Goal: Task Accomplishment & Management: Use online tool/utility

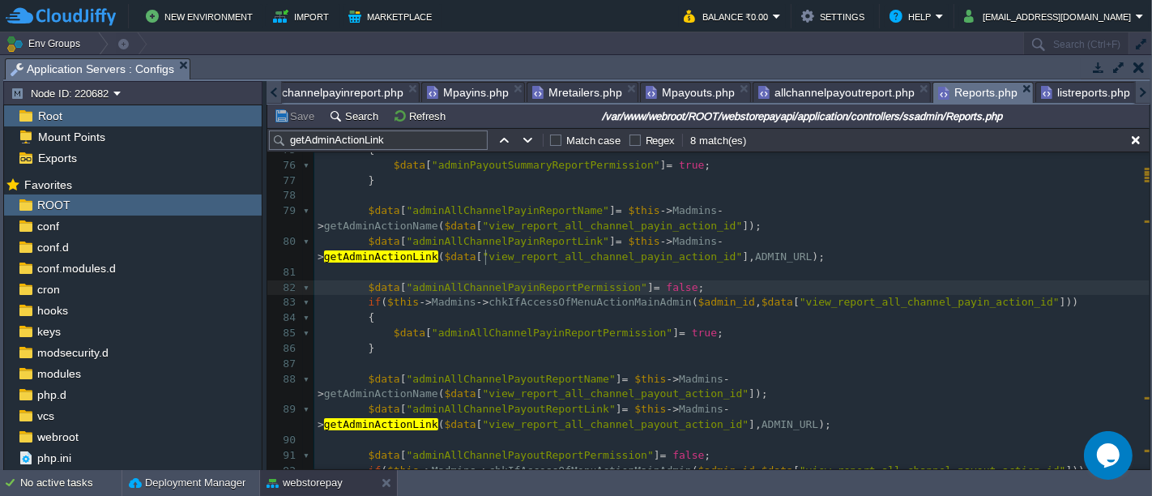
click at [484, 281] on span ""adminAllChannelPayinReportPermission"" at bounding box center [527, 287] width 241 height 12
type textarea "adminAllChannelPayinReportPermission"
click at [562, 268] on div "x 66 { 67 $data [ "adminPayinSummaryReportPermission" ] = true ; 68 } 69 70 $da…" at bounding box center [731, 326] width 835 height 672
type textarea "chkIfAccessOfMenuActionMainAdmin"
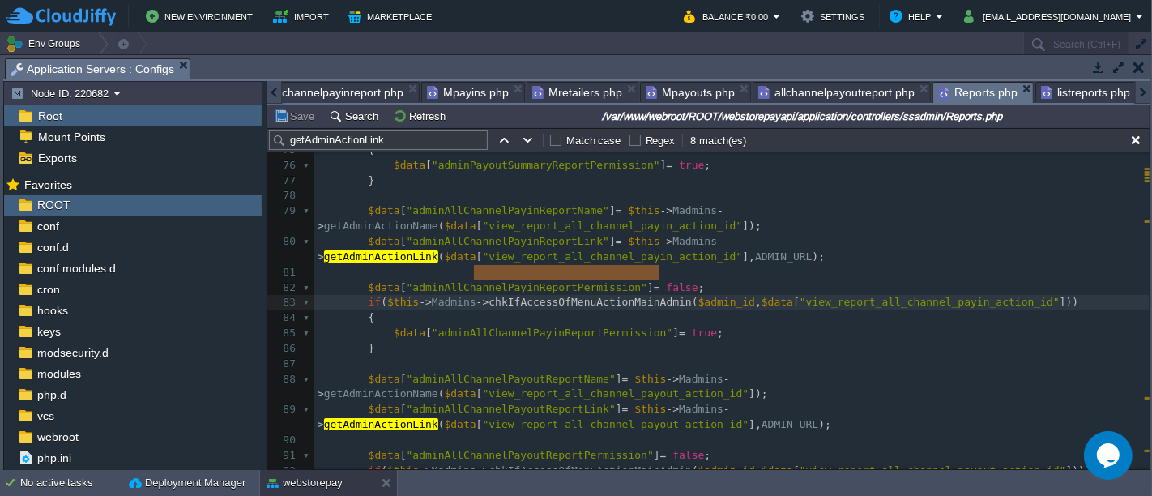
click at [295, 119] on button "Save" at bounding box center [296, 116] width 45 height 15
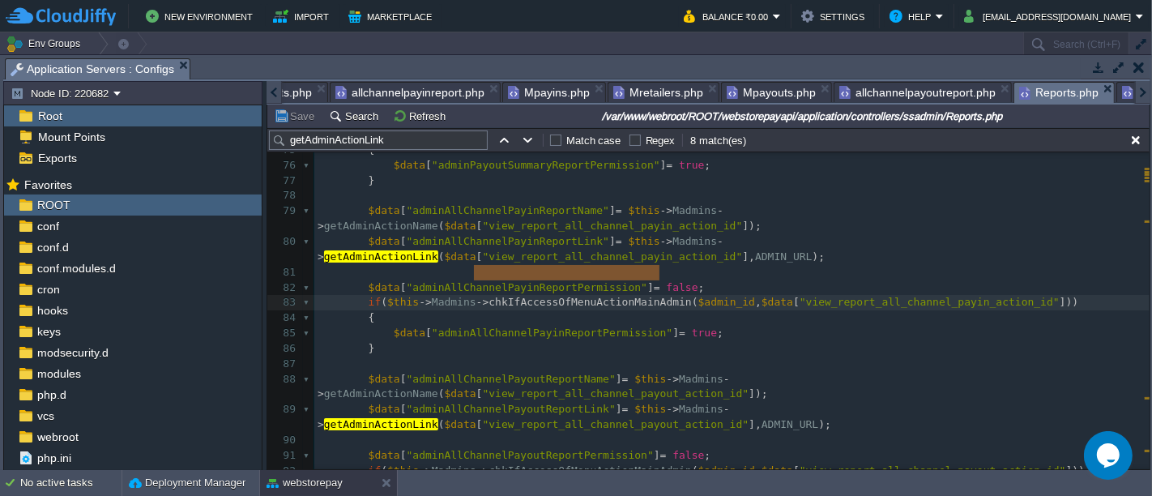
click at [271, 93] on div at bounding box center [274, 92] width 15 height 23
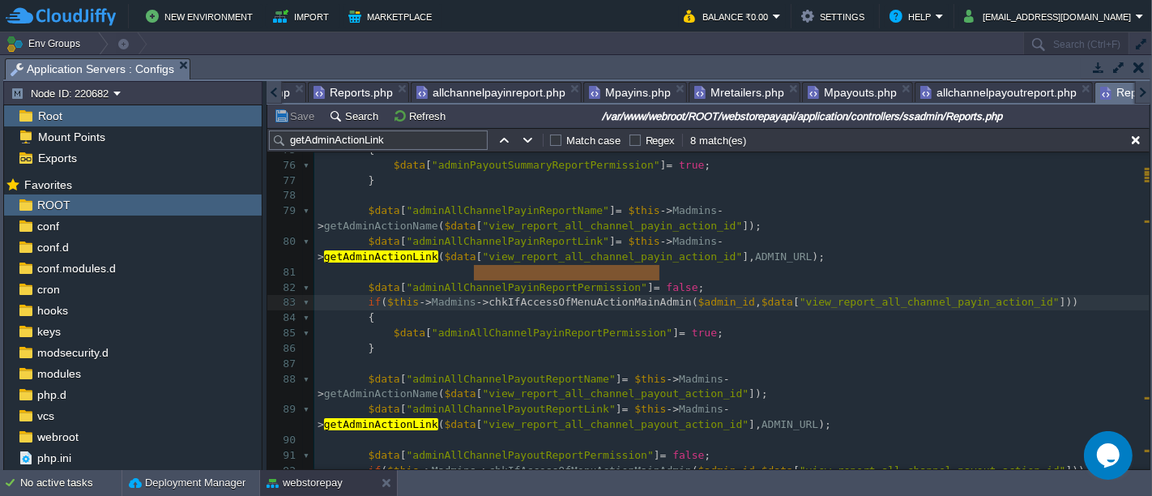
click at [271, 93] on div at bounding box center [274, 92] width 15 height 23
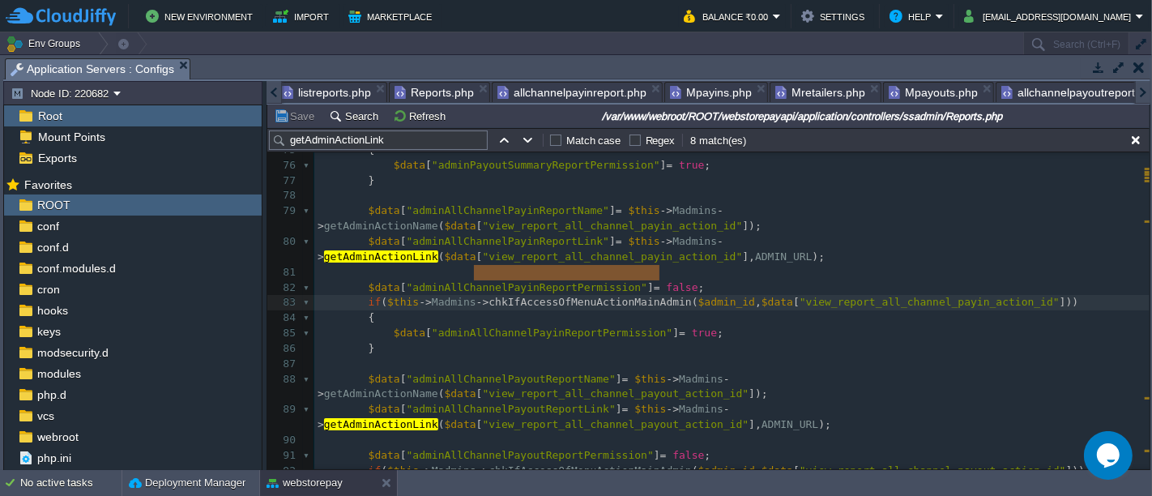
click at [271, 93] on div at bounding box center [274, 92] width 15 height 23
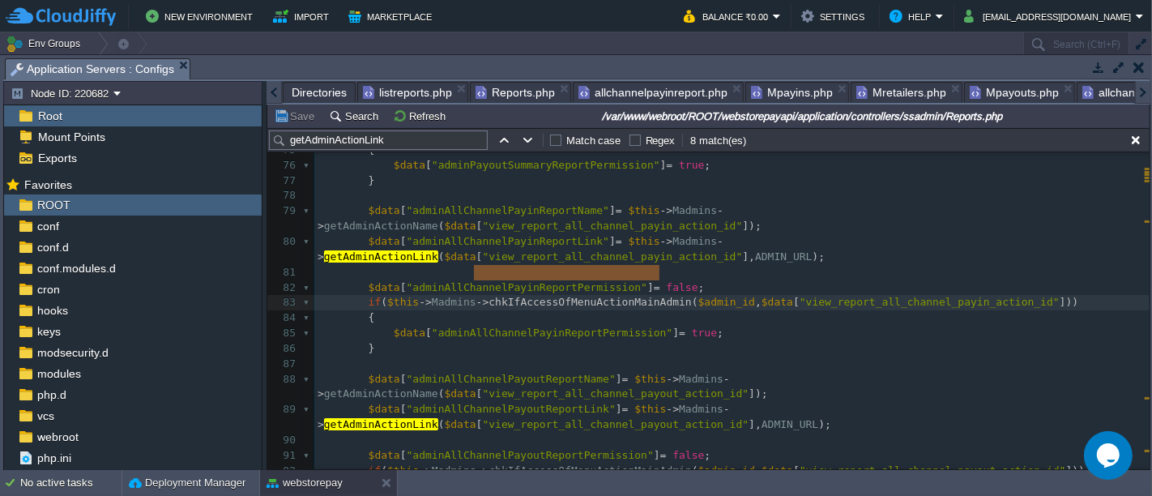
click at [271, 93] on div at bounding box center [274, 92] width 15 height 23
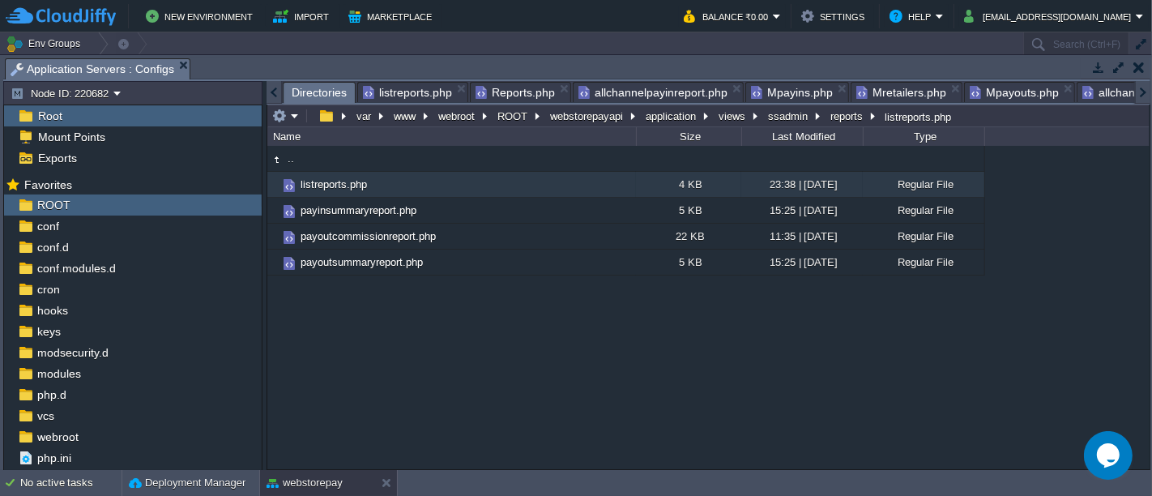
click at [292, 90] on span "Directories" at bounding box center [319, 93] width 55 height 20
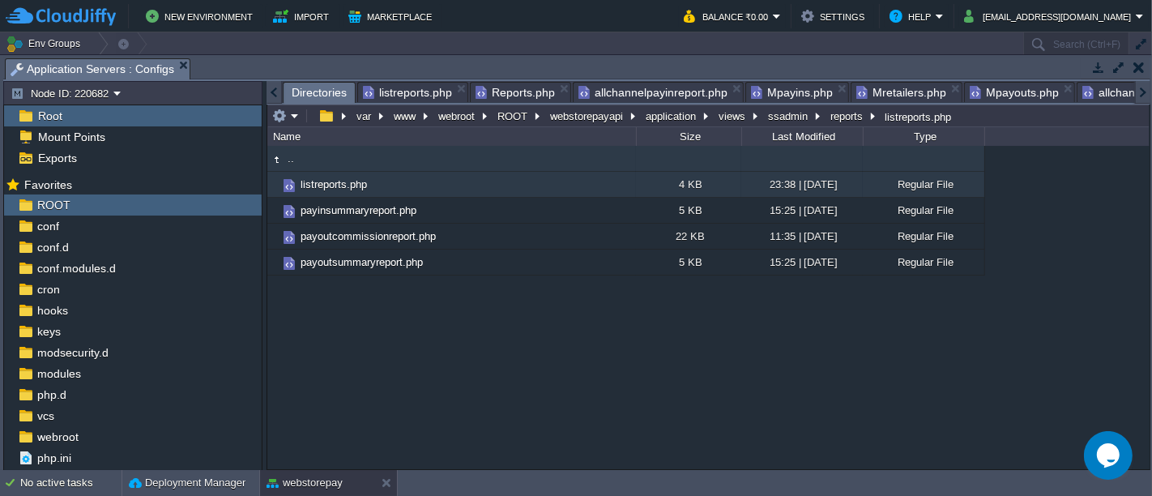
click at [331, 153] on td ".." at bounding box center [451, 159] width 369 height 26
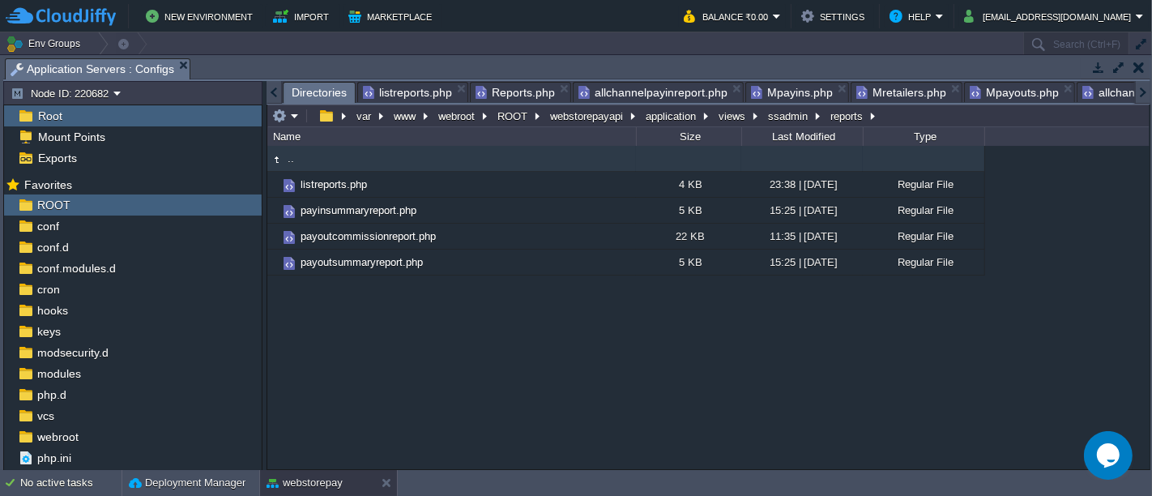
click at [331, 153] on td ".." at bounding box center [451, 159] width 369 height 26
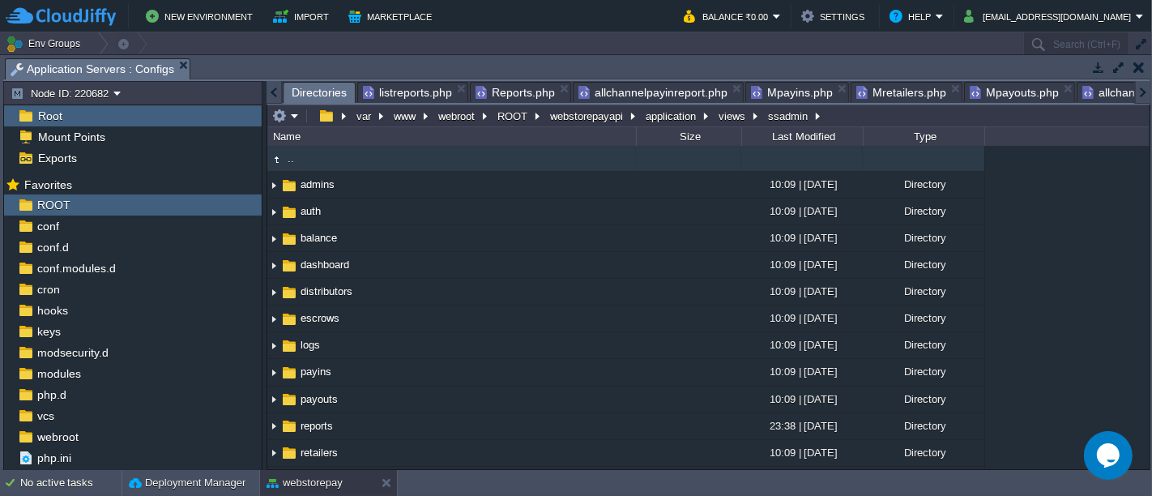
click at [331, 153] on td ".." at bounding box center [451, 159] width 369 height 26
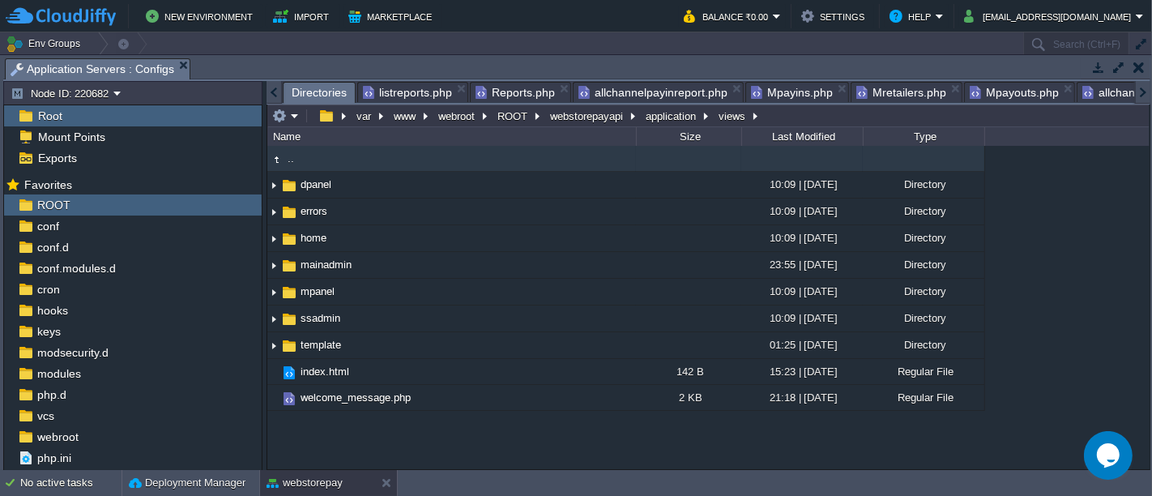
click at [331, 153] on td ".." at bounding box center [451, 159] width 369 height 26
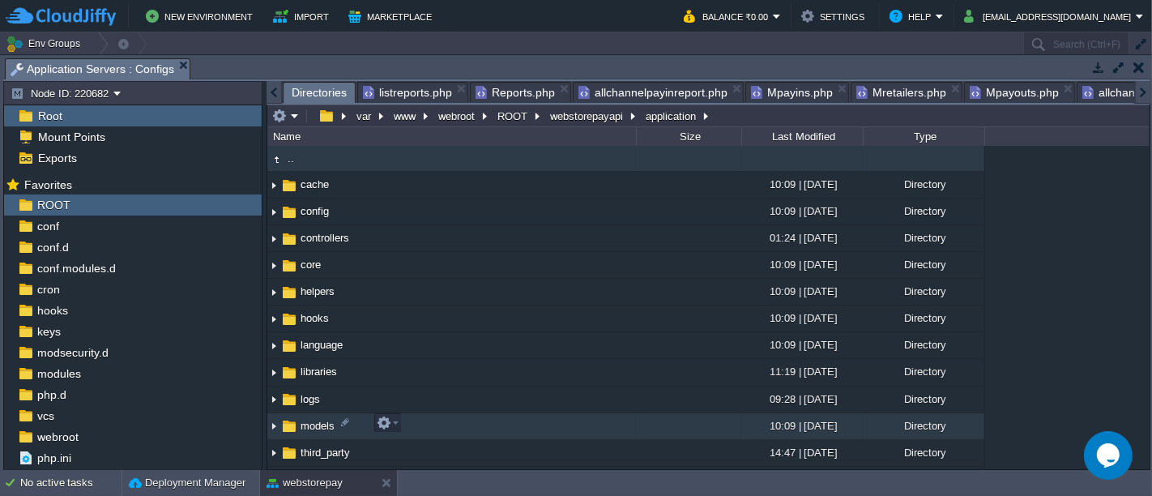
click at [416, 420] on td "models" at bounding box center [451, 426] width 369 height 27
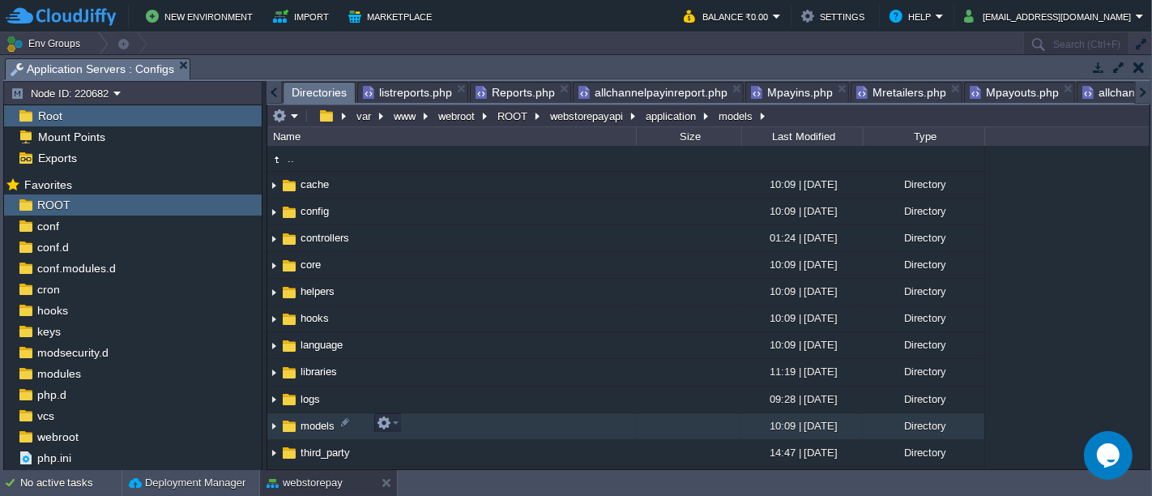
click at [416, 420] on td "models" at bounding box center [451, 426] width 369 height 27
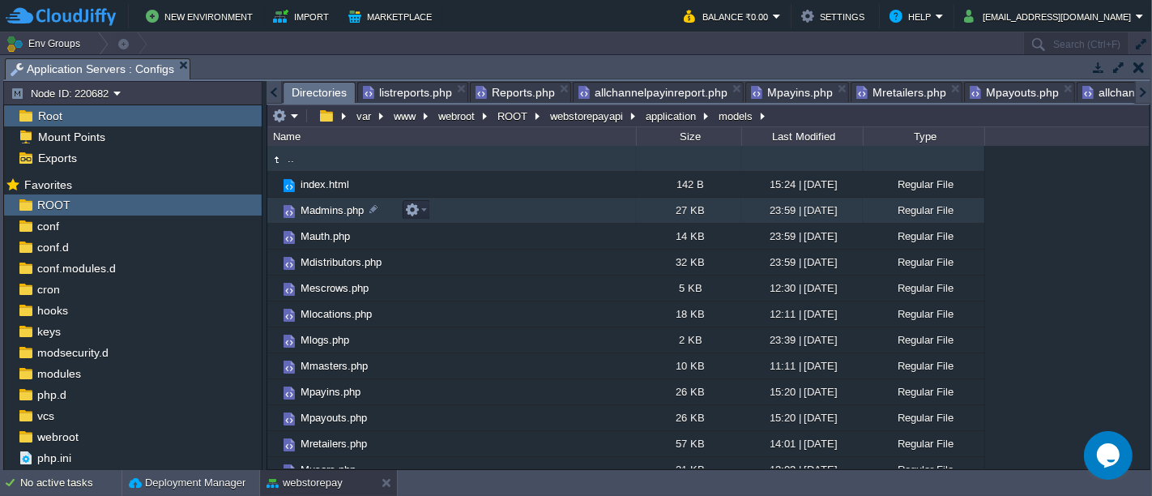
click at [444, 211] on td "Madmins.php" at bounding box center [451, 211] width 369 height 26
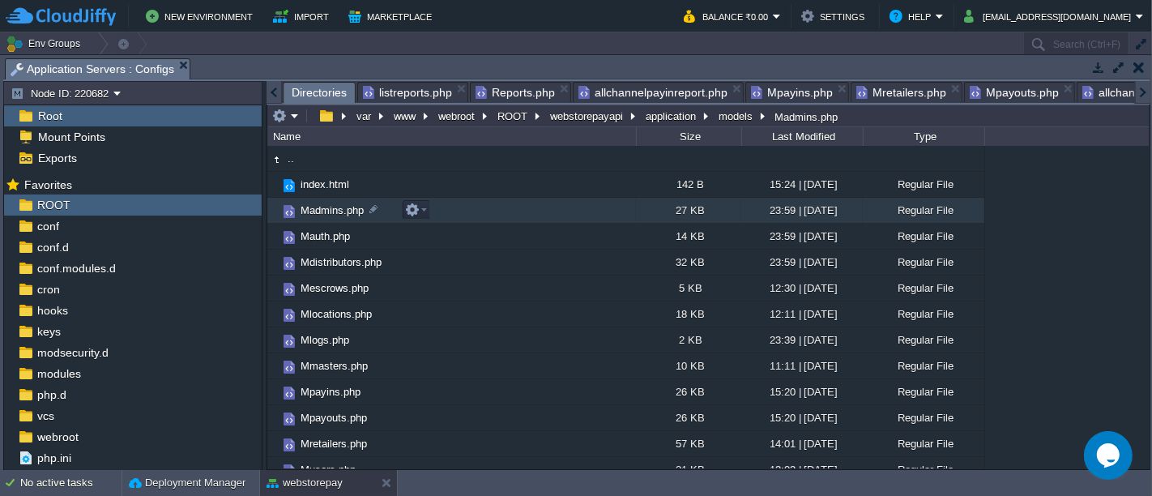
click at [444, 211] on td "Madmins.php" at bounding box center [451, 211] width 369 height 26
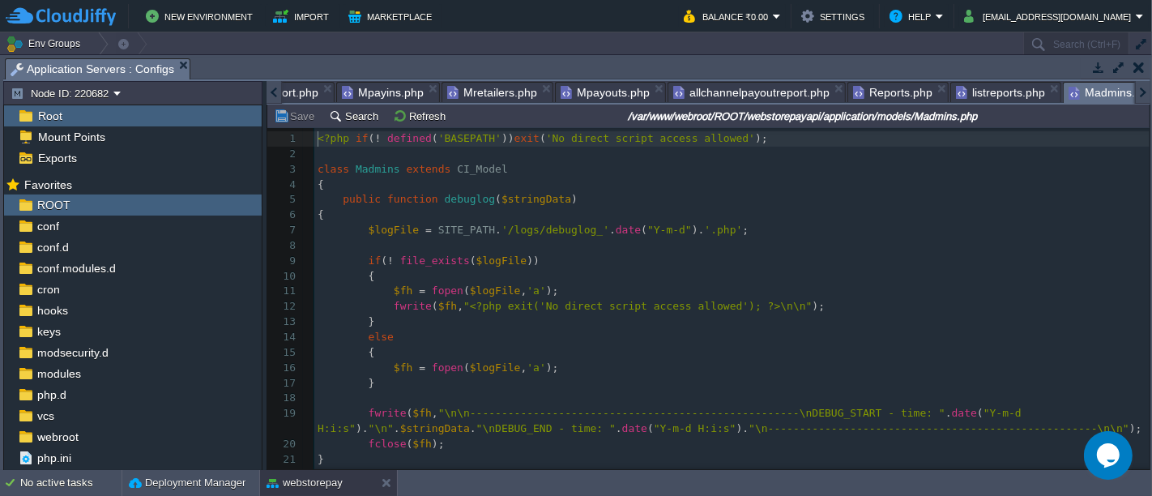
scroll to position [5, 0]
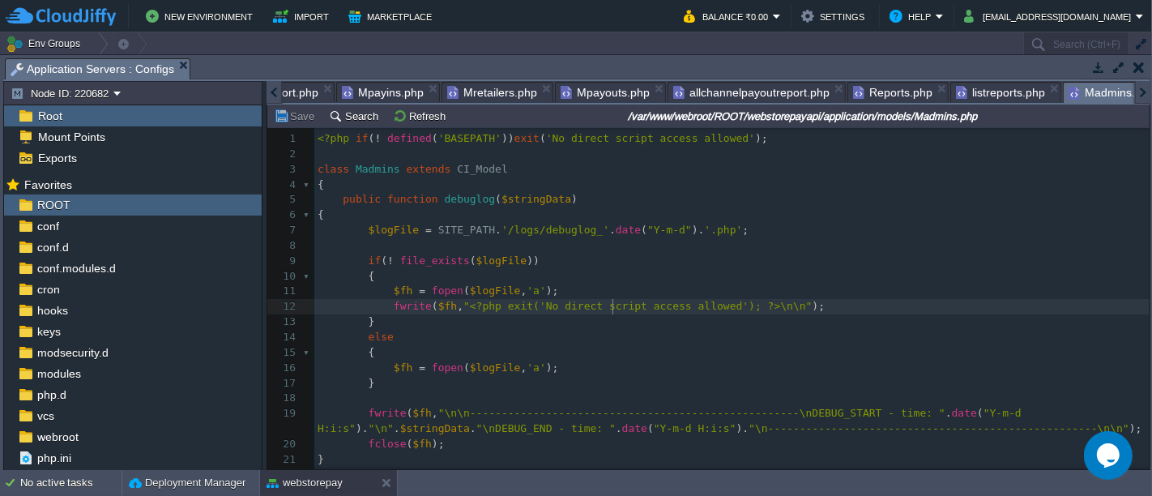
click at [613, 305] on div "1048 1 <?php if ( ! defined ( 'BASEPATH' )) exit ( 'No direct script access all…" at bounding box center [731, 375] width 835 height 489
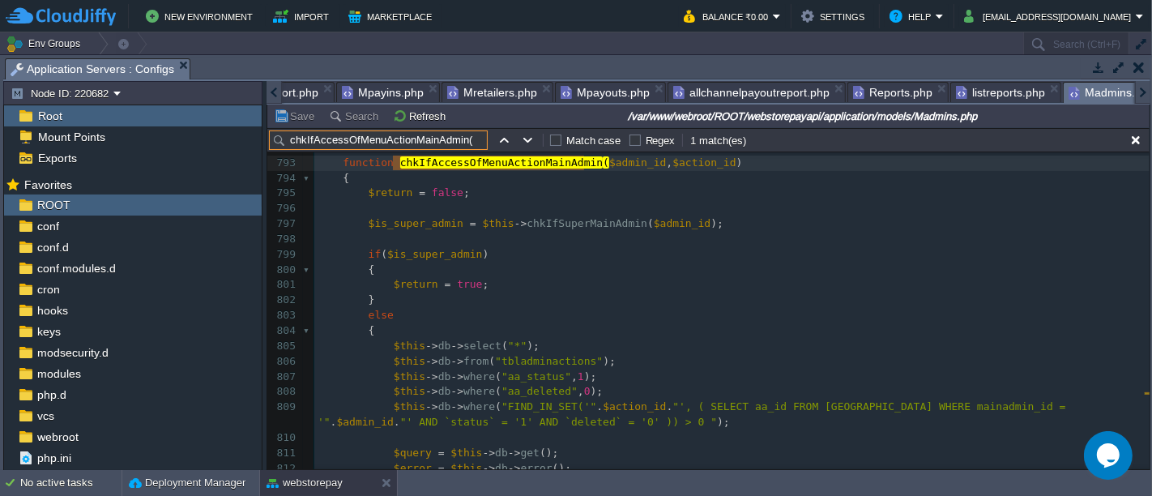
scroll to position [12179, 0]
type input "chkIfAccessOfMenuActionMainAdmin("
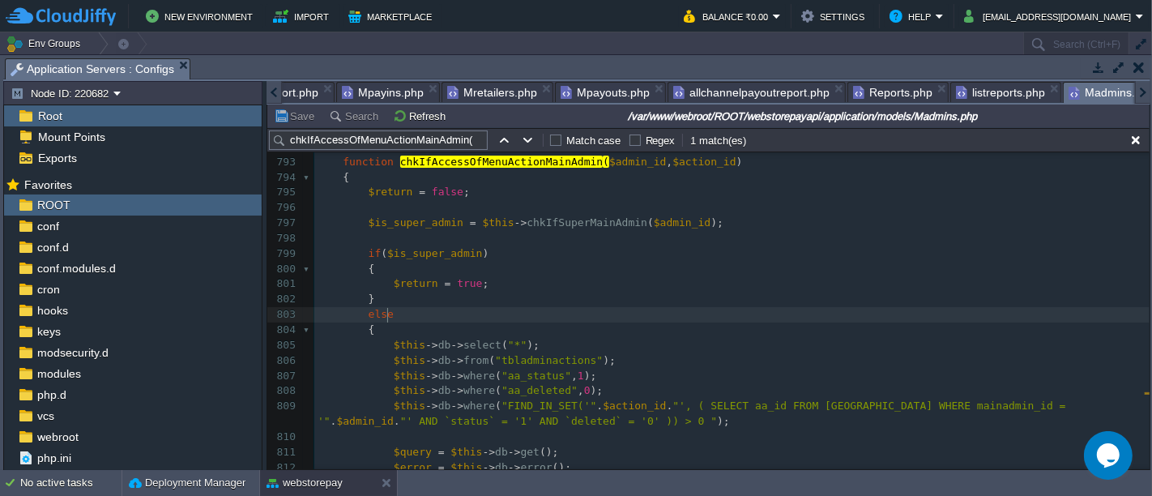
click at [602, 318] on pre "else" at bounding box center [731, 314] width 835 height 15
click at [609, 162] on div "x 764 { 765 $return = true ; 766 } 767 else 768 { 769 $this -> db -> select ( "…" at bounding box center [731, 154] width 835 height 916
type textarea "$admin_id"
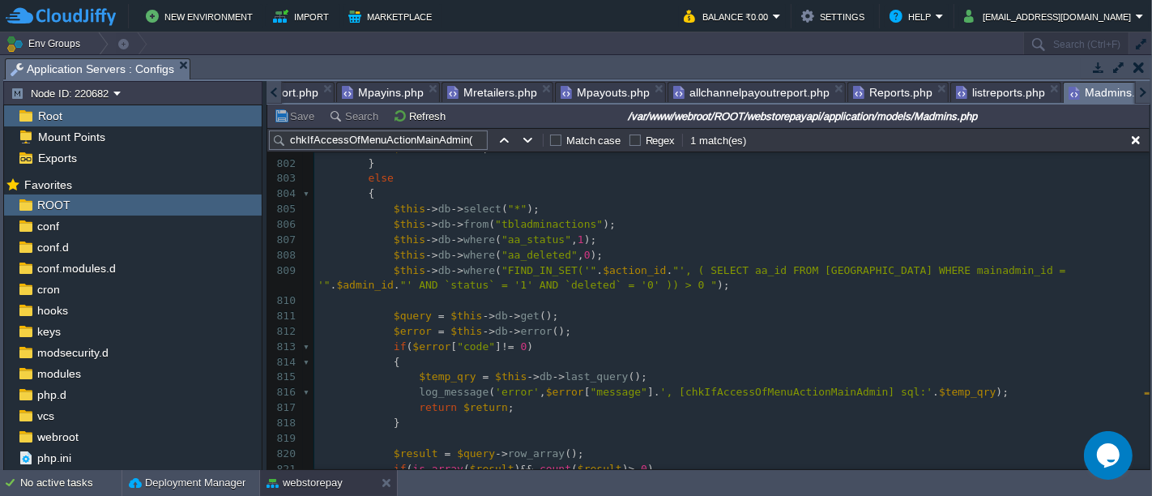
scroll to position [12334, 0]
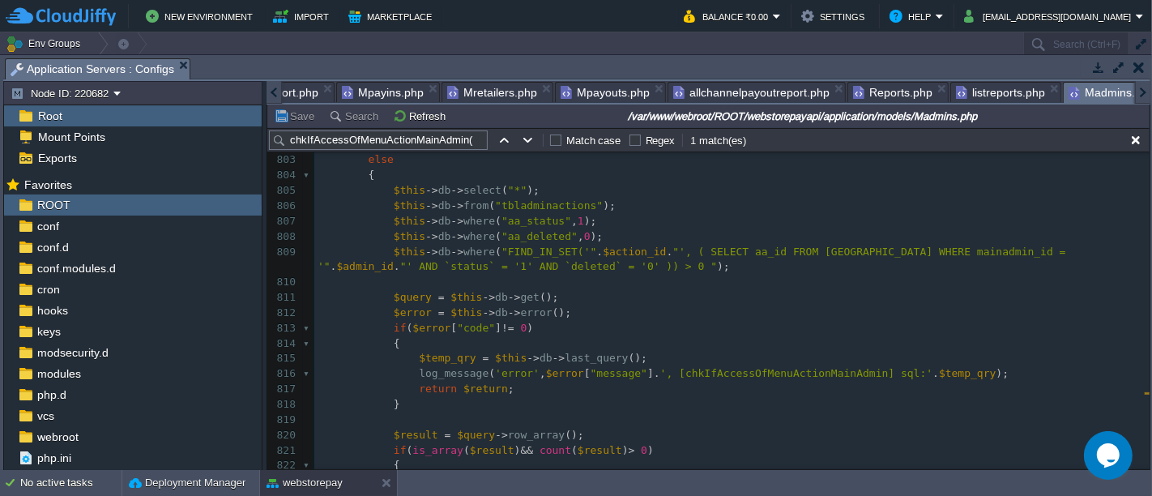
click at [538, 295] on div "x 790 return $return ; 791 } 792 793 function chkIfAccessOfMenuActionMainAdmin …" at bounding box center [731, 291] width 835 height 672
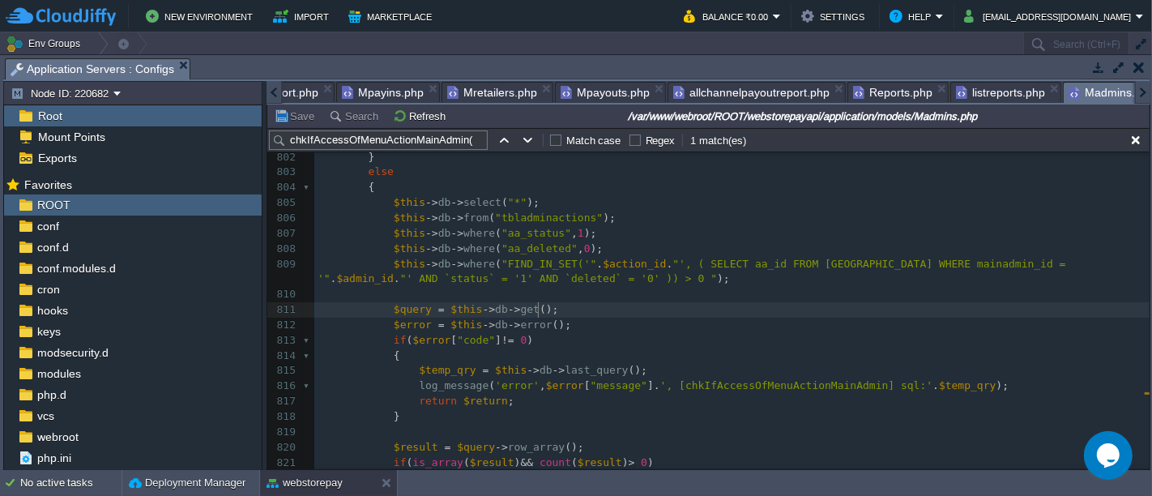
scroll to position [12319, 0]
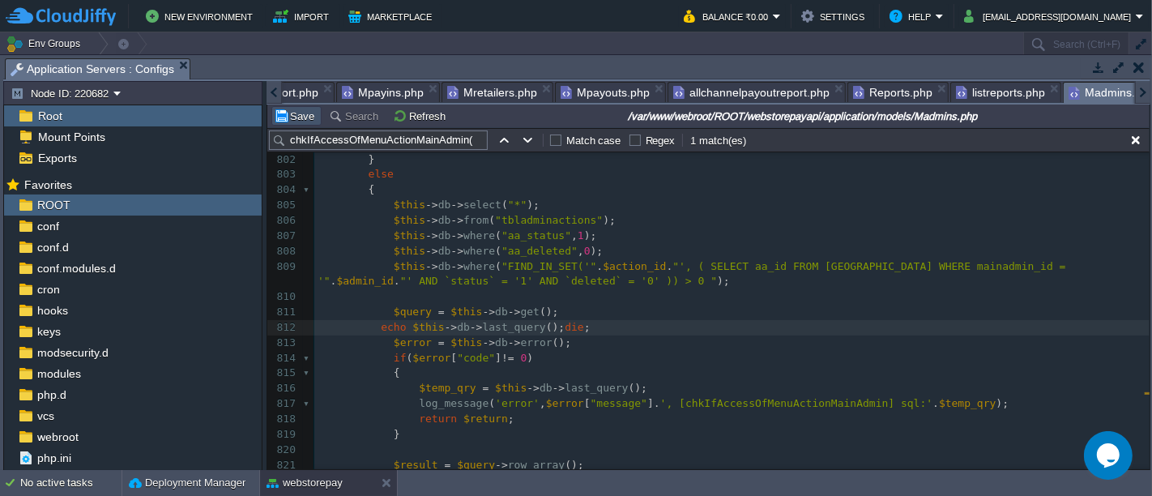
click at [286, 116] on button "Save" at bounding box center [296, 116] width 45 height 15
click at [720, 310] on pre "$query = $this -> db -> get ();" at bounding box center [731, 312] width 835 height 15
click at [649, 331] on pre "echo $this -> db -> last_query (); die ;" at bounding box center [731, 327] width 835 height 15
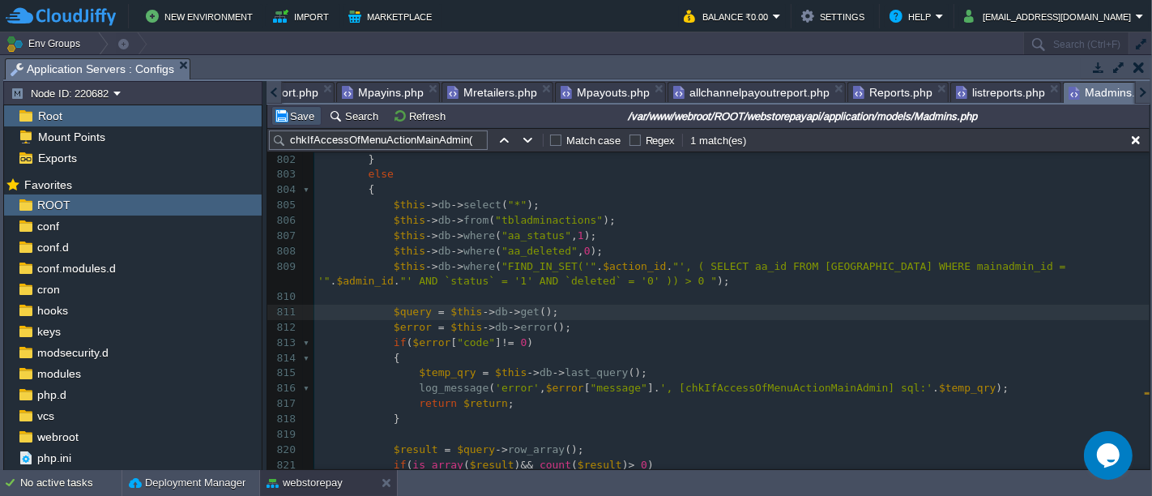
click at [300, 118] on button "Save" at bounding box center [296, 116] width 45 height 15
click at [628, 292] on pre at bounding box center [731, 296] width 835 height 15
click at [1124, 83] on em "Madmins.php" at bounding box center [1119, 93] width 101 height 20
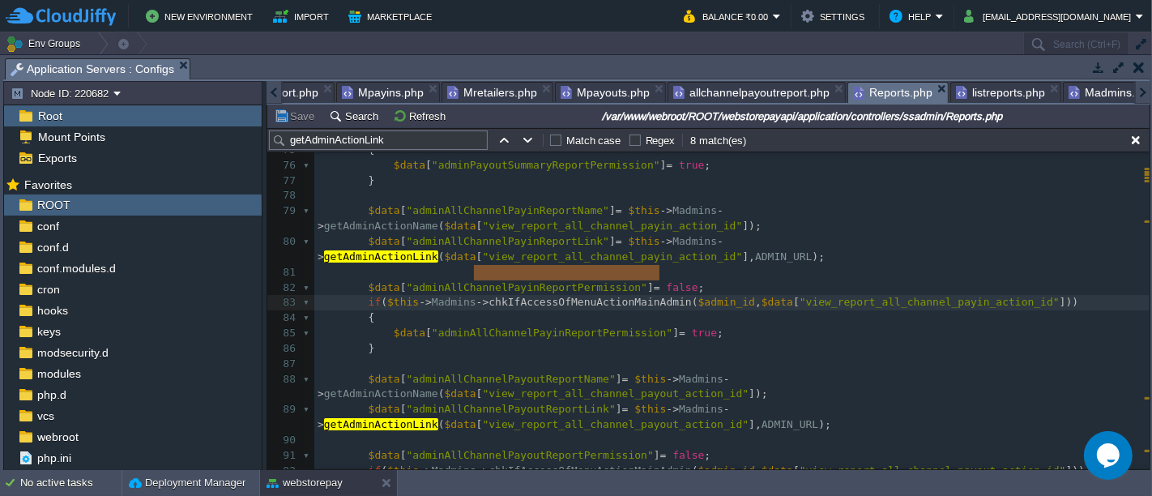
click at [865, 93] on span "Reports.php" at bounding box center [892, 93] width 79 height 20
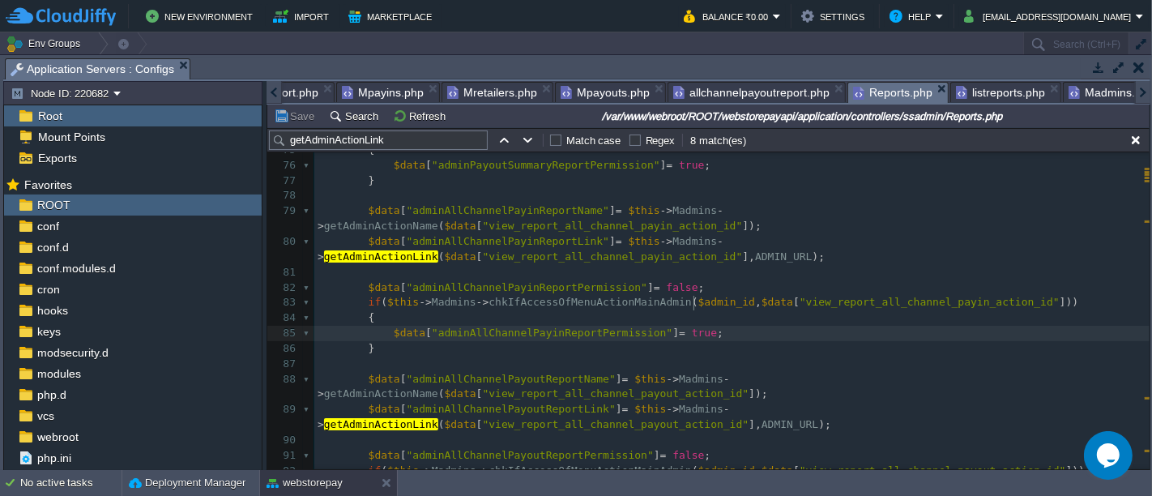
click at [757, 326] on pre "$data [ "adminAllChannelPayinReportPermission" ] = true ;" at bounding box center [731, 333] width 835 height 15
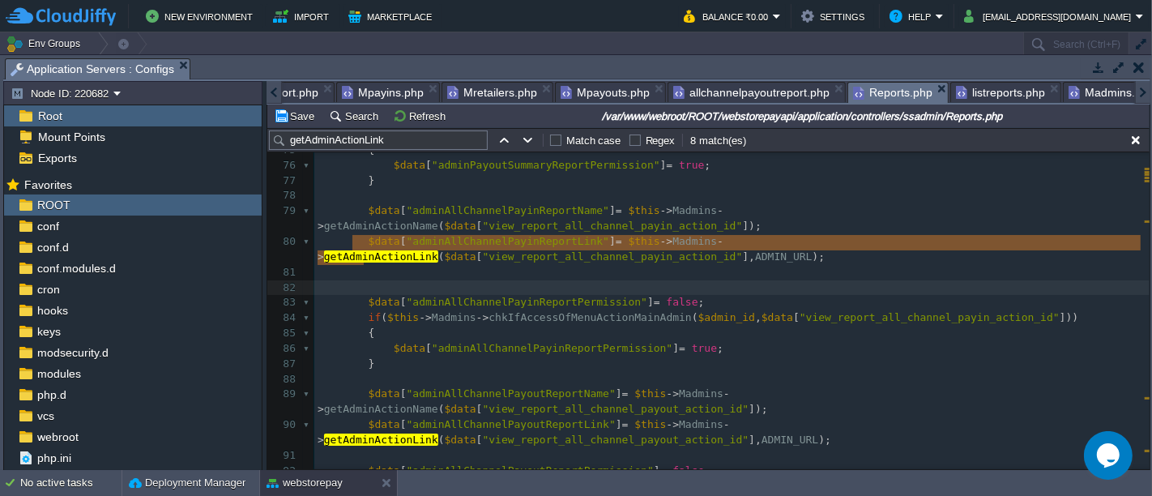
type textarea "echo "<pre>";print_r('xz');die;"
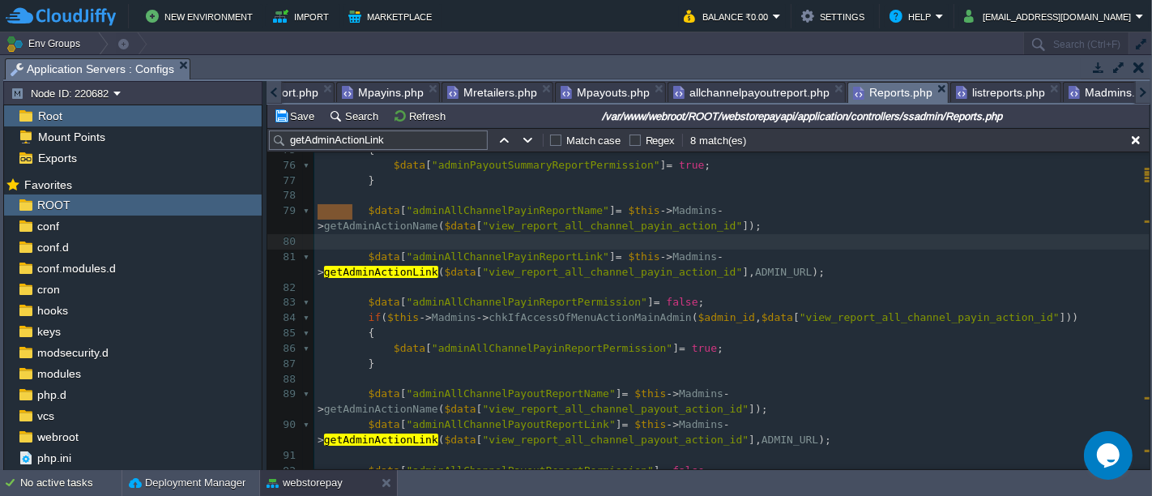
type textarea "echo "<pre>";print_r('xz');die;"
type textarea "$data"
type textarea "MAINADMIN_URL"
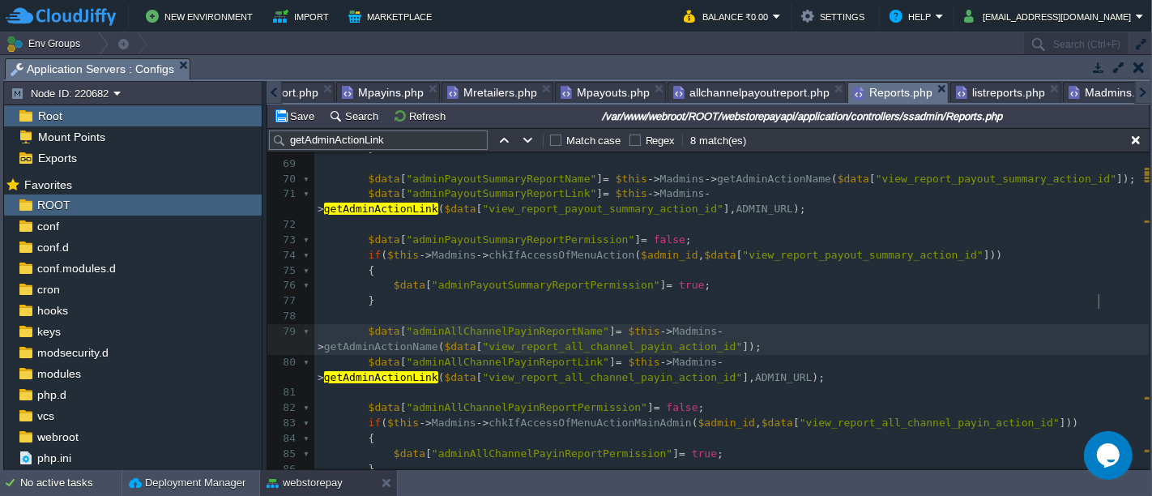
scroll to position [1024, 0]
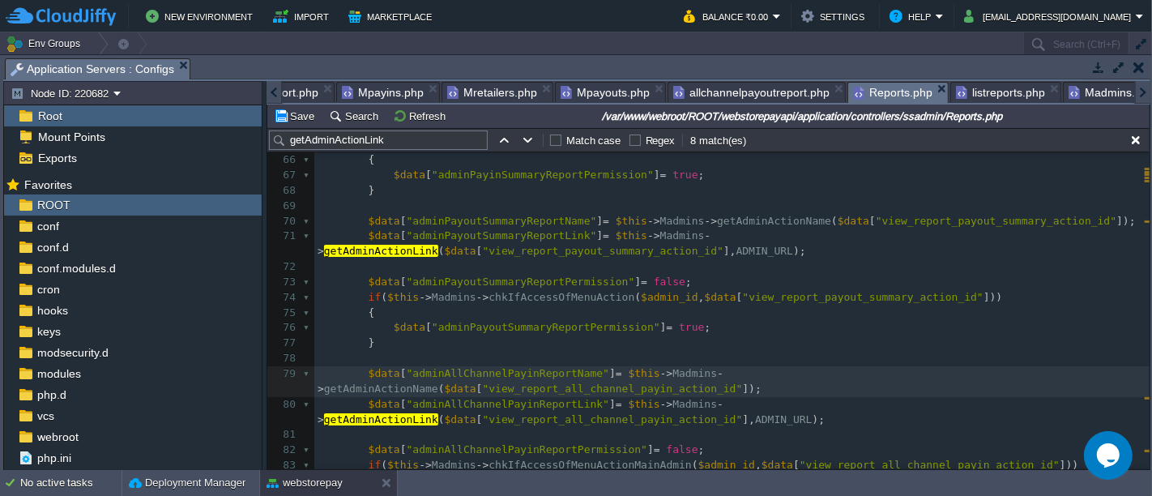
click at [515, 214] on pre "$data [ "adminPayoutSummaryReportName" ] = $this -> Madmins -> getAdminActionNa…" at bounding box center [731, 221] width 835 height 15
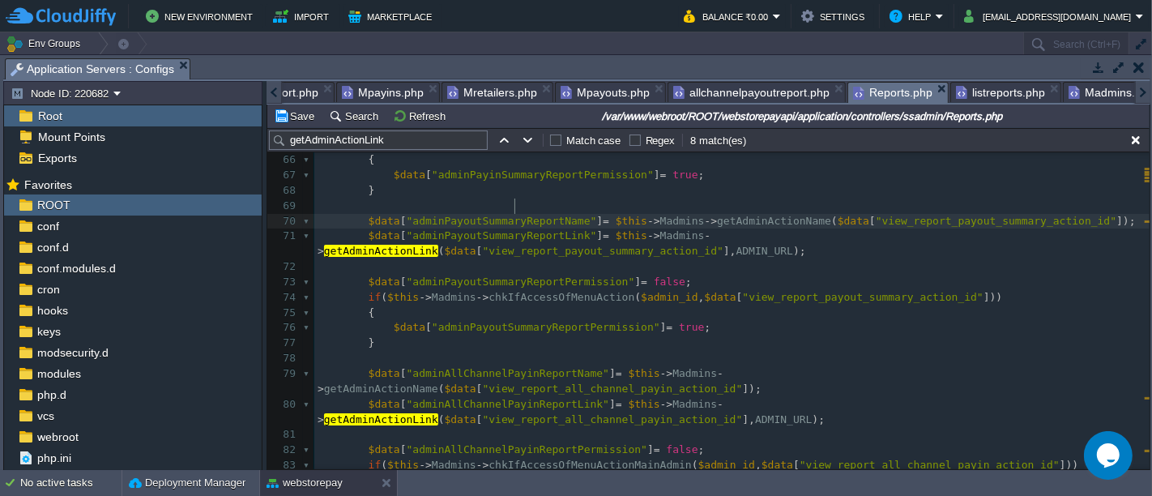
type textarea "adminPayoutSummaryReportName"
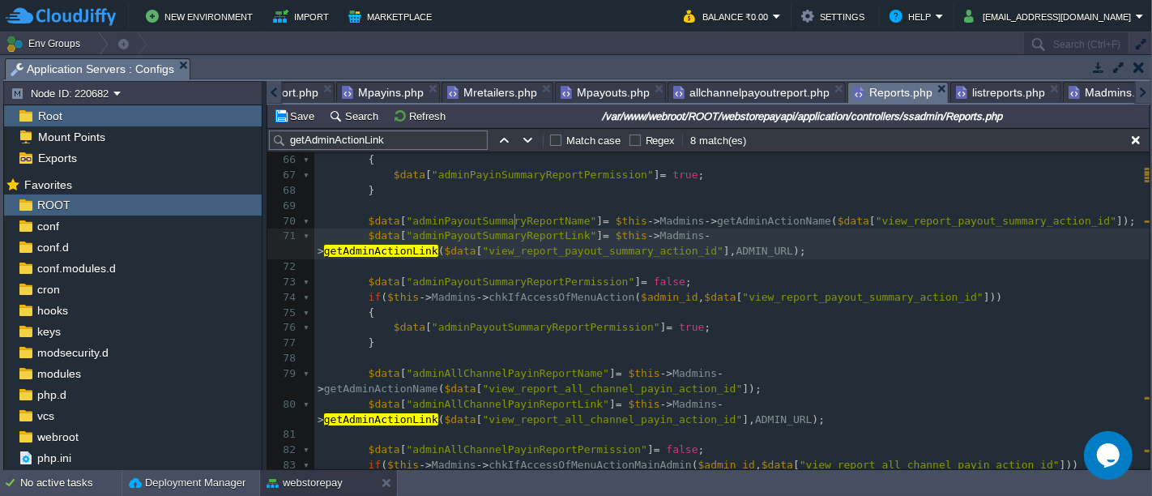
click at [514, 218] on div "x 48 49 $data [ "adminMenuName" ] = $this -> Madmins -> getAdminMenuName ( $dat…" at bounding box center [731, 350] width 835 height 977
type textarea "adminPayoutSummaryReportLink"
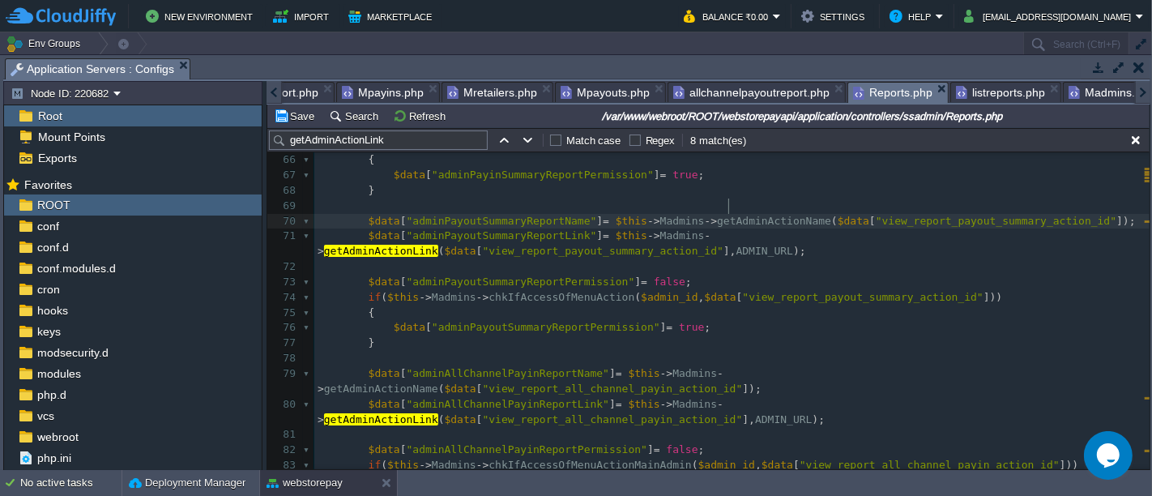
click at [729, 201] on div "x 48 49 $data [ "adminMenuName" ] = $this -> Madmins -> getAdminMenuName ( $dat…" at bounding box center [731, 350] width 835 height 977
type textarea "getAdminActionName"
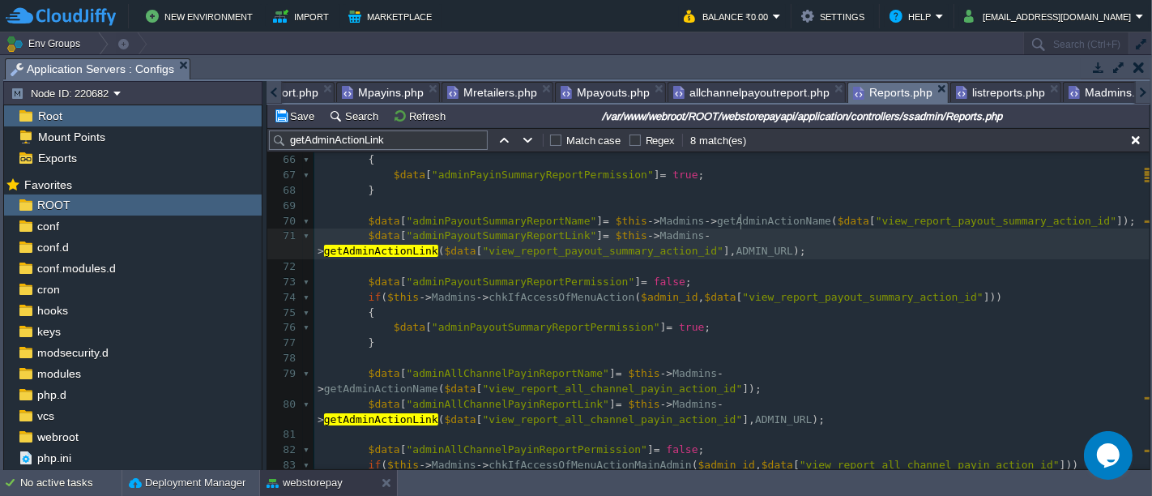
click at [740, 225] on div "x 48 49 $data [ "adminMenuName" ] = $this -> Madmins -> getAdminMenuName ( $dat…" at bounding box center [731, 350] width 835 height 977
type textarea "getAdminActionLink"
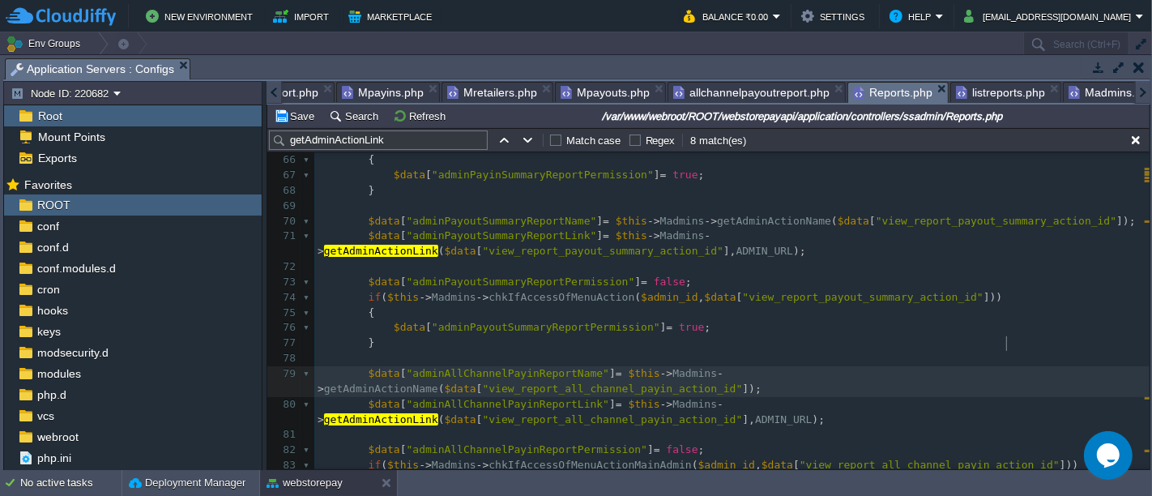
click at [1005, 366] on pre "$data [ "adminAllChannelPayinReportName" ] = $this -> Madmins -> getAdminAction…" at bounding box center [731, 381] width 835 height 31
type textarea "view_report_all_channel_payin_action_id"
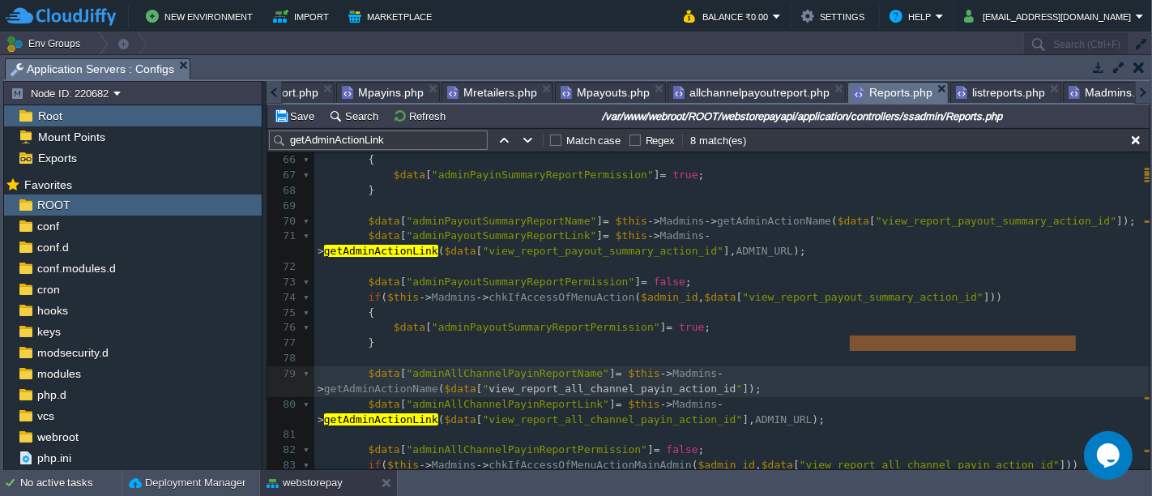
type input "view_report_all_channel_payin_action_id"
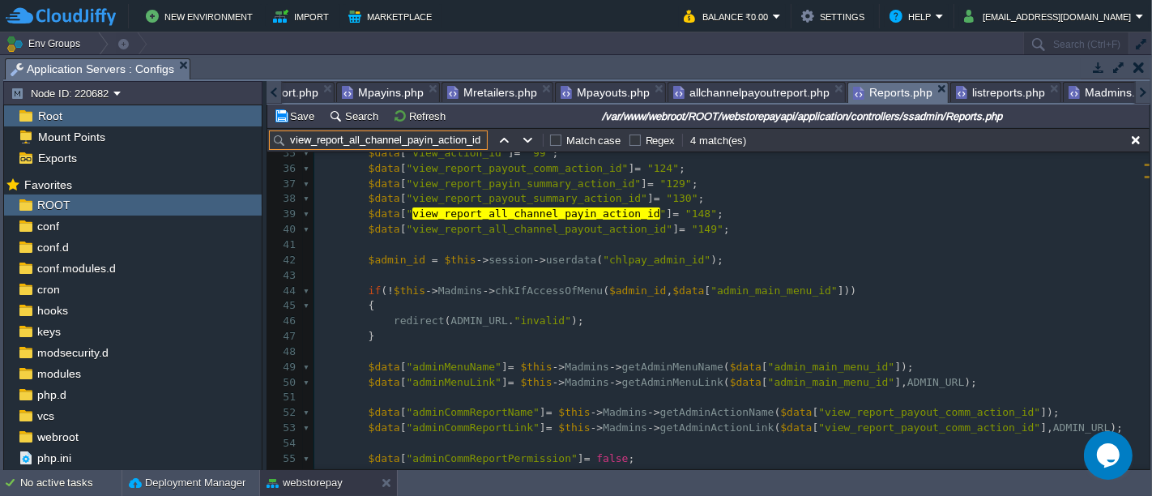
scroll to position [509, 0]
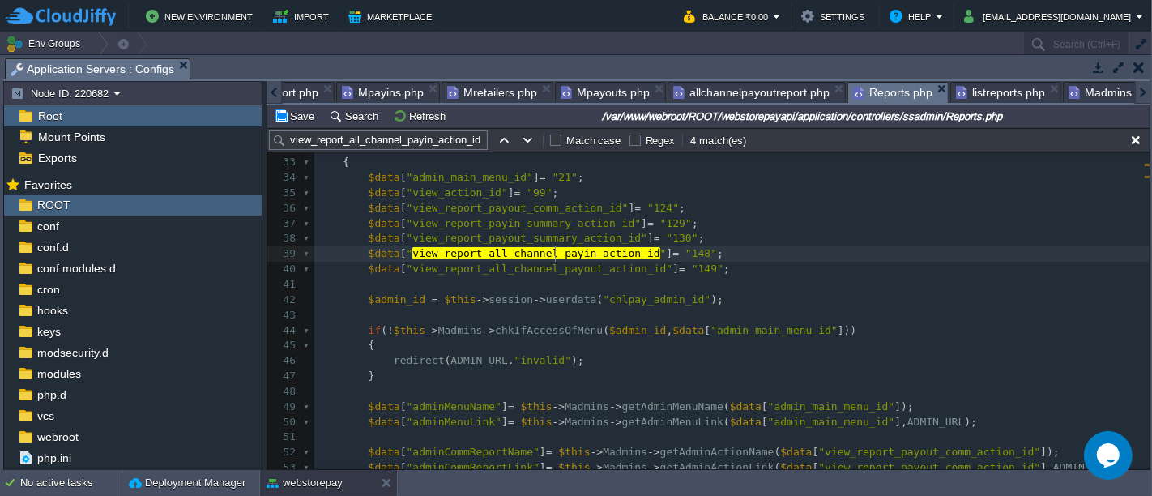
click at [556, 252] on div "x $data [ "adminAllChannelPayinReportName" ] = $this -> Madmins -> getAdminActi…" at bounding box center [731, 391] width 835 height 809
type textarea "view_report_all_channel_payin_action_id"
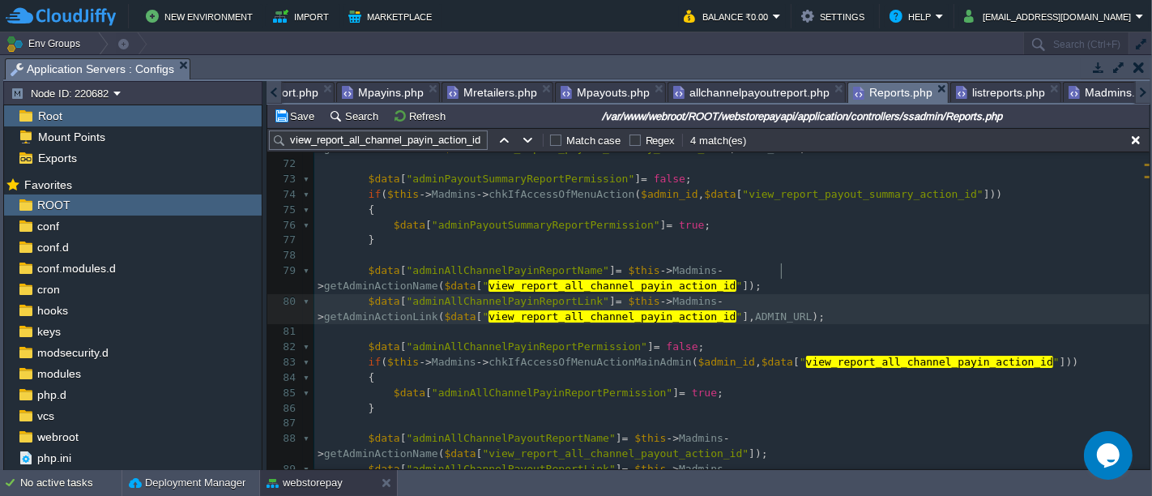
click at [792, 294] on pre "$data [ "adminAllChannelPayinReportLink" ] = $this -> Madmins -> getAdminAction…" at bounding box center [731, 309] width 835 height 31
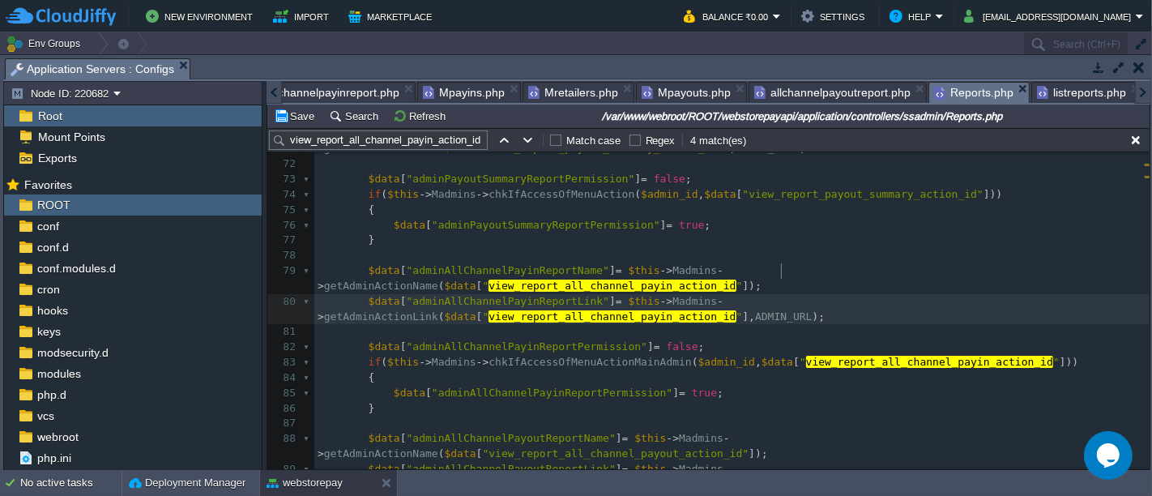
click at [275, 89] on div at bounding box center [274, 92] width 15 height 23
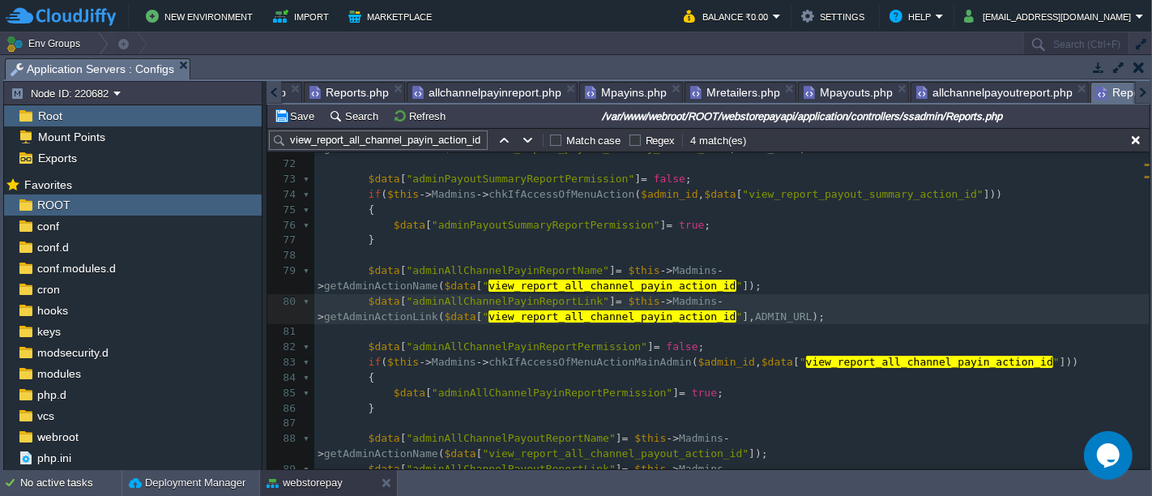
click at [275, 89] on div at bounding box center [274, 92] width 15 height 23
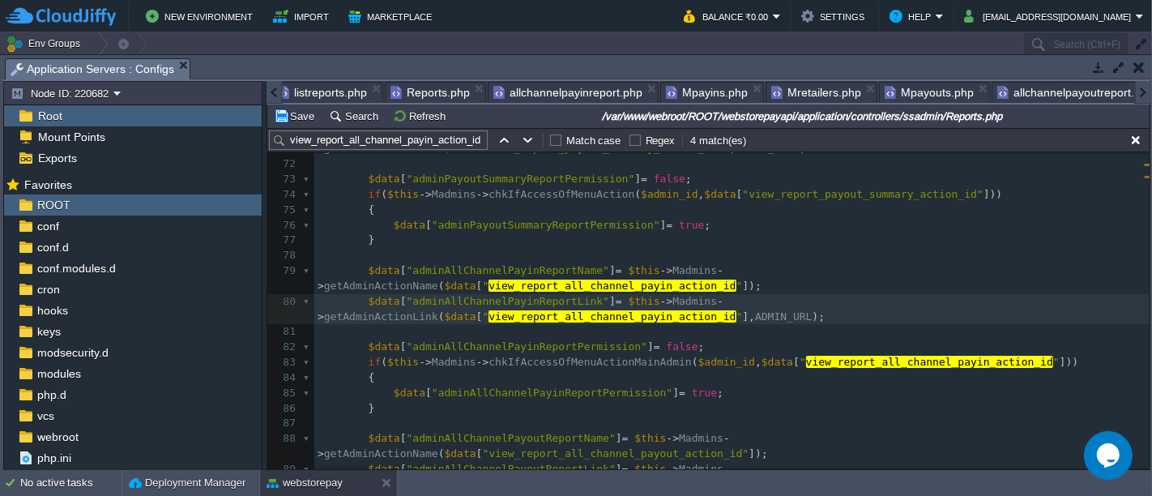
click at [275, 89] on div at bounding box center [274, 92] width 15 height 23
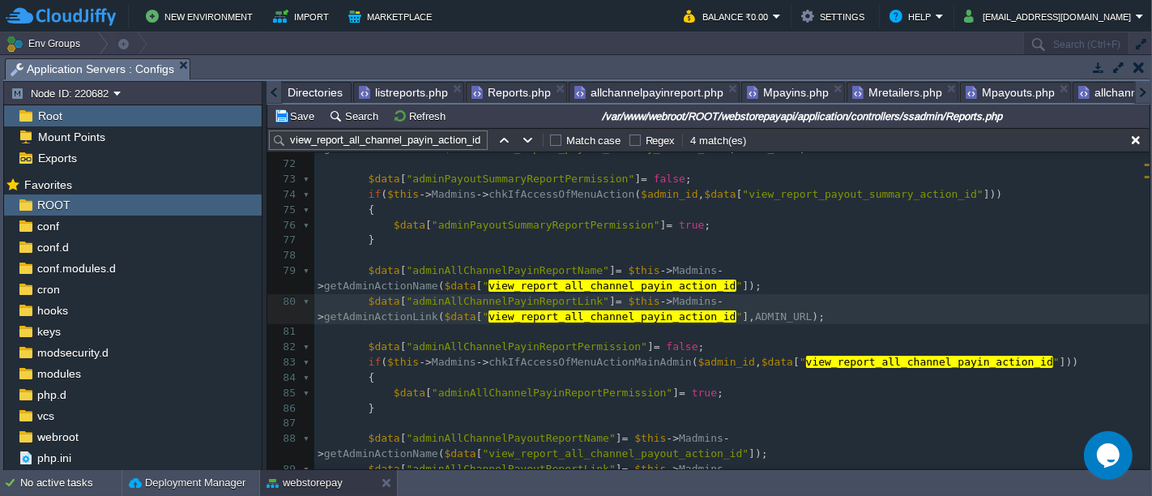
click at [275, 89] on div at bounding box center [274, 92] width 15 height 23
click at [423, 94] on span "listreports.php" at bounding box center [407, 92] width 89 height 19
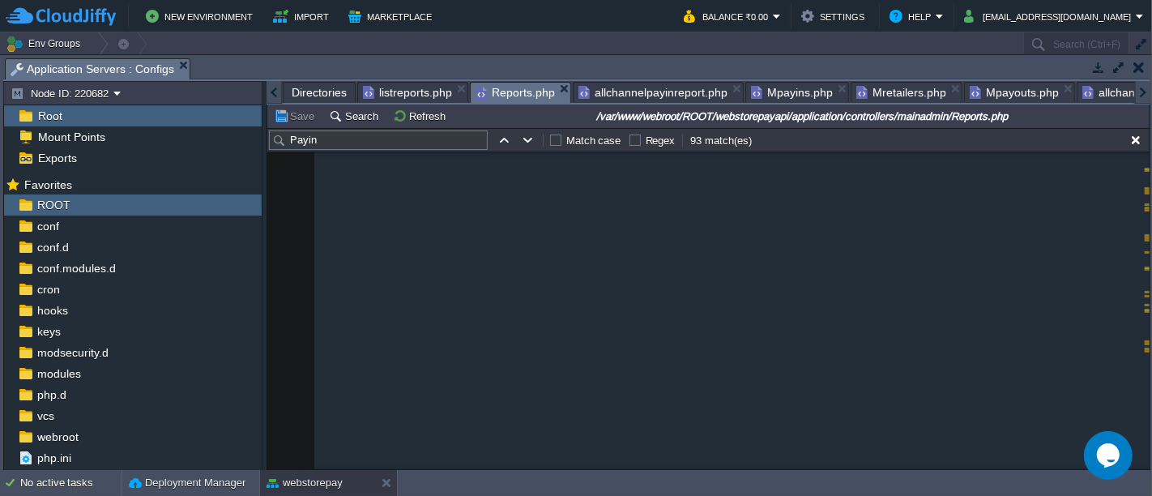
click at [488, 83] on span "Reports.php" at bounding box center [515, 93] width 79 height 20
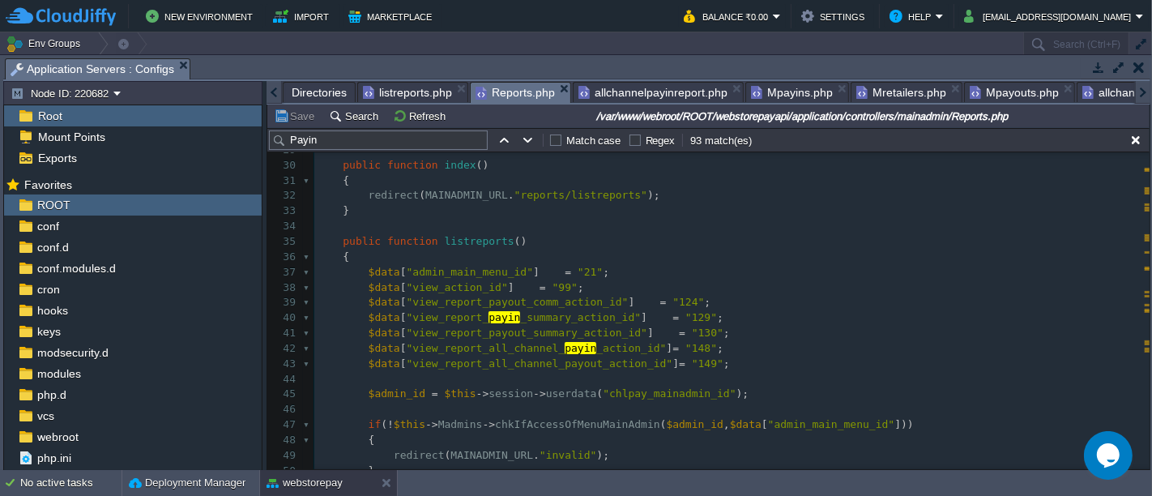
scroll to position [116, 0]
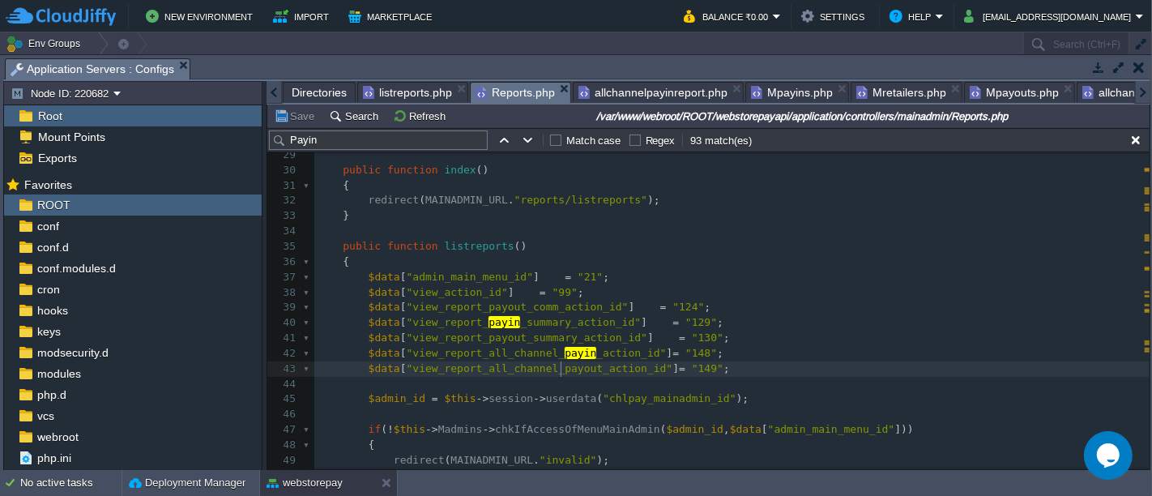
click at [558, 369] on span ""view_report_all_channel_payout_action_id"" at bounding box center [540, 368] width 267 height 12
type textarea "view_report_all_channel_payout_action_id"
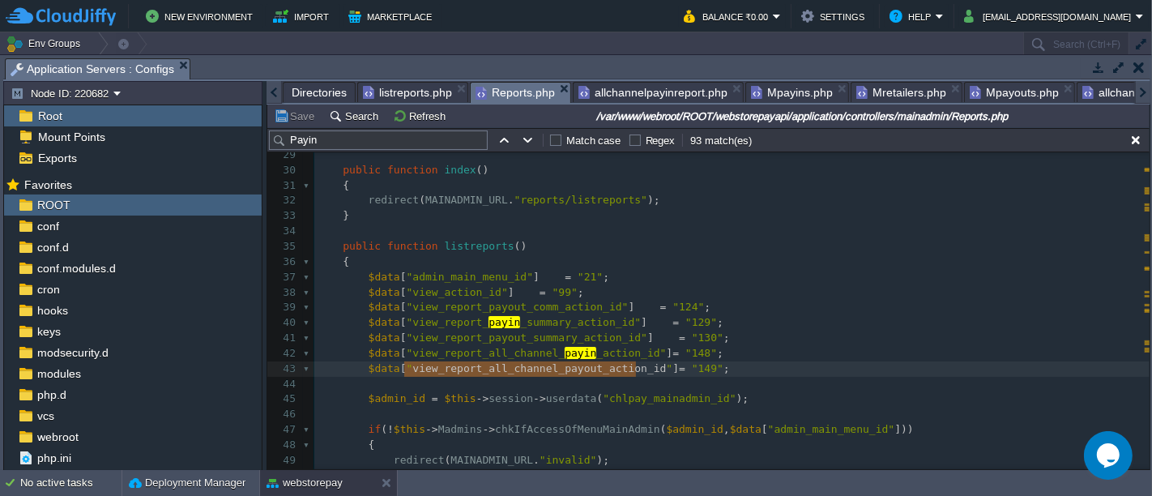
type input "view_report_all_channel_payout_action_id"
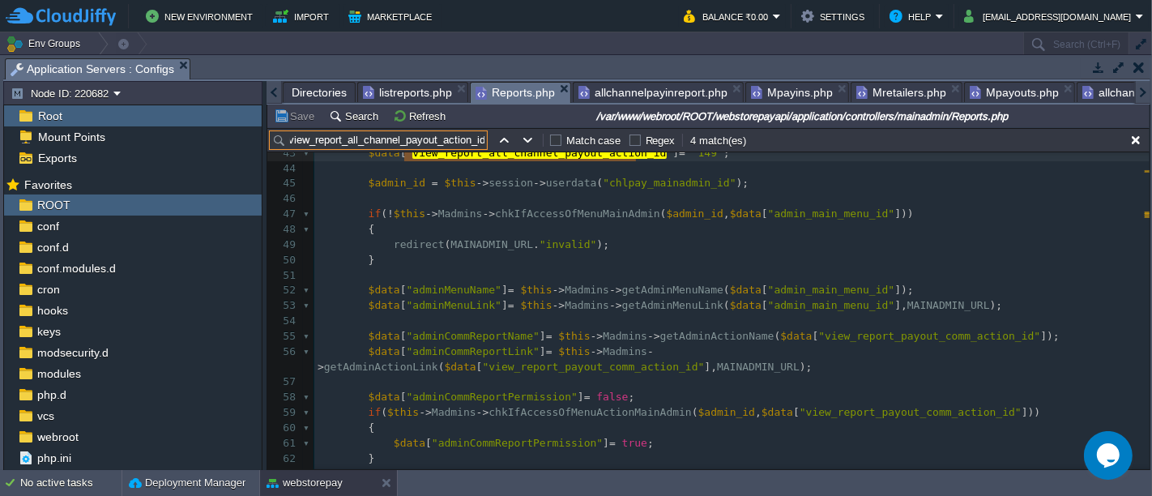
scroll to position [332, 0]
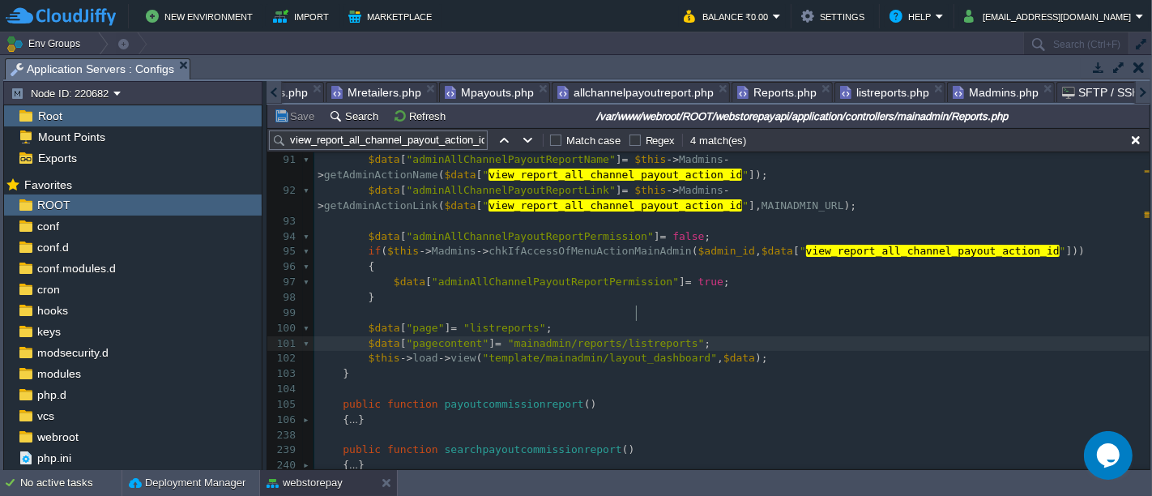
click at [634, 309] on div "xxxxxxxxxx $data [ " view_report_all_channel_payout_action_id " ] = "149" ; 81 …" at bounding box center [731, 243] width 835 height 549
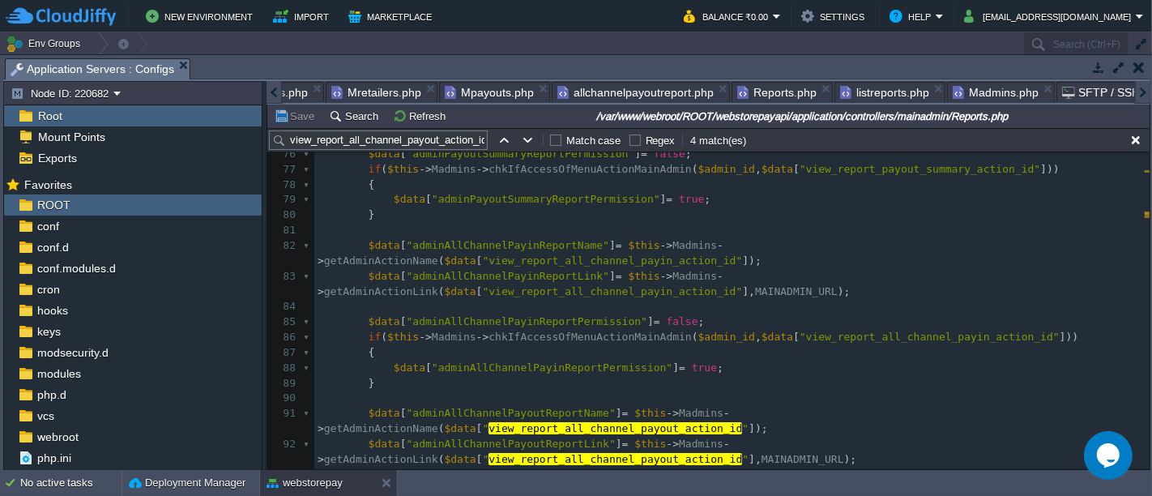
scroll to position [916, 0]
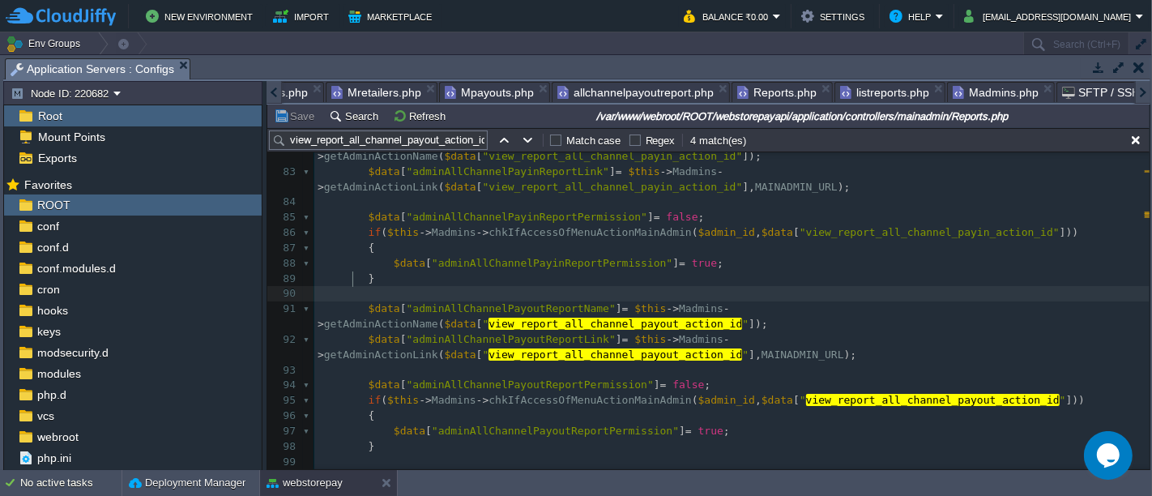
click at [565, 286] on pre at bounding box center [731, 293] width 835 height 15
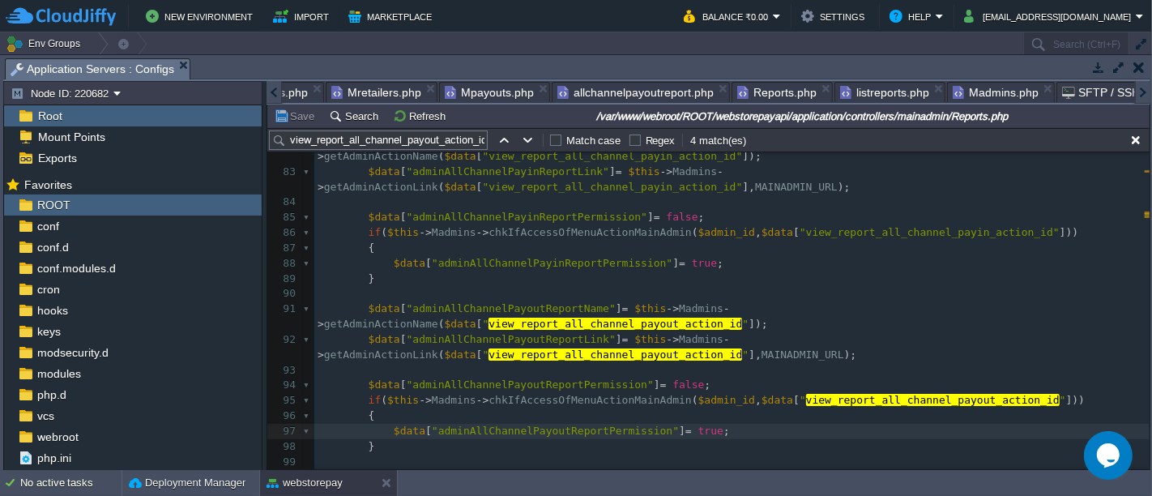
scroll to position [0, 0]
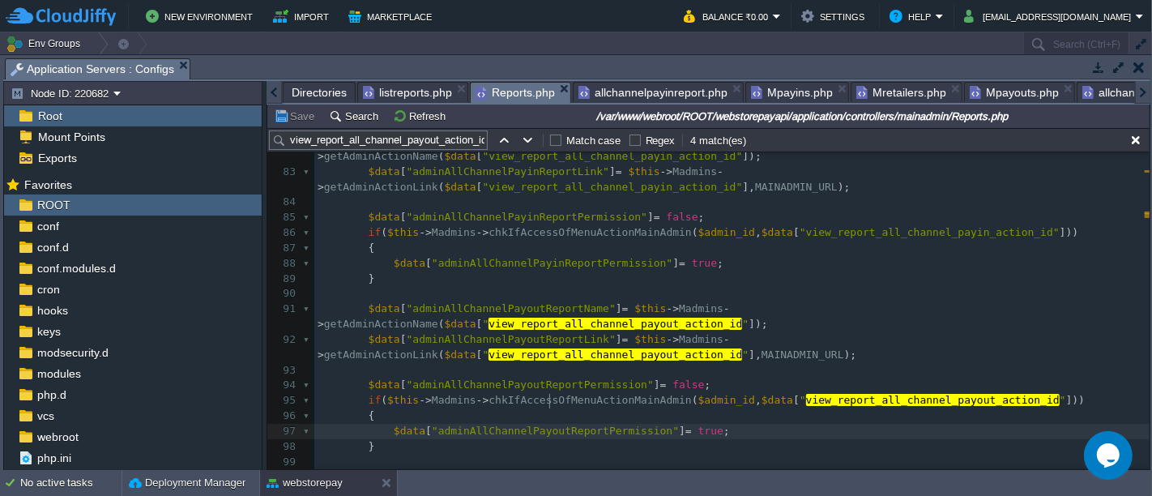
click at [511, 92] on span "Reports.php" at bounding box center [515, 93] width 79 height 20
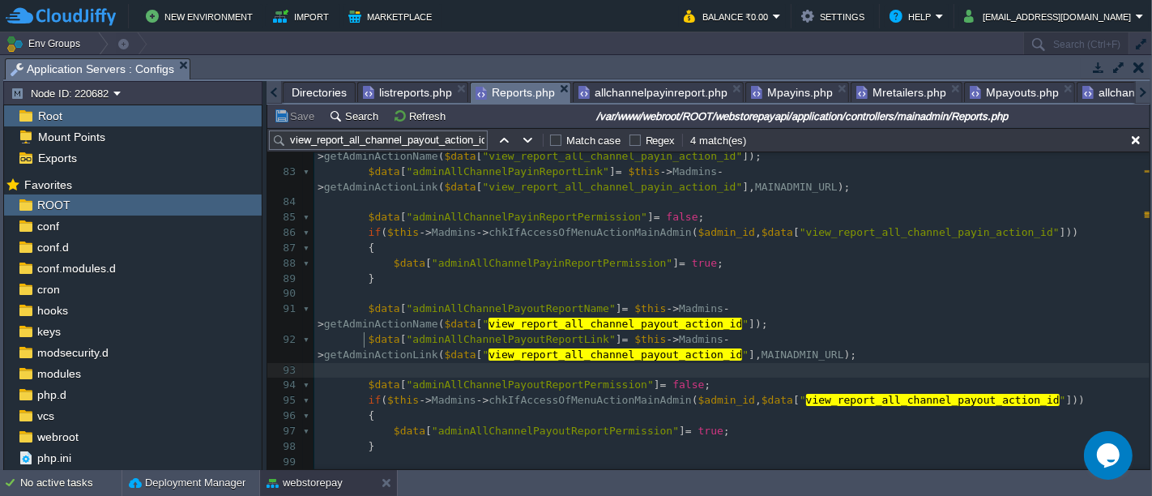
click at [637, 363] on pre at bounding box center [731, 370] width 835 height 15
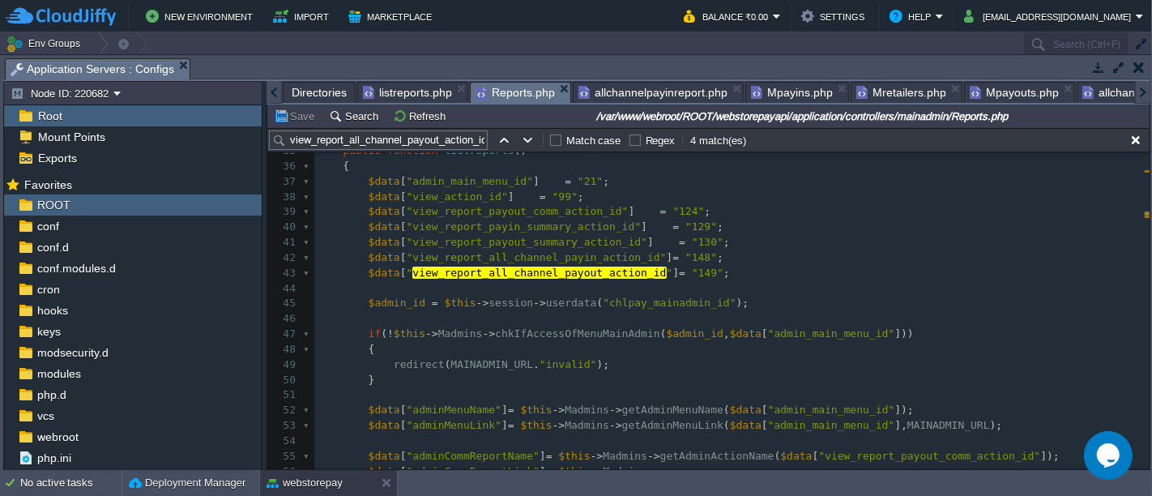
scroll to position [217, 0]
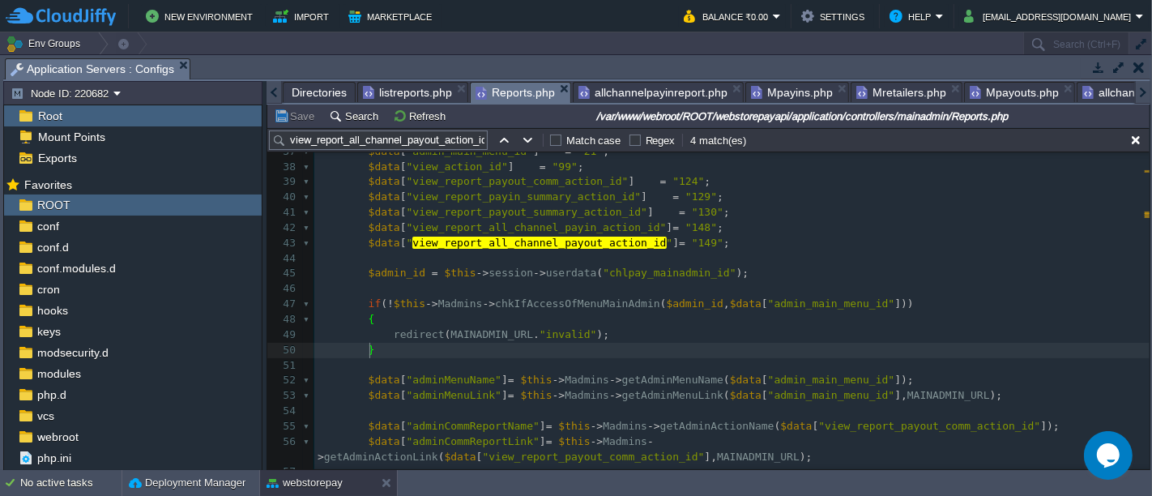
type textarea "​"
drag, startPoint x: 592, startPoint y: 350, endPoint x: 865, endPoint y: 203, distance: 310.3
click at [865, 203] on div "7 { ... } 29 30 public function index () 31 { 32 redirect ( MAINADMIN_URL . "re…" at bounding box center [731, 372] width 835 height 733
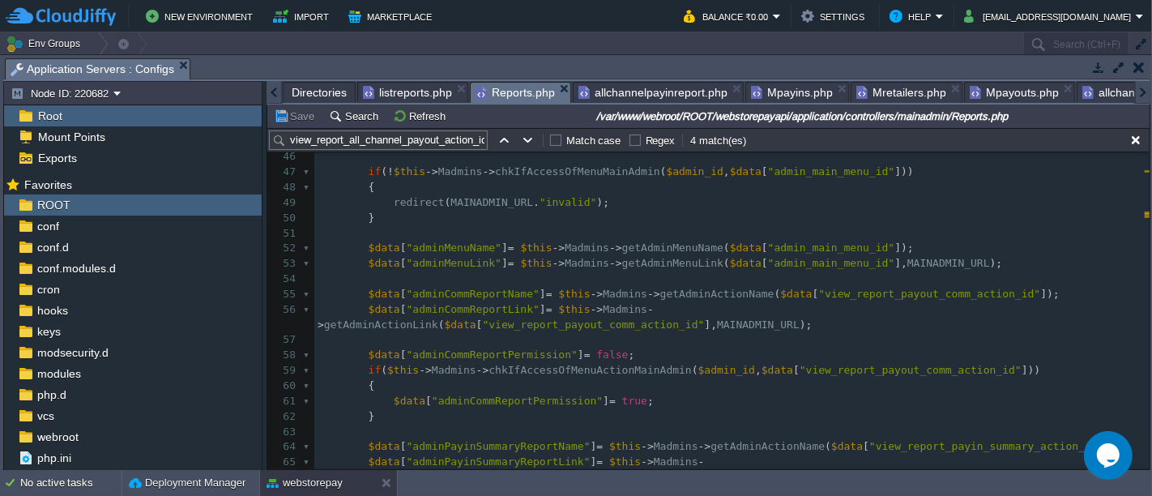
scroll to position [0, 525]
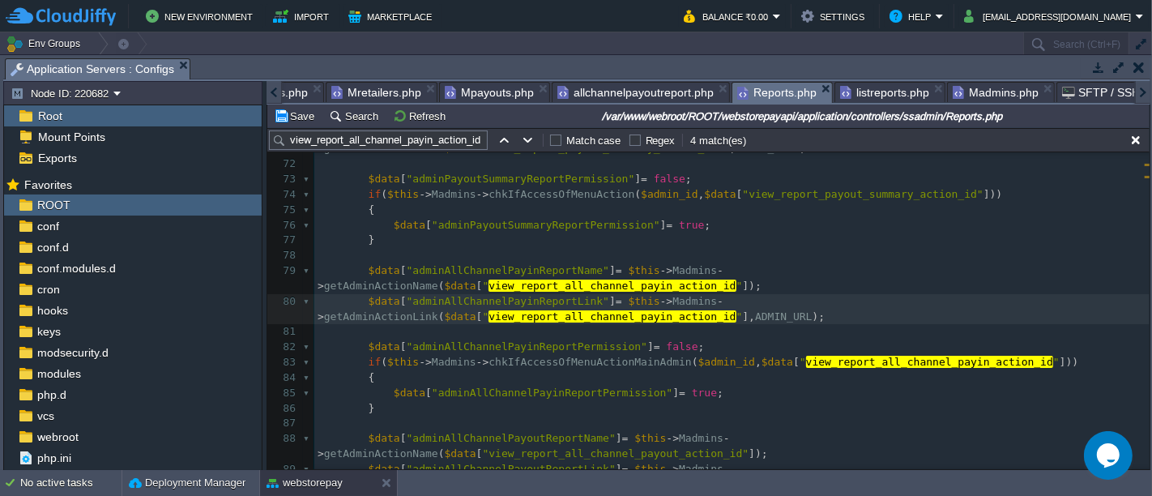
click at [741, 89] on span "Reports.php" at bounding box center [776, 93] width 79 height 20
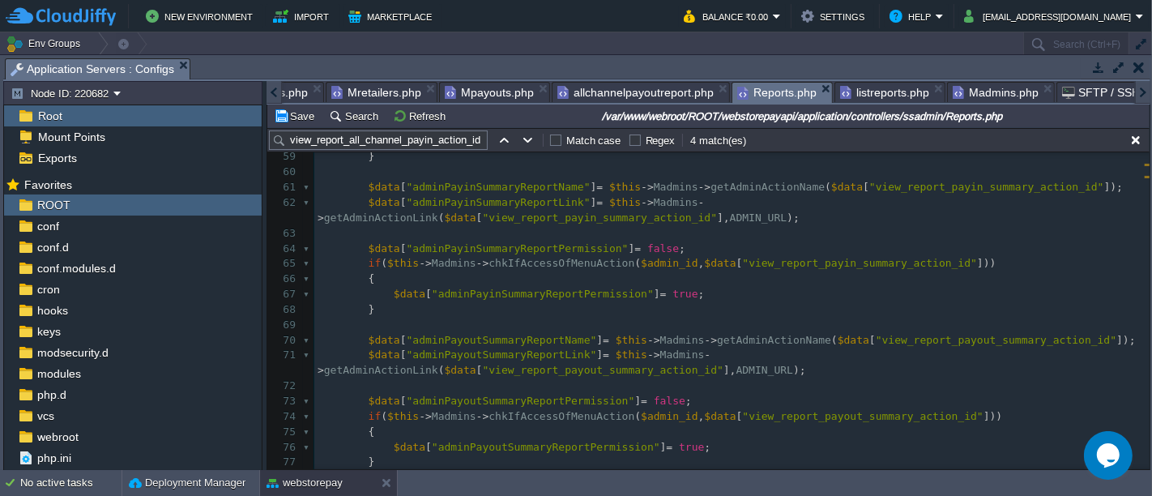
scroll to position [805, 0]
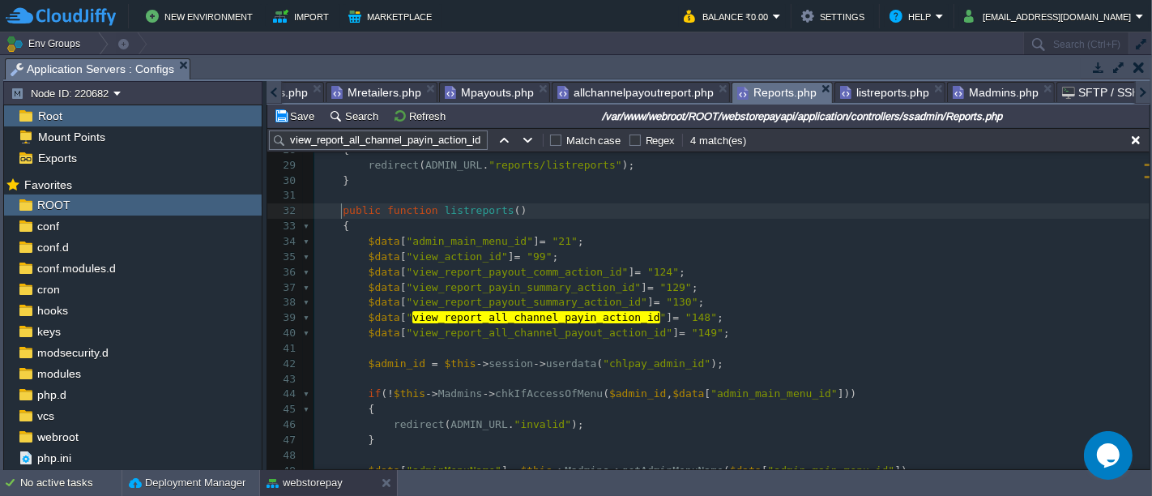
click at [337, 210] on span at bounding box center [330, 210] width 25 height 15
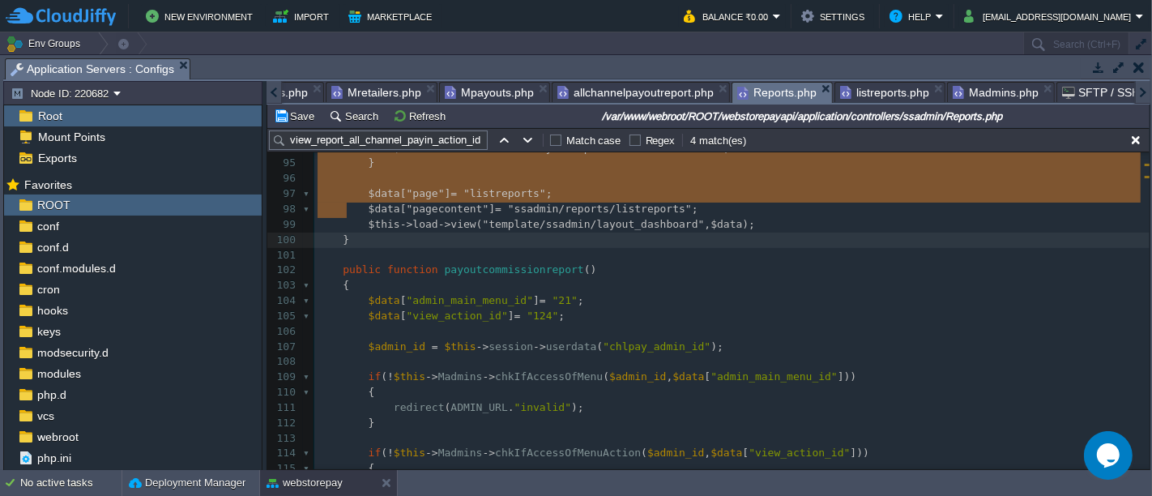
type textarea "-"
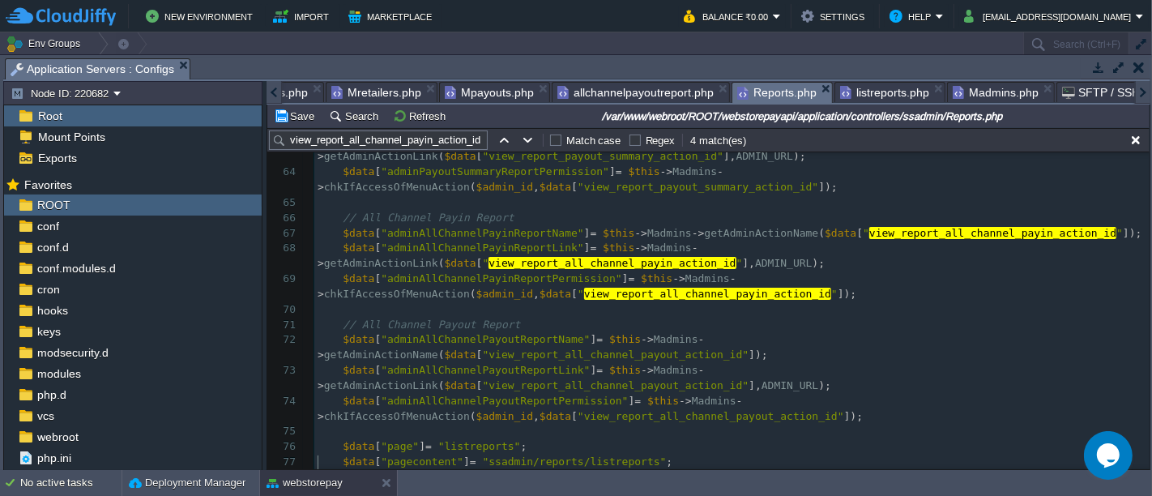
scroll to position [1014, 0]
click at [292, 113] on button "Save" at bounding box center [296, 116] width 45 height 15
click at [653, 318] on pre "// All Channel Payout Report" at bounding box center [731, 325] width 835 height 15
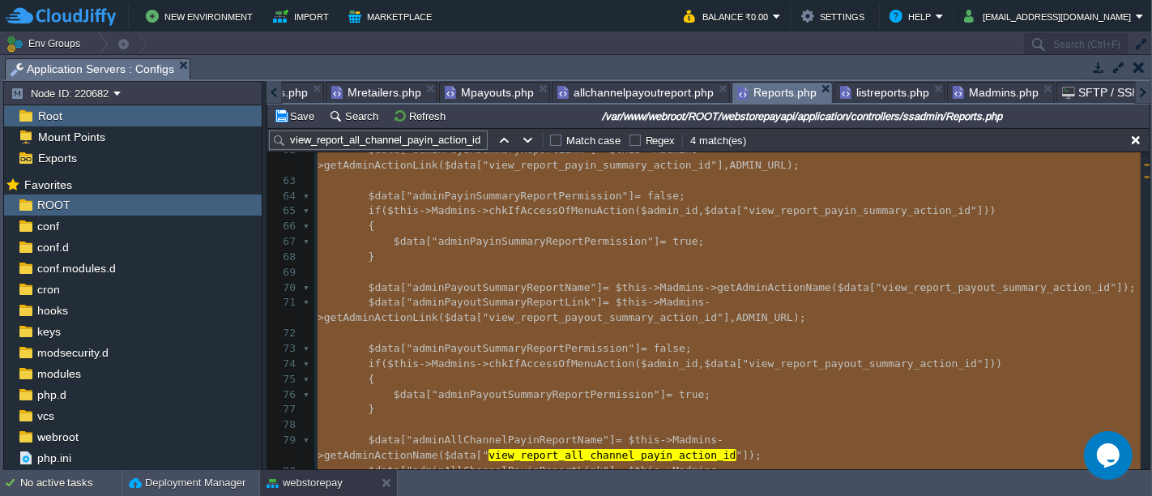
scroll to position [951, 0]
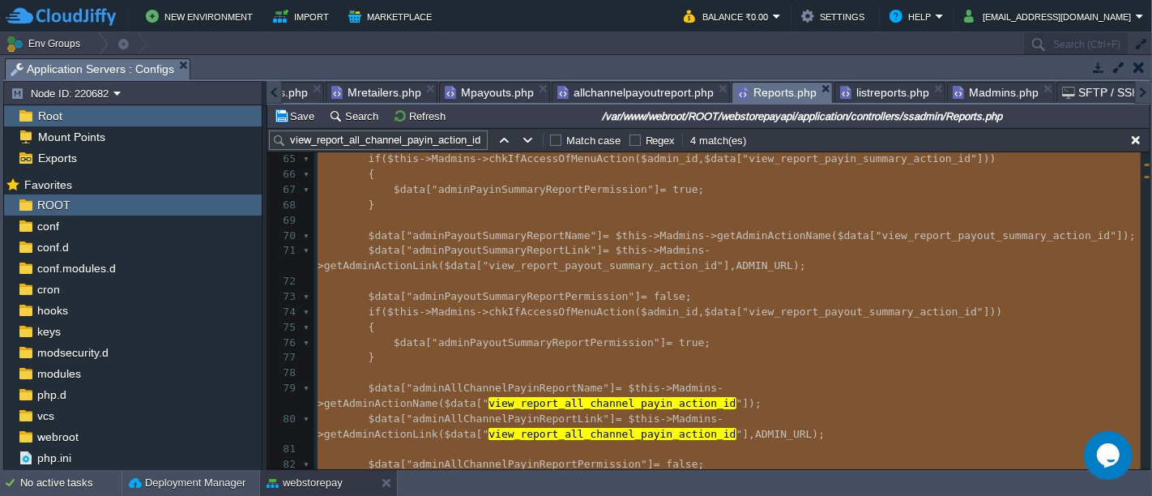
click at [369, 382] on span "$data" at bounding box center [385, 388] width 32 height 12
type textarea "$data"
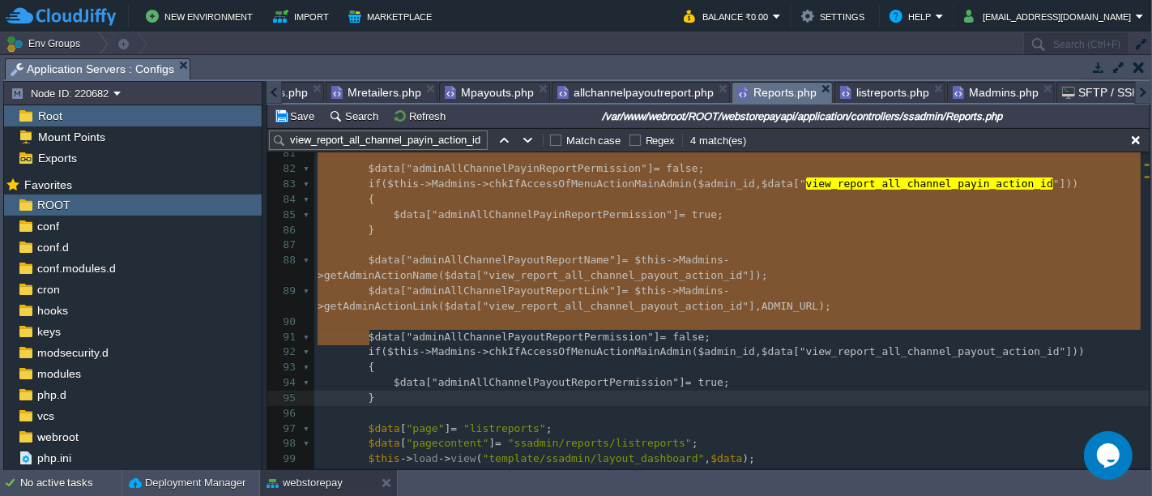
type textarea "-"
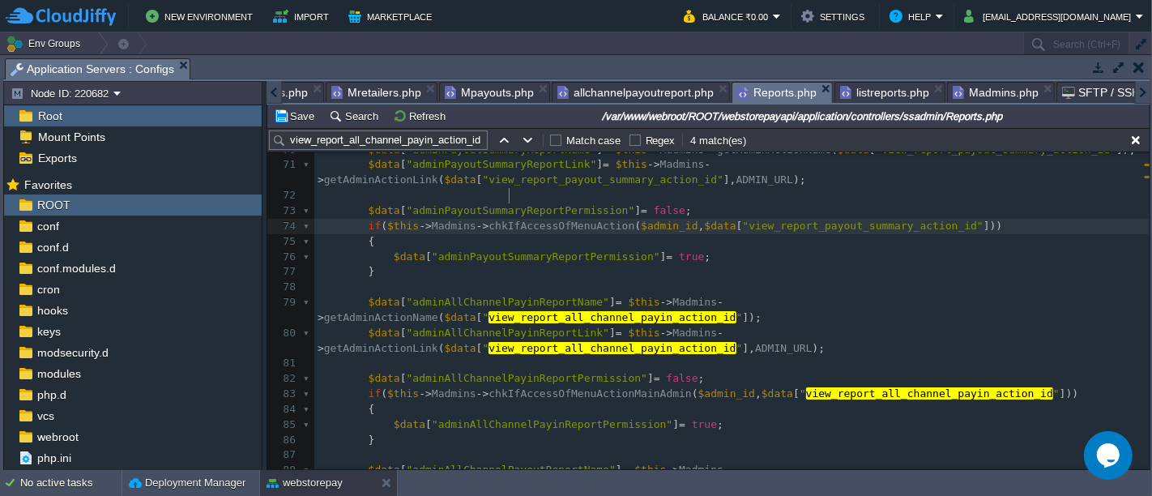
click at [510, 194] on div "x 980 1028 980 1048 } 52 $data [ "adminCommReportName" ] = $this -> Madmins -> …" at bounding box center [731, 334] width 835 height 962
type textarea "chkIfAccessOfMenuAction"
type input "chkIfAccessOfMenuAction"
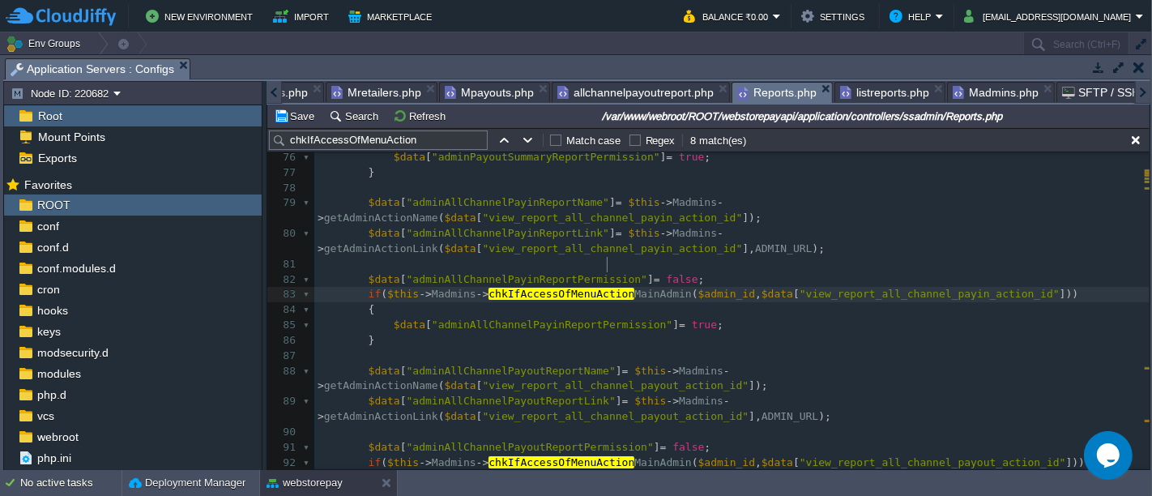
click at [607, 265] on div "x 980 1028 980 1048 } 67 $data [ "adminPayinSummaryReportPermission" ] = true ;…" at bounding box center [731, 401] width 835 height 809
type textarea "MainAdmin"
click at [606, 420] on div "x 980 1028 980 1048 } 67 $data [ "adminPayinSummaryReportPermission" ] = true ;…" at bounding box center [731, 401] width 835 height 809
type textarea "MainAdmin"
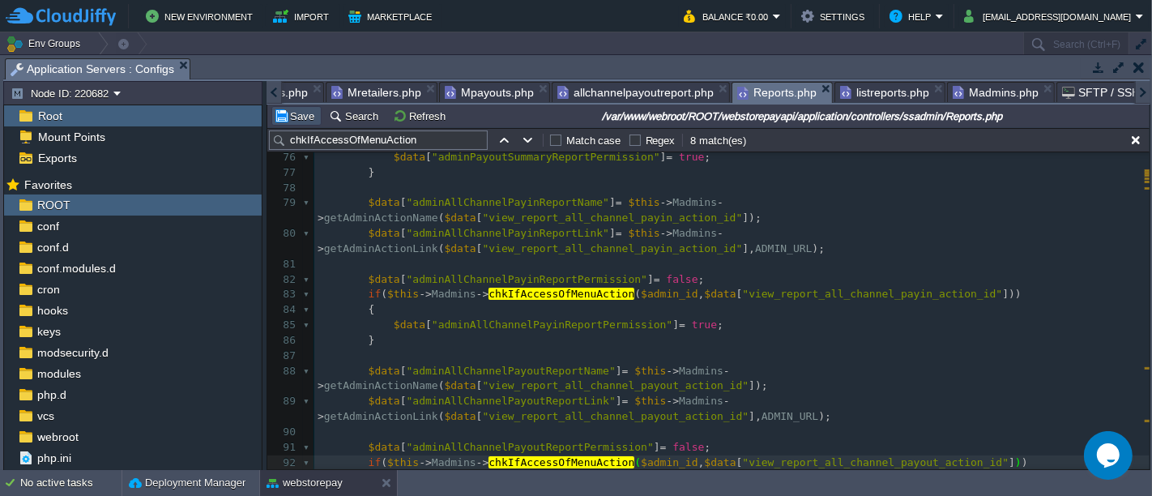
click at [298, 117] on button "Save" at bounding box center [296, 116] width 45 height 15
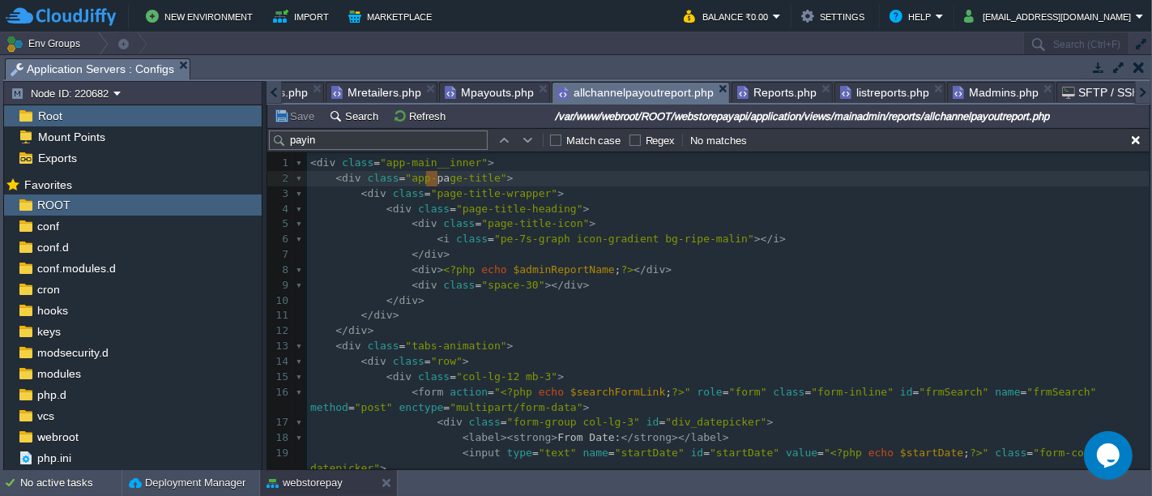
click at [638, 91] on span "allchannelpayoutreport.php" at bounding box center [635, 93] width 156 height 20
click at [586, 316] on pre "</ div >" at bounding box center [728, 315] width 843 height 15
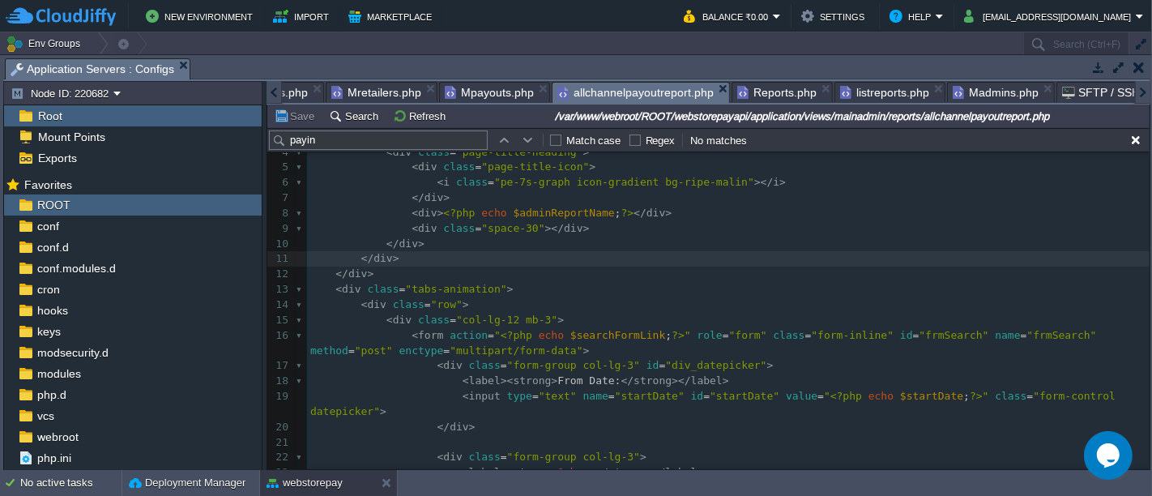
scroll to position [55, 0]
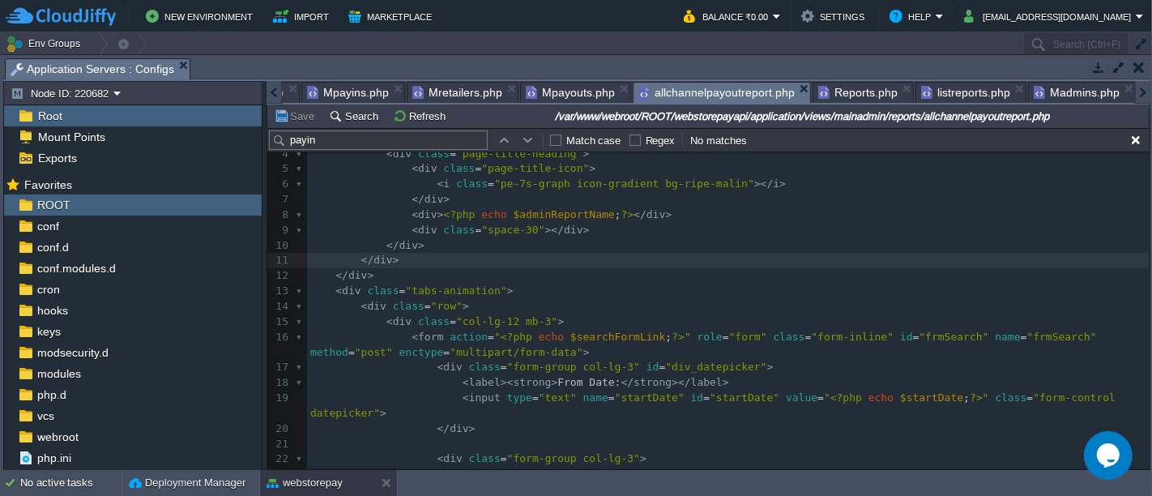
click at [267, 94] on div at bounding box center [274, 92] width 15 height 23
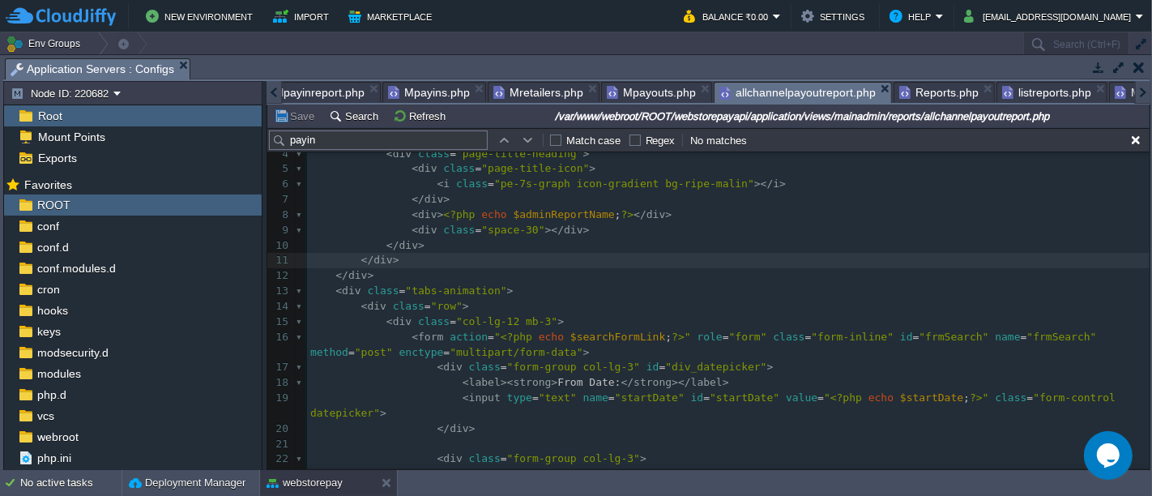
click at [267, 94] on div at bounding box center [274, 92] width 15 height 23
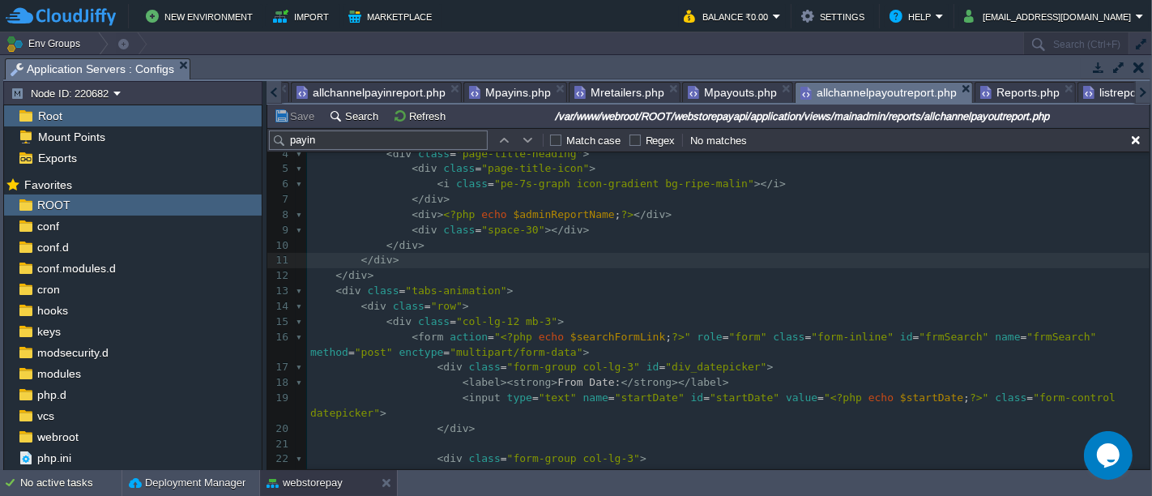
click at [267, 94] on div at bounding box center [274, 92] width 15 height 23
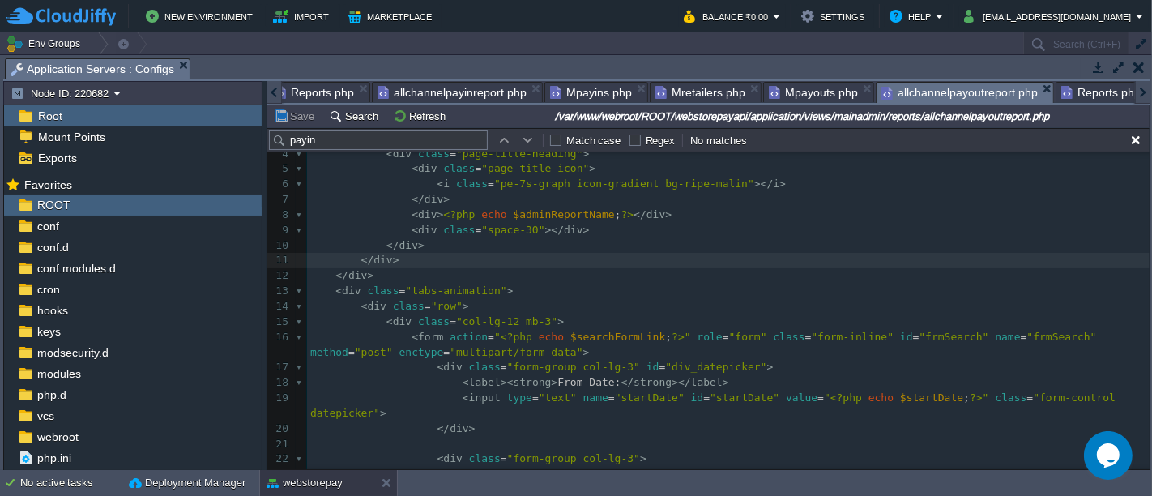
click at [267, 94] on div at bounding box center [274, 92] width 15 height 23
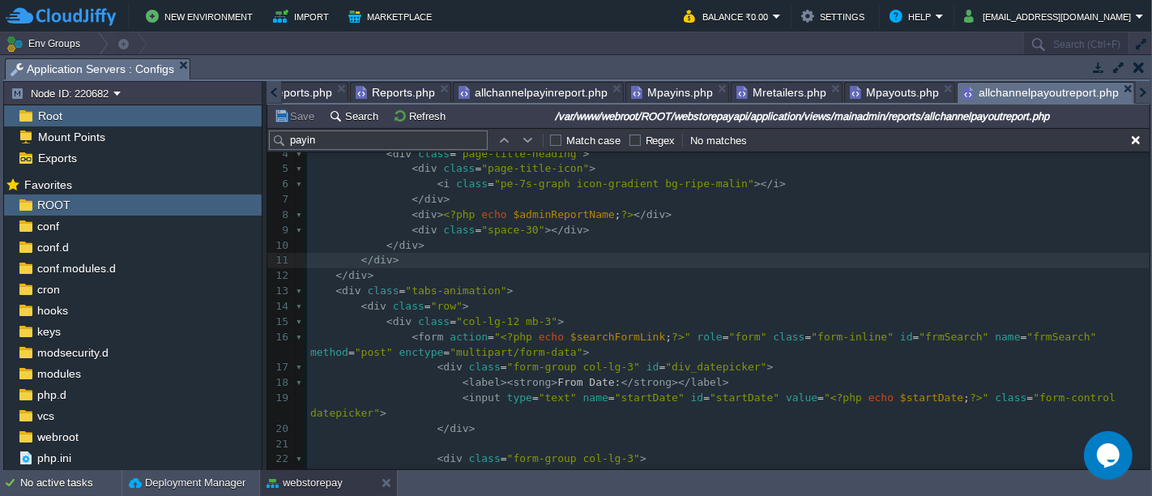
click at [267, 94] on div at bounding box center [274, 92] width 15 height 23
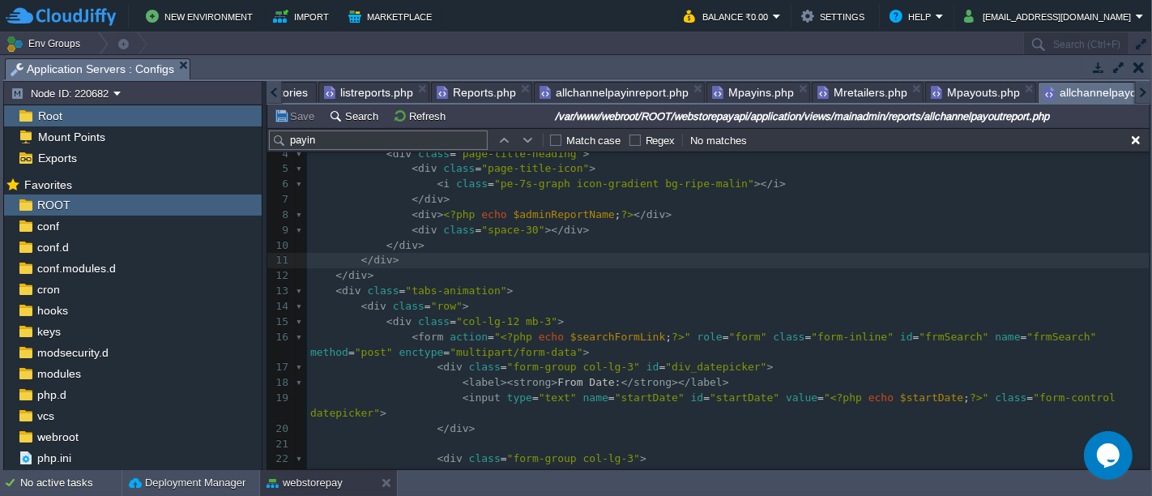
click at [267, 94] on div at bounding box center [274, 92] width 15 height 23
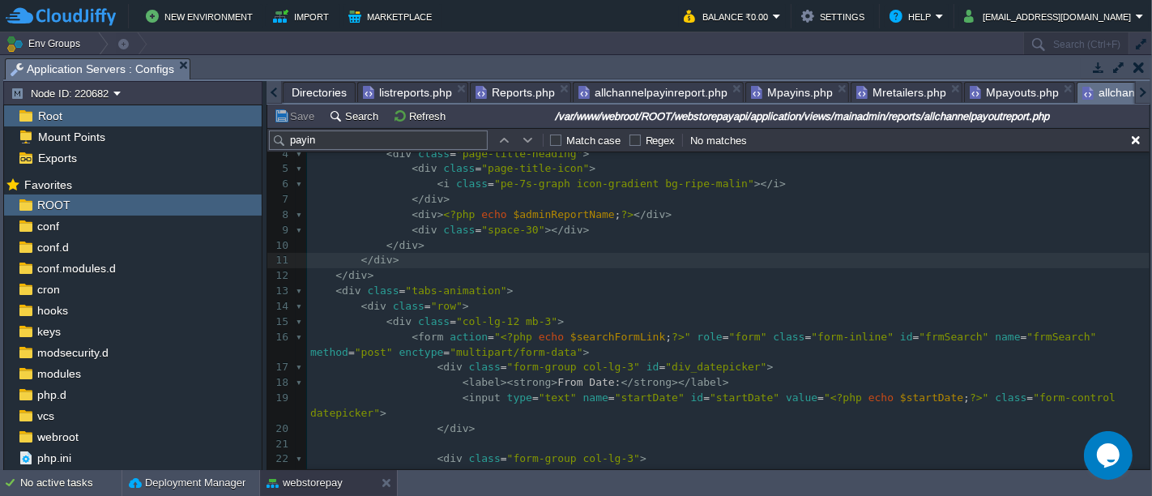
click at [267, 94] on div at bounding box center [274, 92] width 15 height 23
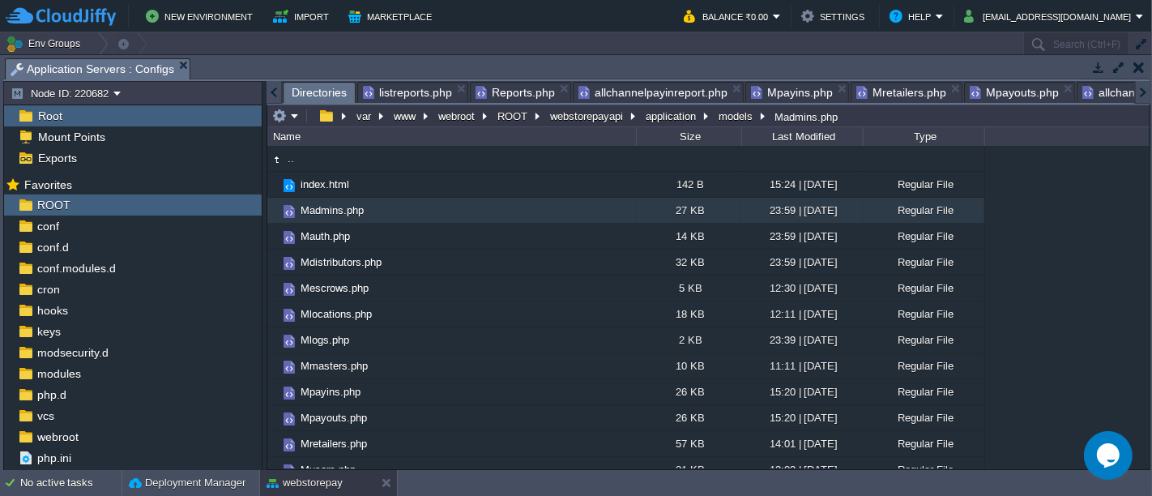
click at [303, 92] on span "Directories" at bounding box center [319, 93] width 55 height 20
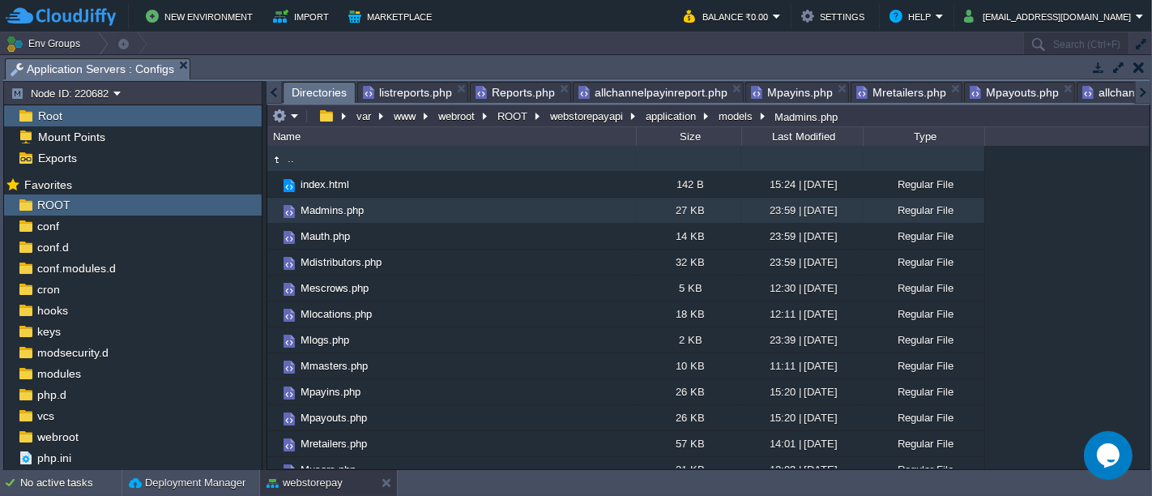
click at [360, 154] on td ".." at bounding box center [451, 159] width 369 height 26
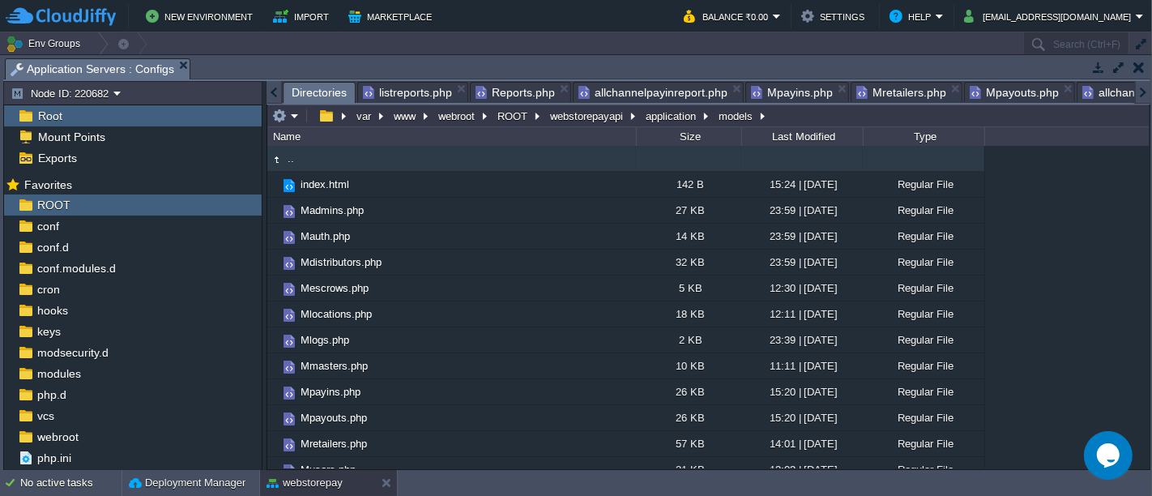
click at [360, 154] on td ".." at bounding box center [451, 159] width 369 height 26
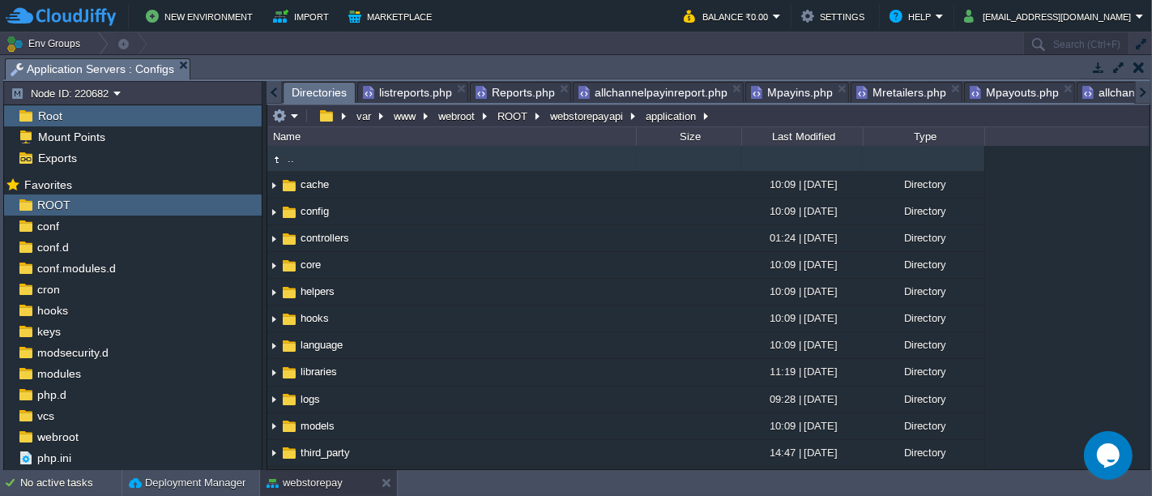
click at [404, 158] on td ".." at bounding box center [451, 159] width 369 height 26
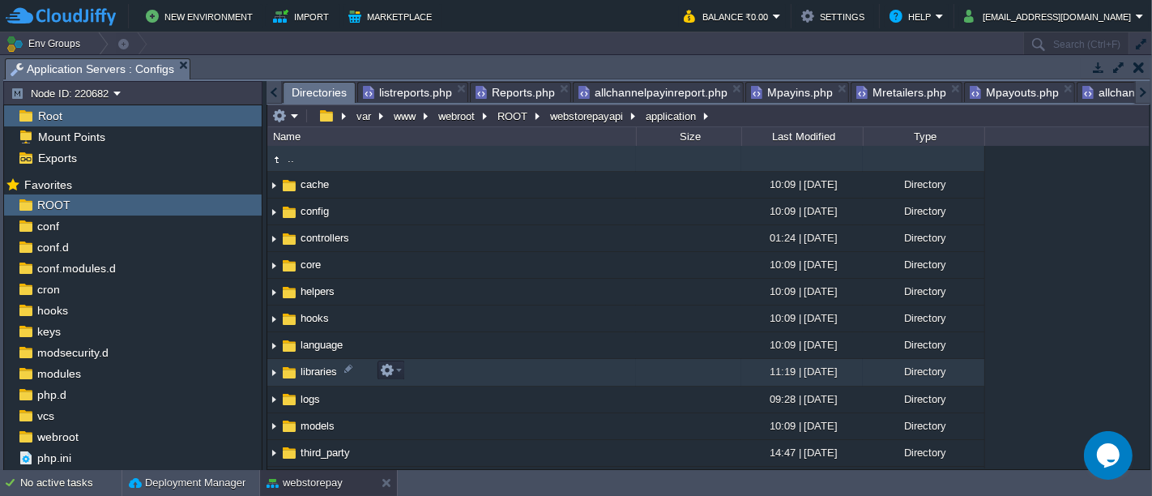
scroll to position [72, 0]
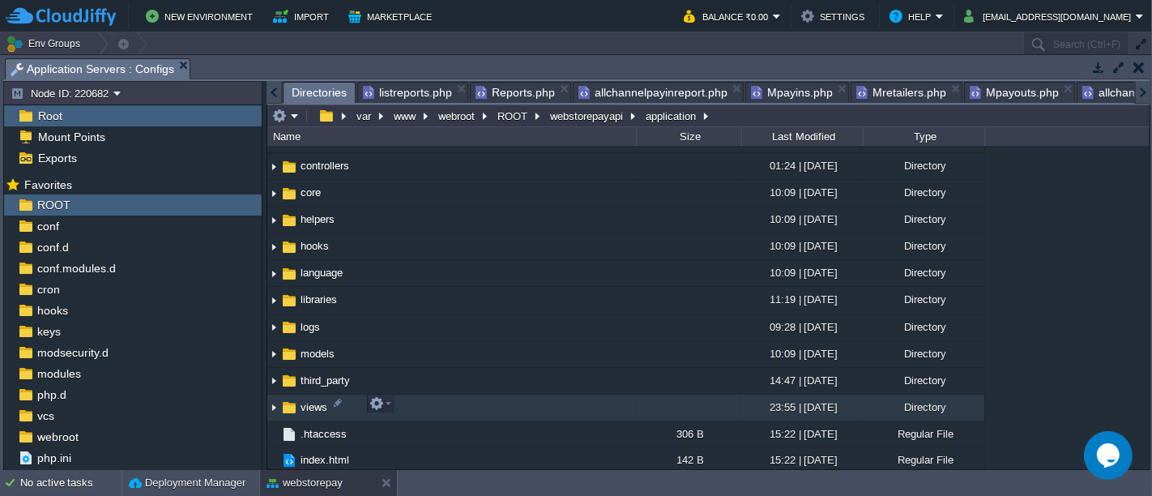
click at [419, 397] on td "views" at bounding box center [451, 408] width 369 height 27
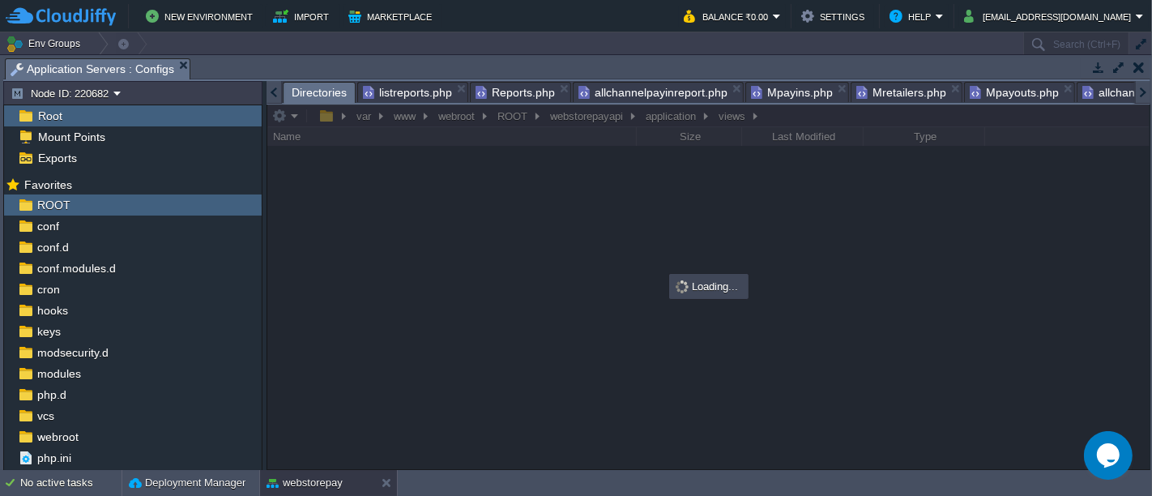
scroll to position [0, 0]
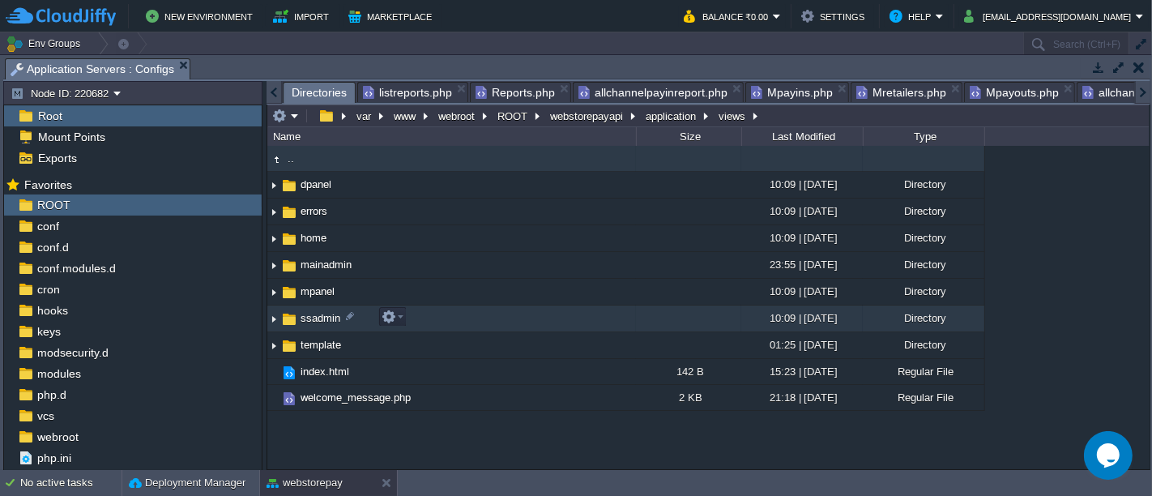
click at [412, 318] on td "ssadmin" at bounding box center [451, 318] width 369 height 27
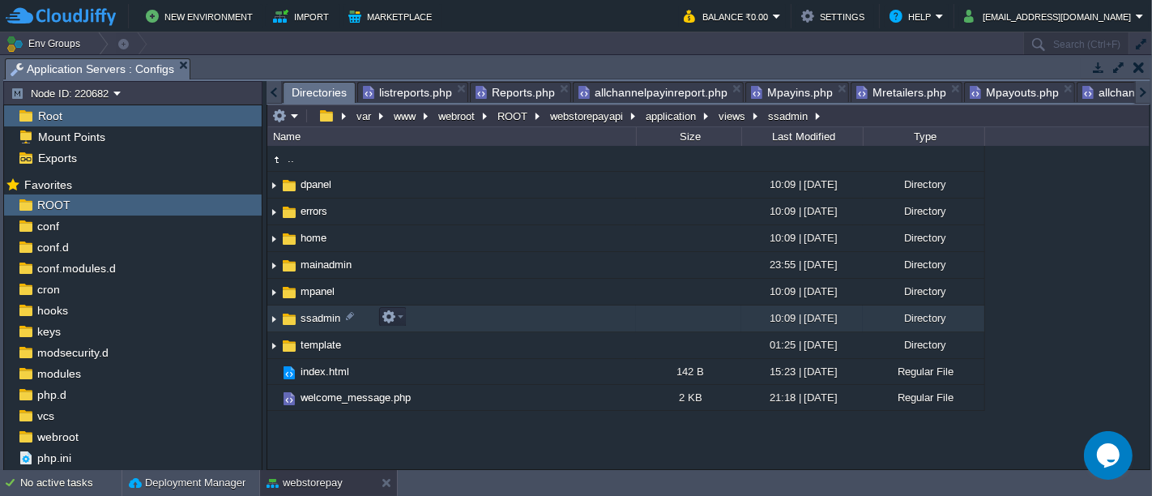
click at [412, 318] on td "ssadmin" at bounding box center [451, 318] width 369 height 27
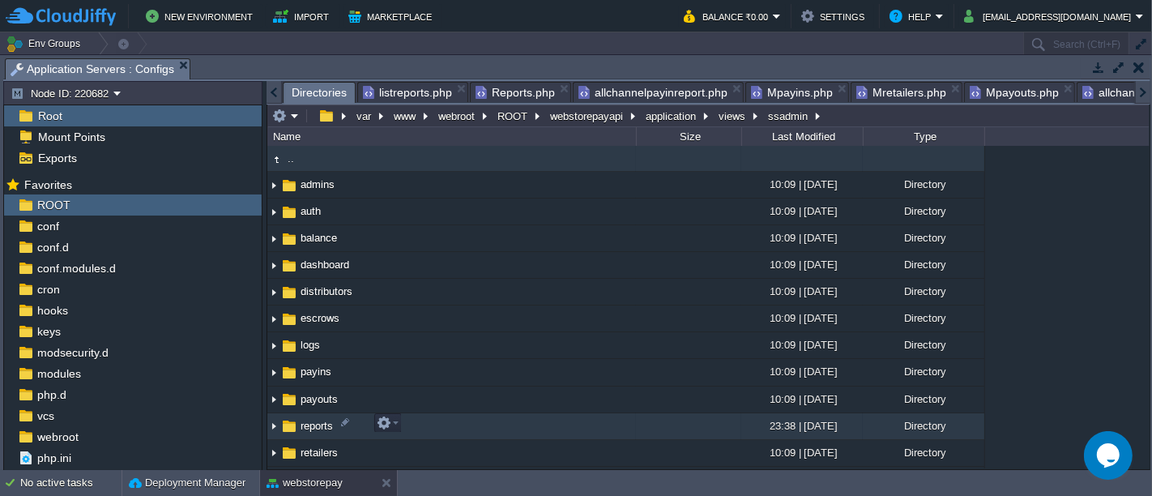
click at [433, 422] on td "reports" at bounding box center [451, 426] width 369 height 27
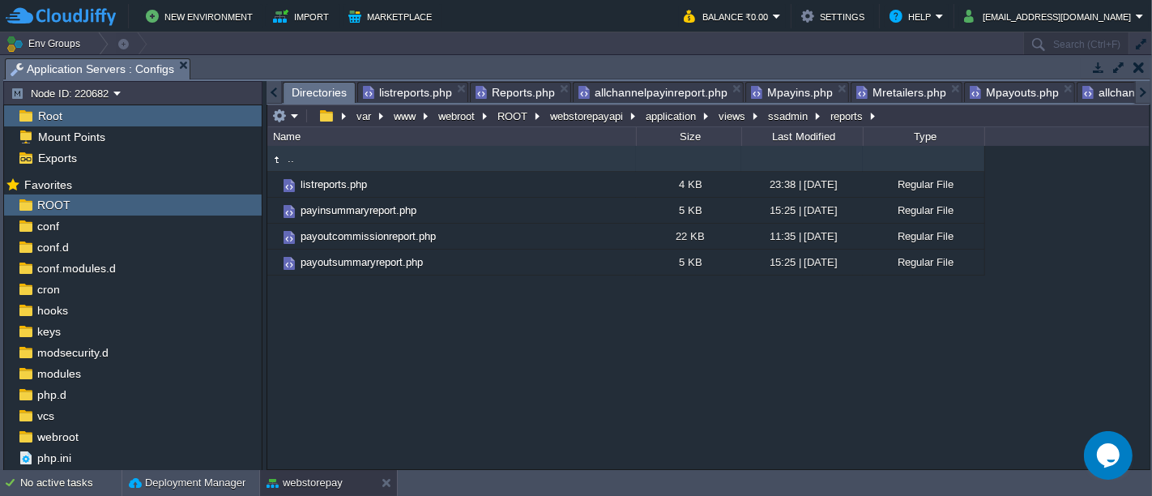
click at [328, 160] on td ".." at bounding box center [451, 159] width 369 height 26
click at [292, 118] on em at bounding box center [285, 116] width 27 height 15
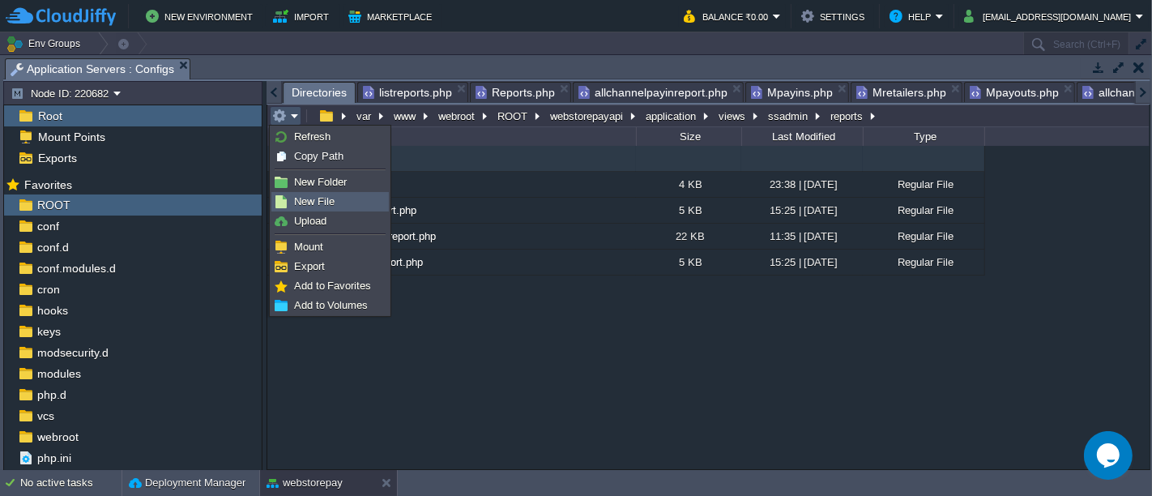
click at [314, 195] on span "New File" at bounding box center [314, 201] width 41 height 12
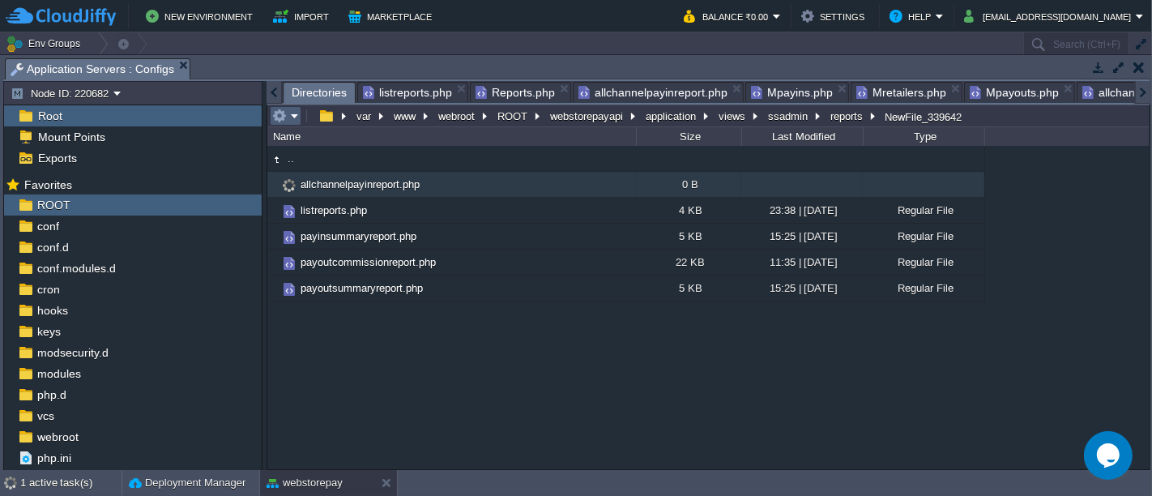
click at [297, 113] on em at bounding box center [285, 116] width 27 height 15
click at [292, 117] on em at bounding box center [285, 116] width 27 height 15
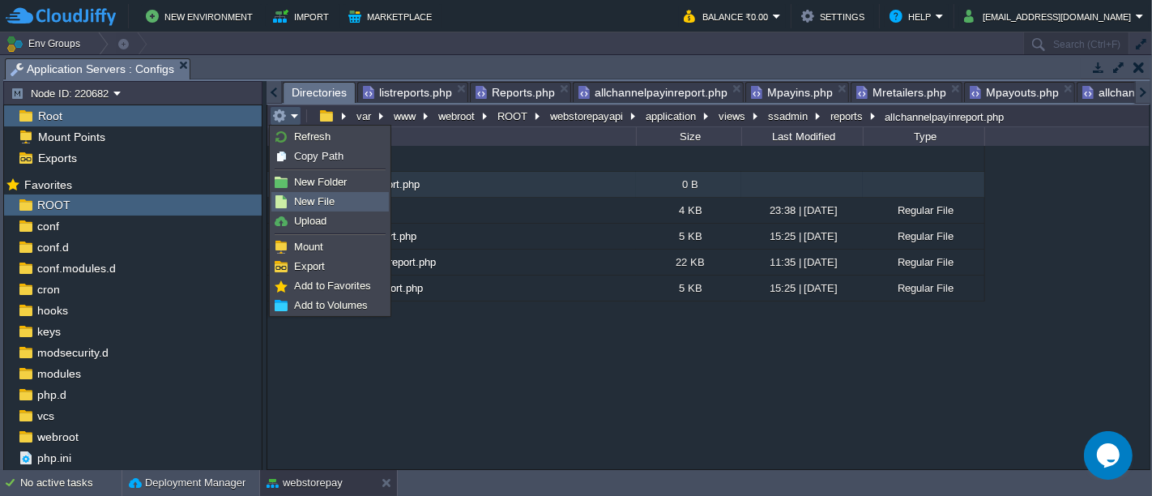
click at [317, 198] on span "New File" at bounding box center [314, 201] width 41 height 12
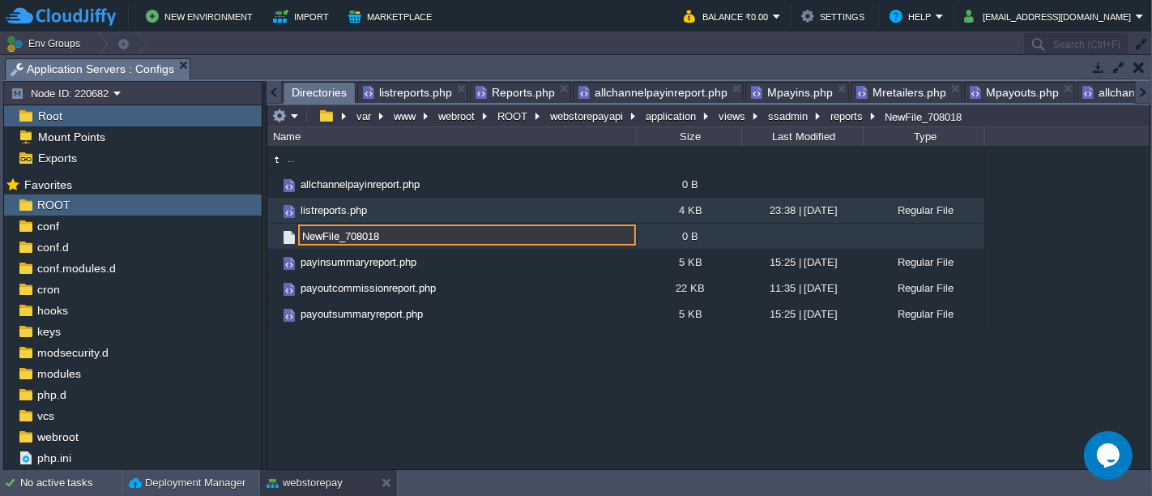
paste input "allchannelpayinreport"
type input "allchannelpayoutreport.php"
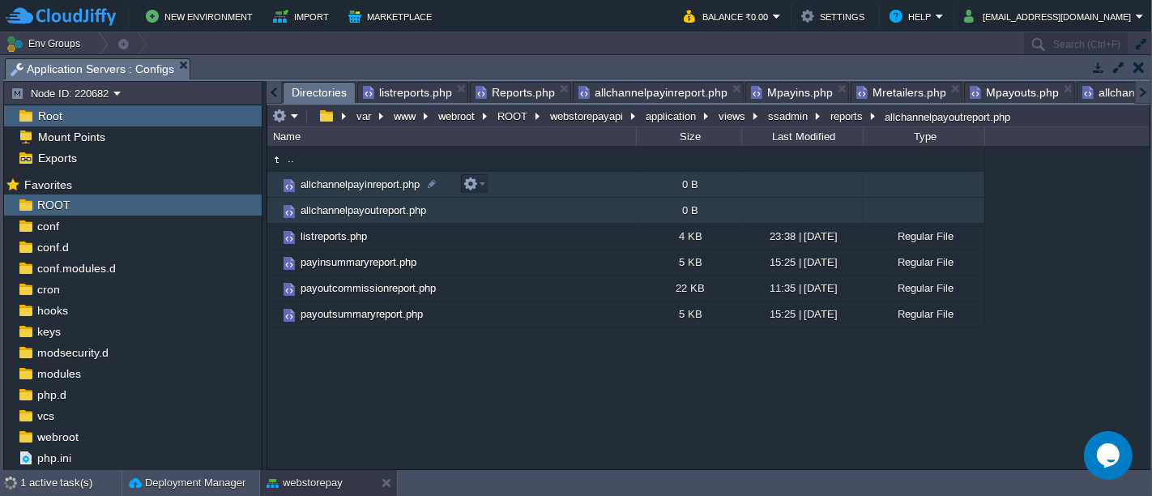
click at [574, 181] on td "allchannelpayinreport.php" at bounding box center [451, 185] width 369 height 26
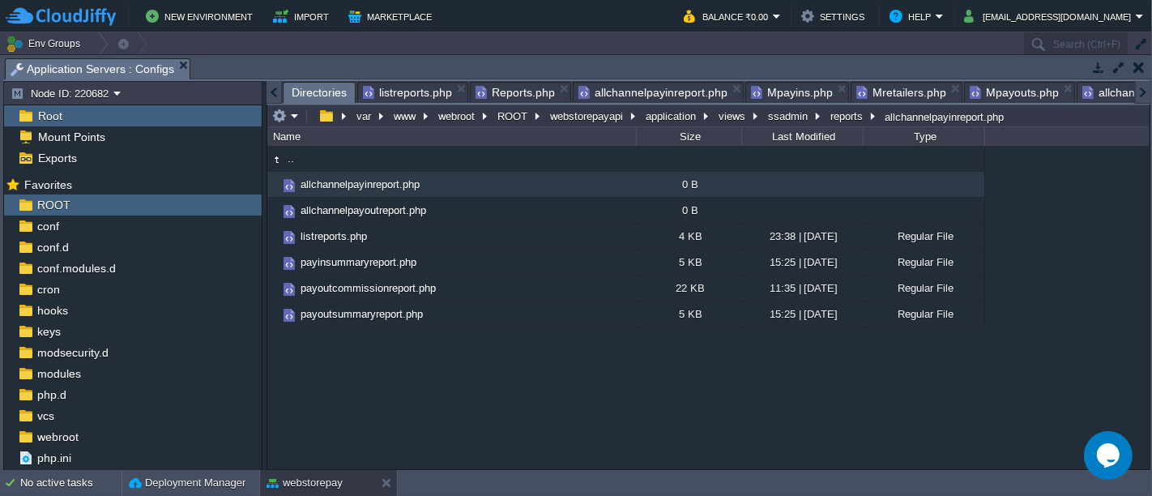
click at [672, 91] on span "allchannelpayinreport.php" at bounding box center [652, 92] width 149 height 19
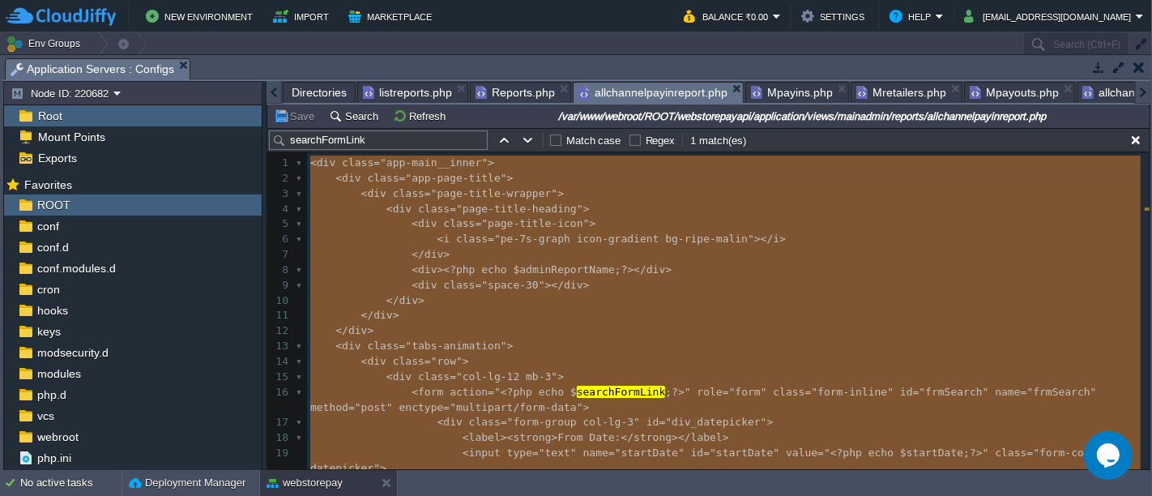
type textarea "-"
type textarea "<div class="app-main__inner"> <div class="app-page-title"> <div class="page-tit…"
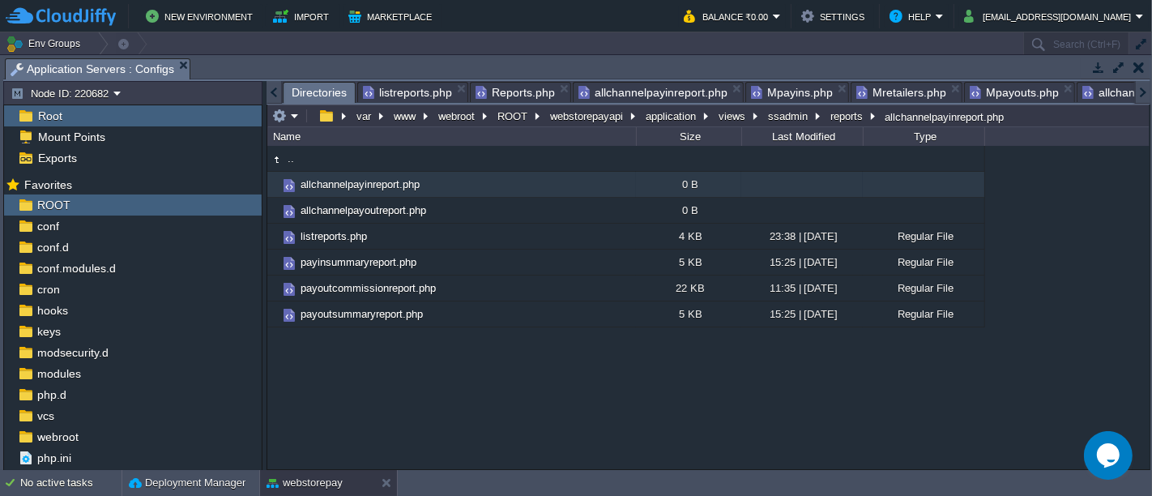
click at [324, 88] on span "Directories" at bounding box center [319, 93] width 55 height 20
click at [480, 181] on em at bounding box center [474, 184] width 22 height 15
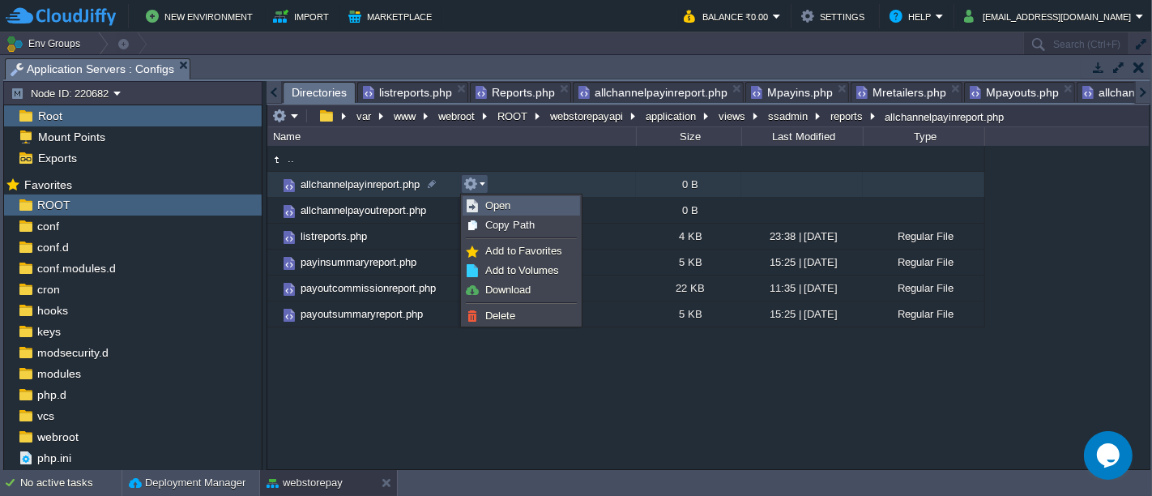
click at [512, 203] on link "Open" at bounding box center [521, 206] width 116 height 18
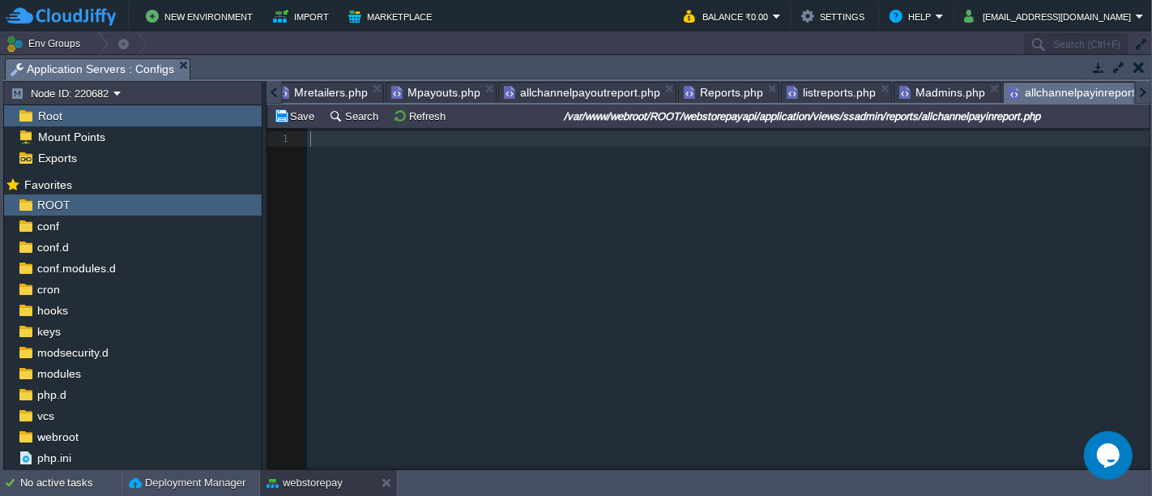
scroll to position [963, 0]
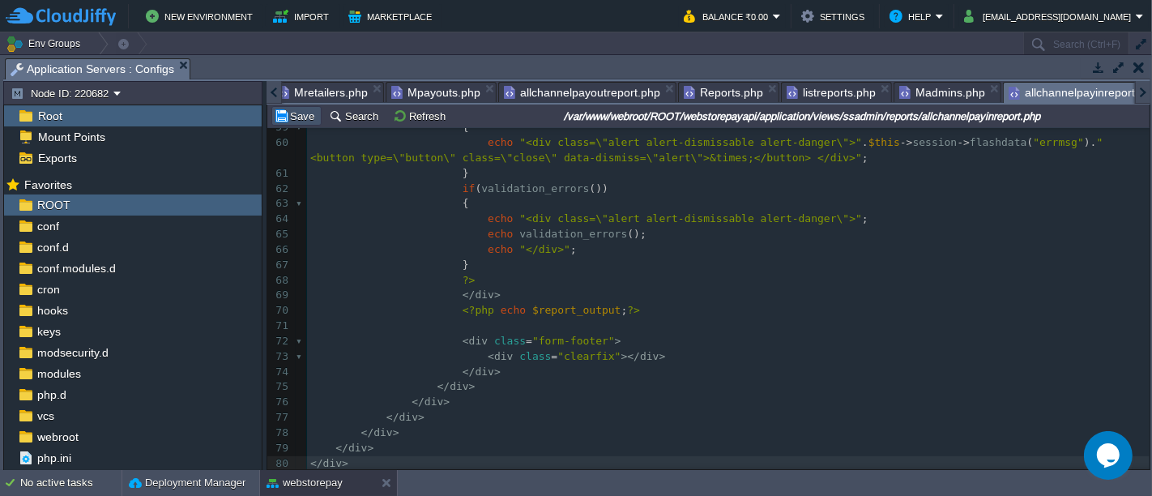
click at [305, 113] on button "Save" at bounding box center [296, 116] width 45 height 15
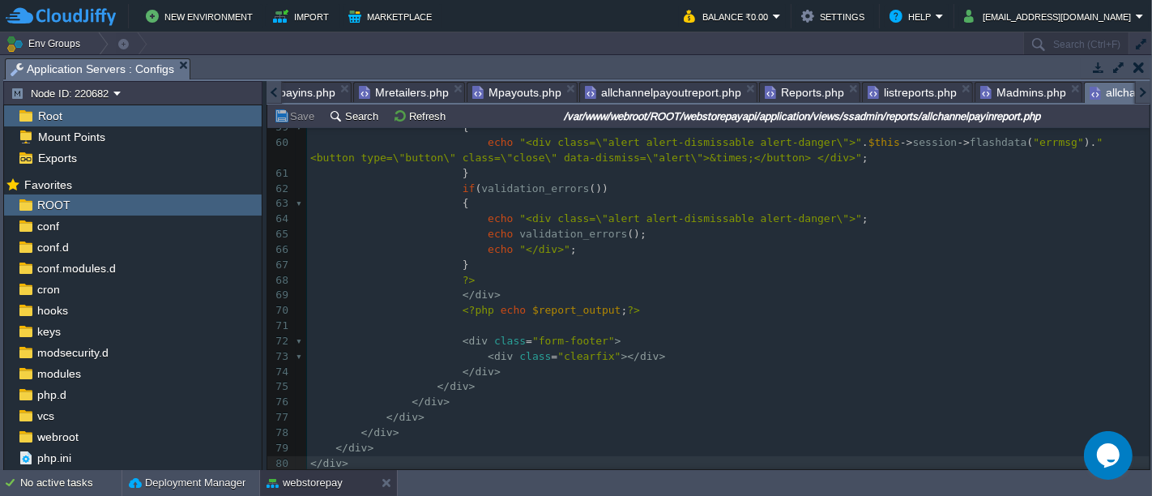
click at [280, 89] on div at bounding box center [274, 92] width 15 height 23
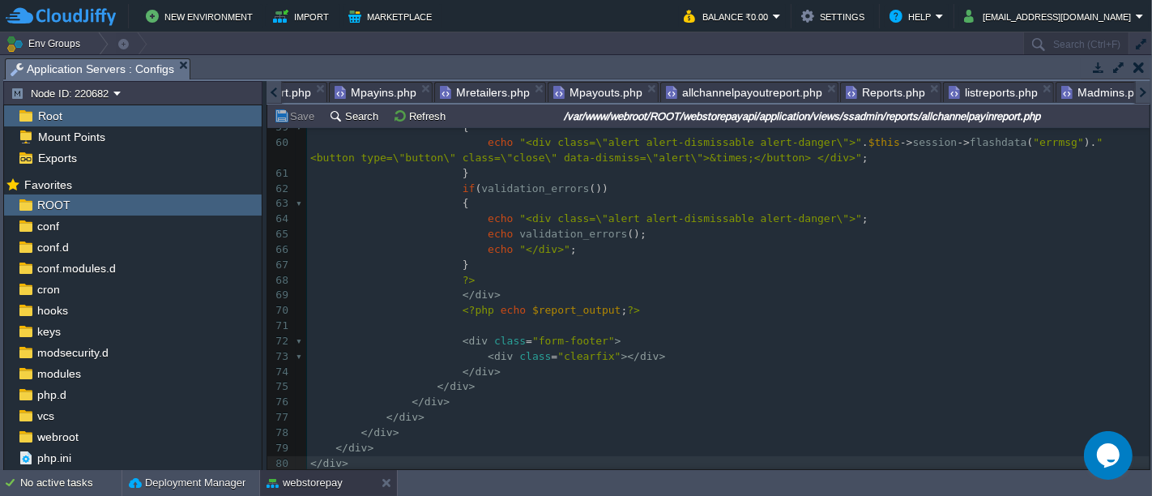
click at [280, 89] on div at bounding box center [274, 92] width 15 height 23
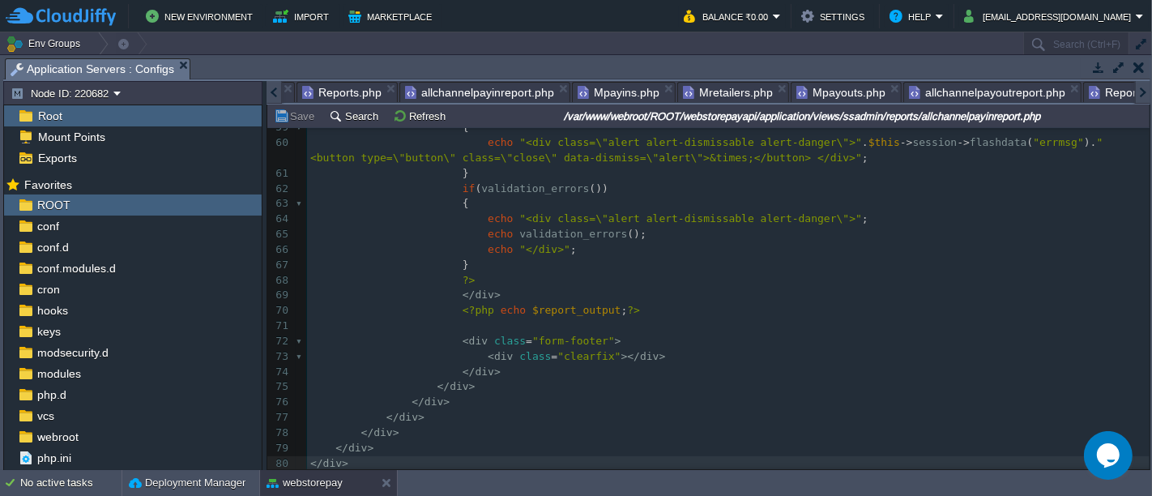
click at [280, 89] on div at bounding box center [274, 92] width 15 height 23
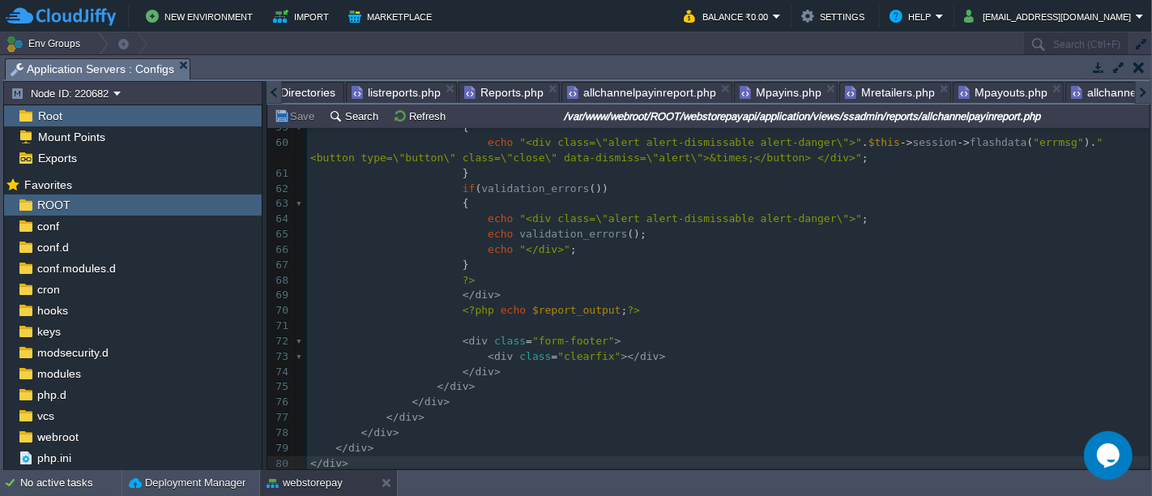
click at [280, 89] on div at bounding box center [274, 92] width 15 height 23
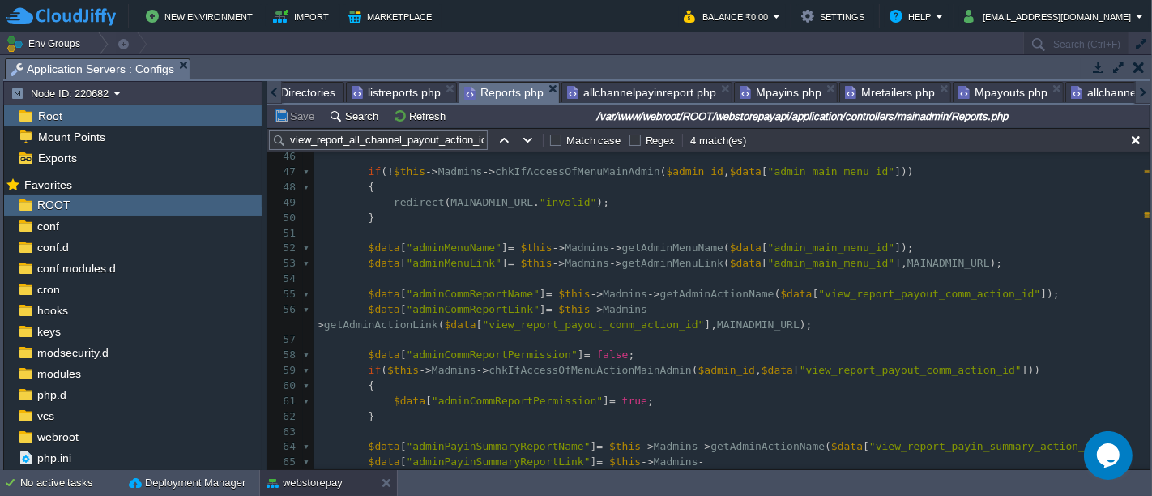
click at [505, 90] on span "Reports.php" at bounding box center [503, 93] width 79 height 20
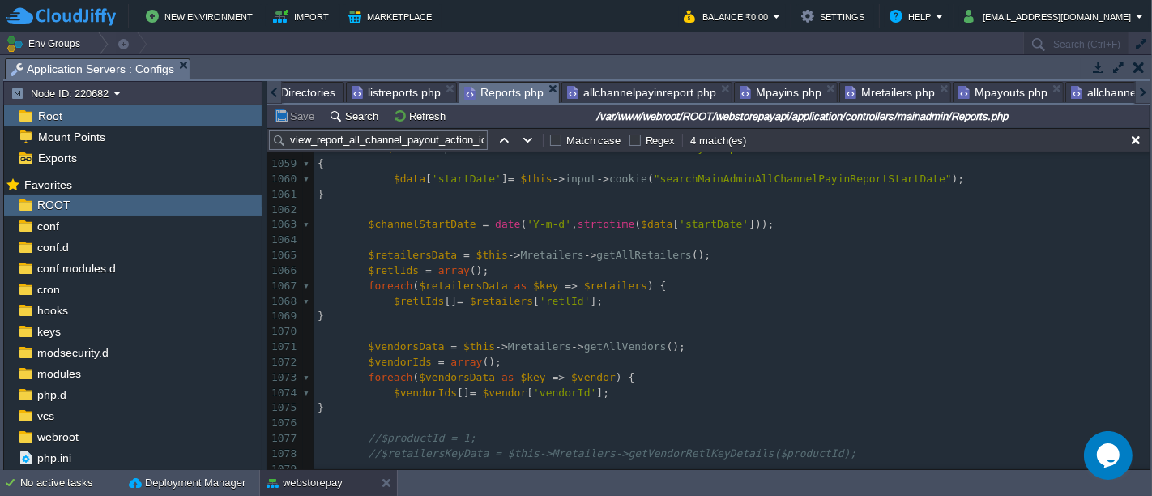
scroll to position [964, 0]
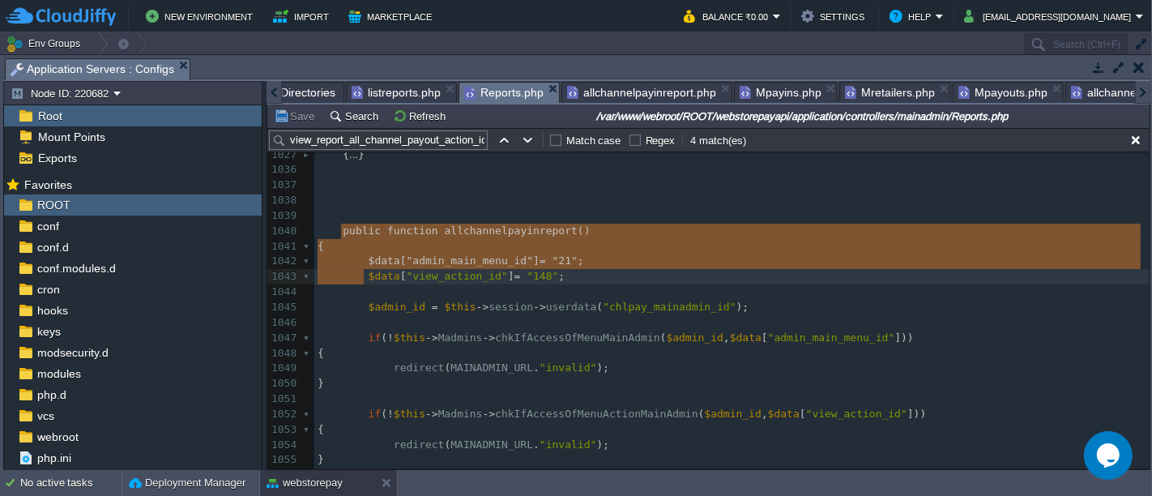
drag, startPoint x: 339, startPoint y: 233, endPoint x: 363, endPoint y: 279, distance: 51.8
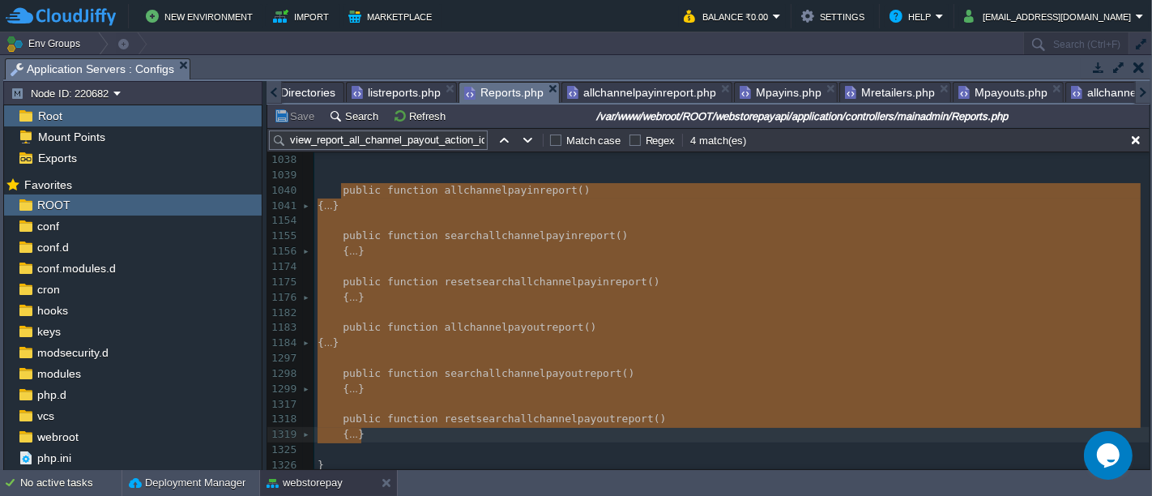
type textarea "public function allchannelpayinreport() { $data["admin_main_menu_id"] = "21"; $…"
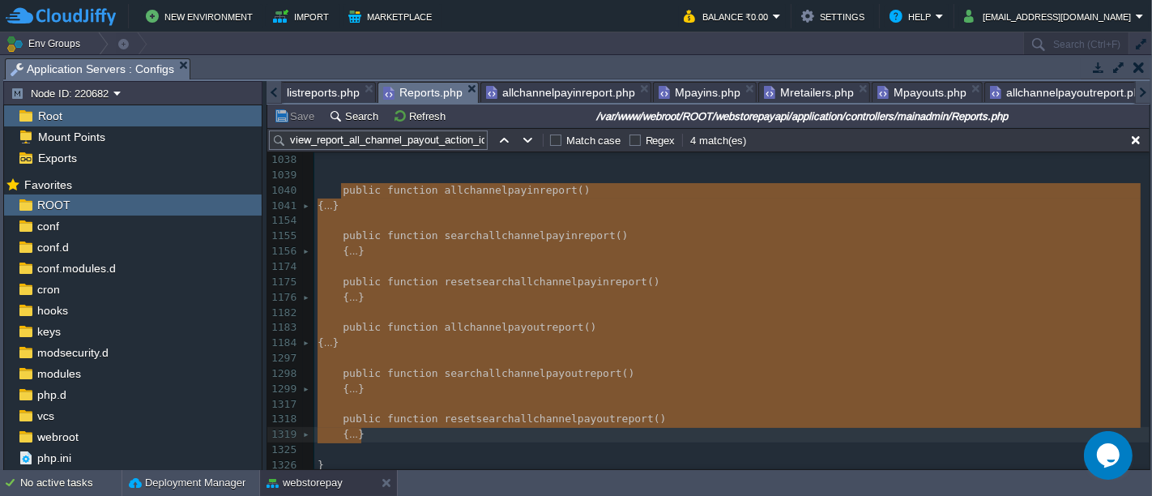
click at [1146, 89] on div at bounding box center [1142, 92] width 15 height 23
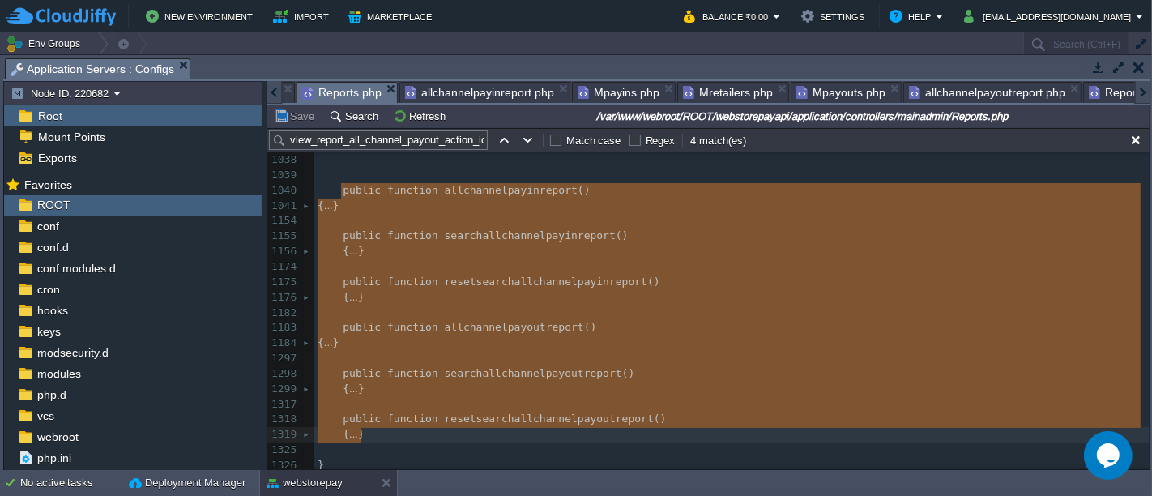
click at [1146, 89] on div at bounding box center [1142, 92] width 15 height 23
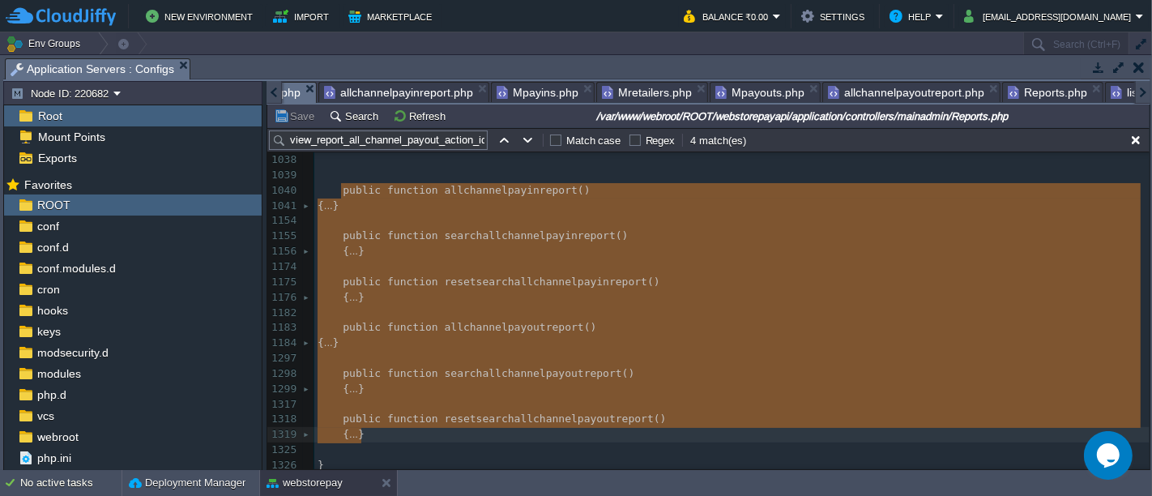
click at [1146, 89] on div at bounding box center [1142, 92] width 15 height 23
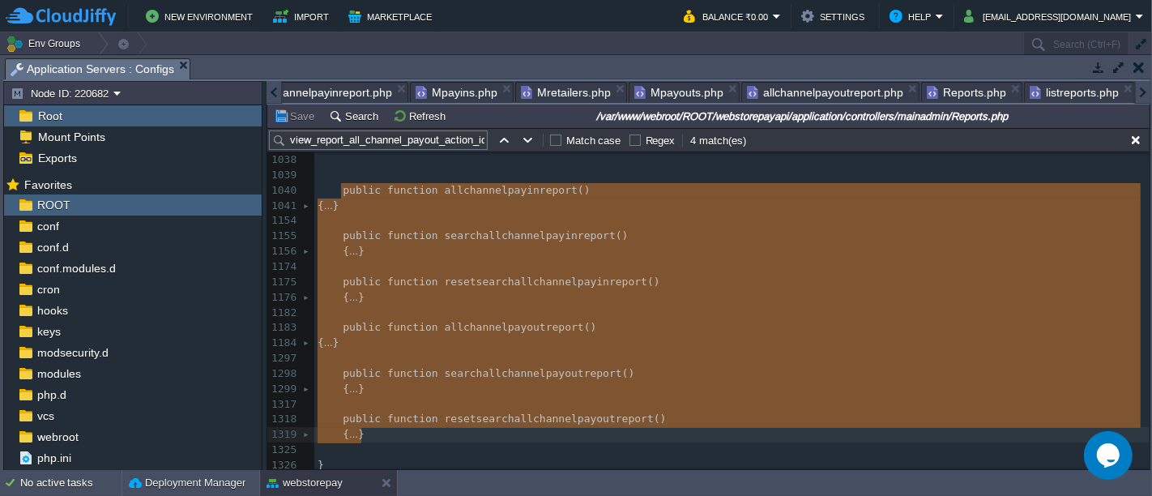
click at [1146, 89] on div at bounding box center [1142, 92] width 15 height 23
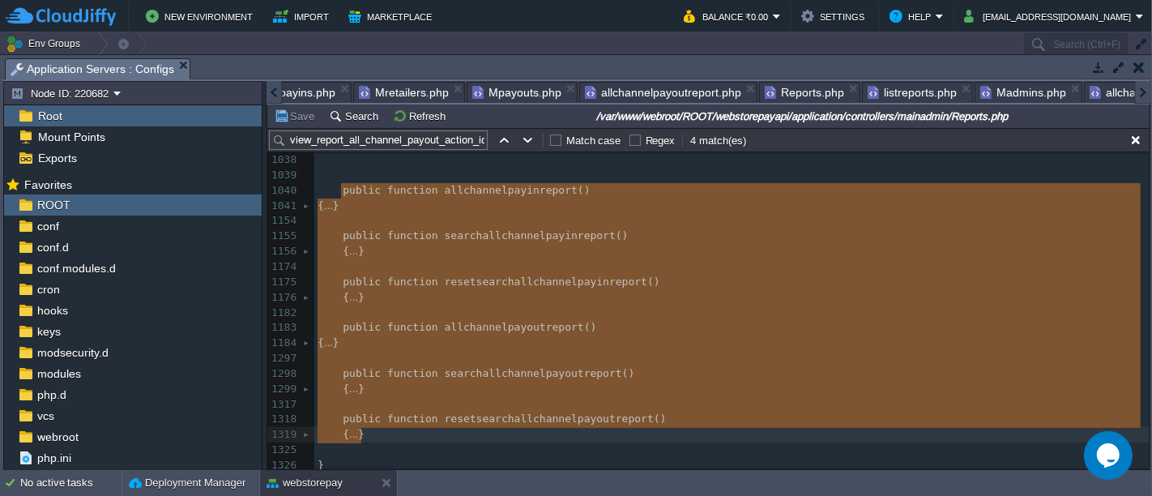
click at [1146, 89] on div at bounding box center [1142, 92] width 15 height 23
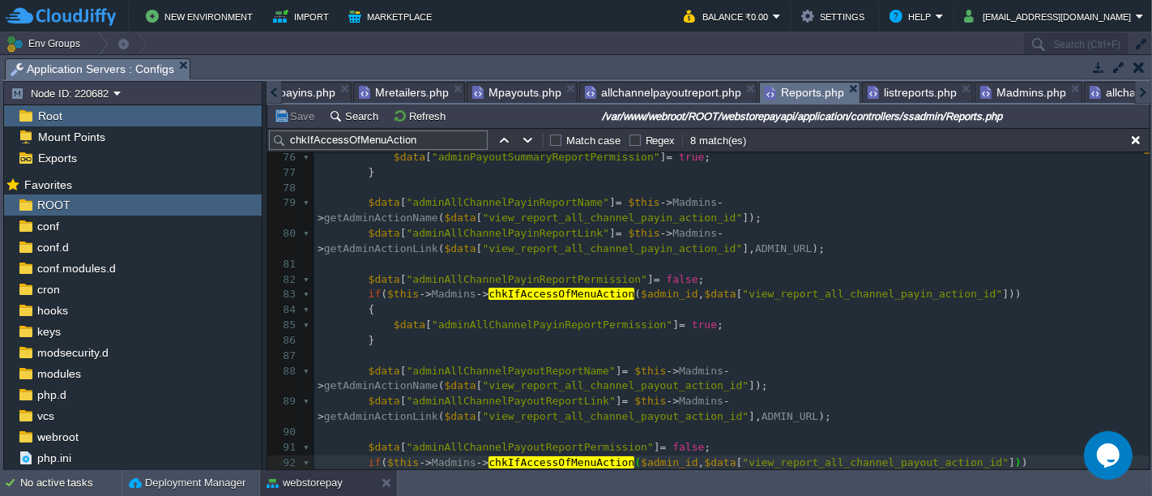
click at [794, 100] on span "Reports.php" at bounding box center [804, 93] width 79 height 20
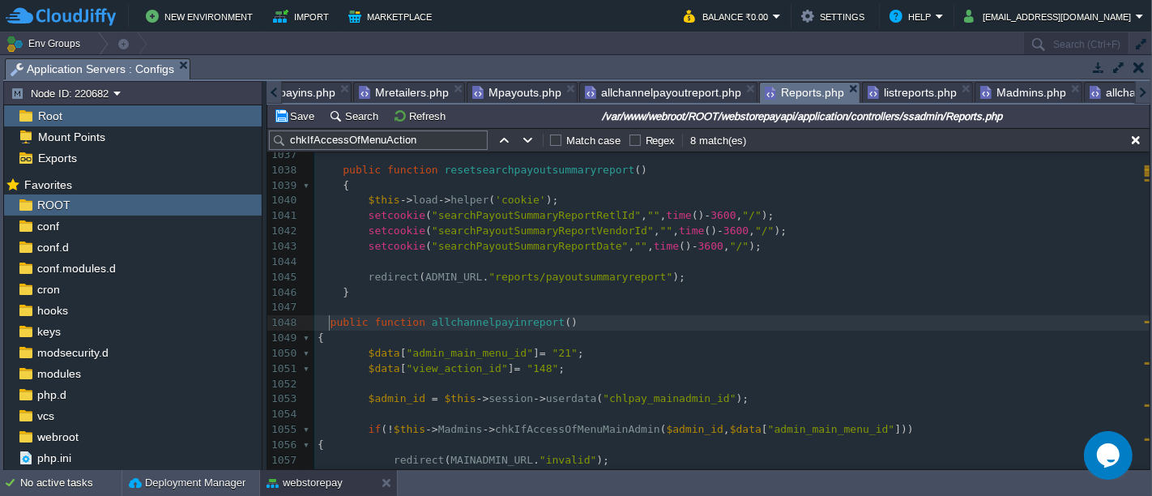
click at [329, 320] on div "x 980 1028 980 1048 } 1027 else 1028 { 1029 setcookie ( "searchPayoutSummaryRep…" at bounding box center [731, 315] width 835 height 641
click at [309, 114] on button "Save" at bounding box center [296, 116] width 45 height 15
click at [886, 79] on div "Tasks Activity Log Archive Git / SVN Application Servers : Configs" at bounding box center [576, 69] width 1147 height 23
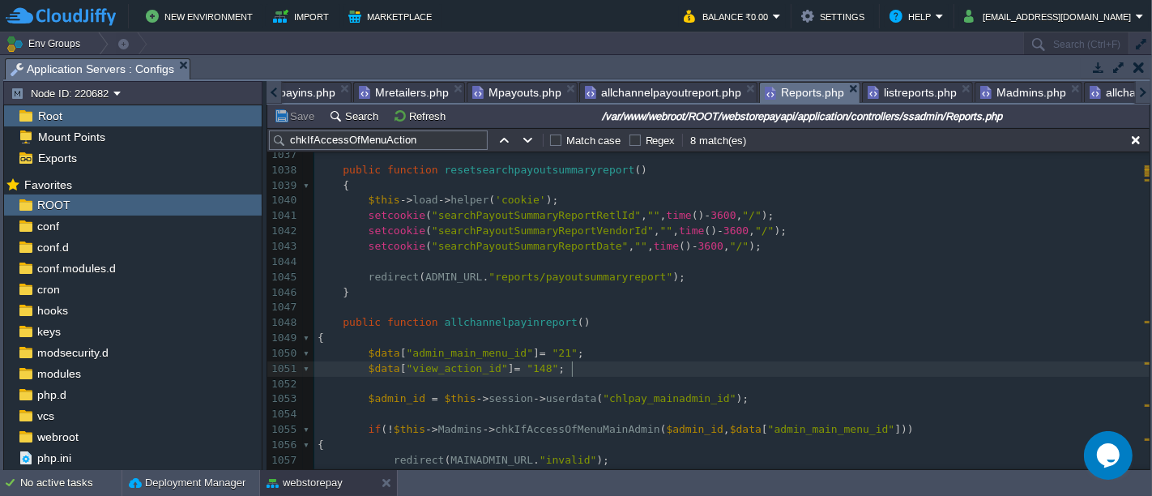
click at [599, 369] on pre "$data [ "view_action_id" ] = "148" ;" at bounding box center [731, 368] width 835 height 15
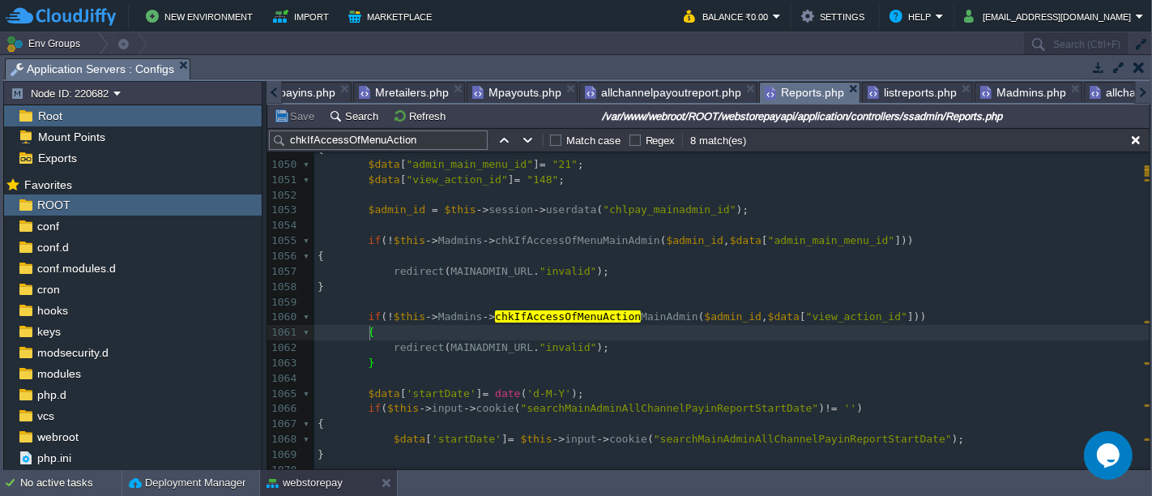
scroll to position [0, 578]
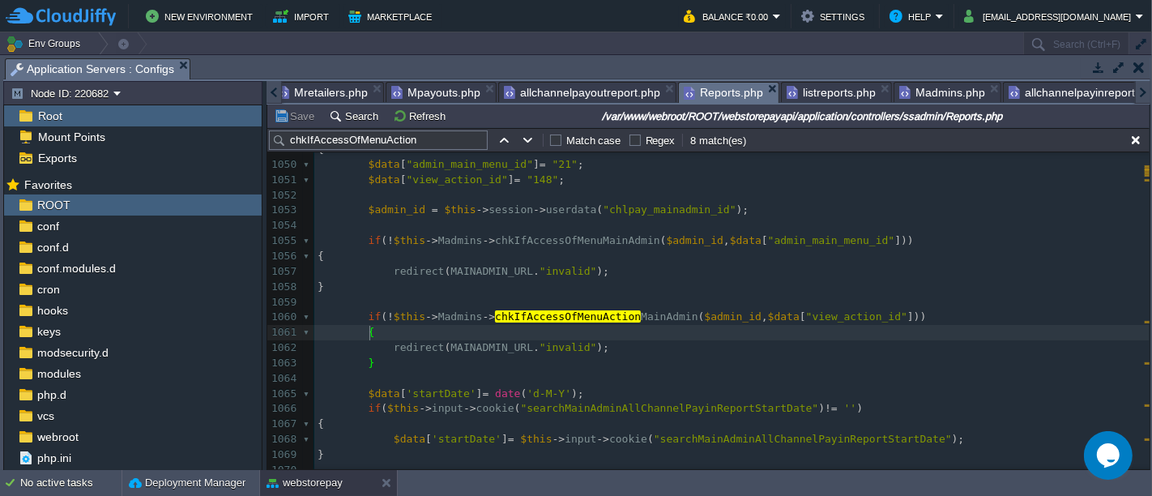
click at [1136, 89] on div at bounding box center [1142, 92] width 15 height 23
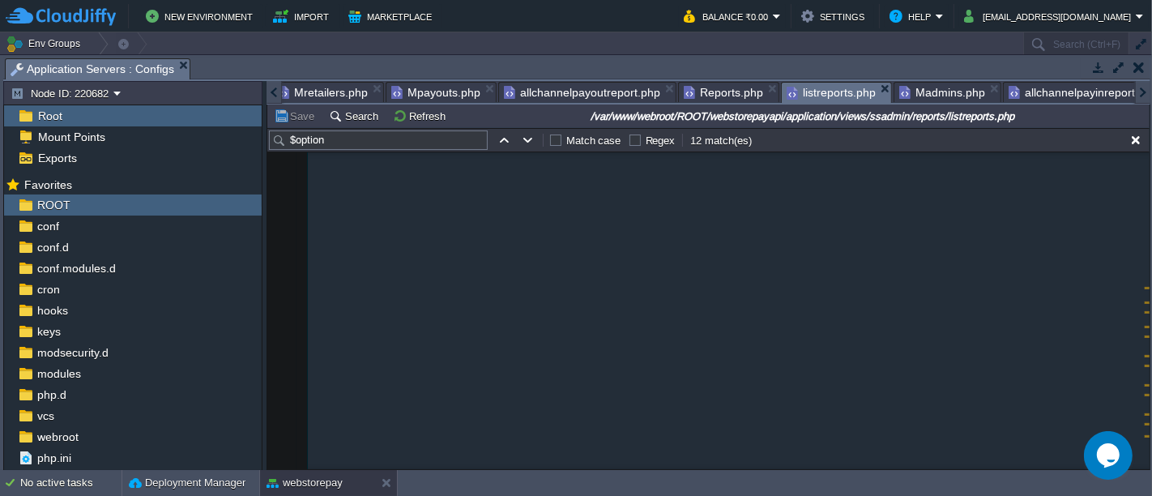
click at [824, 93] on span "listreports.php" at bounding box center [831, 93] width 89 height 20
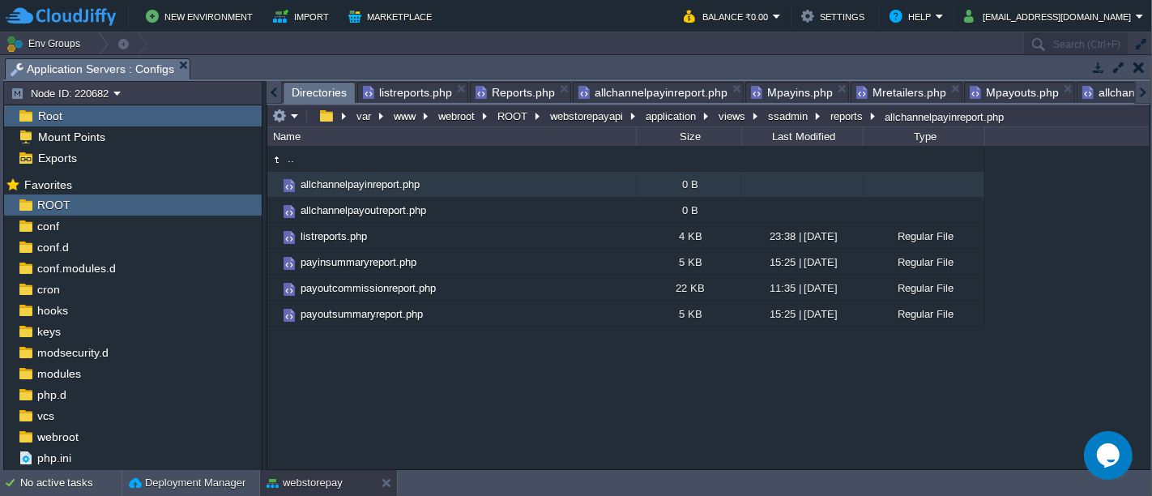
scroll to position [0, 81]
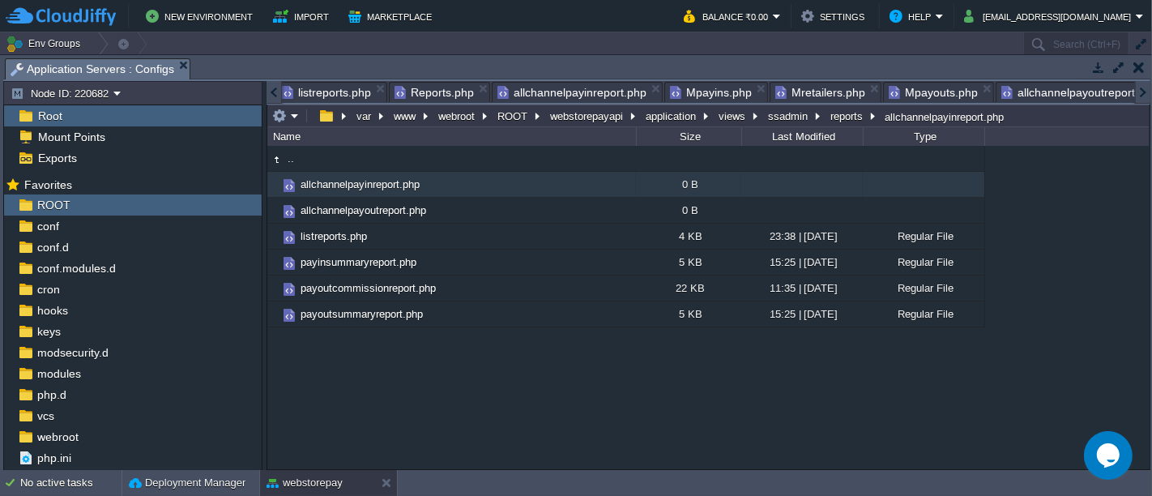
click at [1137, 88] on div at bounding box center [1142, 92] width 15 height 23
click at [1147, 88] on div at bounding box center [1142, 92] width 15 height 23
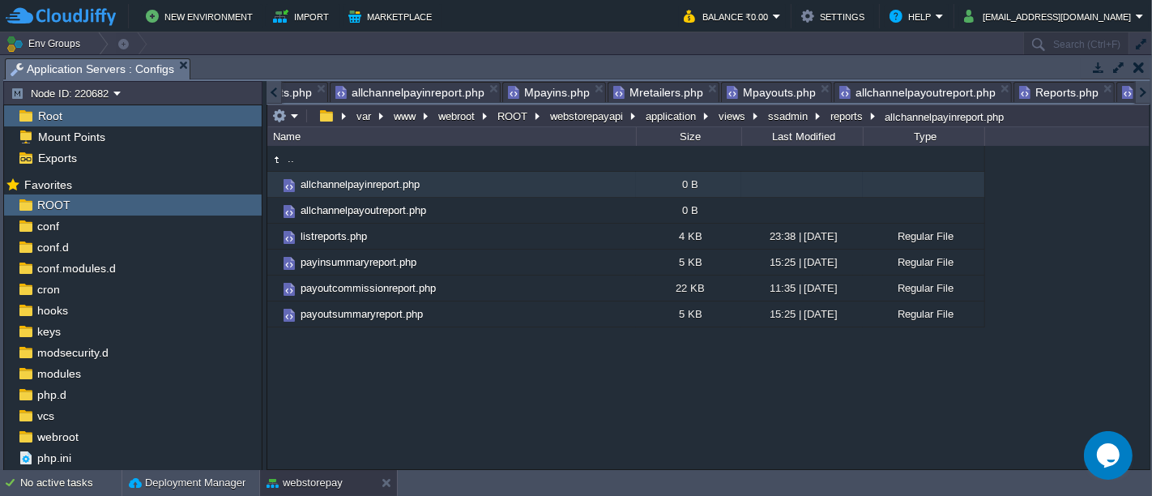
click at [1147, 88] on div at bounding box center [1142, 92] width 15 height 23
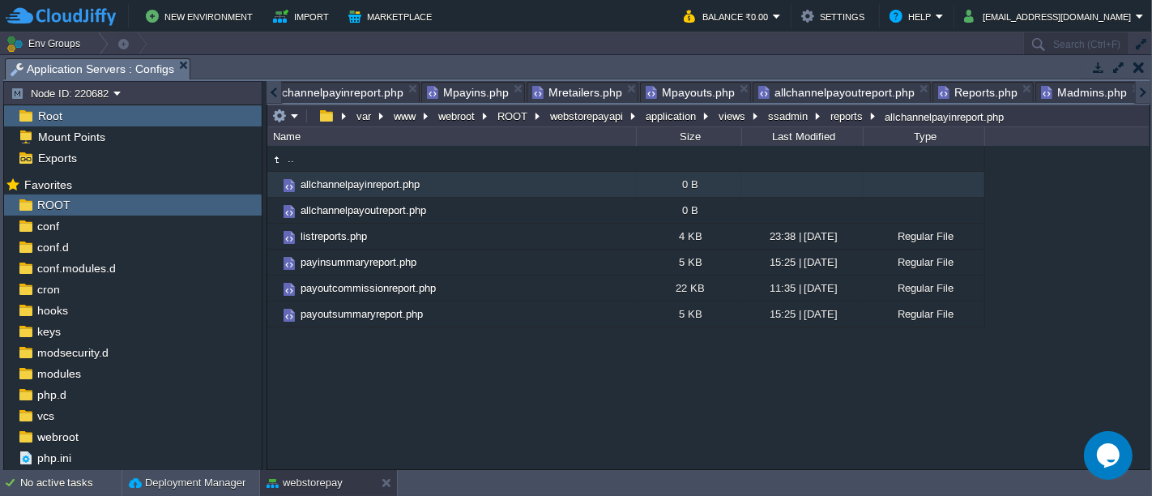
click at [1147, 88] on div at bounding box center [1142, 92] width 15 height 23
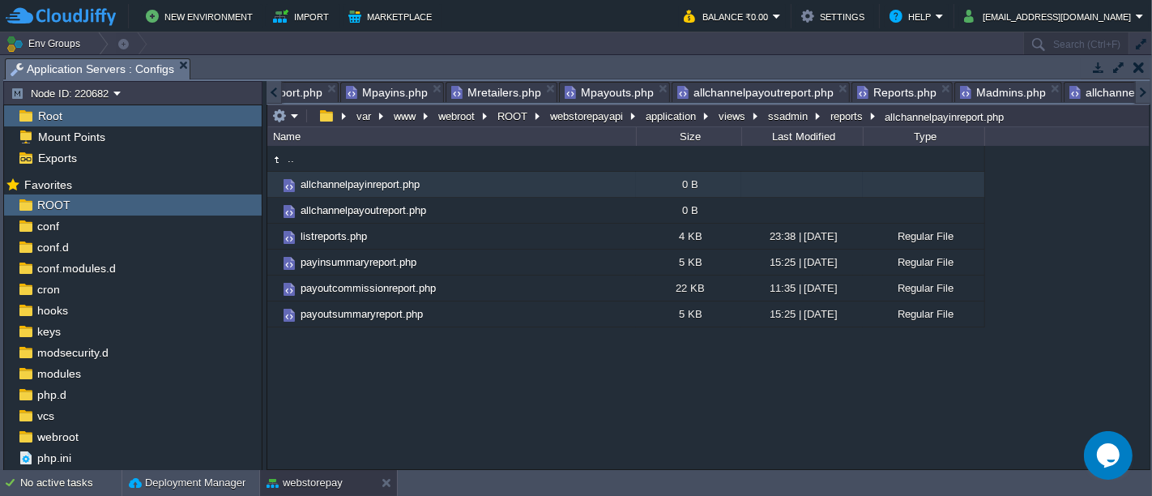
click at [1147, 88] on div at bounding box center [1142, 92] width 15 height 23
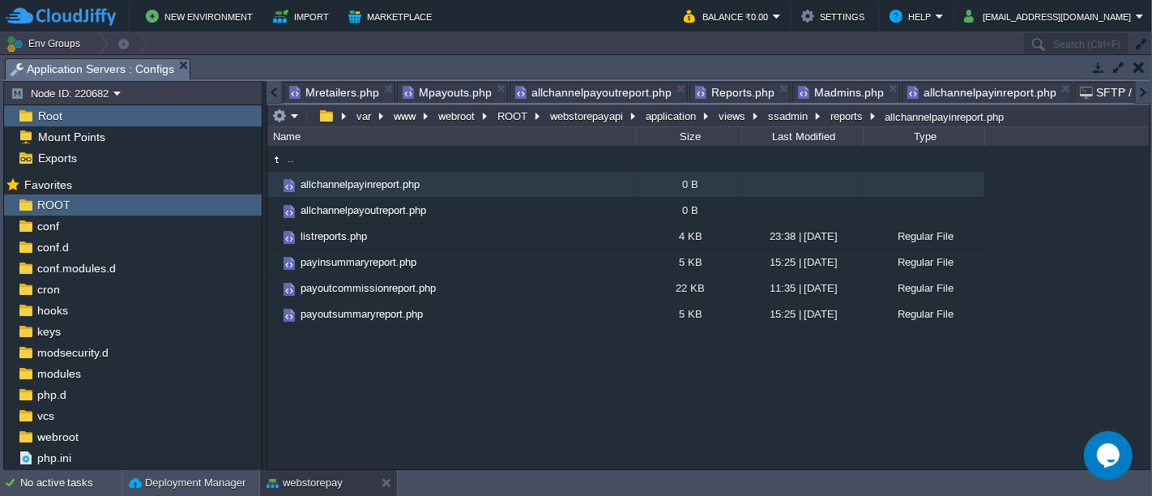
click at [1147, 88] on div at bounding box center [1142, 92] width 15 height 23
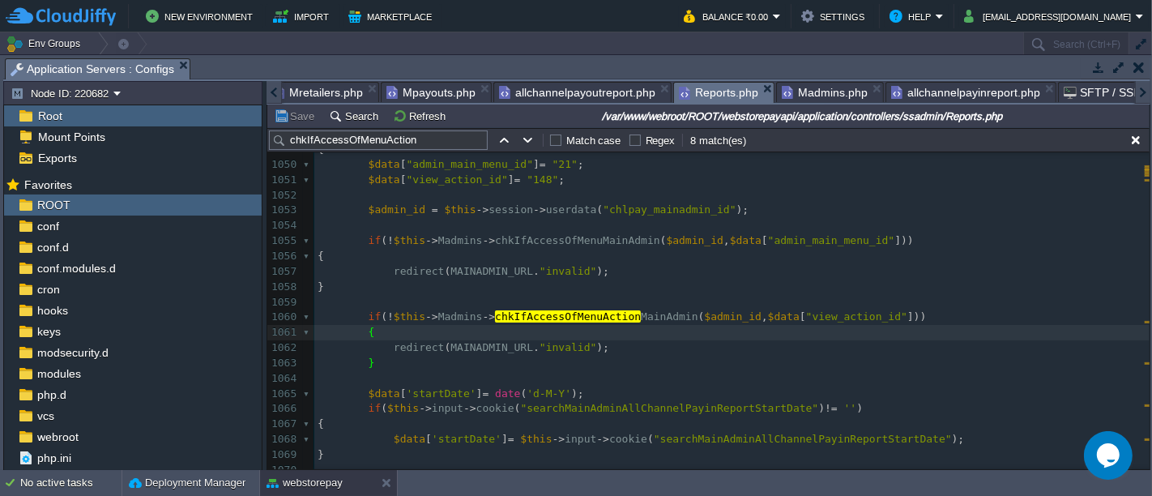
click at [694, 87] on span "Reports.php" at bounding box center [718, 93] width 79 height 20
click at [801, 88] on span "Madmins.php" at bounding box center [825, 92] width 86 height 19
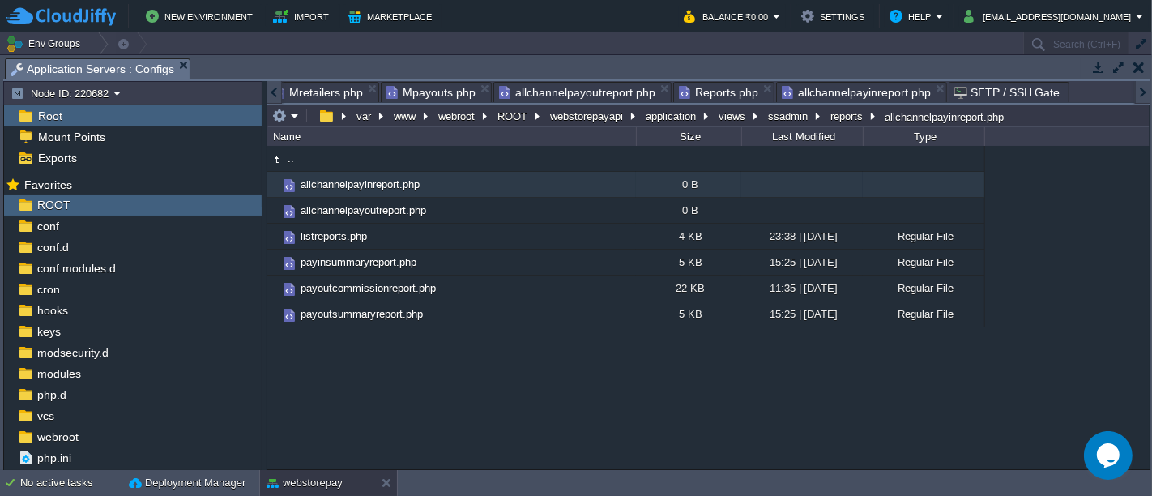
scroll to position [0, 0]
click at [1141, 84] on div at bounding box center [1142, 92] width 15 height 23
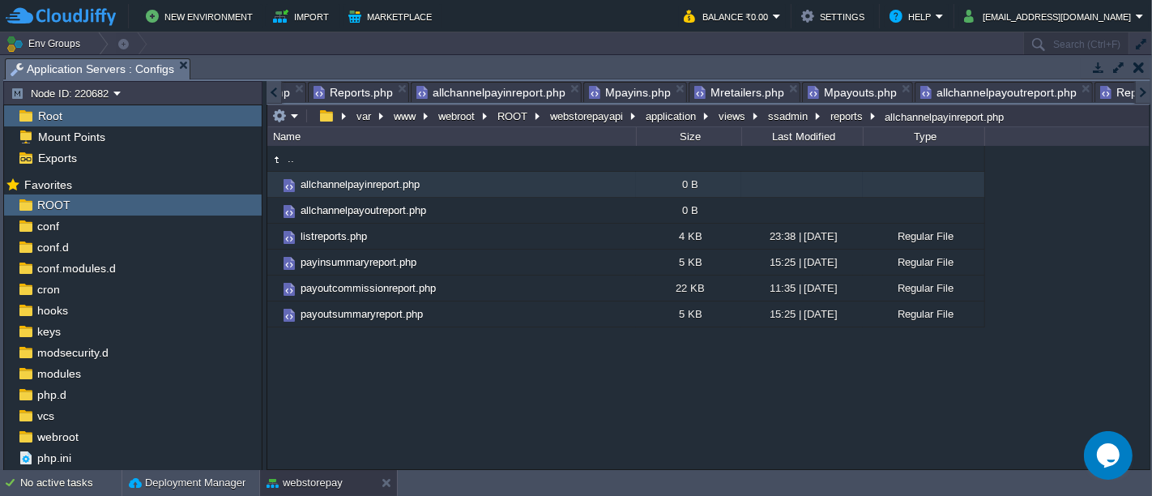
click at [1141, 84] on div at bounding box center [1142, 92] width 15 height 23
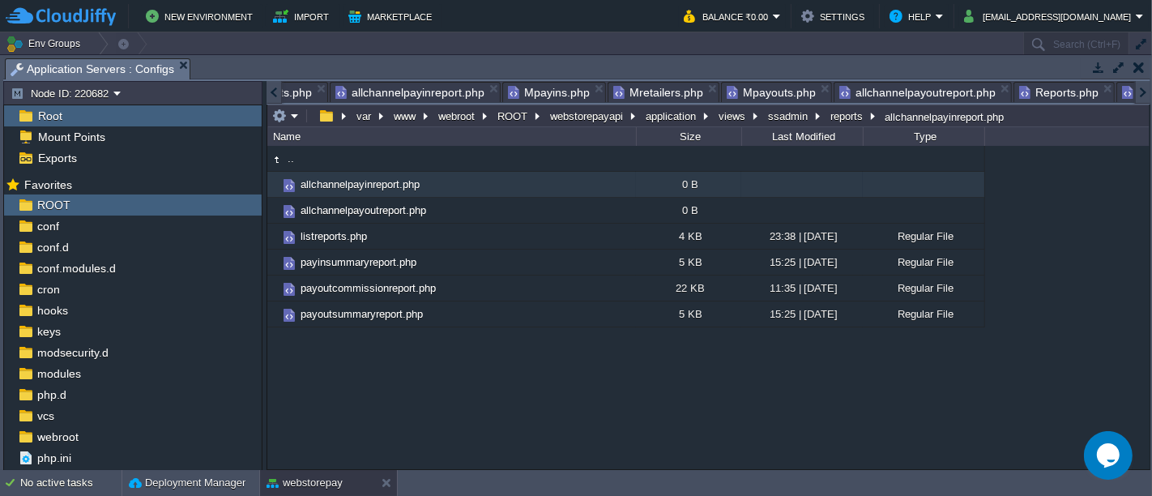
click at [1141, 84] on div at bounding box center [1142, 92] width 15 height 23
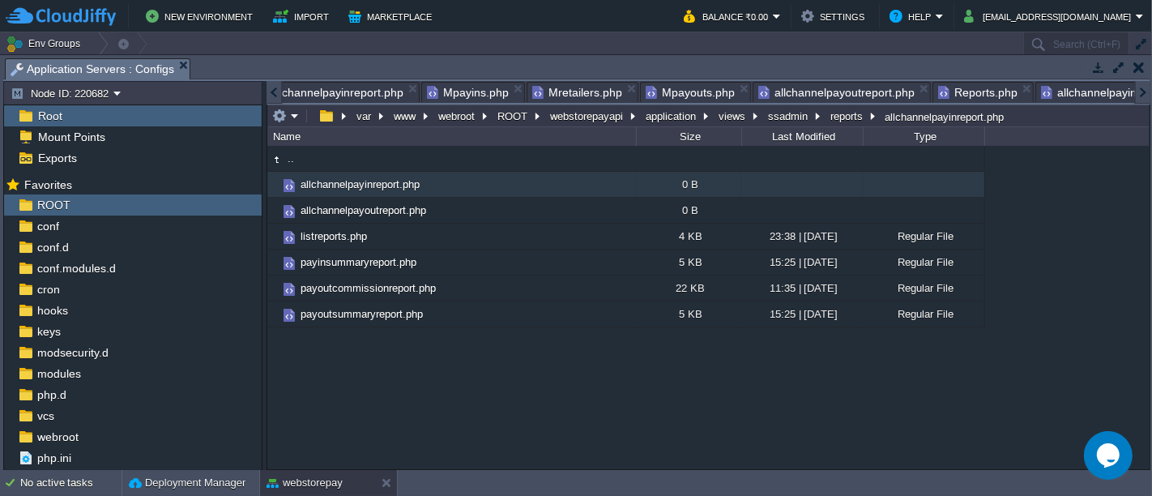
click at [1141, 84] on div at bounding box center [1142, 92] width 15 height 23
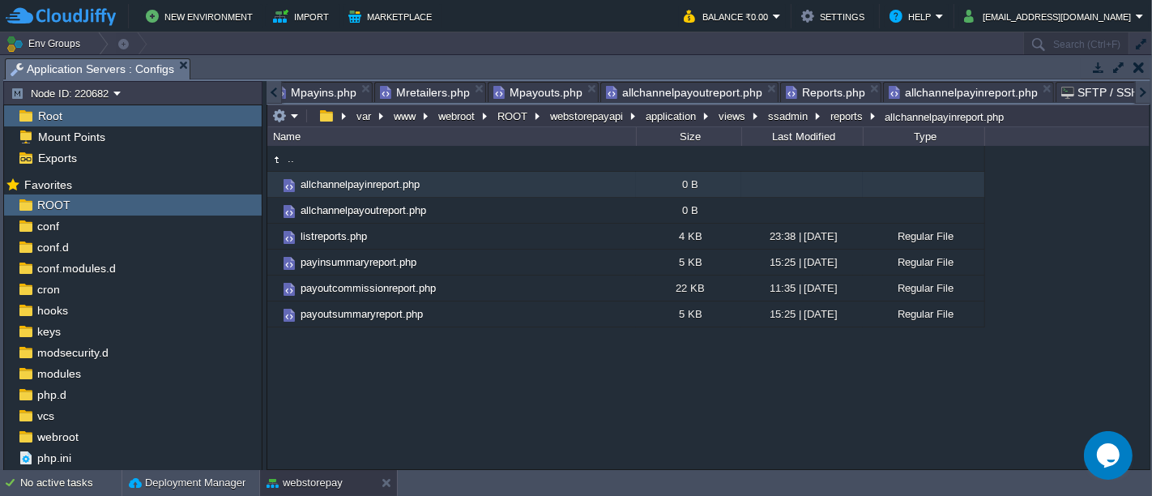
click at [1141, 84] on div at bounding box center [1142, 92] width 15 height 23
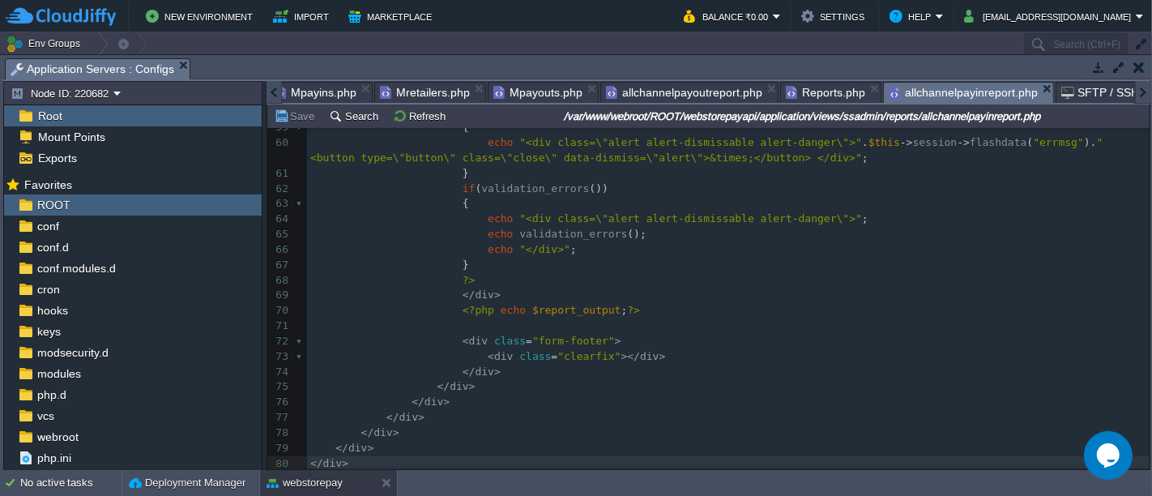
click at [937, 91] on span "allchannelpayinreport.php" at bounding box center [963, 93] width 149 height 20
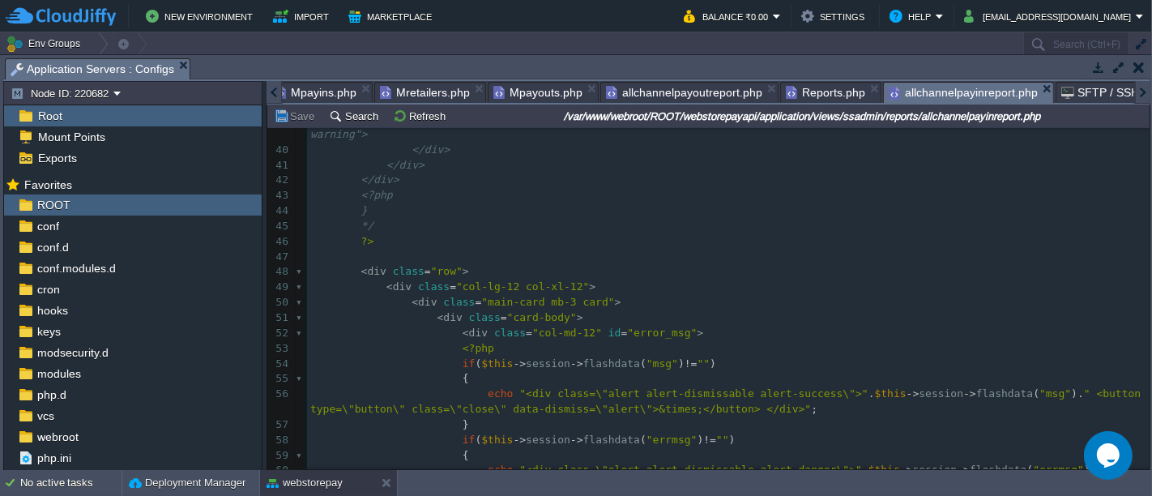
scroll to position [645, 0]
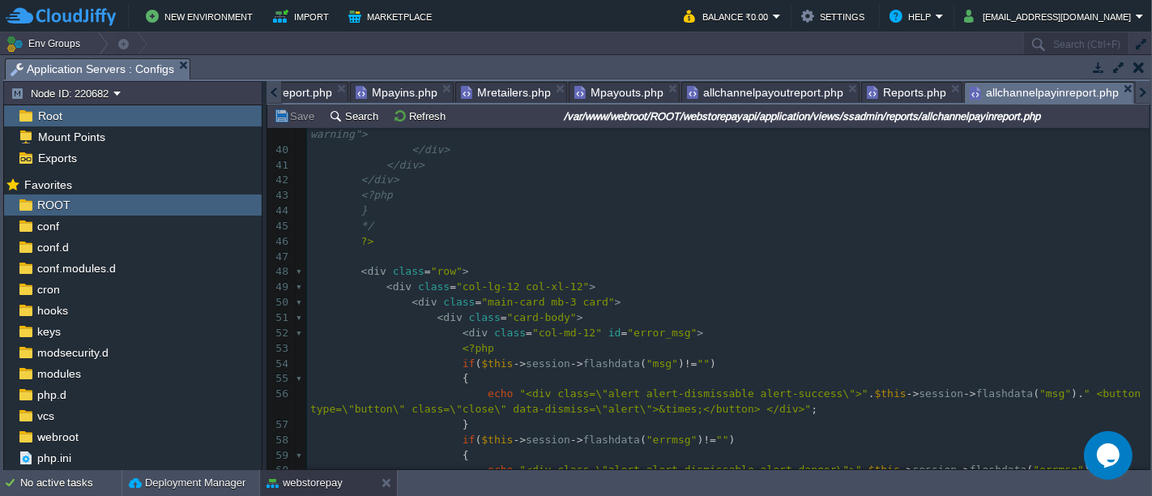
click at [275, 88] on div at bounding box center [274, 92] width 15 height 23
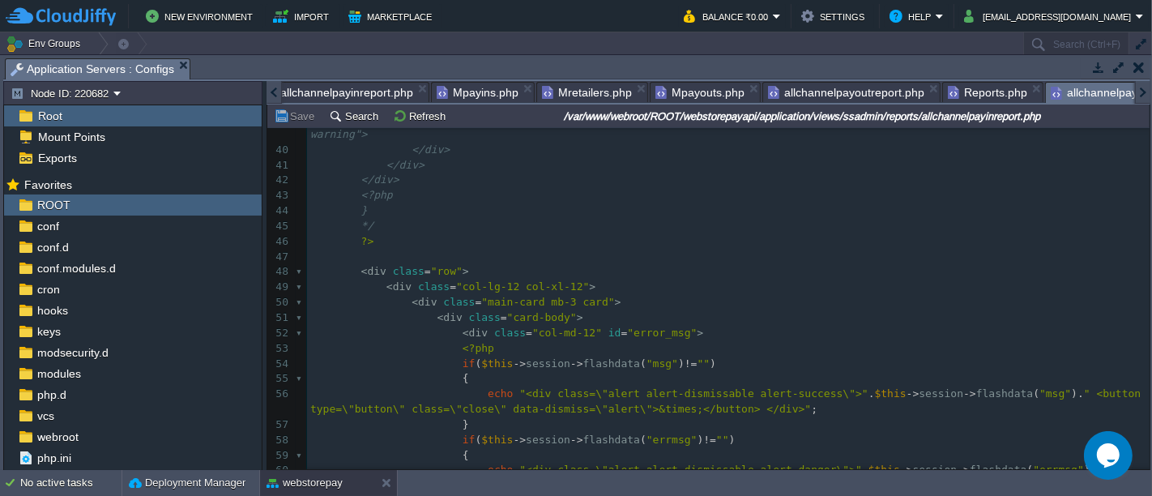
click at [275, 88] on div at bounding box center [274, 92] width 15 height 23
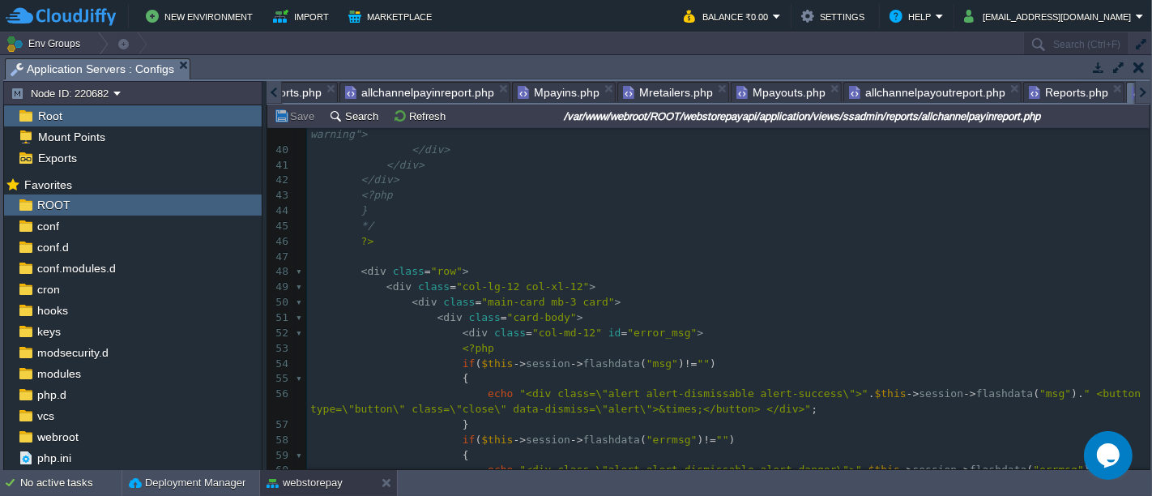
click at [275, 88] on div at bounding box center [274, 92] width 15 height 23
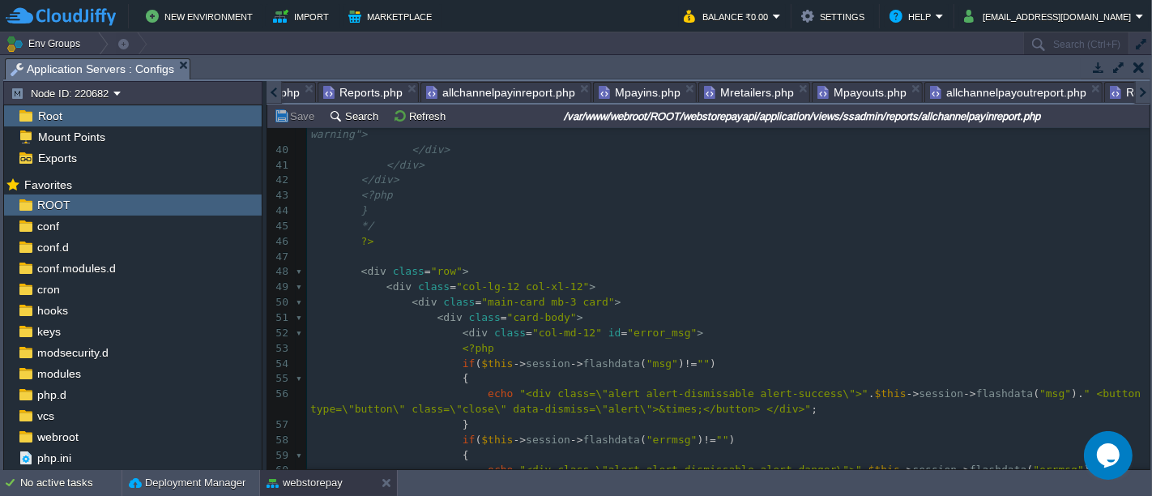
click at [275, 88] on div at bounding box center [274, 92] width 15 height 23
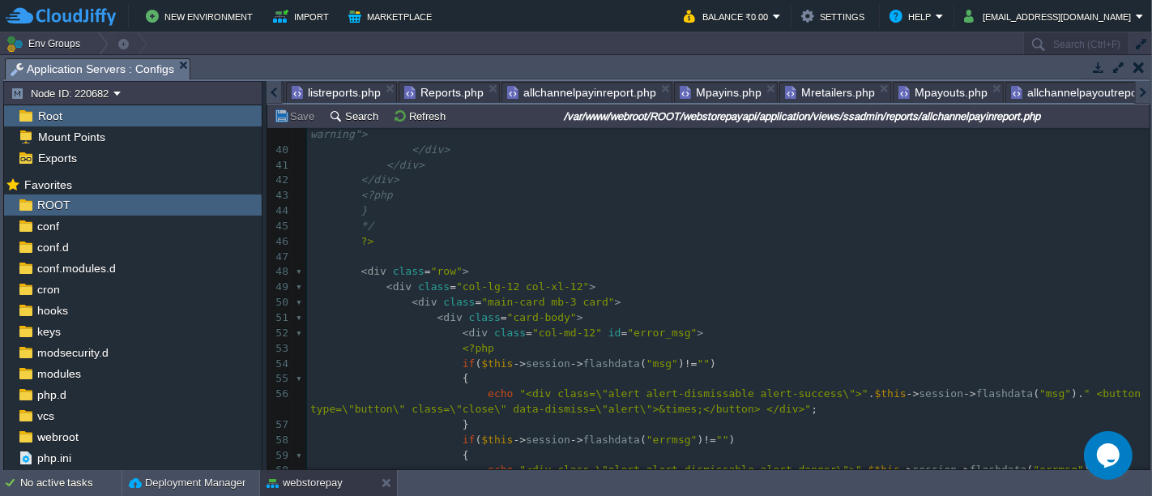
scroll to position [0, 0]
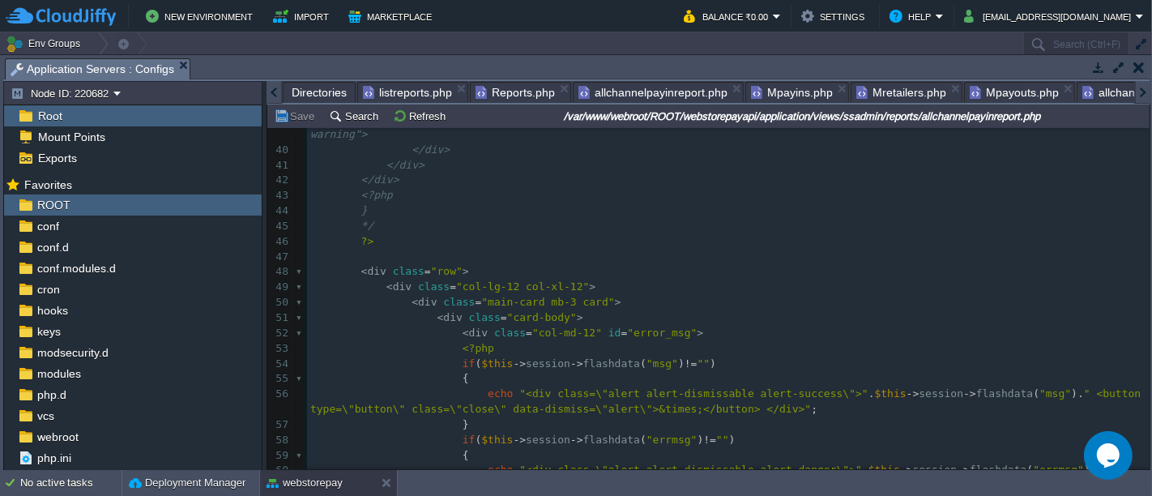
click at [275, 88] on div at bounding box center [274, 92] width 15 height 23
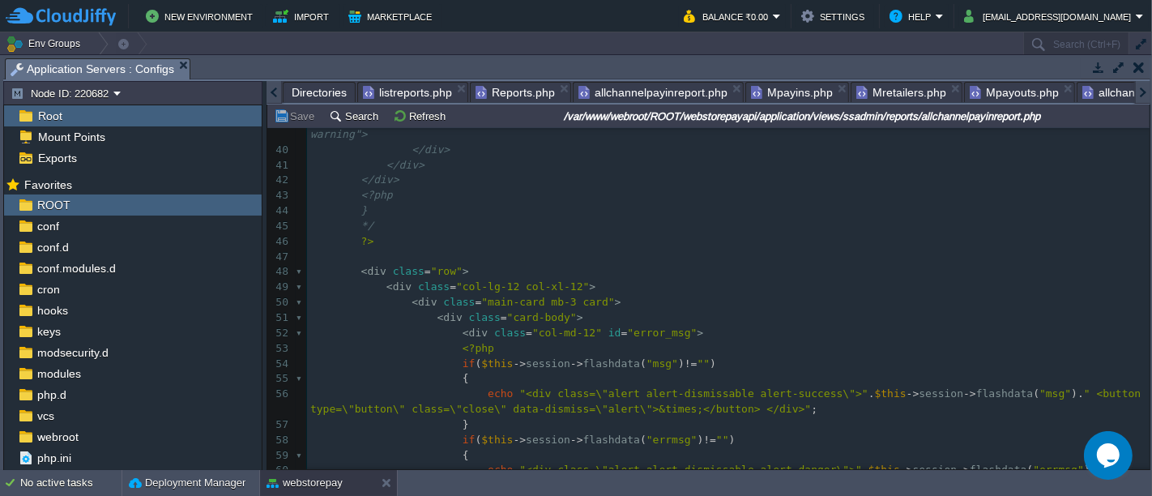
click at [275, 88] on div at bounding box center [274, 92] width 15 height 23
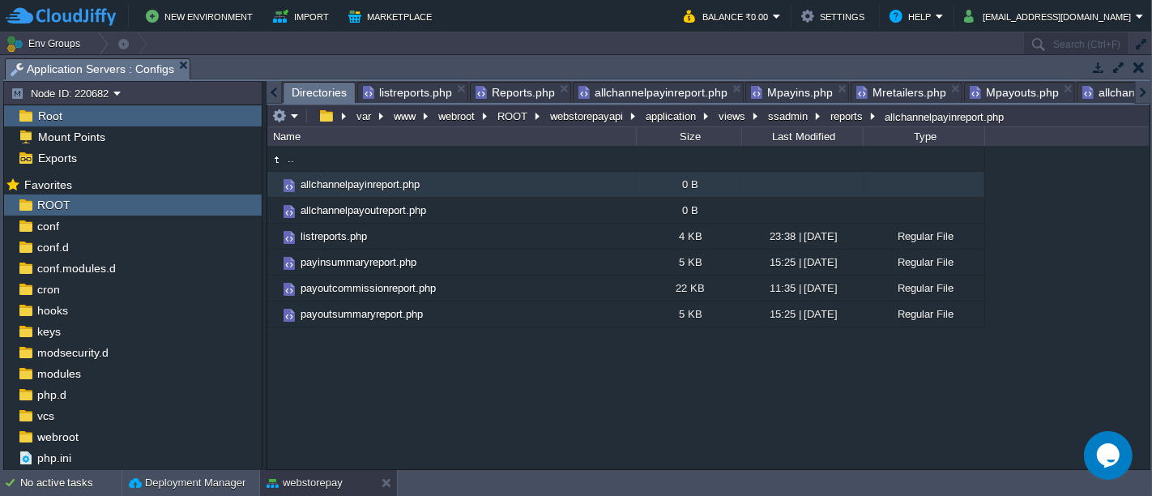
click at [331, 96] on span "Directories" at bounding box center [319, 93] width 55 height 20
click at [834, 110] on button "reports" at bounding box center [847, 116] width 39 height 15
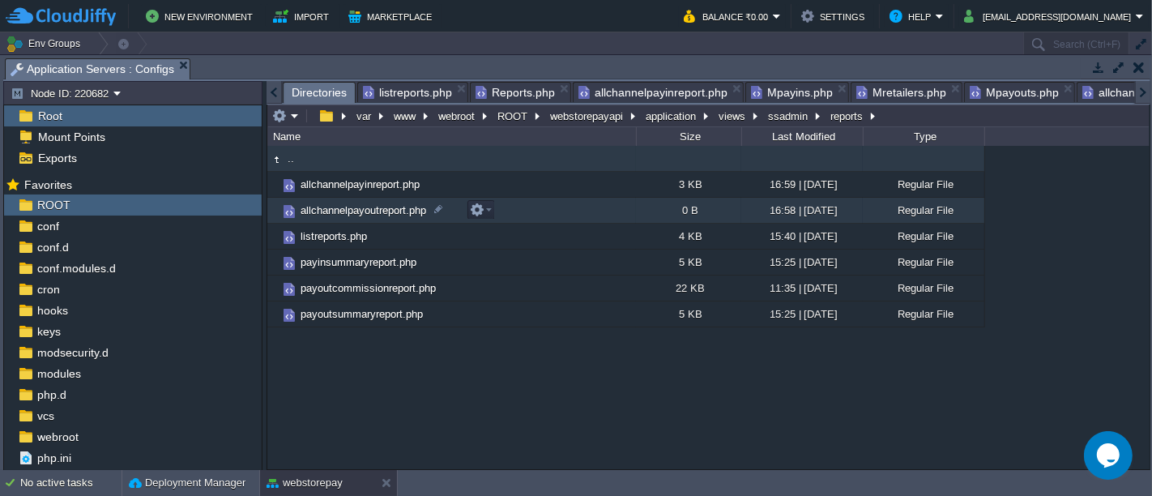
click at [549, 200] on td "allchannelpayoutreport.php" at bounding box center [451, 211] width 369 height 26
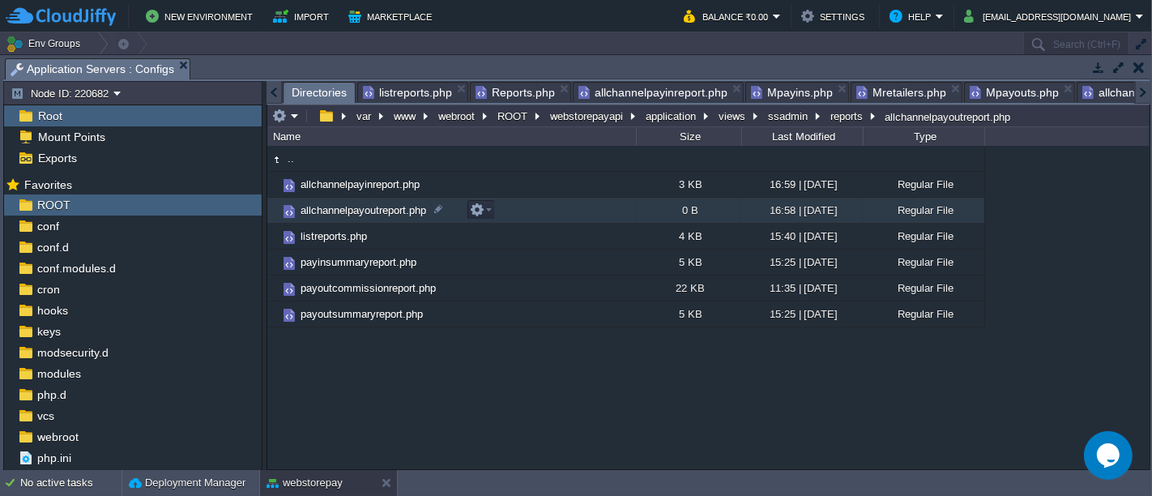
click at [549, 200] on td "allchannelpayoutreport.php" at bounding box center [451, 211] width 369 height 26
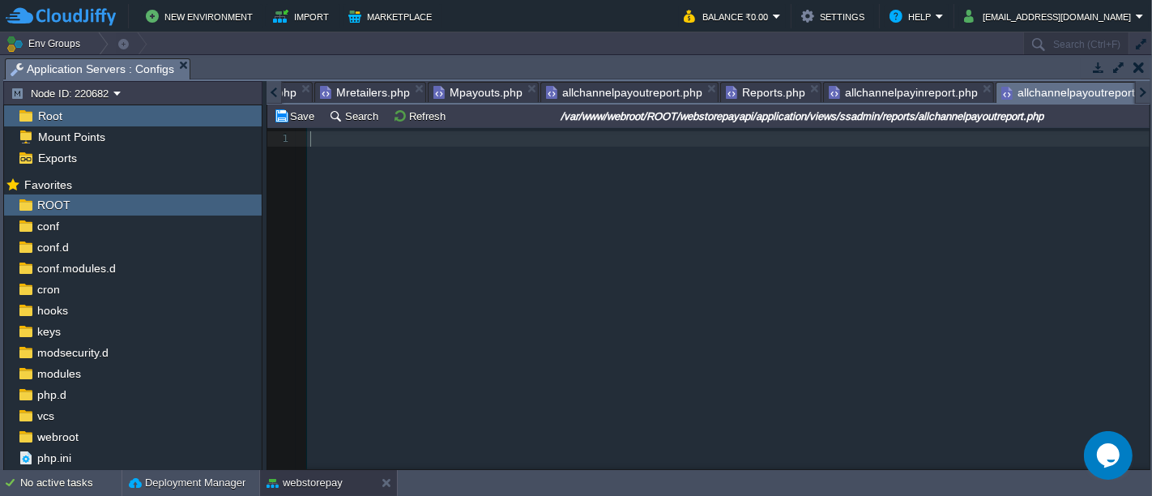
scroll to position [5, 0]
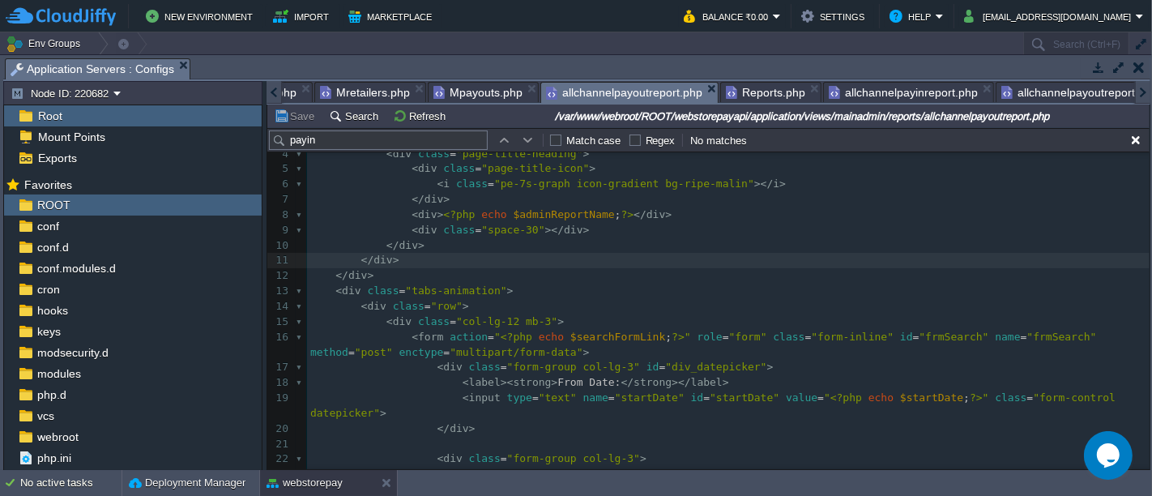
click at [620, 92] on span "allchannelpayoutreport.php" at bounding box center [624, 93] width 156 height 20
click at [648, 238] on pre "</ div >" at bounding box center [728, 245] width 843 height 15
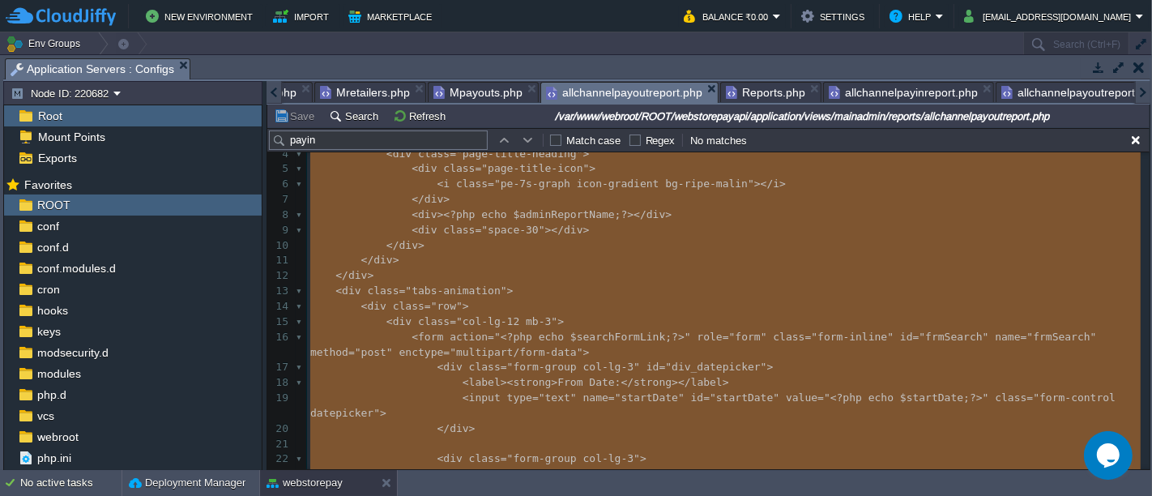
type textarea "<div class="app-main__inner"> <div class="app-page-title"> <div class="page-tit…"
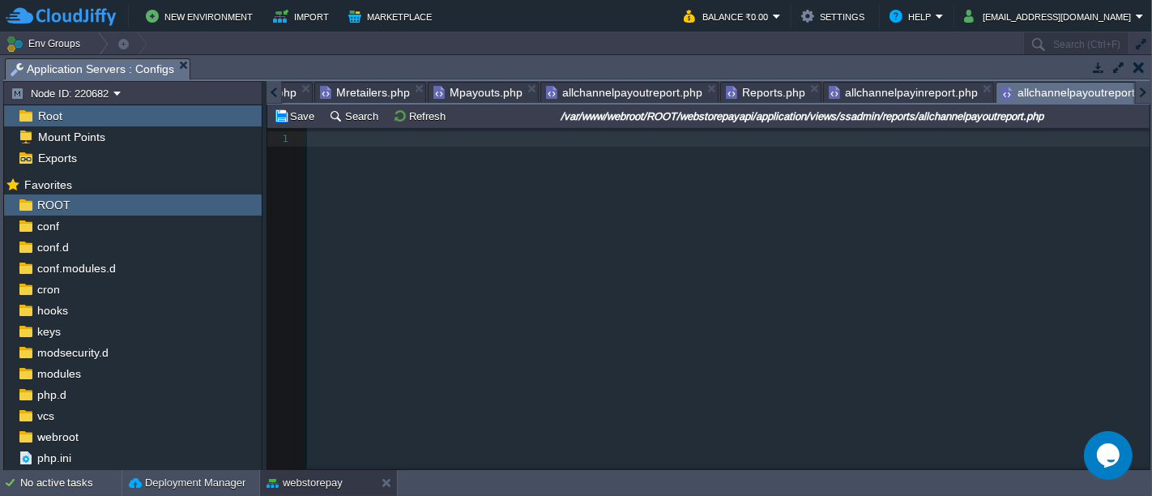
click at [1062, 95] on span "allchannelpayoutreport.php" at bounding box center [1079, 93] width 156 height 20
click at [889, 293] on div "1 1 ​" at bounding box center [720, 310] width 907 height 365
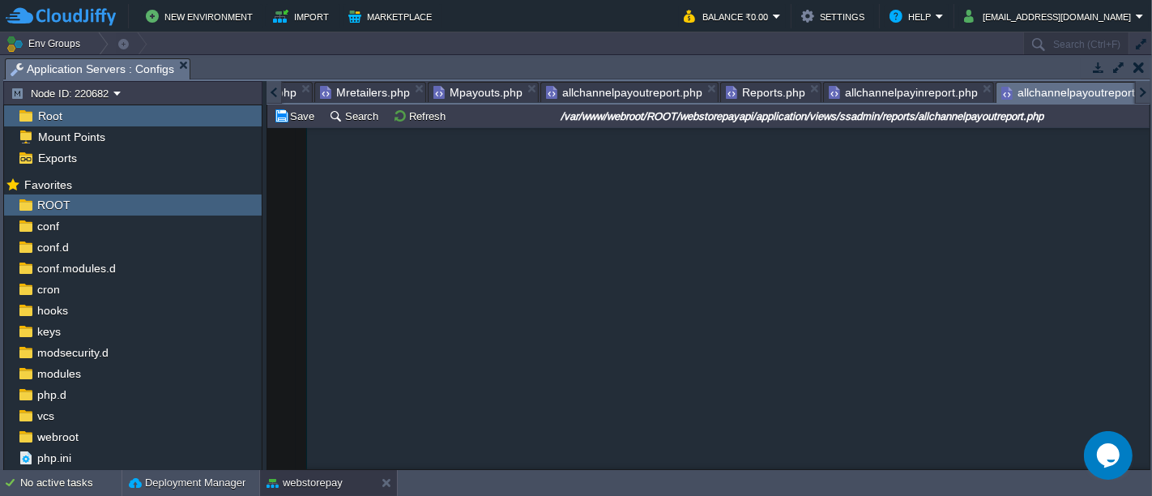
scroll to position [963, 0]
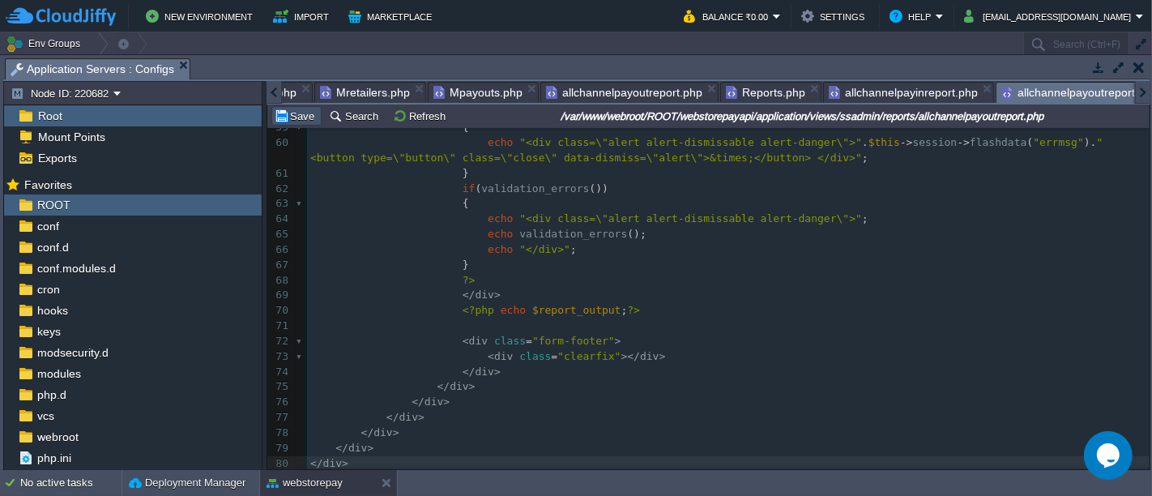
click at [285, 117] on button "Save" at bounding box center [296, 116] width 45 height 15
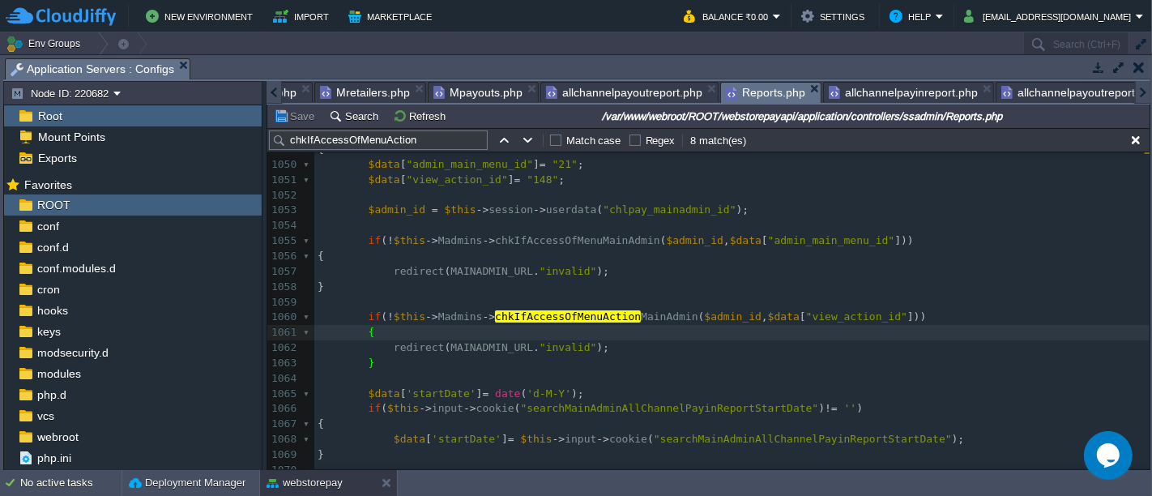
click at [737, 99] on span "Reports.php" at bounding box center [765, 93] width 79 height 20
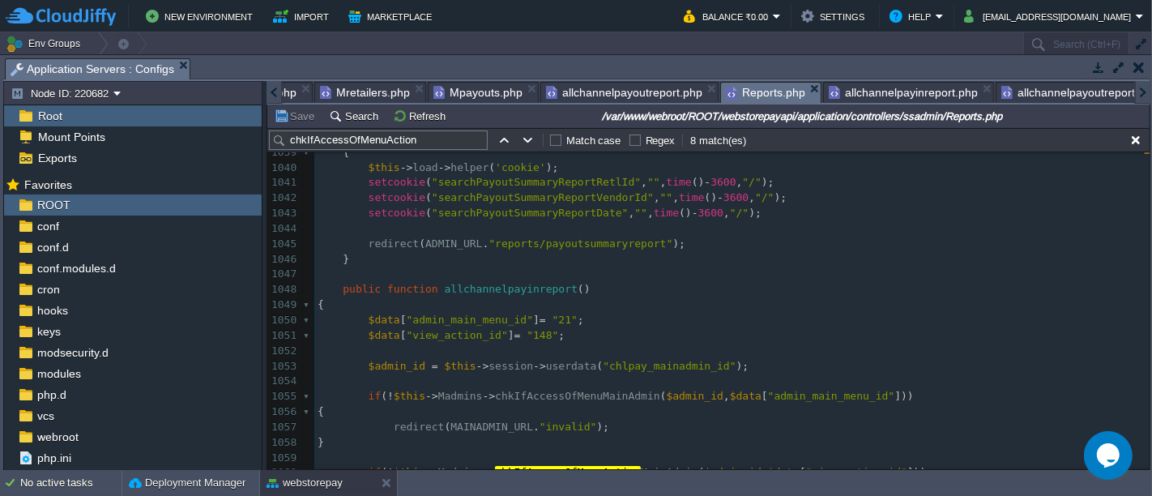
scroll to position [16064, 0]
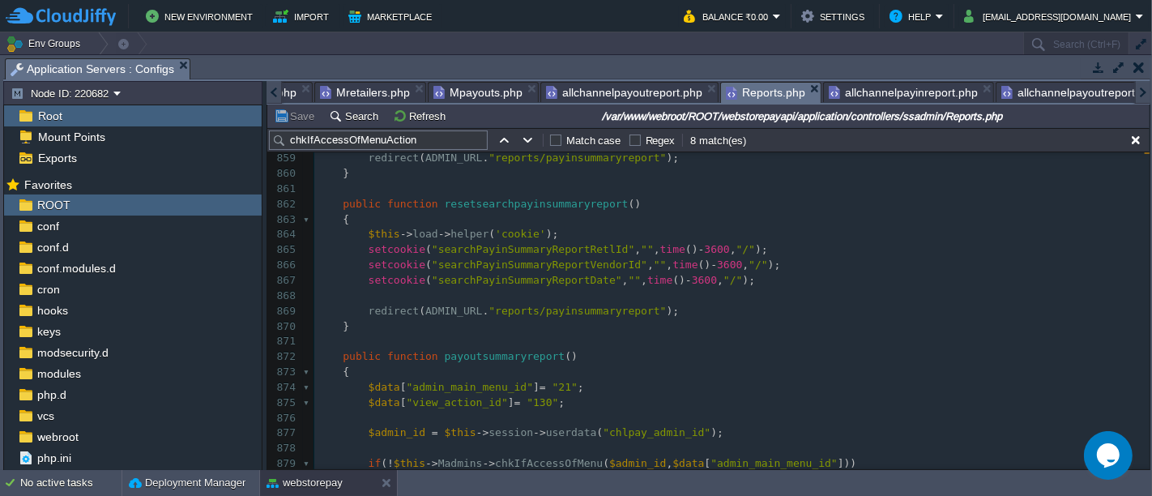
click at [456, 311] on div "x 980 1028 980 1048 { 842 else 843 { 844 setcookie ( "searchPayinSummaryReportV…" at bounding box center [731, 334] width 835 height 886
type textarea "ADMIN_URL"
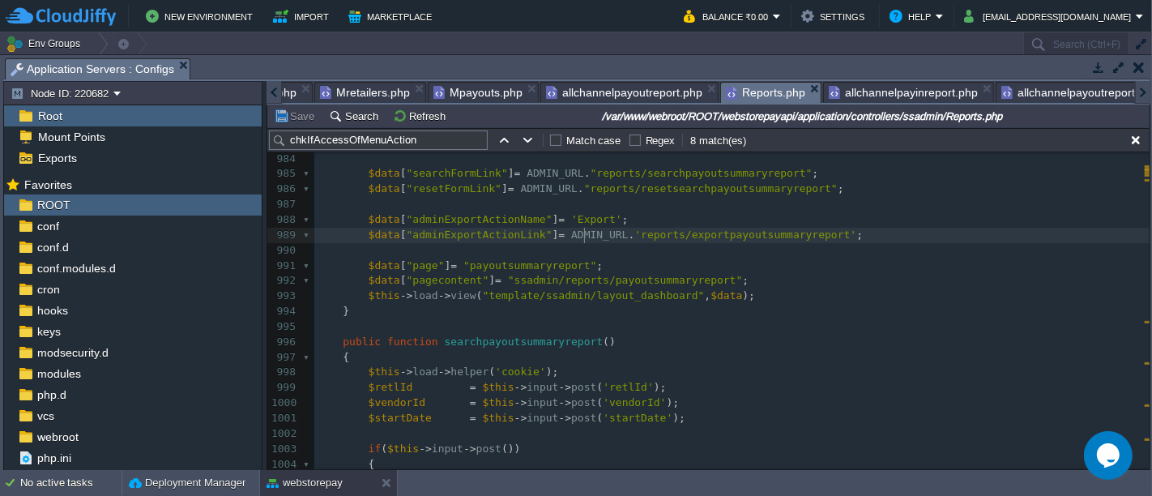
click at [583, 236] on div "x 980 1028 980 1048 redirect ( ADMIN_URL . "reports/payinsummaryreport" ); 974 …" at bounding box center [731, 303] width 835 height 611
type textarea "ADMIN_URL"
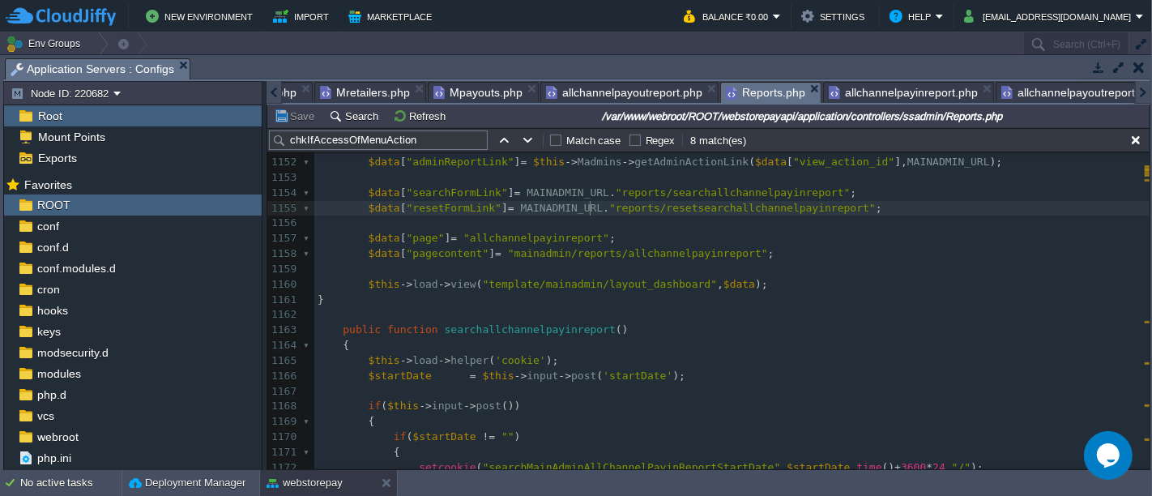
click at [590, 203] on div "x 980 1028 980 1048 $data [ "adminExportActionLink" ] = ADMIN_URL . 'reports/ex…" at bounding box center [731, 399] width 835 height 825
type textarea "MAINADMIN_URL"
type input "MAINADMIN_URL"
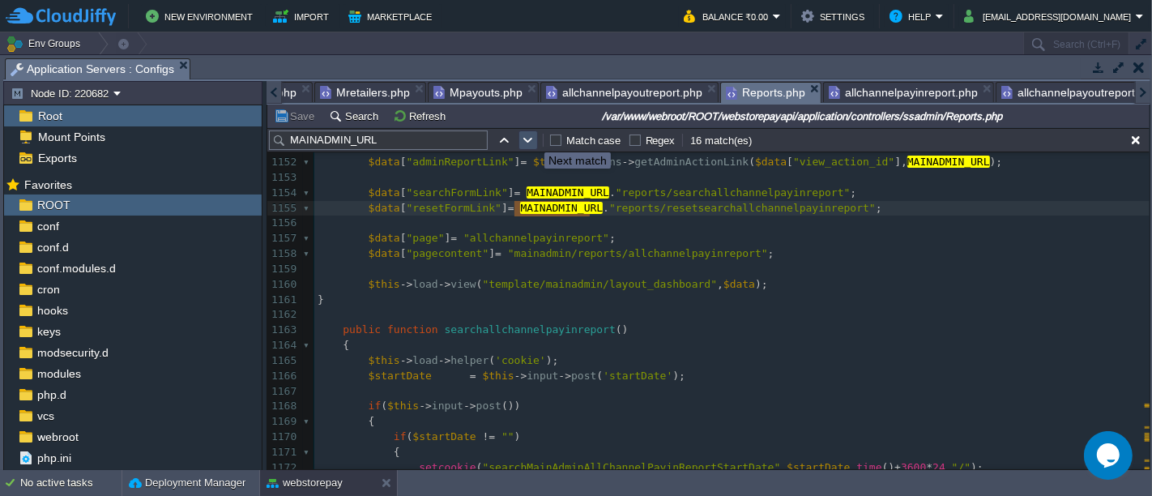
click at [532, 138] on button "button" at bounding box center [528, 140] width 15 height 15
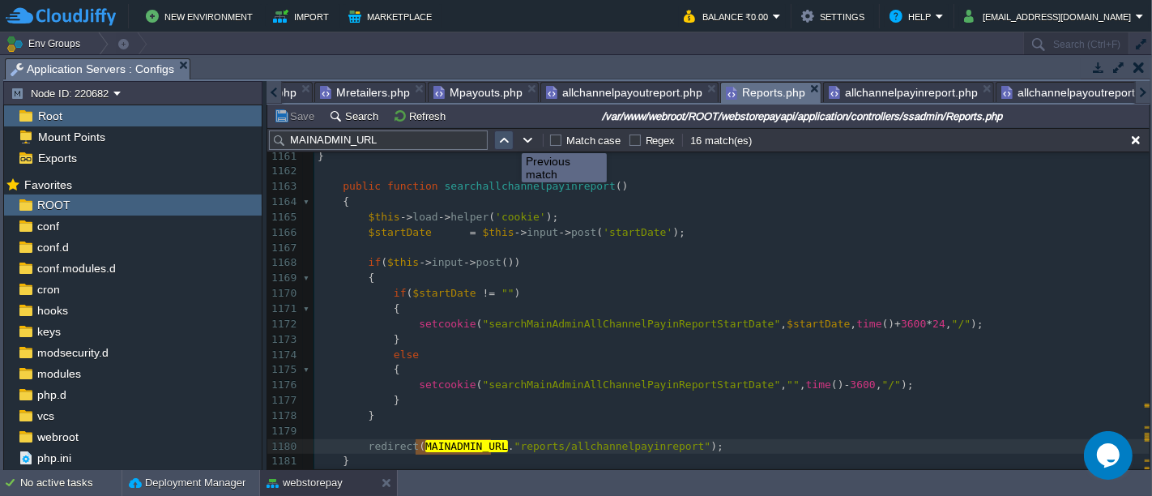
click at [509, 139] on button "button" at bounding box center [504, 140] width 15 height 15
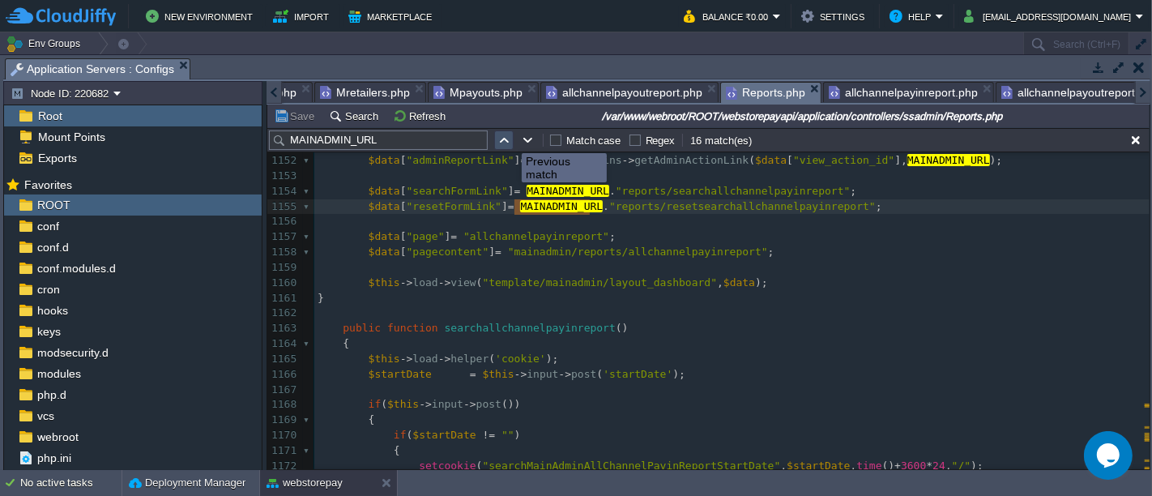
click at [509, 139] on button "button" at bounding box center [504, 140] width 15 height 15
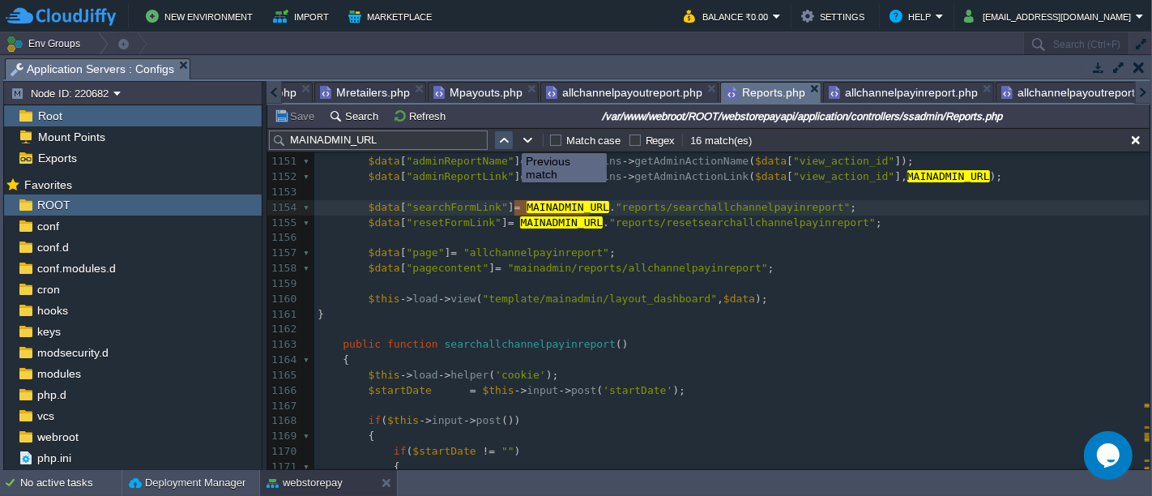
click at [509, 139] on button "button" at bounding box center [504, 140] width 15 height 15
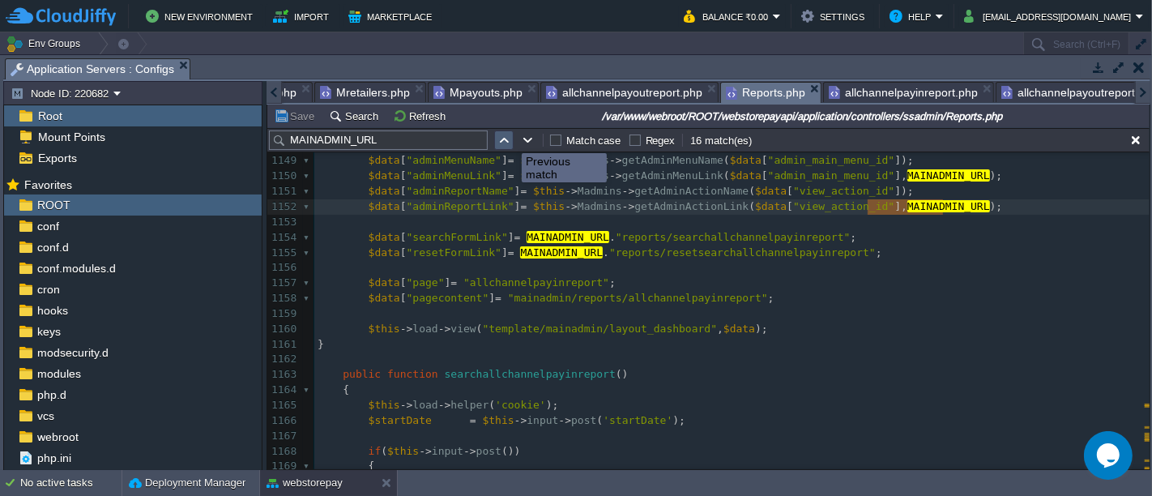
click at [509, 139] on button "button" at bounding box center [504, 140] width 15 height 15
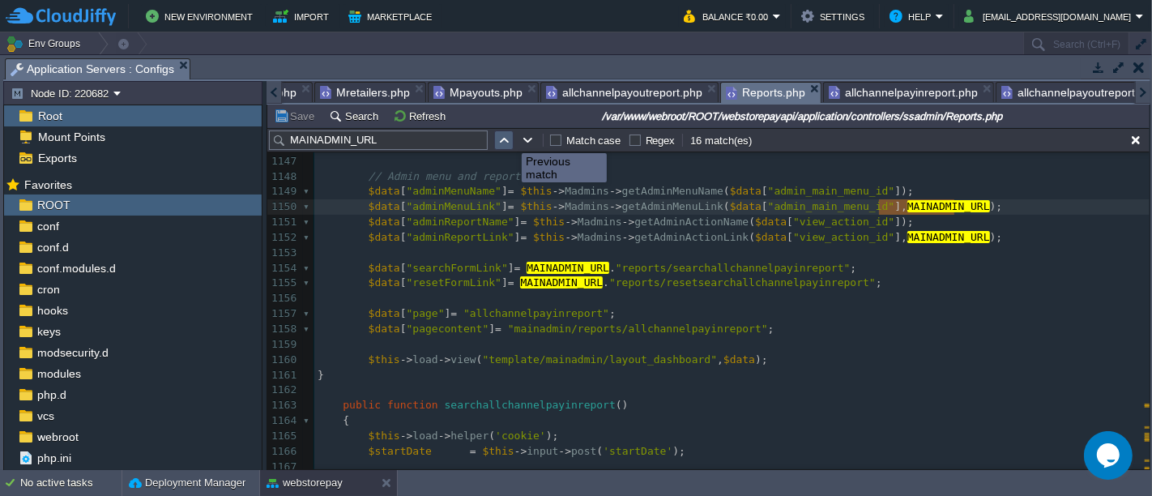
click at [509, 139] on button "button" at bounding box center [504, 140] width 15 height 15
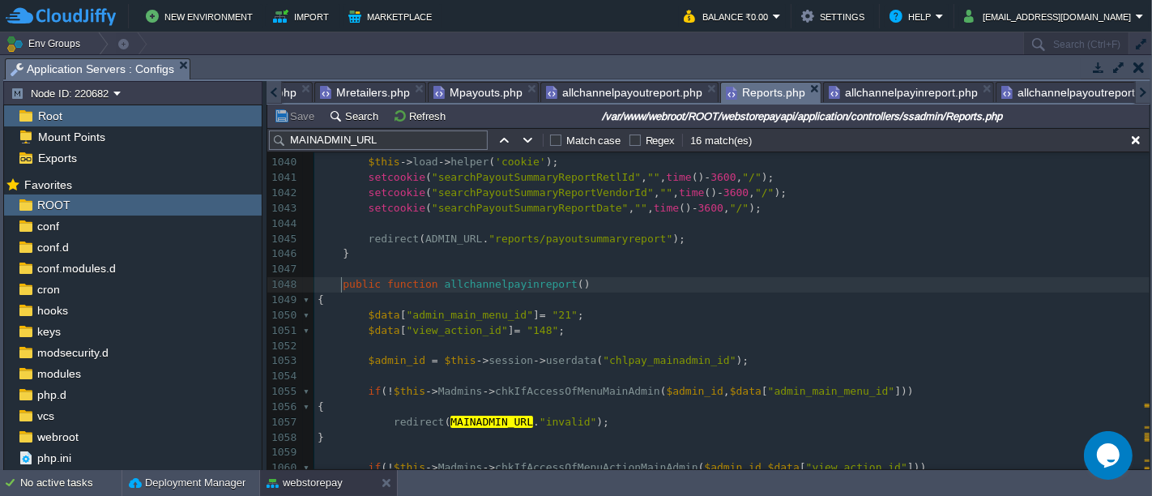
click at [342, 286] on div "x 980 1028 980 1048 $data [ "adminExportActionLink" ] = ADMIN_URL . 'reports/ex…" at bounding box center [731, 292] width 835 height 641
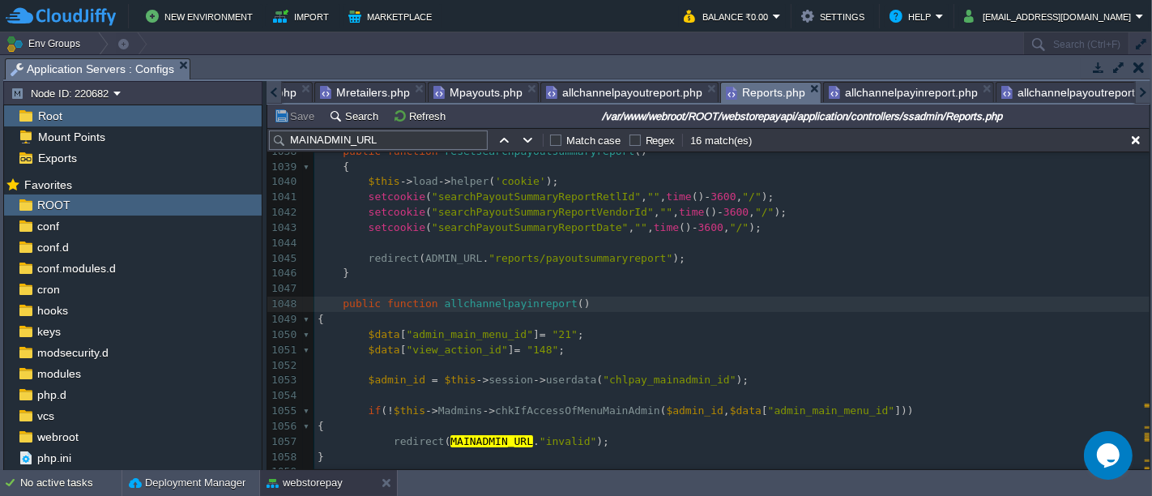
scroll to position [16051, 0]
click at [447, 254] on div "x 980 1028 980 1048 $data [ "adminExportActionLink" ] = ADMIN_URL . 'reports/ex…" at bounding box center [731, 304] width 835 height 626
type textarea "ADMIN_URL"
click at [480, 439] on div "x 980 1028 980 1048 $data [ "adminExportActionLink" ] = ADMIN_URL . 'reports/ex…" at bounding box center [731, 304] width 835 height 626
type textarea "MAINADMIN_URL"
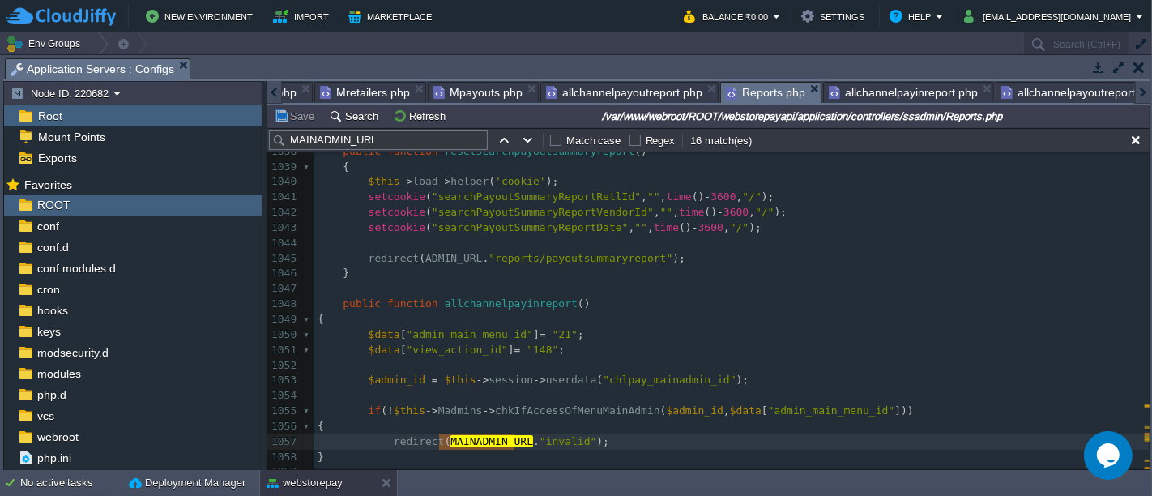
paste textarea
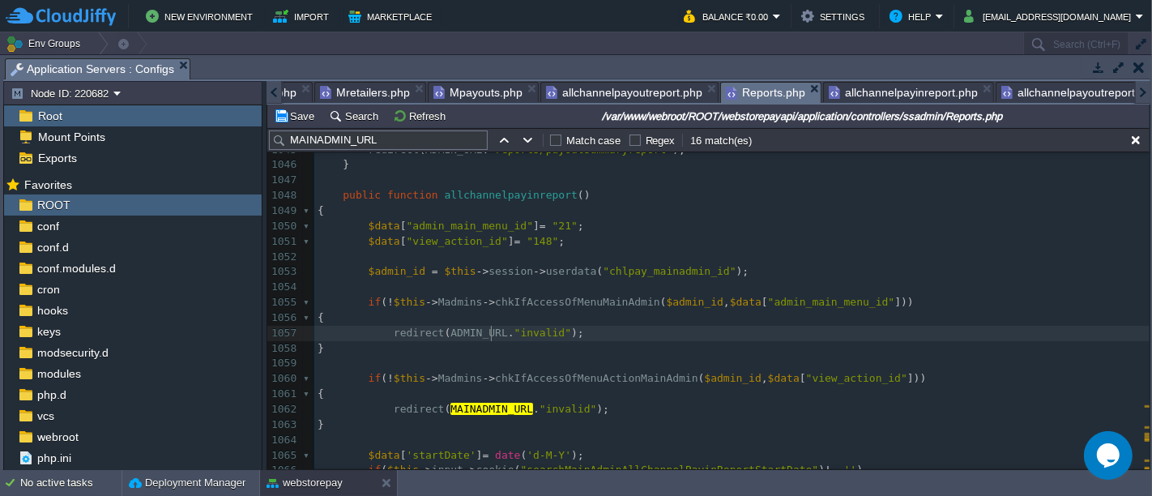
scroll to position [16167, 0]
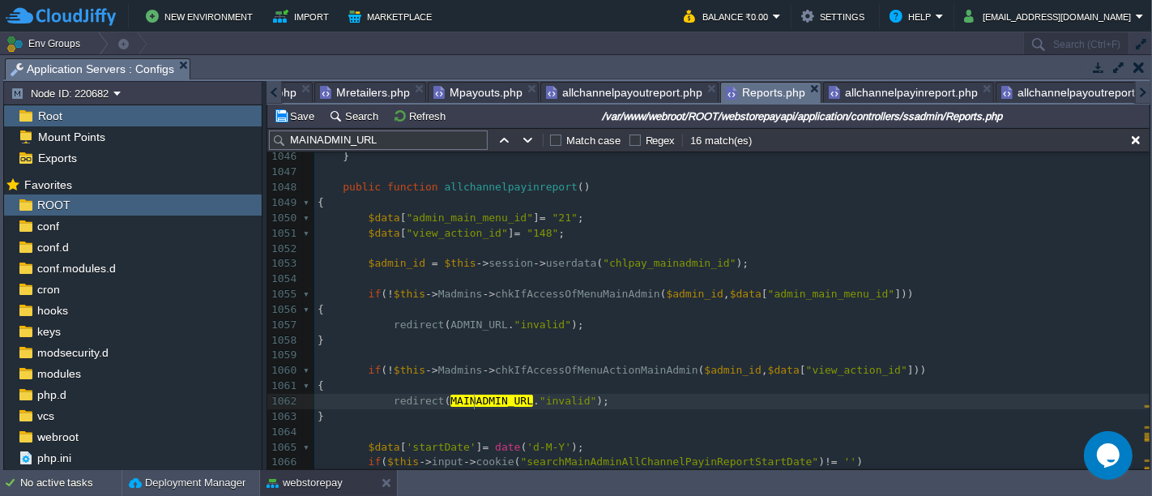
click at [472, 402] on span "MAINADMIN_URL" at bounding box center [491, 401] width 83 height 12
type textarea "MAINADMIN_URL"
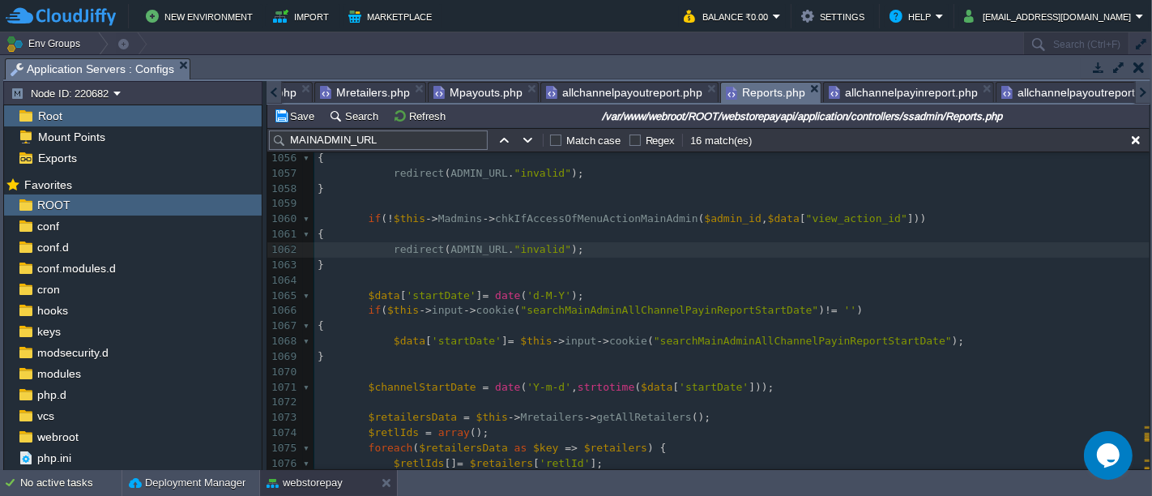
scroll to position [16319, 0]
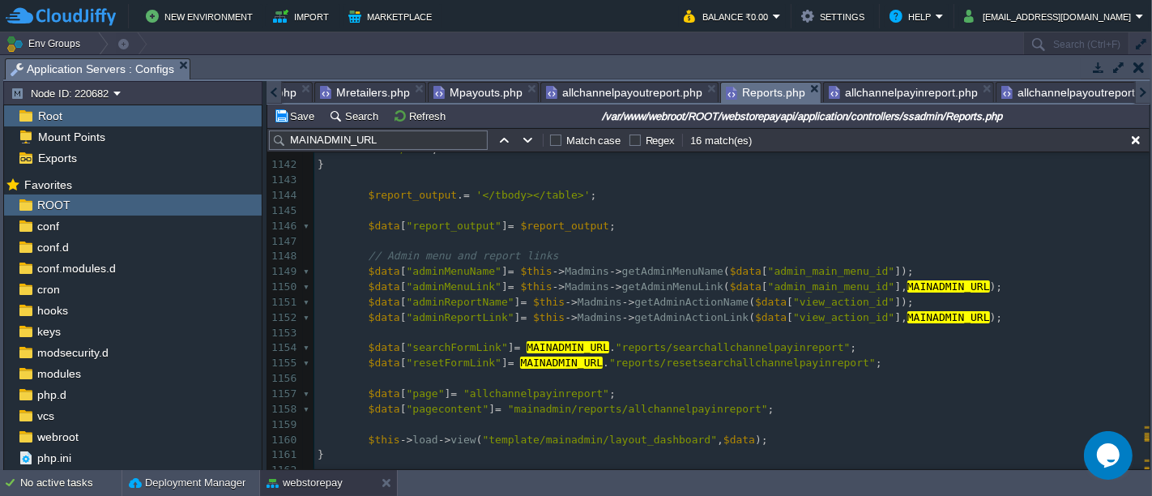
click at [921, 285] on div "x 980 1028 980 1048 redirect ( ADMIN_URL . "invalid" ); 1116 if ( ! empty ( $al…" at bounding box center [731, 203] width 835 height 886
type textarea "MAINADMIN_URL"
paste textarea
click at [903, 322] on div "x 980 1028 980 1048 redirect ( ADMIN_URL . "invalid" ); 1116 if ( ! empty ( $al…" at bounding box center [731, 203] width 835 height 886
type textarea "MAINADMIN_URL"
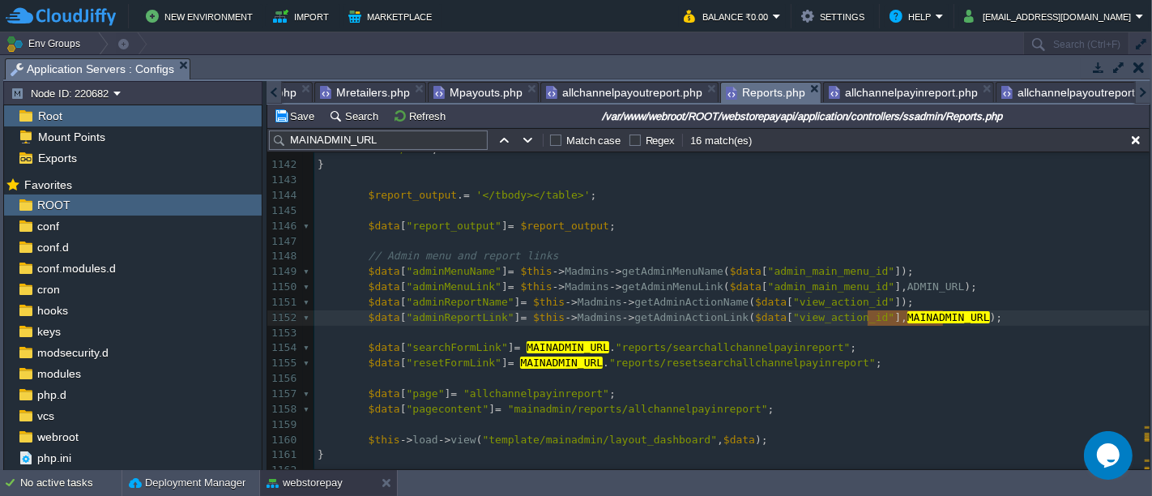
paste textarea
click at [554, 348] on div "x 980 1028 980 1048 redirect ( ADMIN_URL . "invalid" ); 1116 if ( ! empty ( $al…" at bounding box center [731, 203] width 835 height 886
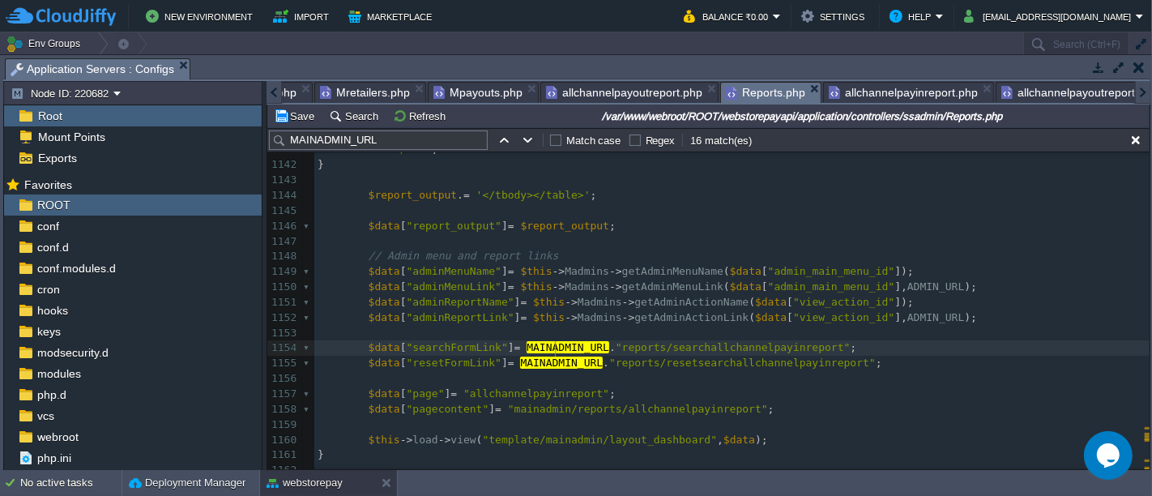
type textarea "MAINADMIN_URL"
paste textarea
click at [554, 361] on div "x 980 1028 980 1048 redirect ( ADMIN_URL . "invalid" ); 1116 if ( ! empty ( $al…" at bounding box center [731, 203] width 835 height 886
type textarea "MAINADMIN_URL"
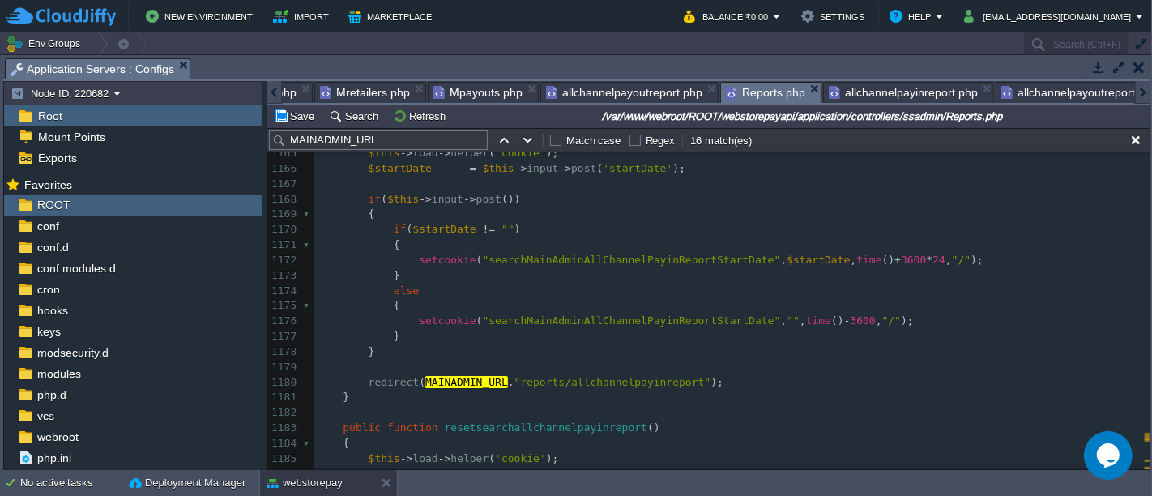
click at [459, 380] on div "x 980 1028 980 1048 redirect ( ADMIN_URL . "invalid" ); 1140 <td class="text-ce…" at bounding box center [731, 191] width 835 height 855
type textarea "MAINADMIN_URL"
paste textarea
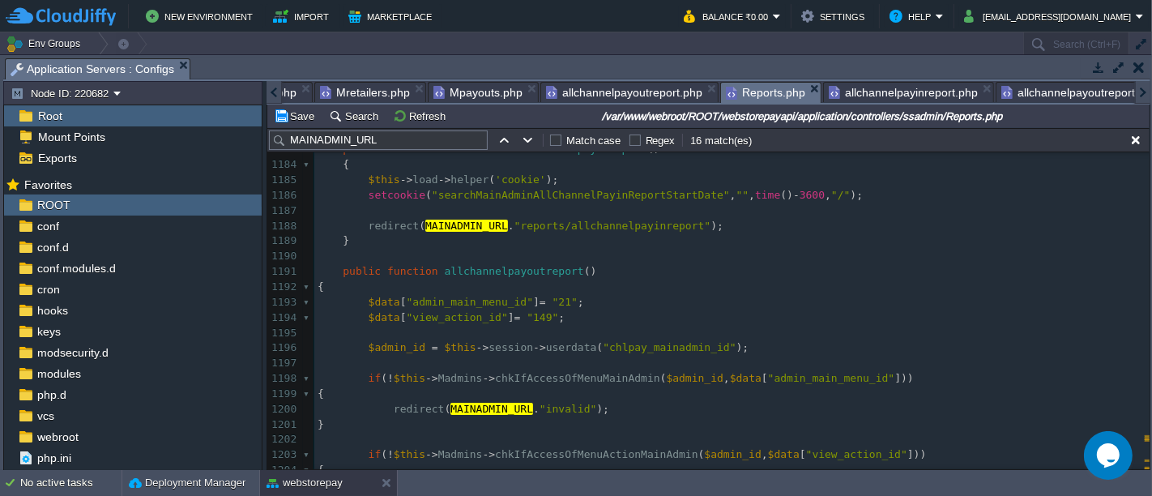
click at [463, 221] on div "x 980 1028 980 1048 redirect ( ADMIN_URL . "invalid" ); 1165 $this -> load -> h…" at bounding box center [731, 241] width 835 height 748
type textarea "MAINADMIN_URL"
paste textarea
click at [455, 407] on div "x 980 1028 980 1048 redirect ( ADMIN_URL . "invalid" ); 1165 $this -> load -> h…" at bounding box center [731, 241] width 835 height 748
type textarea "MAINADMIN_URL"
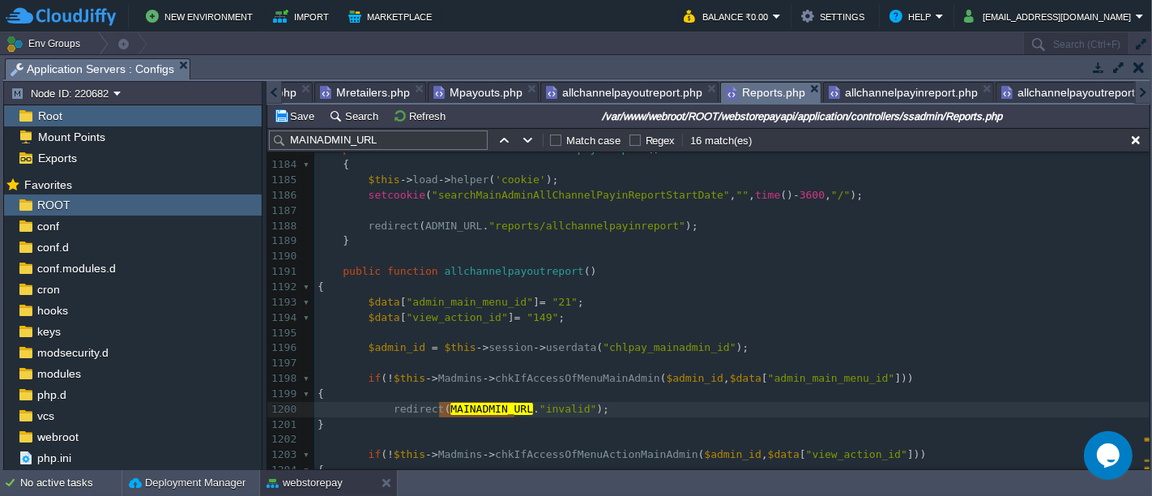
paste textarea
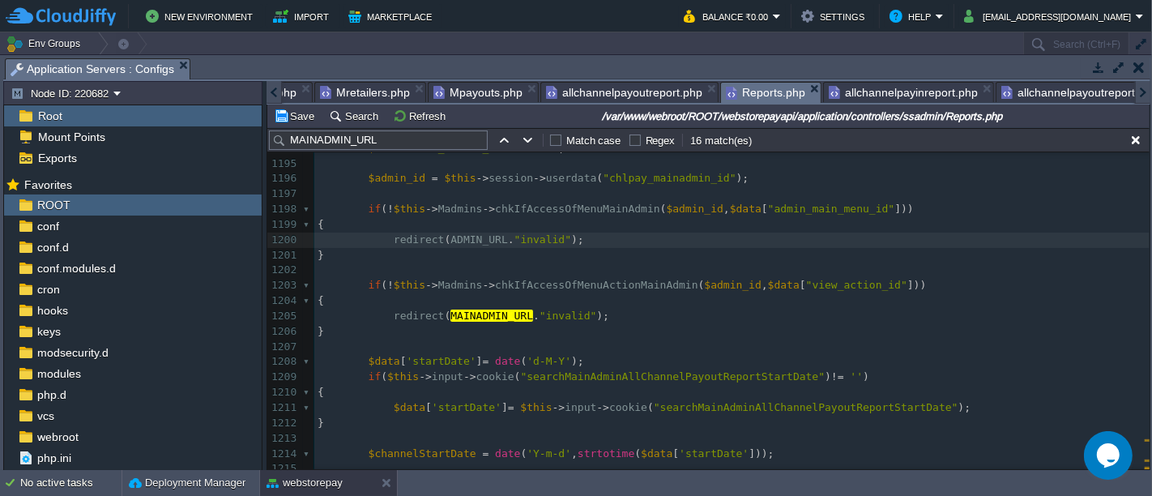
click at [489, 317] on span "MAINADMIN_URL" at bounding box center [491, 315] width 83 height 12
type textarea "MAINADMIN_URL"
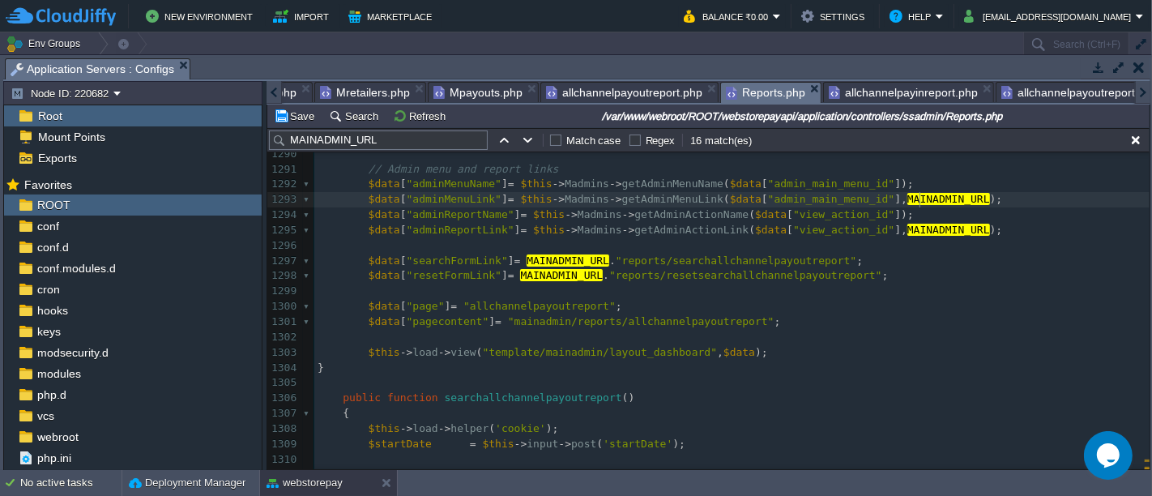
click at [918, 199] on span "MAINADMIN_URL" at bounding box center [948, 199] width 83 height 12
type textarea "MAINADMIN_URL"
paste textarea
click at [909, 233] on div "x 980 1028 980 1048 redirect ( ADMIN_URL . "invalid" ); 1280 else 1281 { 1282 $…" at bounding box center [731, 307] width 835 height 626
type textarea "MAINADMIN_URL"
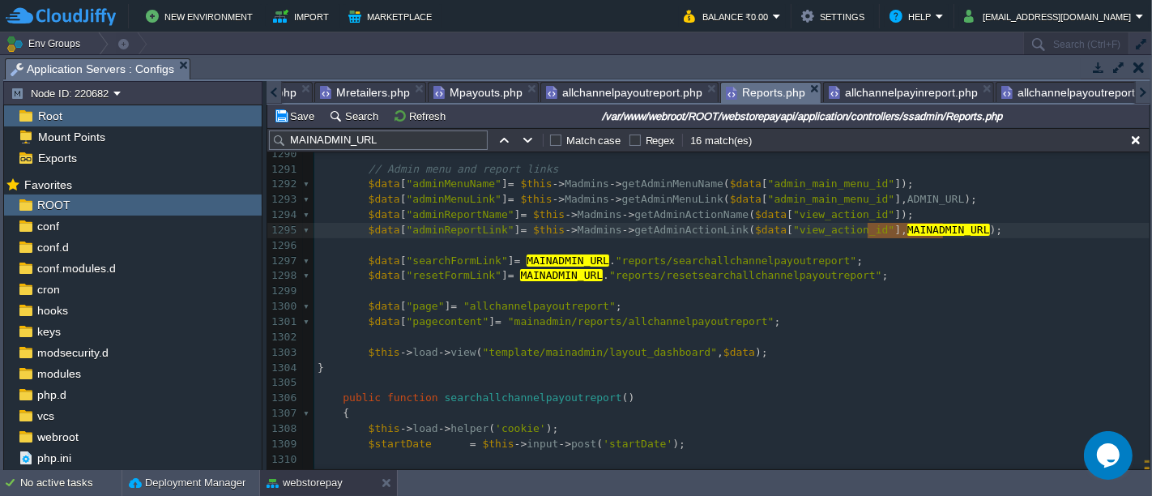
paste textarea
click at [555, 260] on div "x 980 1028 980 1048 redirect ( ADMIN_URL . "invalid" ); 1280 else 1281 { 1282 $…" at bounding box center [731, 307] width 835 height 626
type textarea "MAINADMIN_URL"
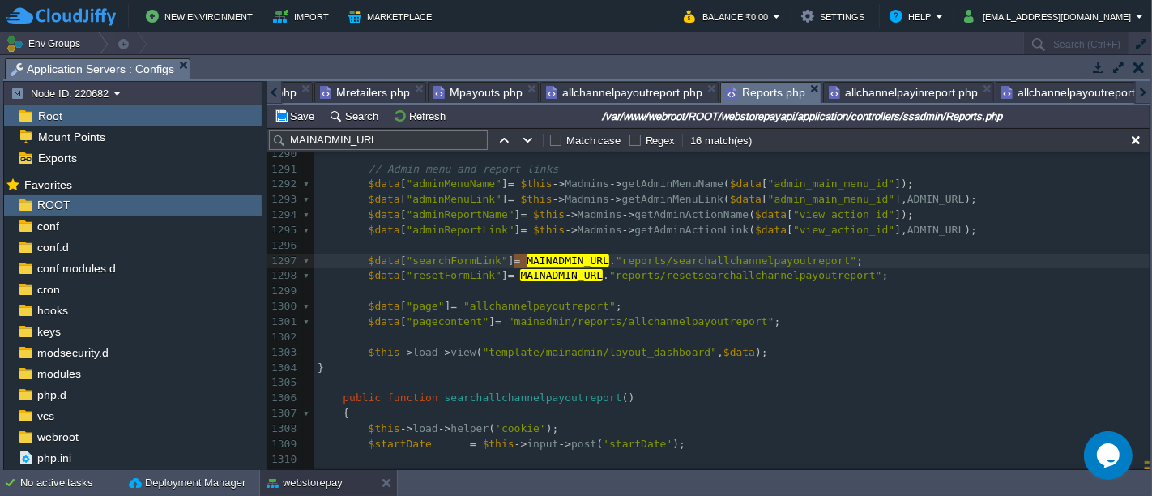
paste textarea
click at [553, 276] on span "MAINADMIN_URL" at bounding box center [561, 275] width 83 height 12
type textarea "MAINADMIN_URL"
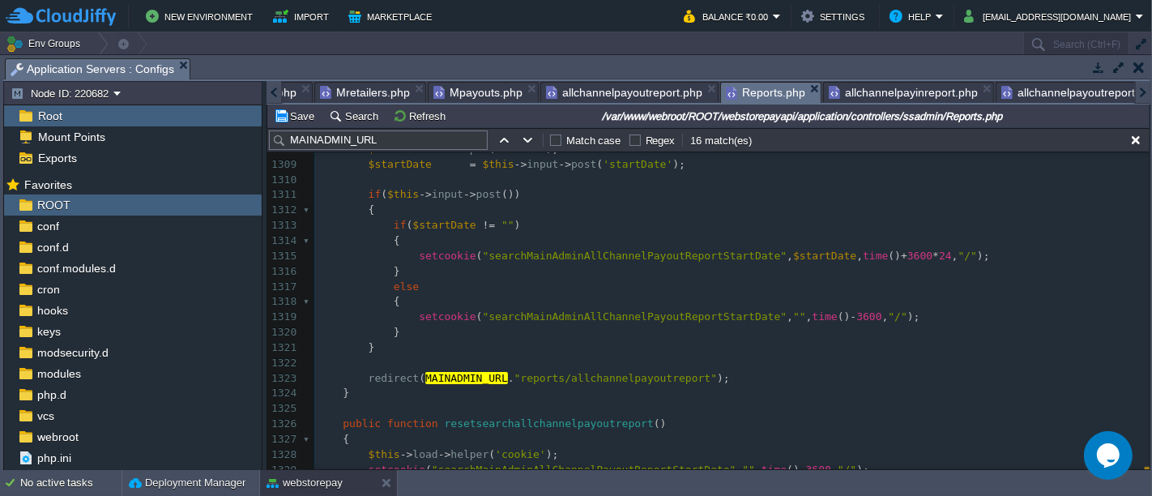
click at [452, 375] on div "x 980 1028 980 1048 redirect ( ADMIN_URL . "invalid" ); 1280 else 1281 { 1282 $…" at bounding box center [731, 133] width 835 height 839
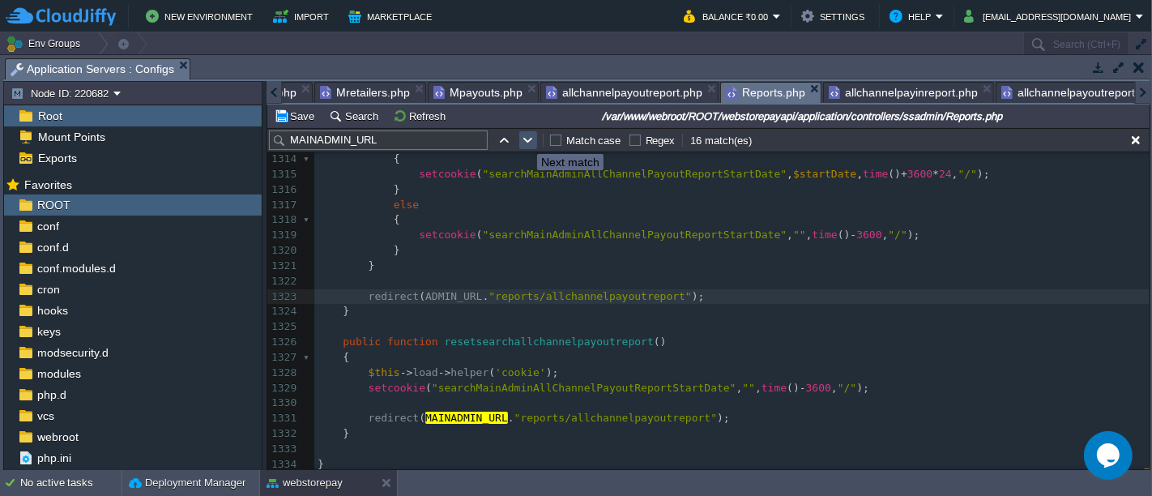
click at [525, 139] on button "button" at bounding box center [528, 140] width 15 height 15
type textarea "MAINADMIN_URL"
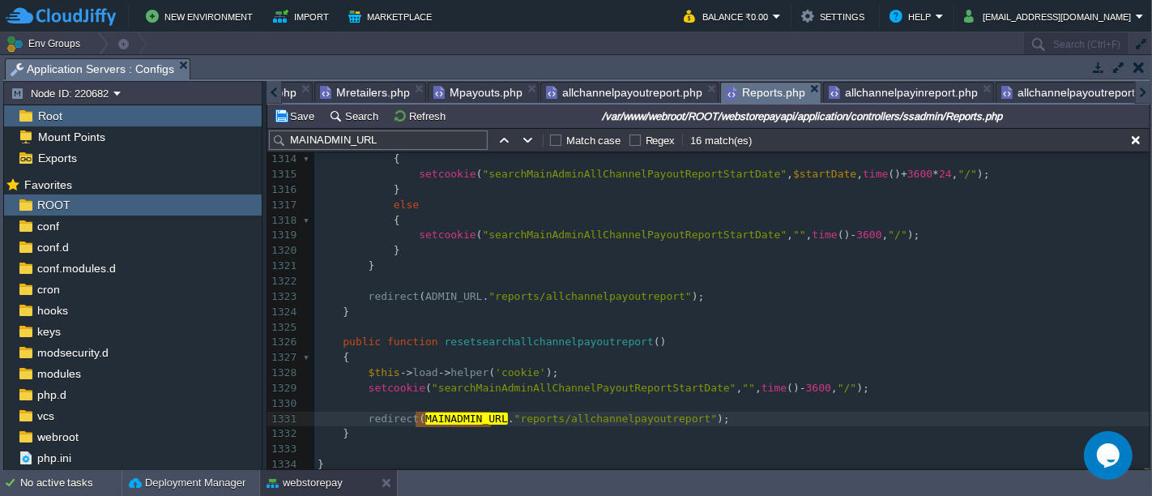
click at [403, 148] on input "MAINADMIN_URL" at bounding box center [378, 139] width 219 height 19
type input "MAINADMIN_UR"
type textarea "MAINADMIN_UR"
type textarea "MAINADMIN_URL"
click at [298, 113] on button "Save" at bounding box center [296, 116] width 45 height 15
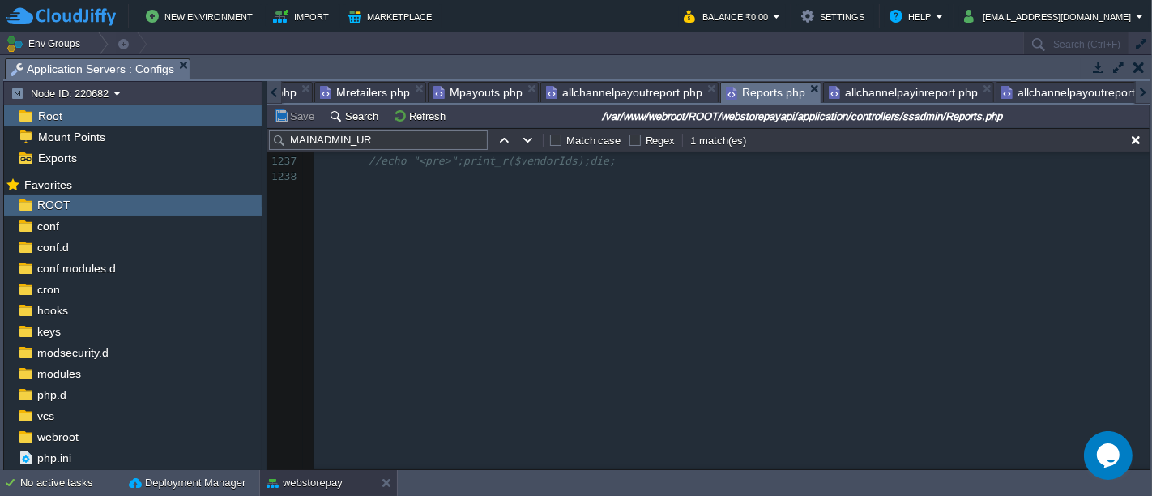
scroll to position [18549, 0]
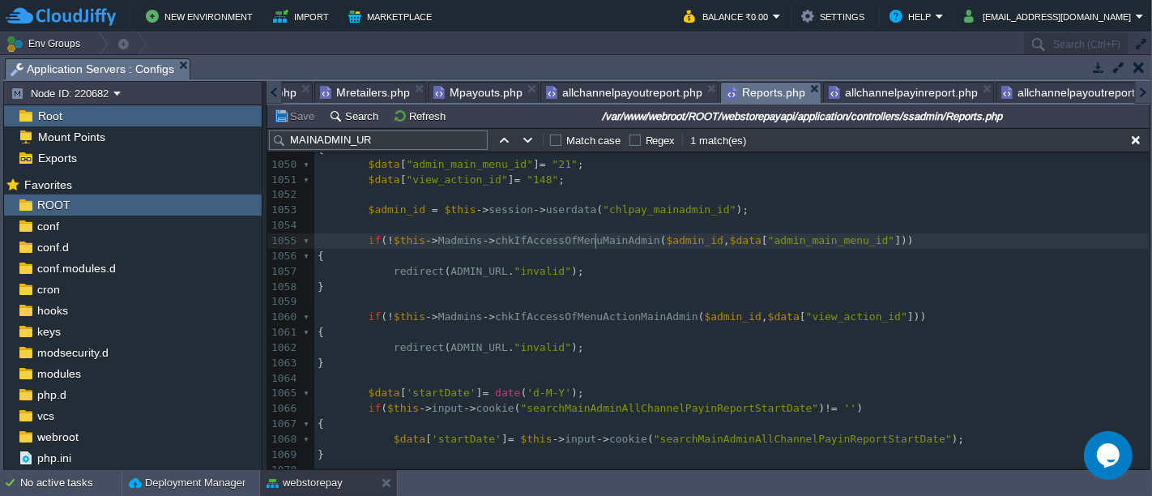
click at [594, 241] on span "chkIfAccessOfMenuMainAdmin" at bounding box center [577, 240] width 165 height 12
type textarea "chkIfAccessOfMenuMainAdmin"
type input "chkIfAccessOfMenuMainAdmin"
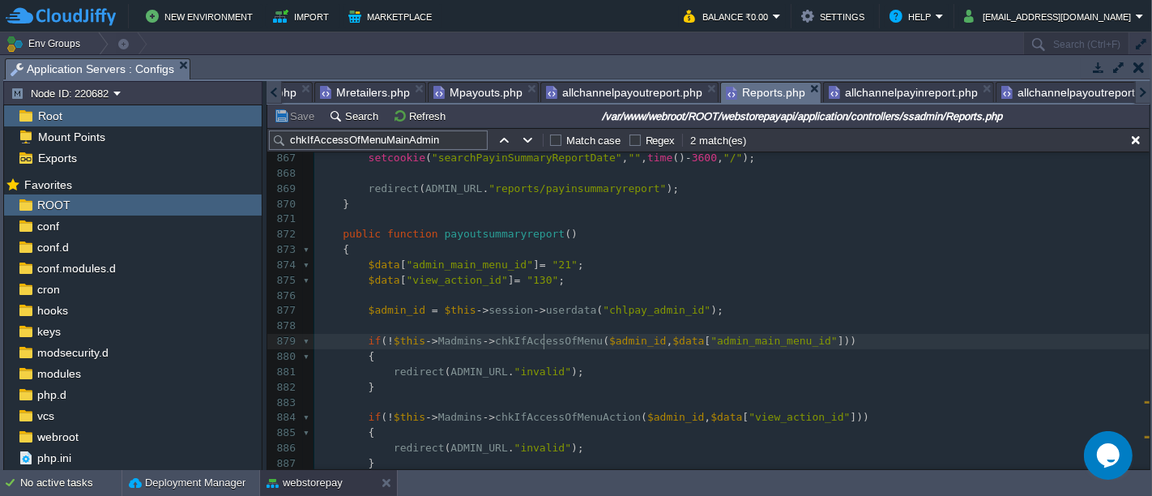
click at [544, 341] on div "x 980 1028 980 1048 if ( ! $this -> Madmins -> chkIfAccessOfMenuMainAdmin ( $ad…" at bounding box center [731, 250] width 835 height 718
type textarea "chkIfAccessOfMenu"
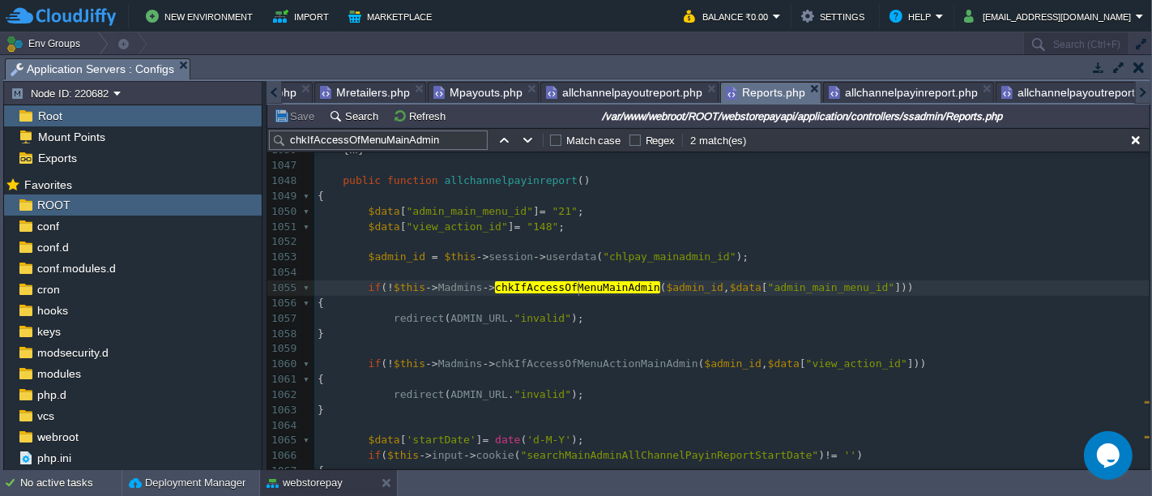
click at [576, 290] on span "chkIfAccessOfMenuMainAdmin" at bounding box center [577, 287] width 165 height 12
type textarea "MainAdmin"
type input "MainAdmin"
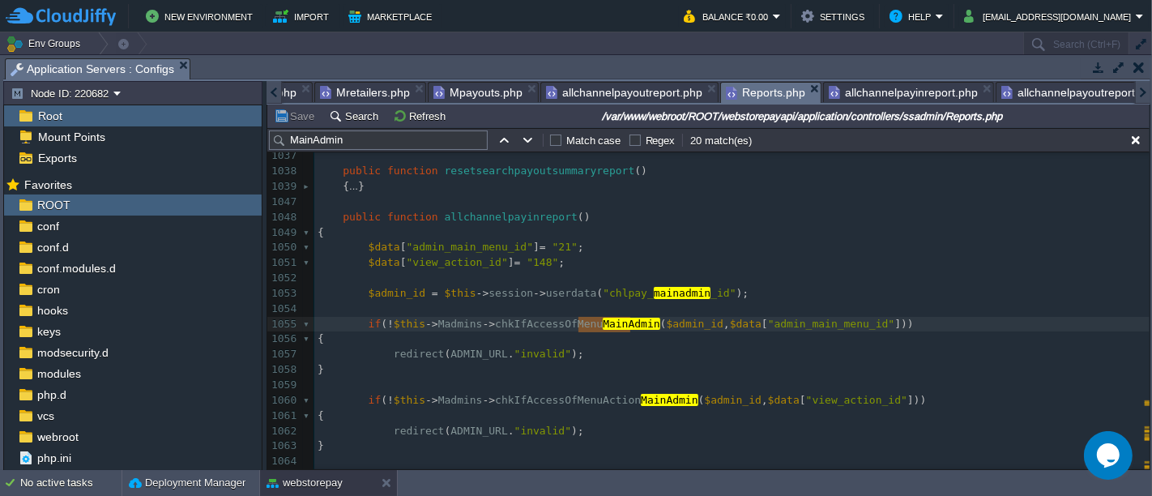
type textarea "chkIfAccessOfMenuMainAdmin"
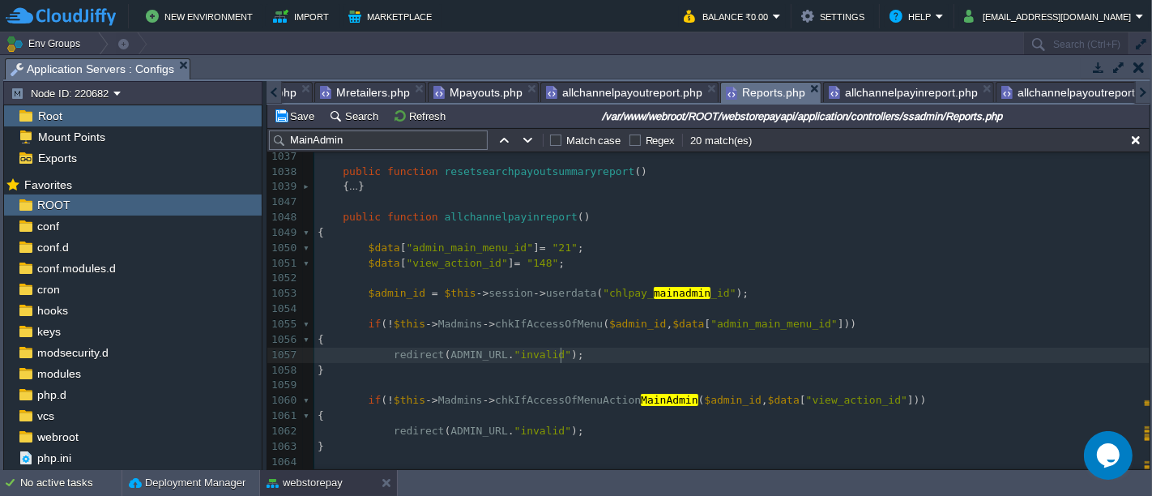
click at [604, 363] on pre "}" at bounding box center [731, 370] width 835 height 15
type textarea "chkIfAccessOfMenuMainAdmin"
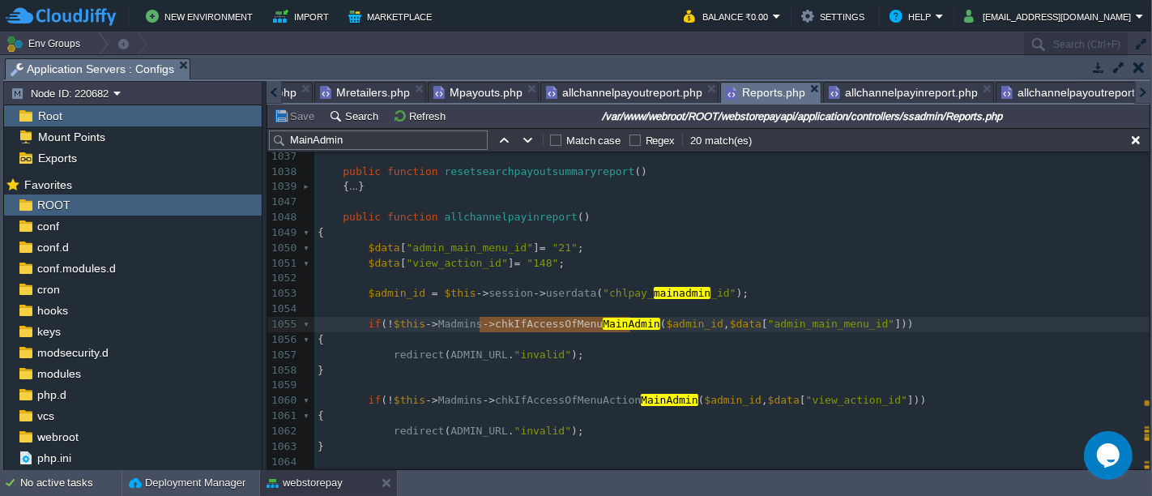
type input "chkIfAccessOfMenuMainAdmin"
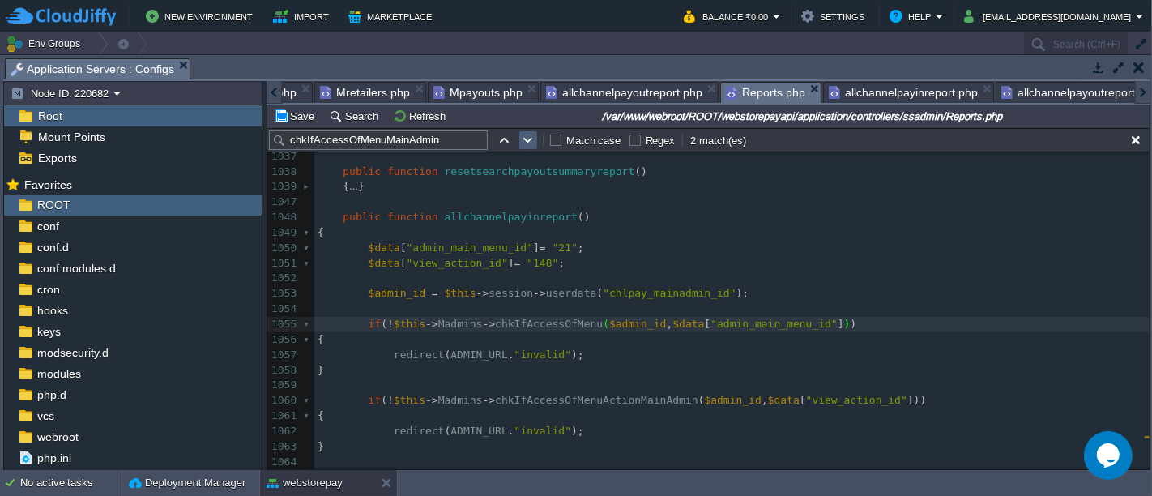
click at [535, 139] on td at bounding box center [528, 139] width 19 height 19
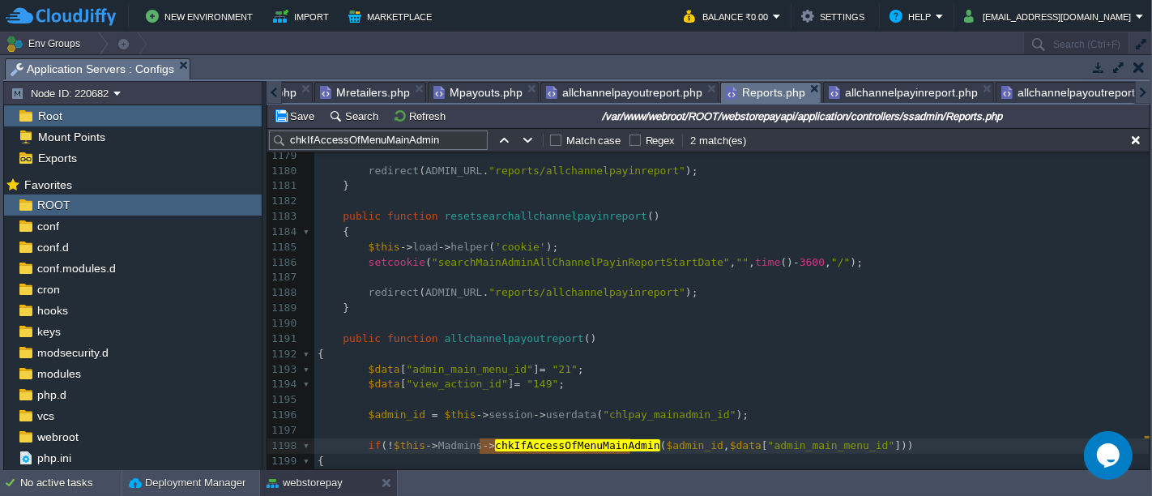
type textarea "chkIfAccessOfMenuMainAdmin"
click at [304, 112] on button "Save" at bounding box center [296, 116] width 45 height 15
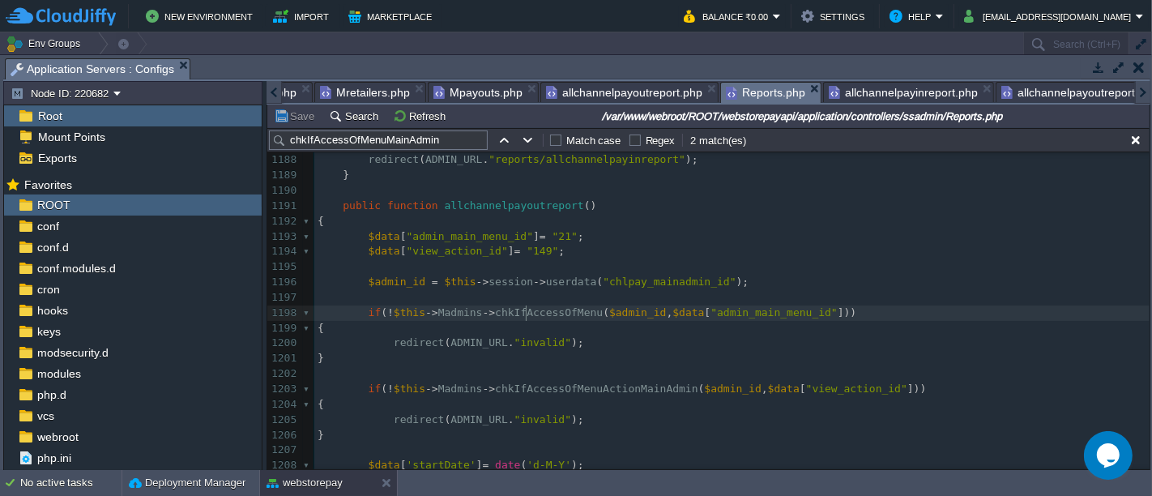
type textarea "chkIfAccessOfMenu"
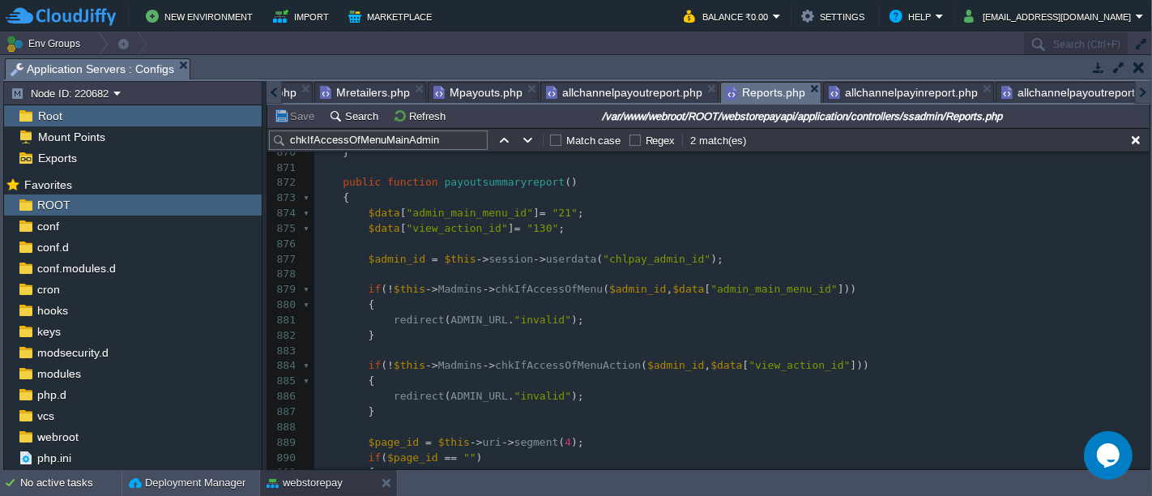
click at [561, 369] on div "x 980 1028 980 1048 if ( ! $this -> Madmins -> chkIfAccessOfMenu ( $admin_id , …" at bounding box center [731, 443] width 835 height 992
type textarea "chkIfAccessOfMenuAction"
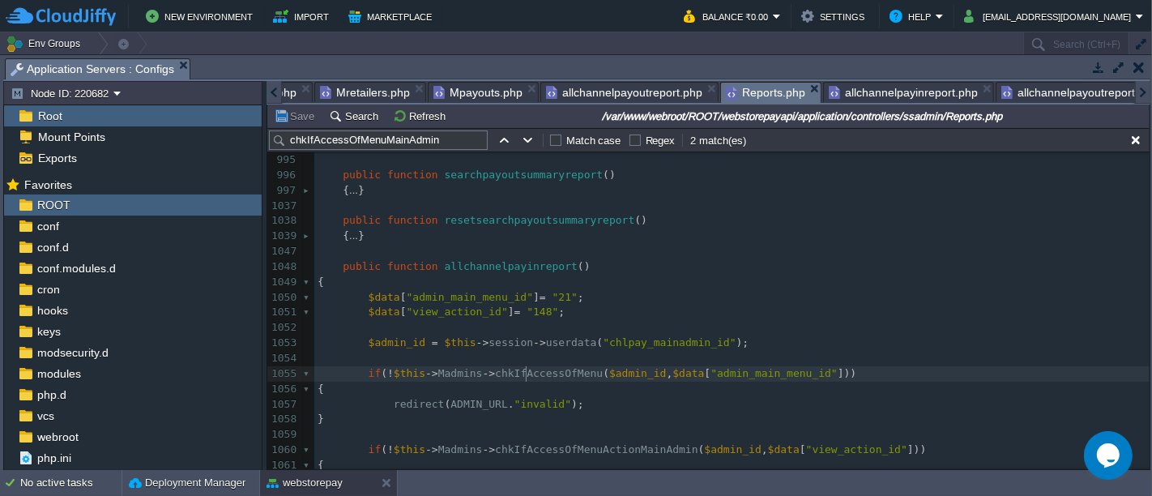
click at [527, 373] on div "x 980 1028 980 1048 if ( ! $this -> Madmins -> chkIfAccessOfMenuAction ( $admin…" at bounding box center [731, 259] width 835 height 702
type textarea "chkIfAccessOfMenu"
click at [604, 446] on div "x 980 1028 980 1048 if ( ! $this -> Madmins -> chkIfAccessOfMenuAction ( $admin…" at bounding box center [731, 259] width 835 height 702
type textarea "chkIfAccessOfMenuActionMainAdmin"
type input "chkIfAccessOfMenuActionMainAdmin"
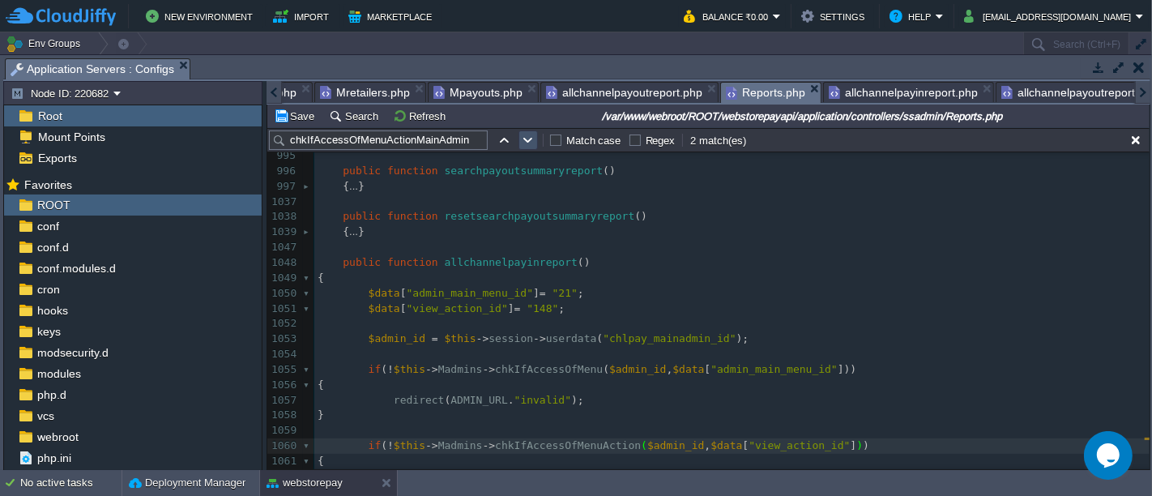
click at [531, 139] on button "button" at bounding box center [528, 140] width 15 height 15
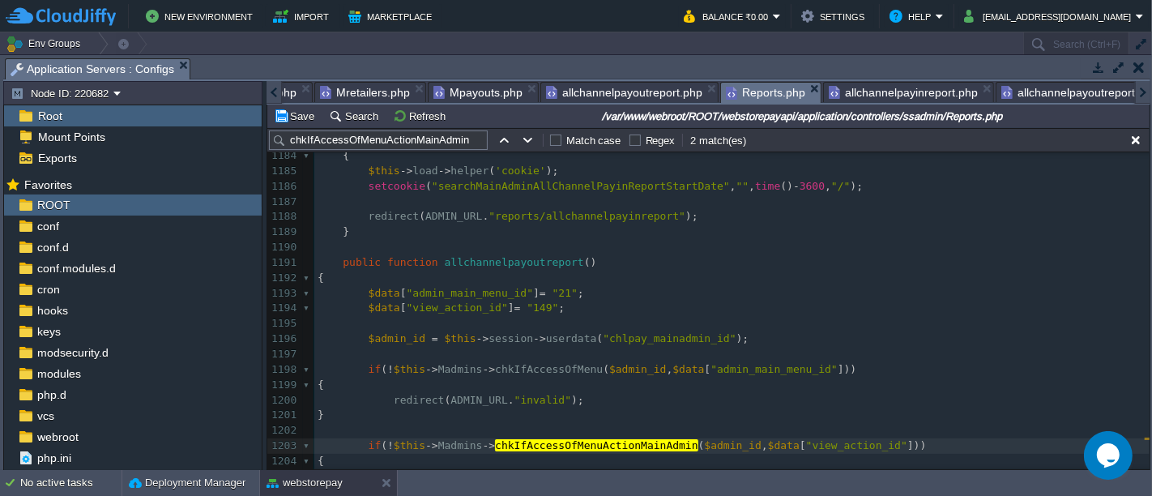
type textarea "chkIfAccessOfMenuActionMainAdmin"
click at [287, 113] on button "Save" at bounding box center [296, 116] width 45 height 15
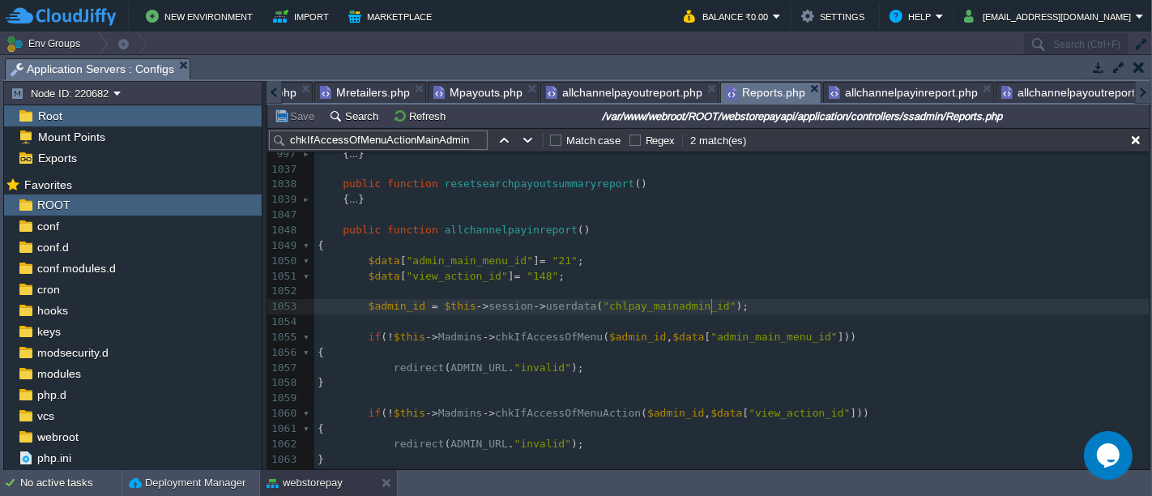
click at [717, 304] on pre "$admin_id = $this -> session -> userdata ( "chlpay_mainadmin_id" );" at bounding box center [731, 306] width 835 height 15
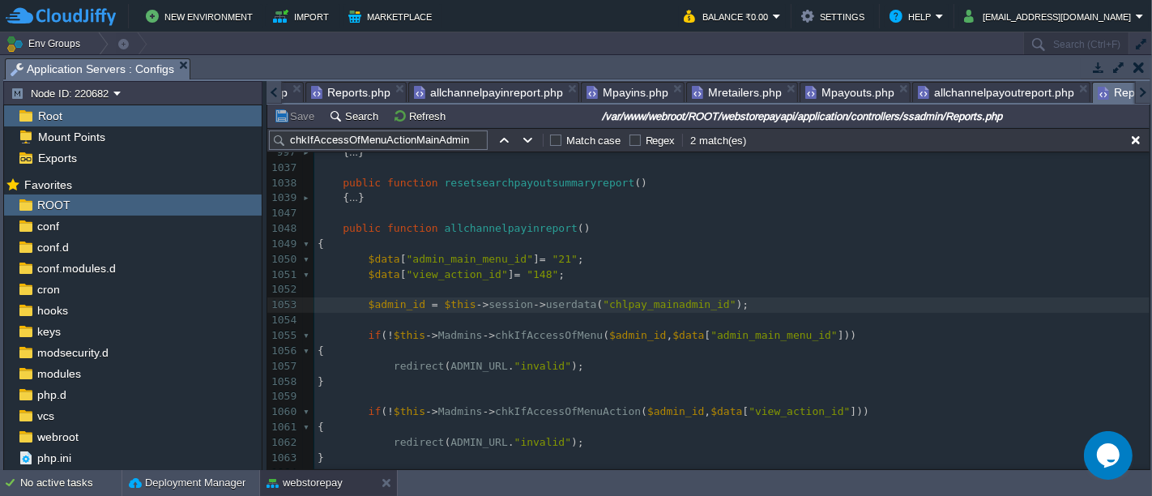
click at [271, 98] on div at bounding box center [274, 92] width 15 height 23
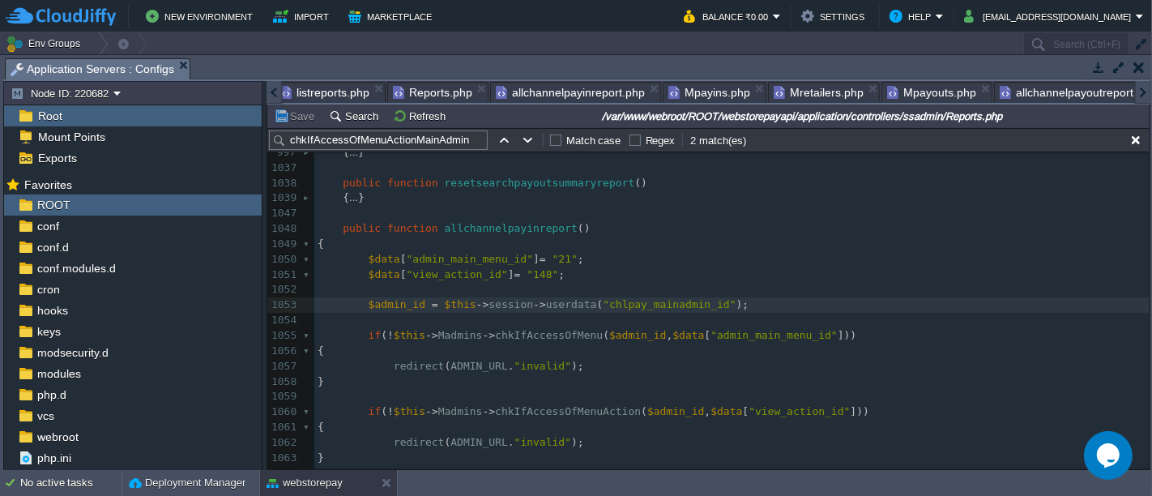
click at [271, 98] on div at bounding box center [274, 92] width 15 height 23
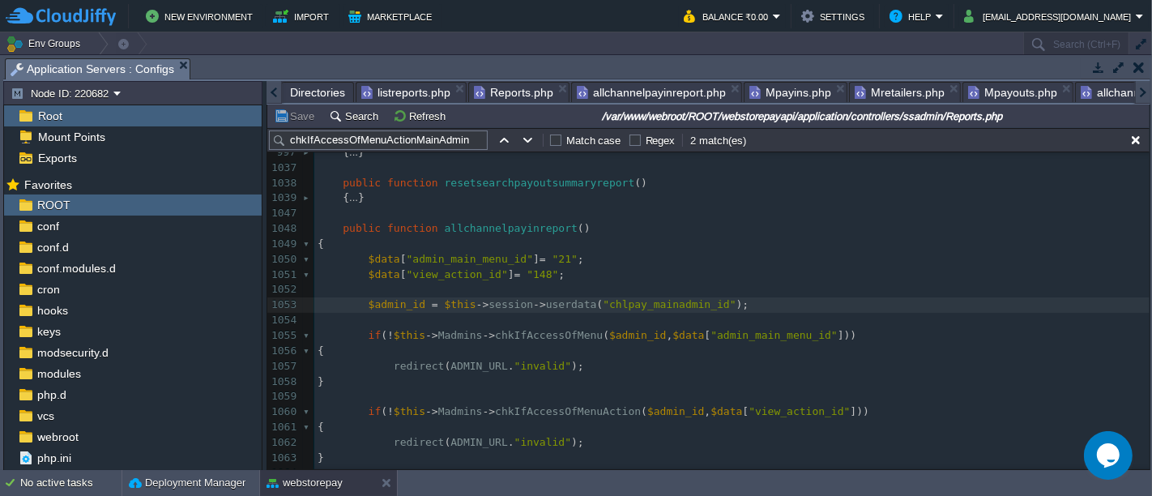
click at [271, 98] on div at bounding box center [274, 92] width 15 height 23
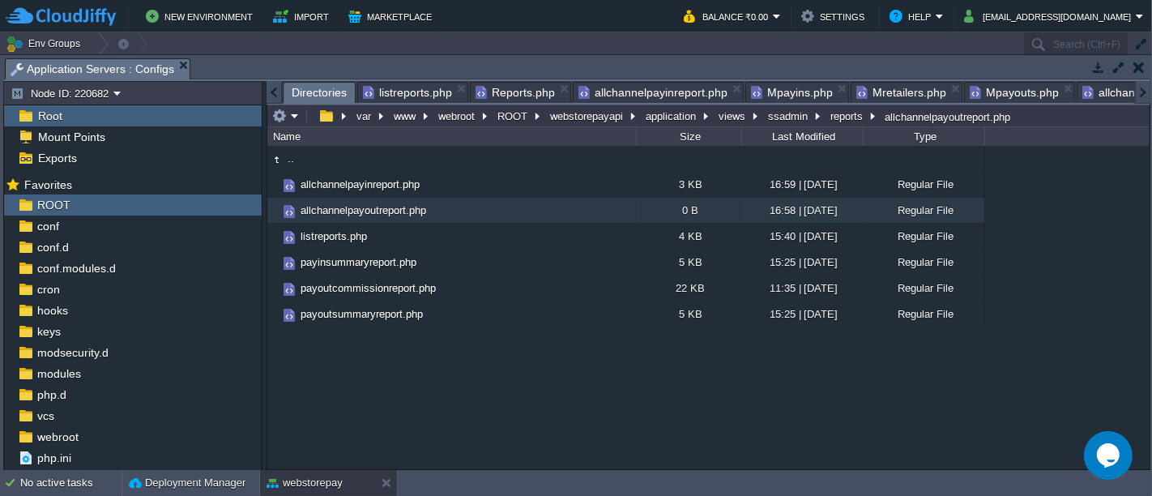
click at [293, 89] on span "Directories" at bounding box center [319, 93] width 55 height 20
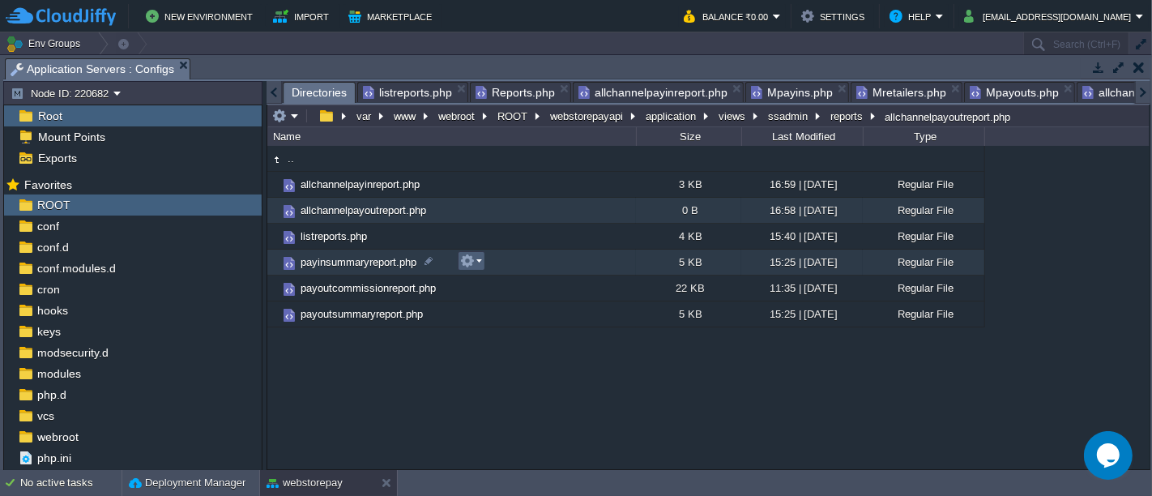
click at [480, 260] on em at bounding box center [471, 261] width 22 height 15
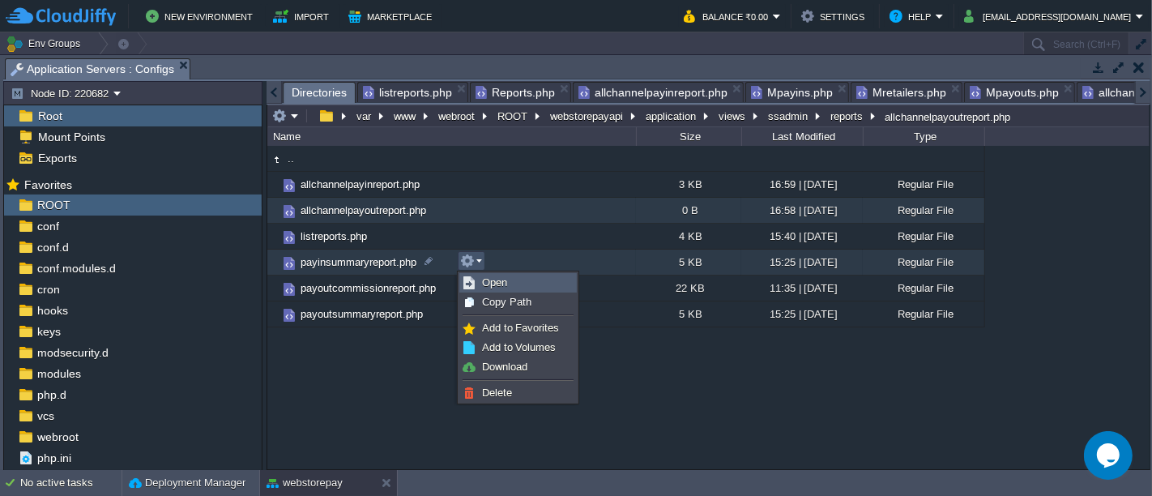
click at [502, 288] on link "Open" at bounding box center [518, 283] width 116 height 18
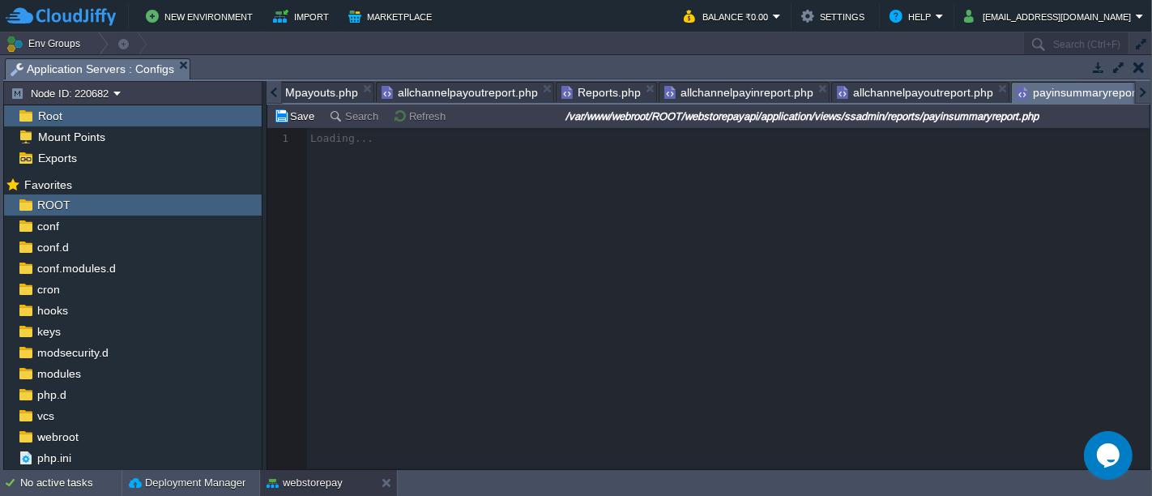
click at [566, 315] on div at bounding box center [708, 298] width 882 height 341
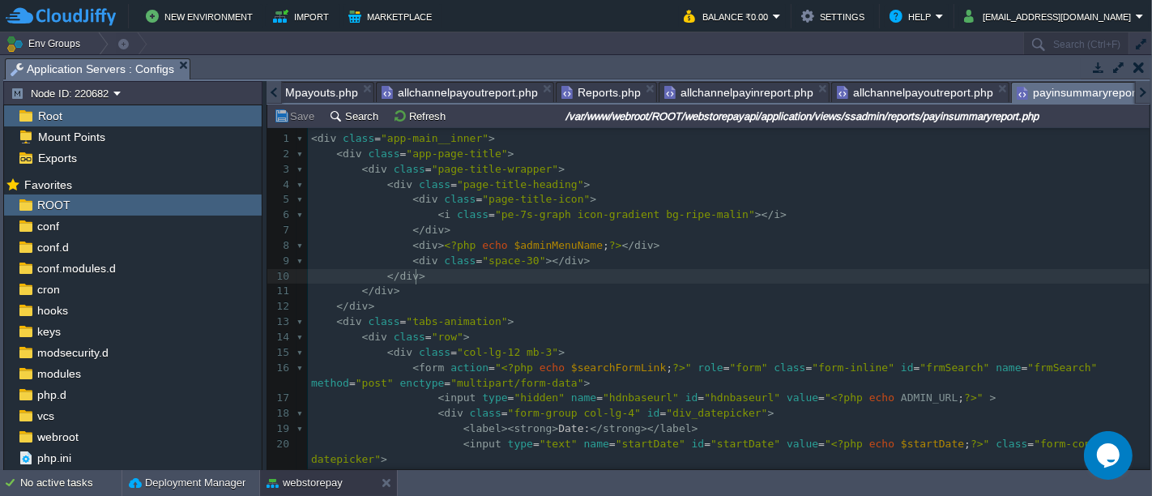
click at [622, 272] on pre "</ div >" at bounding box center [729, 276] width 842 height 15
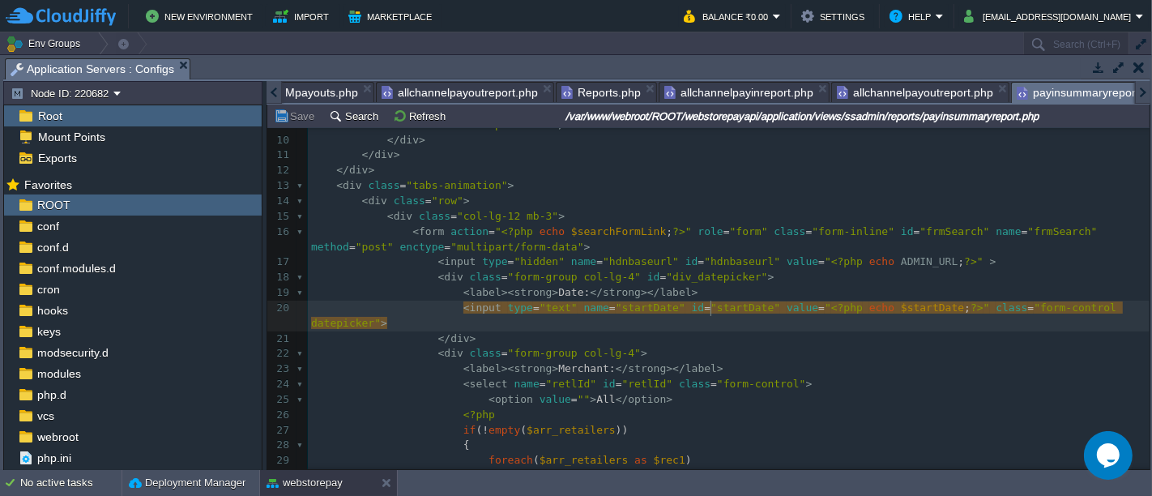
type textarea "startDate"
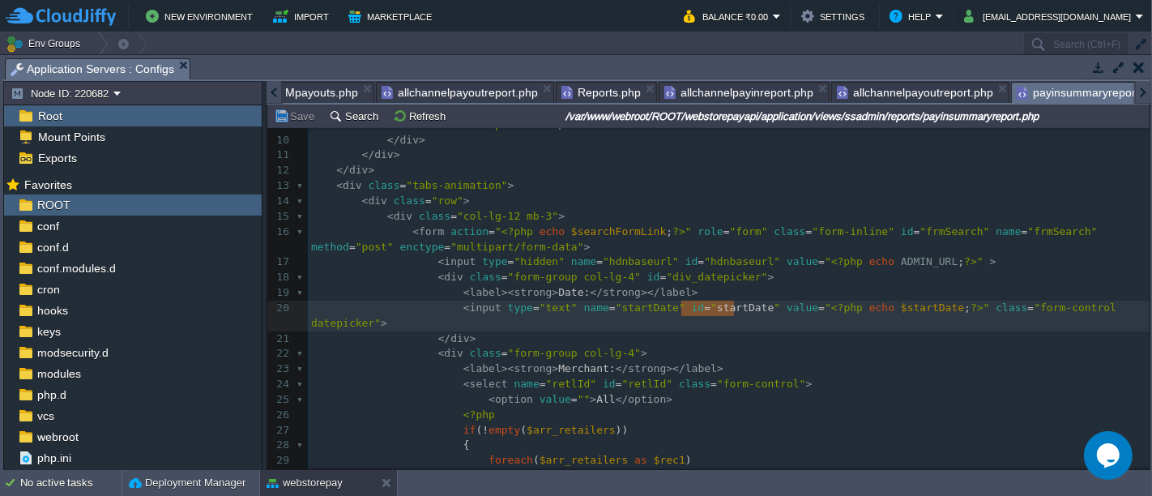
click at [731, 96] on span "allchannelpayinreport.php" at bounding box center [738, 92] width 149 height 19
click at [1033, 89] on span "payinsummaryreport.php" at bounding box center [1089, 93] width 145 height 20
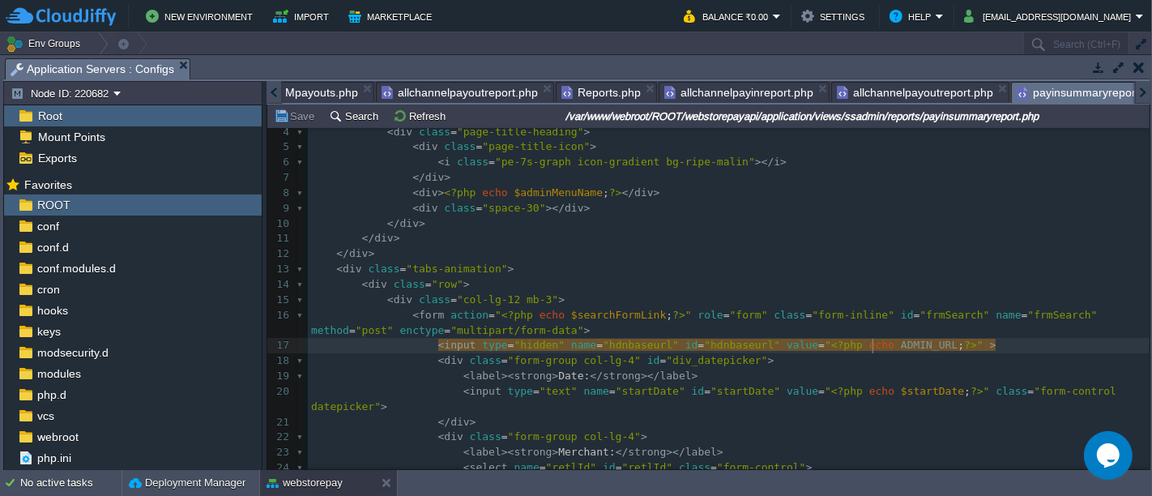
type textarea "ADMIN_URL"
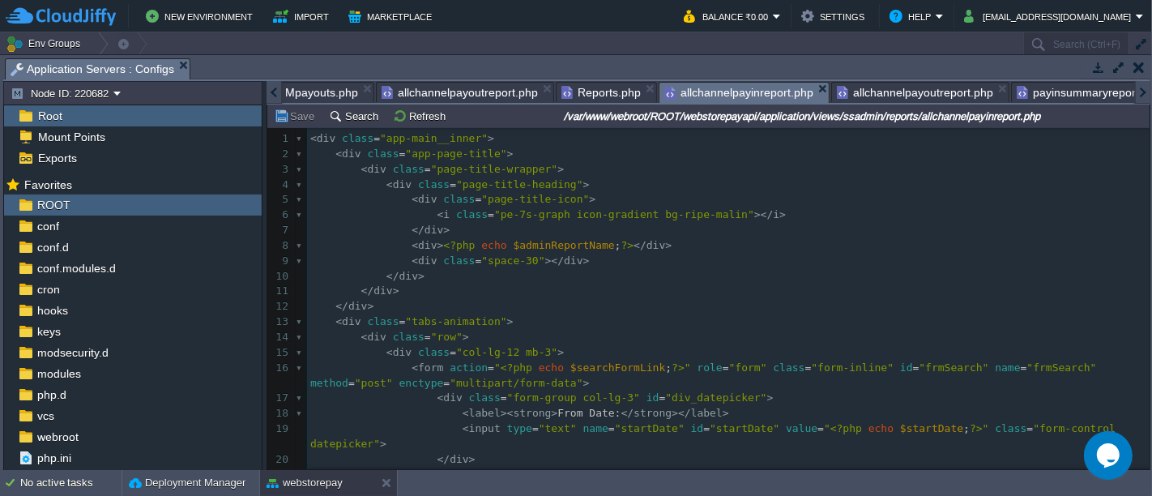
click at [736, 93] on span "allchannelpayinreport.php" at bounding box center [738, 93] width 149 height 20
click at [566, 415] on div "xxxxxxxxxx 80 } 1 < div class = "app-main__inner" > 2 < div class = "app-page-t…" at bounding box center [728, 497] width 843 height 733
click at [566, 415] on span "From Date:" at bounding box center [588, 413] width 63 height 12
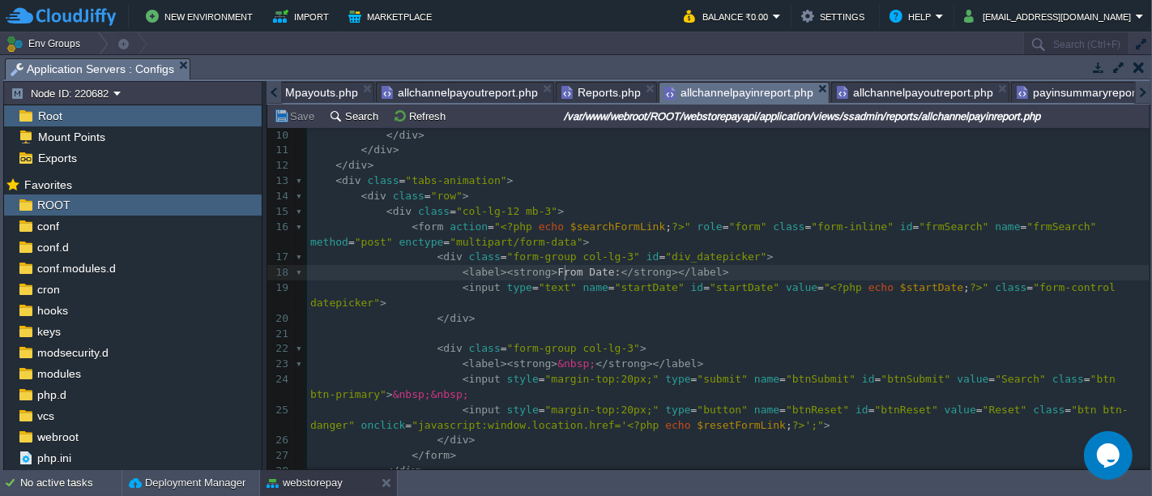
type textarea "From"
click at [817, 356] on pre "< label >< strong > &nbsp; </ strong ></ label >" at bounding box center [728, 363] width 843 height 15
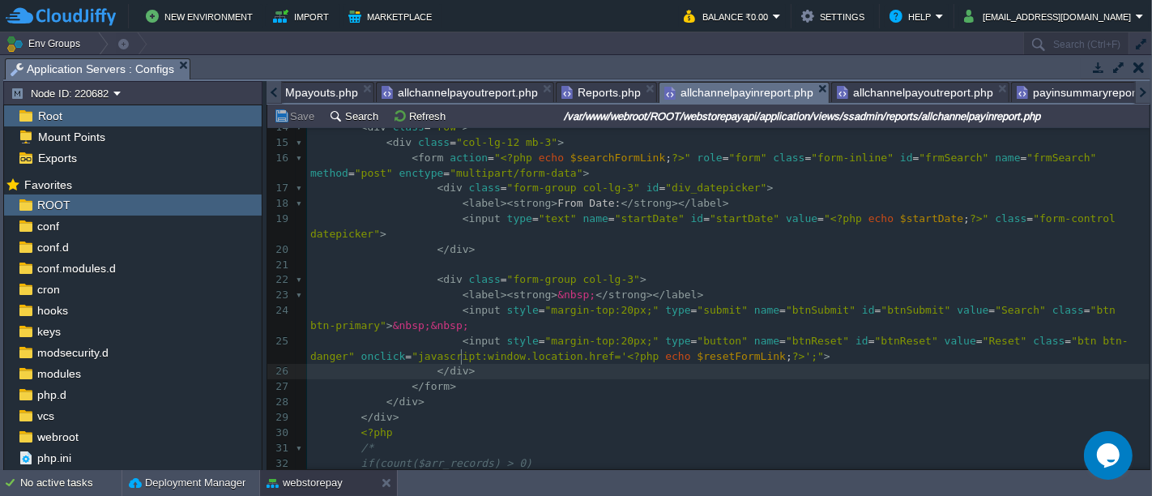
click at [757, 364] on pre "</ div >" at bounding box center [728, 371] width 843 height 15
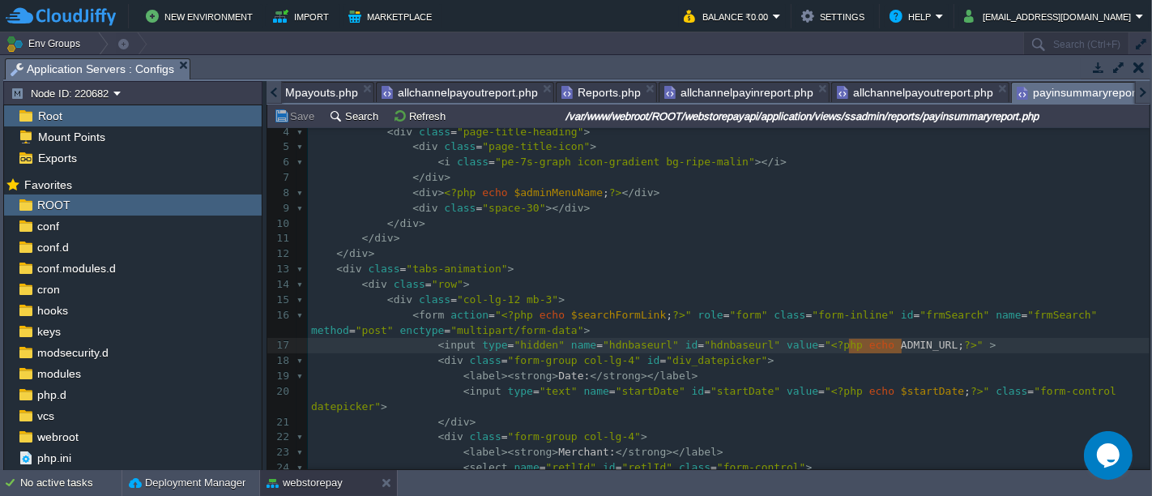
click at [1032, 89] on span "payinsummaryreport.php" at bounding box center [1089, 93] width 145 height 20
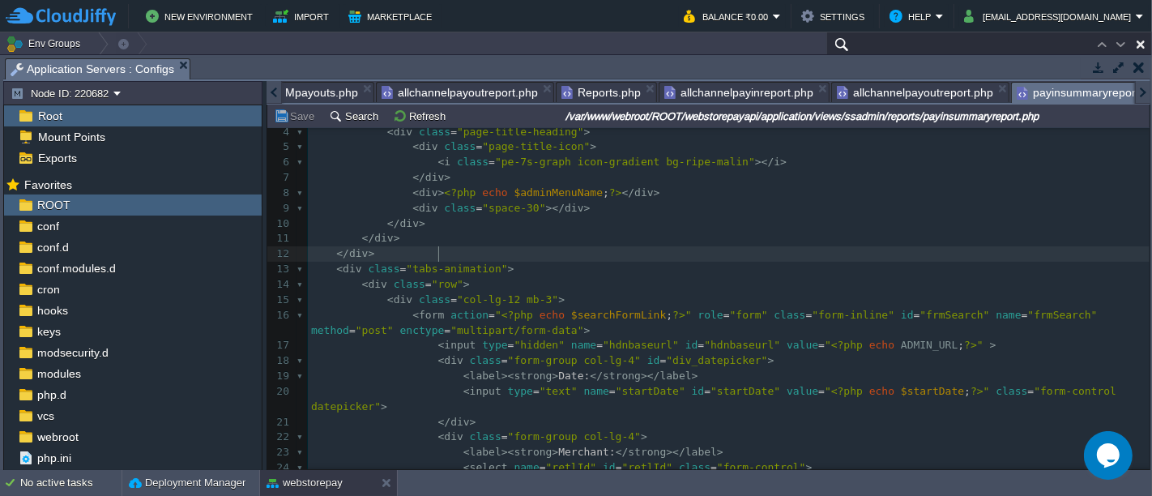
click at [678, 259] on pre "</ div >" at bounding box center [729, 253] width 842 height 15
type input "Search (Ctrl+F)"
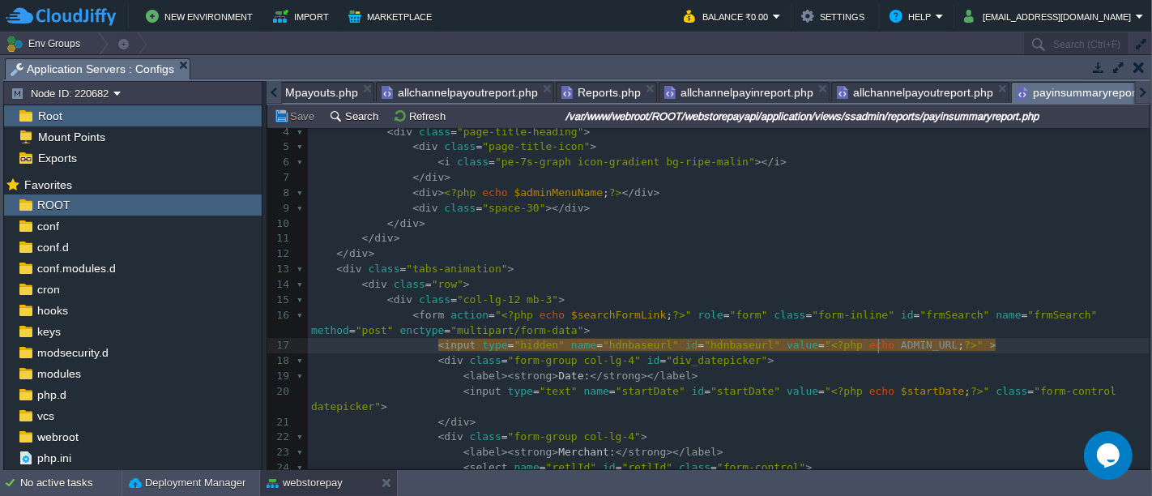
type textarea "ADMIN_URL"
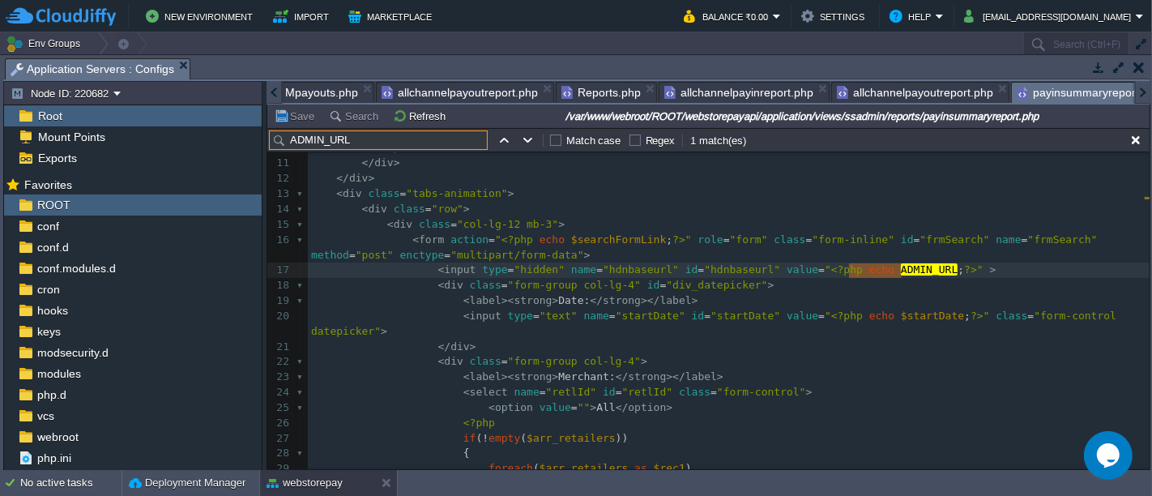
scroll to position [186, 0]
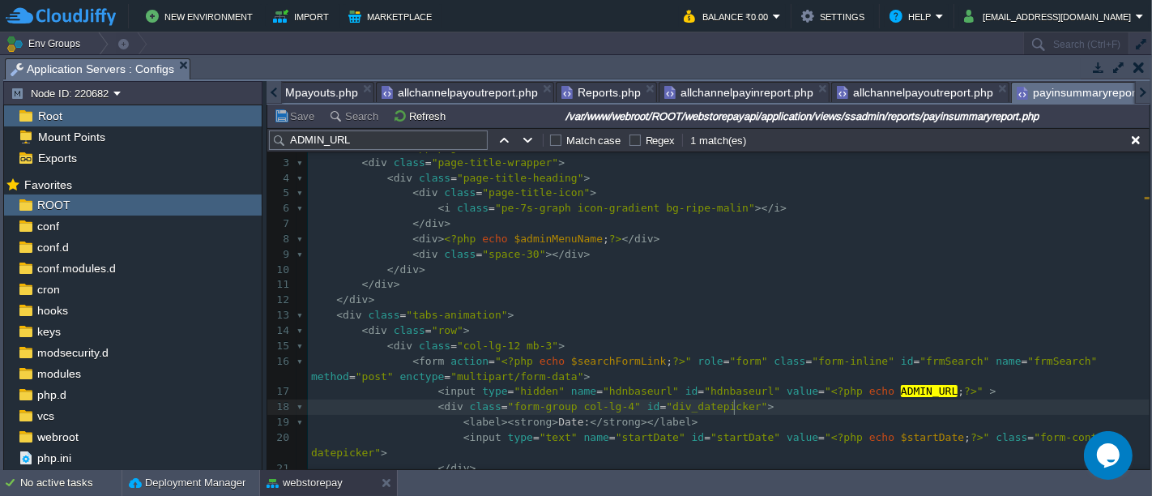
click at [863, 408] on pre "< div class = "form-group col-lg-4" id = "div_datepicker" >" at bounding box center [729, 406] width 842 height 15
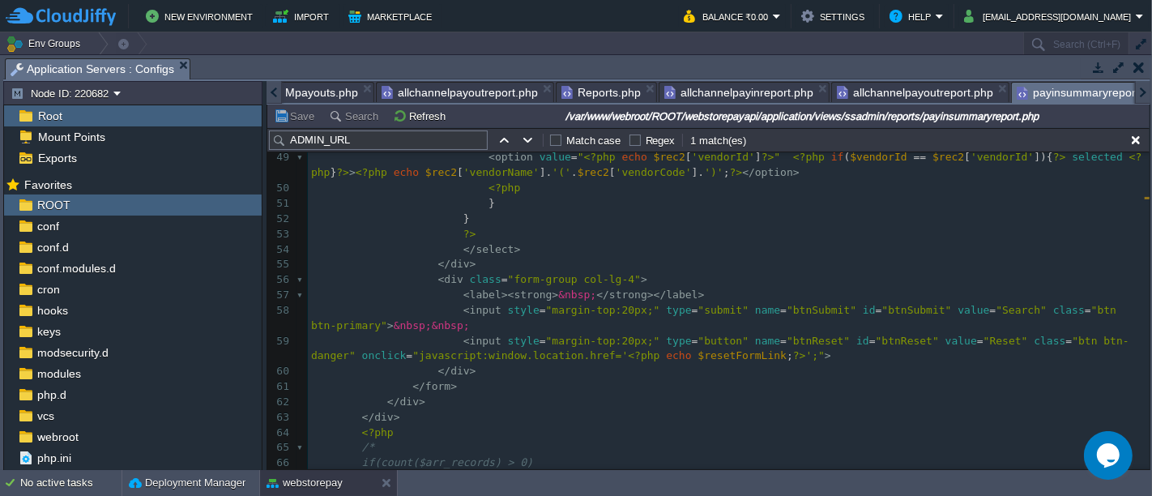
click at [715, 83] on span "allchannelpayinreport.php" at bounding box center [738, 92] width 149 height 19
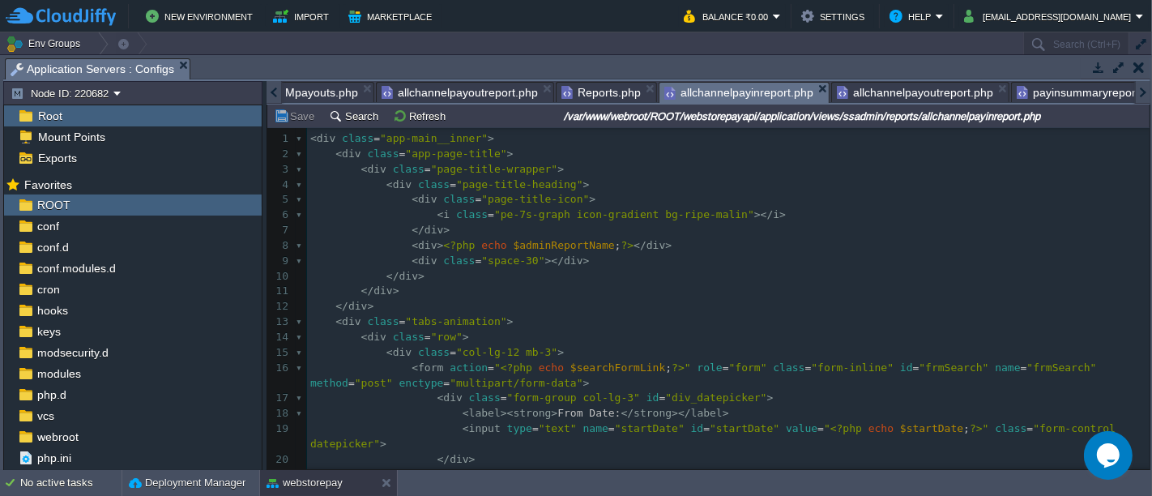
click at [645, 285] on pre "</ div >" at bounding box center [728, 291] width 843 height 15
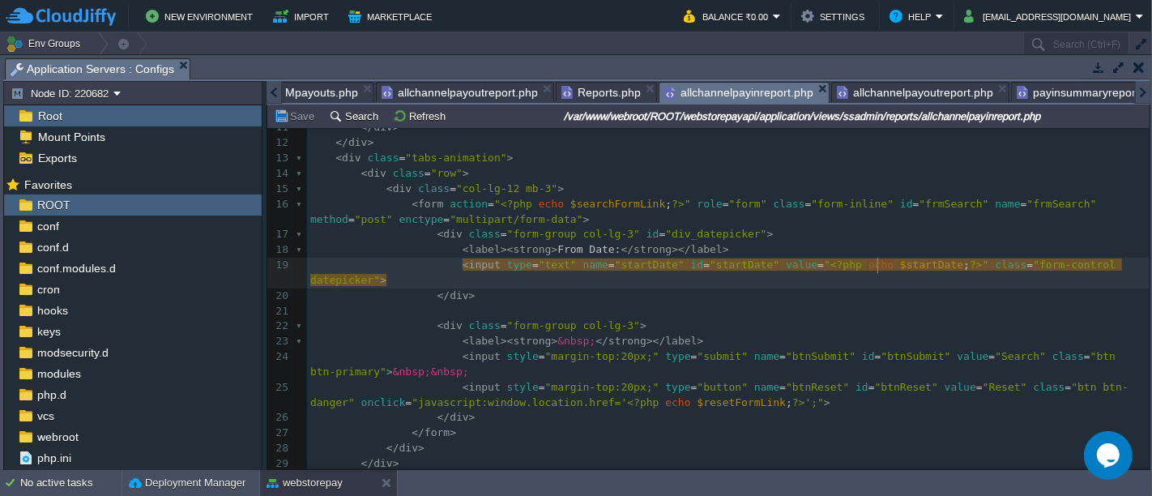
type textarea "$startDate"
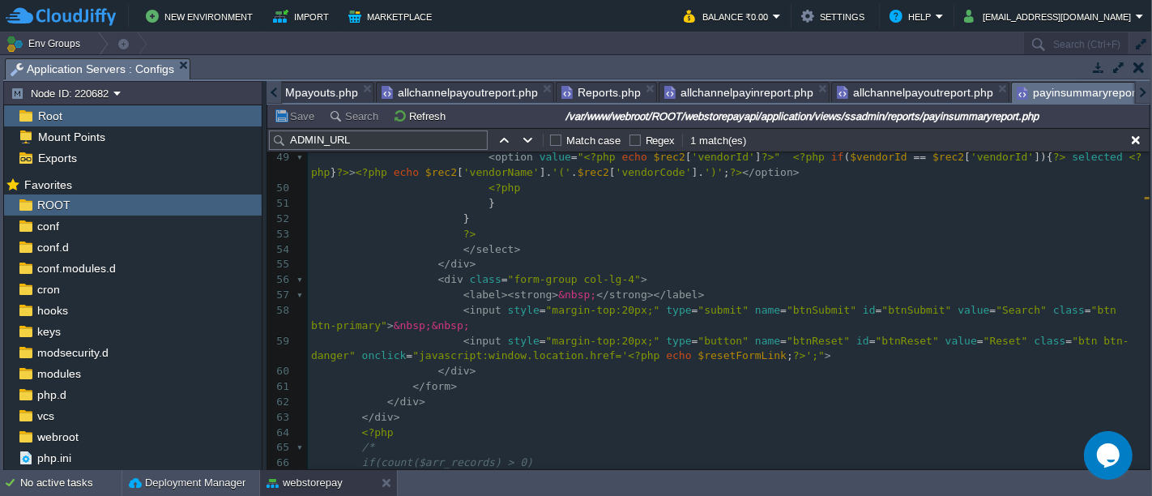
click at [1017, 88] on span "payinsummaryreport.php" at bounding box center [1089, 93] width 145 height 20
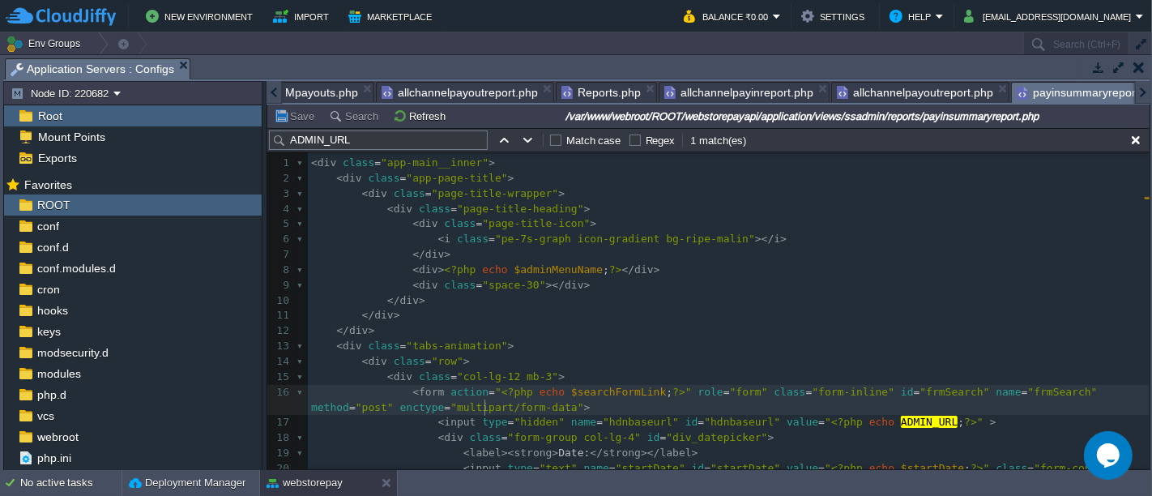
click at [600, 404] on pre "< form action = " <?php echo $searchFormLink ; ?> " role = "form" class = "form…" at bounding box center [729, 400] width 842 height 31
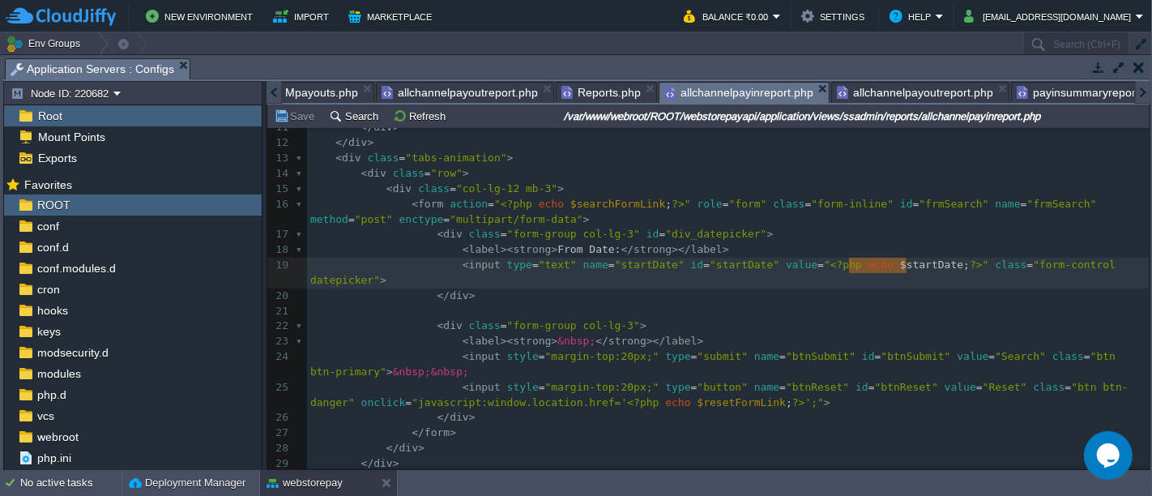
click at [731, 84] on span "allchannelpayinreport.php" at bounding box center [738, 93] width 149 height 20
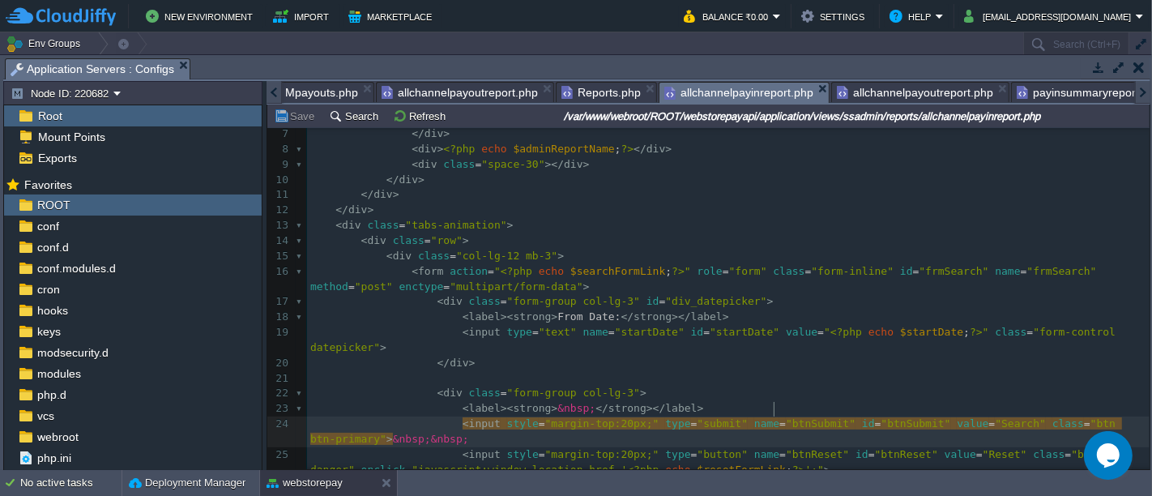
type textarea "btnSubmit"
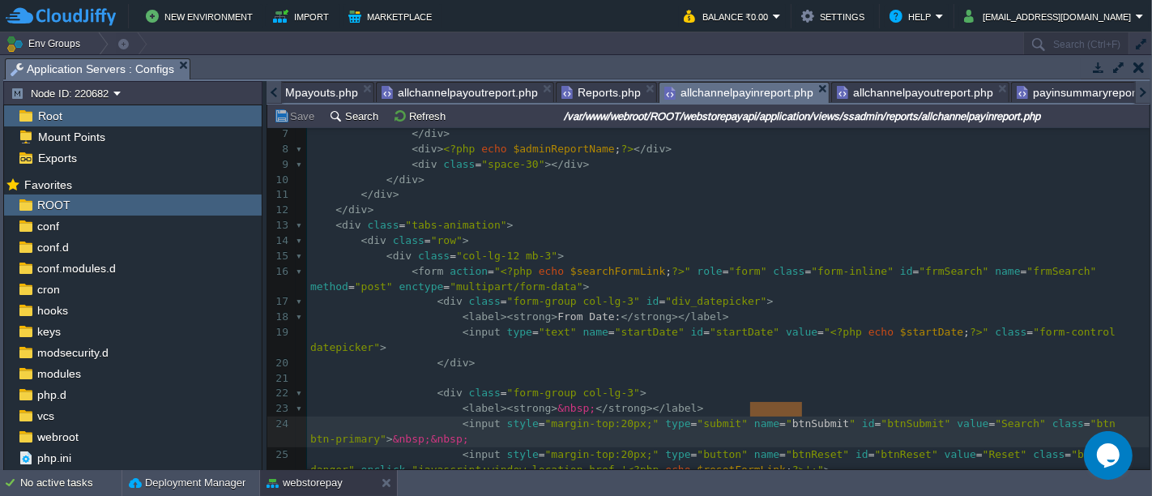
click at [575, 320] on div "x 1 80 1 < div class = "app-main__inner" > 2 < div class = "app-page-title" > 3…" at bounding box center [728, 432] width 843 height 794
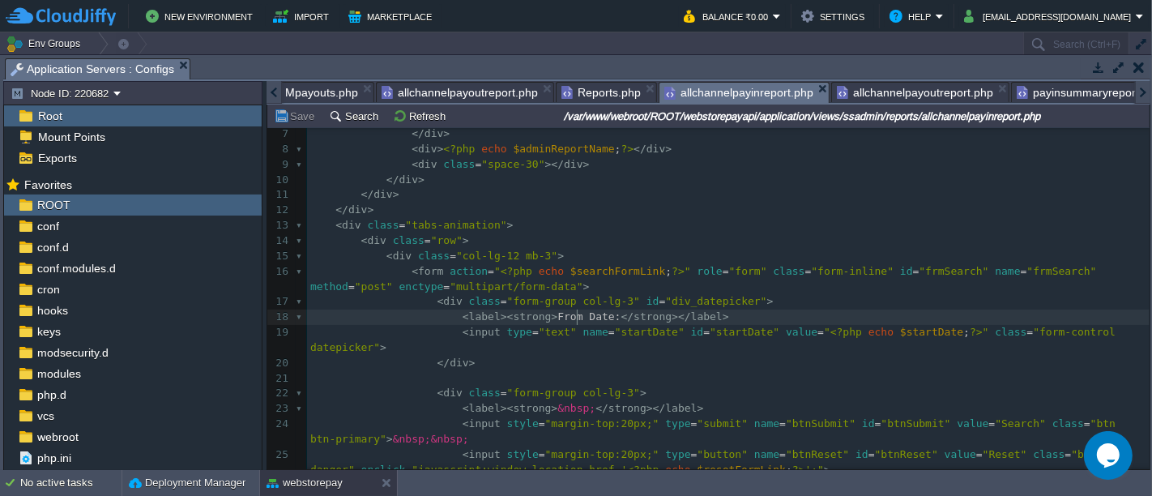
type textarea "Date"
click at [758, 401] on pre "< label >< strong > &nbsp; </ strong ></ label >" at bounding box center [728, 408] width 843 height 15
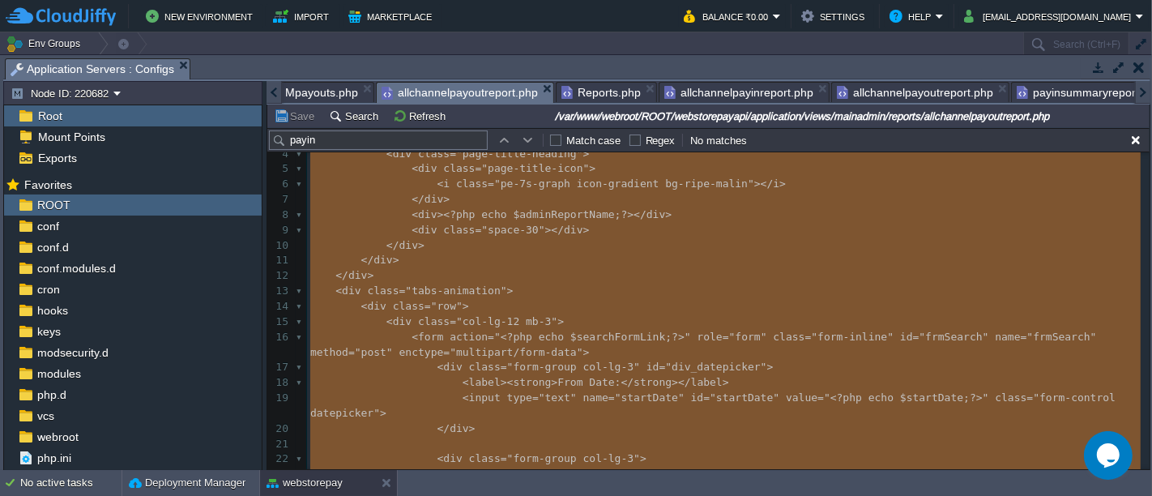
click at [444, 90] on span "allchannelpayoutreport.php" at bounding box center [460, 93] width 156 height 20
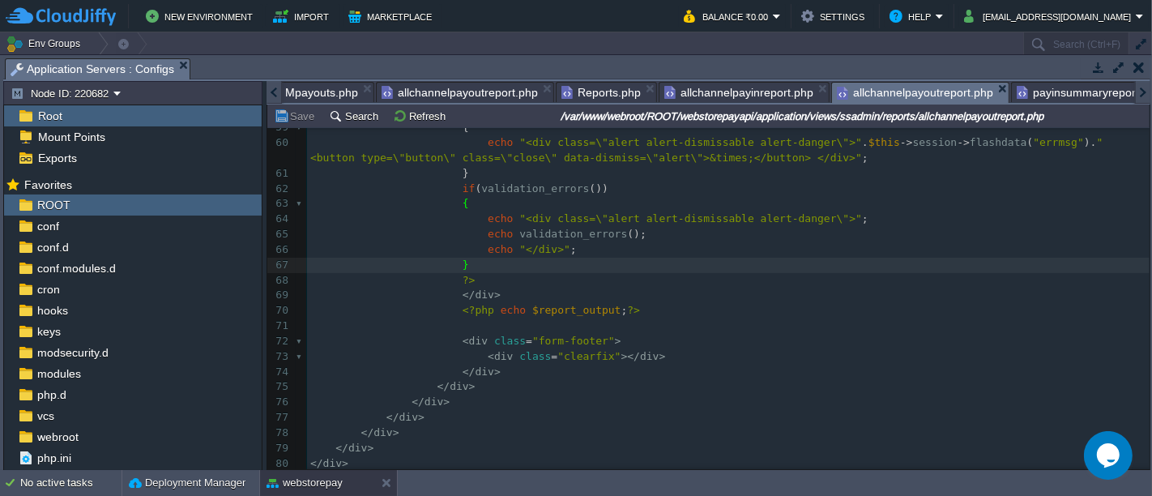
click at [891, 88] on span "allchannelpayoutreport.php" at bounding box center [915, 93] width 156 height 20
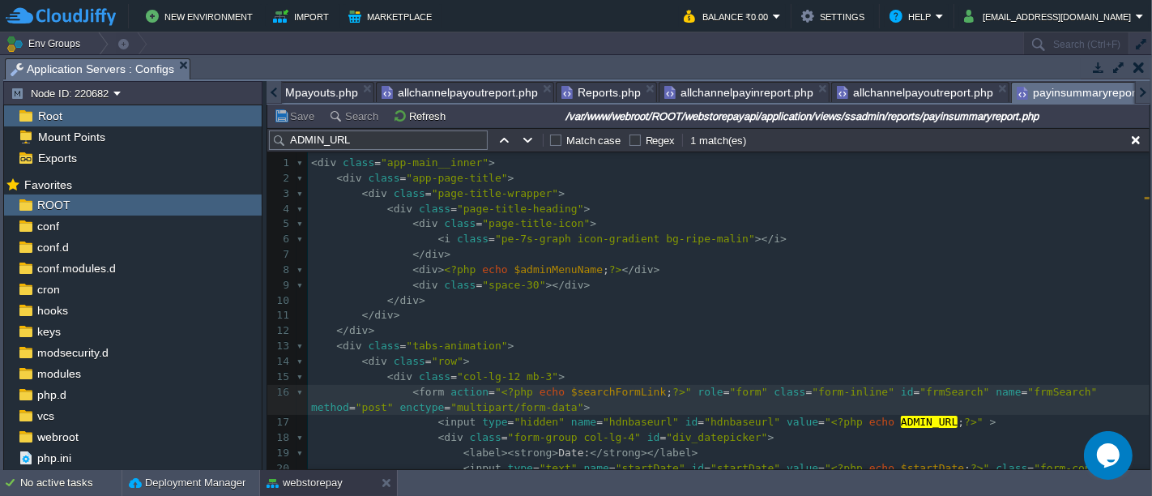
click at [1017, 88] on span "payinsummaryreport.php" at bounding box center [1089, 93] width 145 height 20
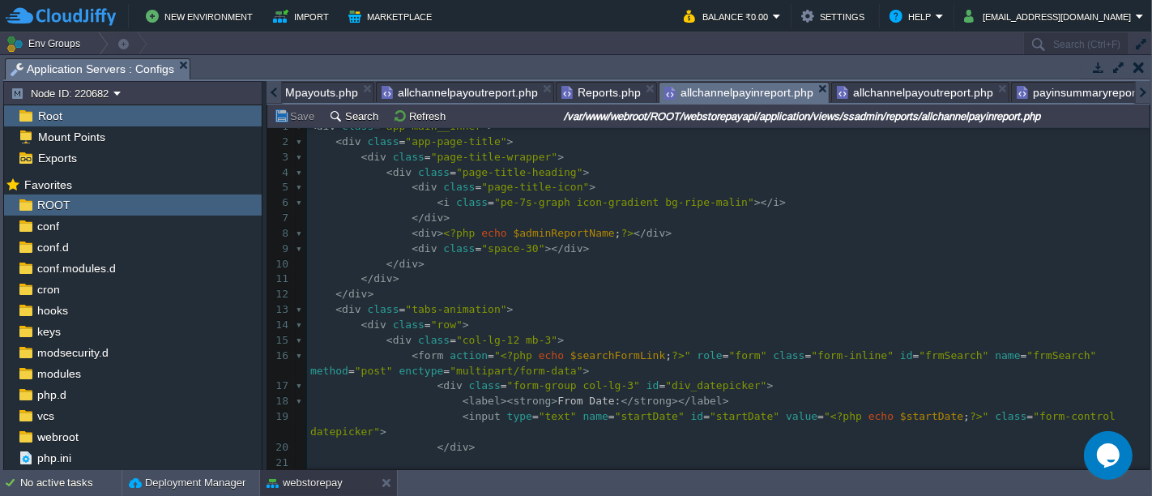
click at [713, 89] on span "allchannelpayinreport.php" at bounding box center [738, 93] width 149 height 20
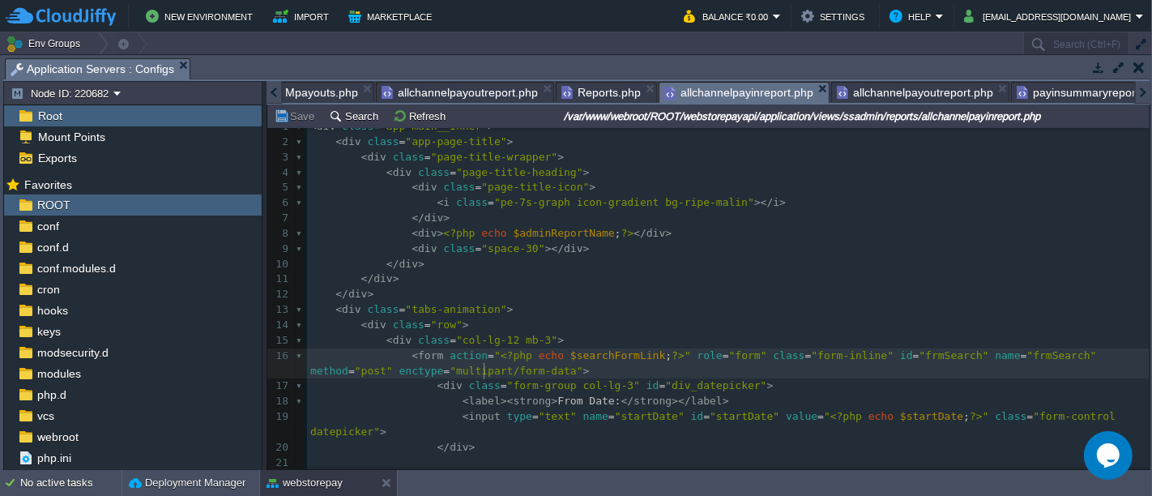
click at [692, 366] on pre "< form action = " <?php echo $searchFormLink ; ?> " role = "form" class = "form…" at bounding box center [728, 363] width 843 height 31
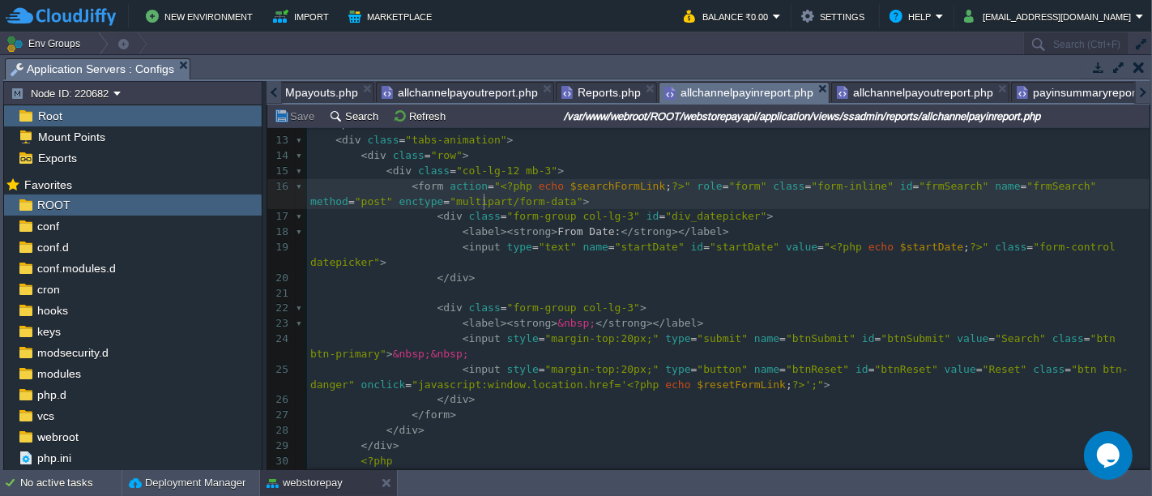
scroll to position [181, 0]
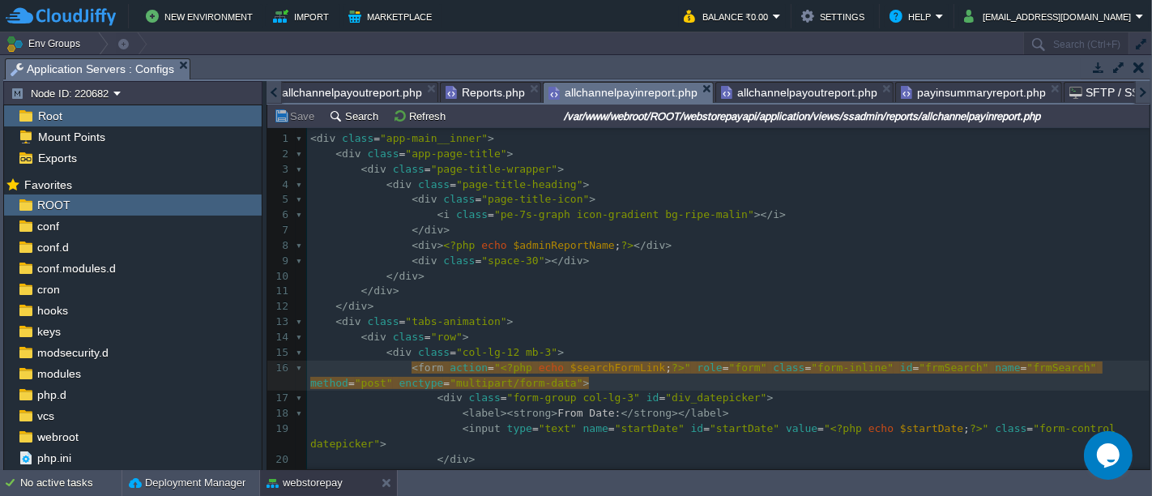
click at [1143, 92] on div at bounding box center [1142, 92] width 15 height 23
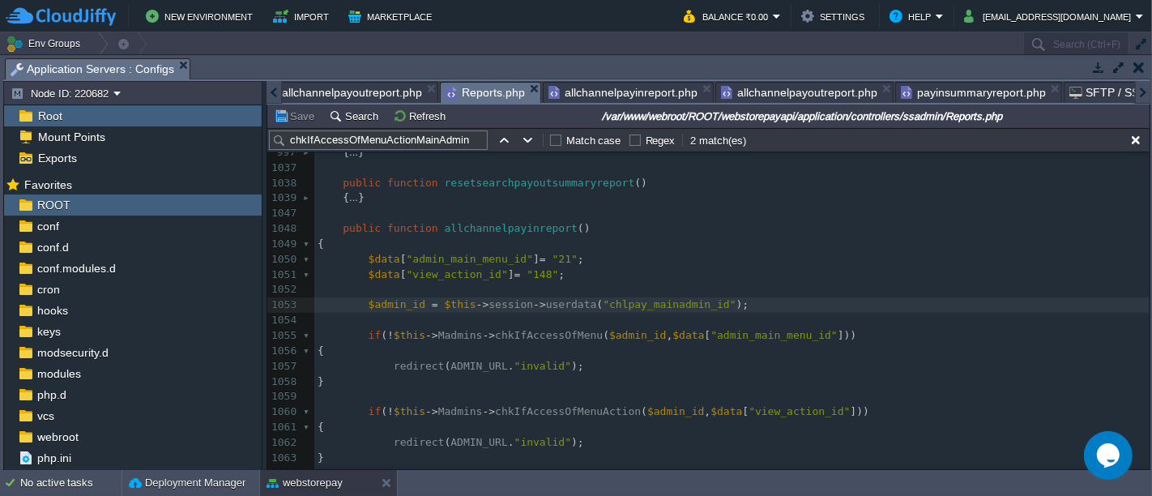
click at [450, 92] on span "Reports.php" at bounding box center [485, 93] width 79 height 20
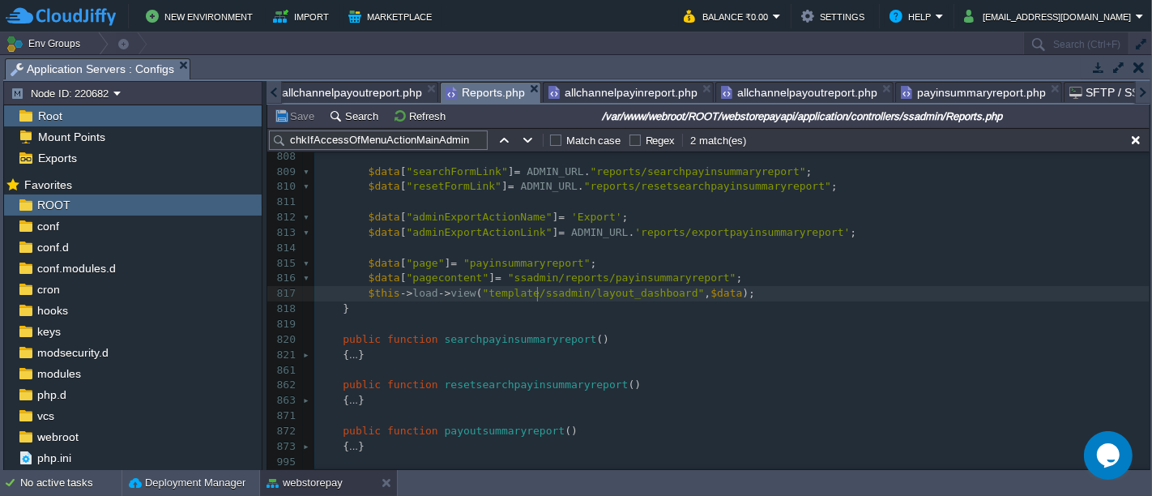
click at [540, 292] on div "x 980 1028 980 1048 if ( ! $this -> Madmins -> chkIfAccessOfMenuAction ( $admin…" at bounding box center [731, 248] width 835 height 504
type textarea "ssadmin"
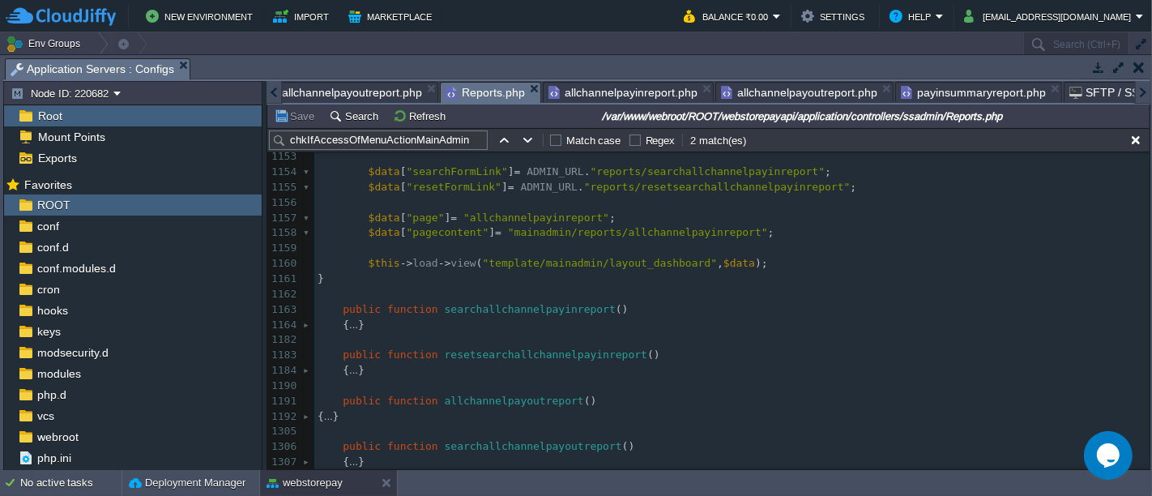
click at [553, 265] on div "x 980 1028 980 1048 $this -> load -> view ( "template/ ssadmin /layout_dashboar…" at bounding box center [731, 180] width 835 height 733
type textarea "mainadmin"
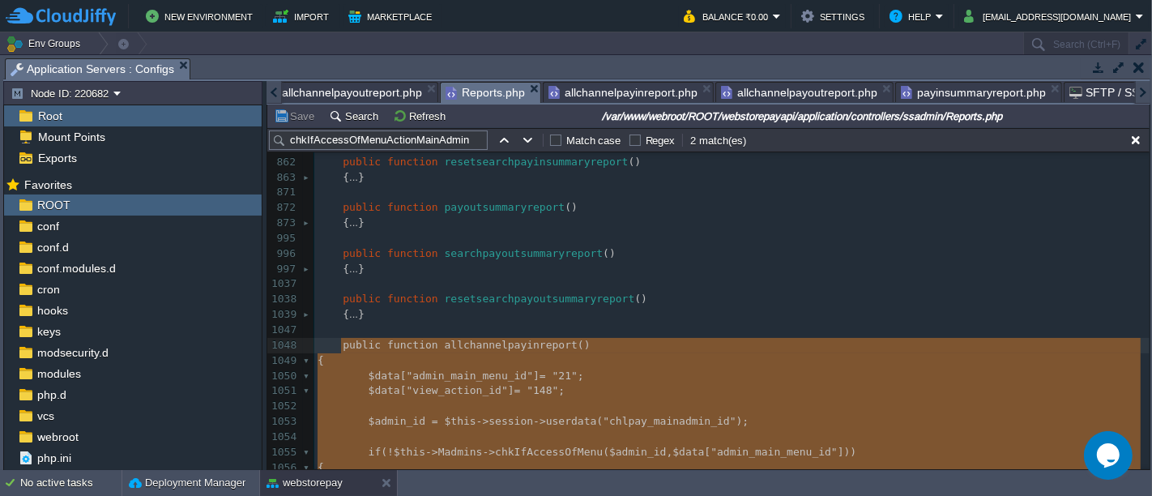
type textarea "public function allchannelpayinreport() { $data["admin_main_menu_id"] = "21"; $…"
